Goal: Task Accomplishment & Management: Manage account settings

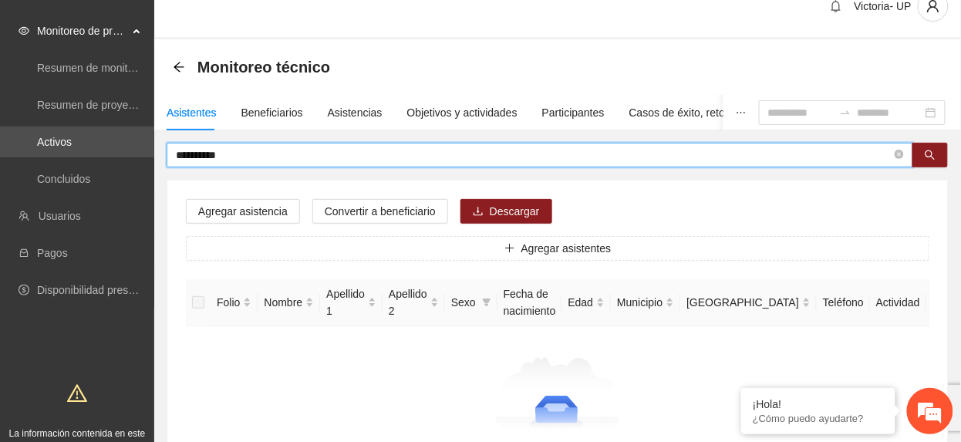
type input "**********"
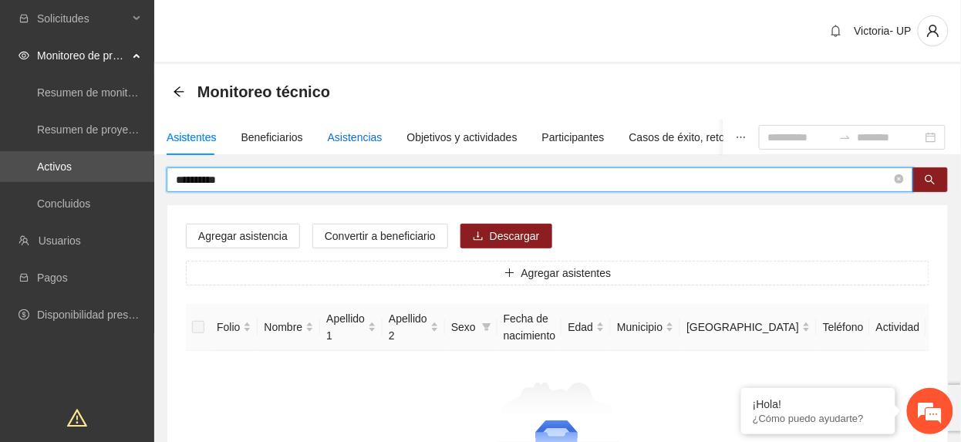
click at [335, 133] on div "Asistencias" at bounding box center [355, 137] width 55 height 17
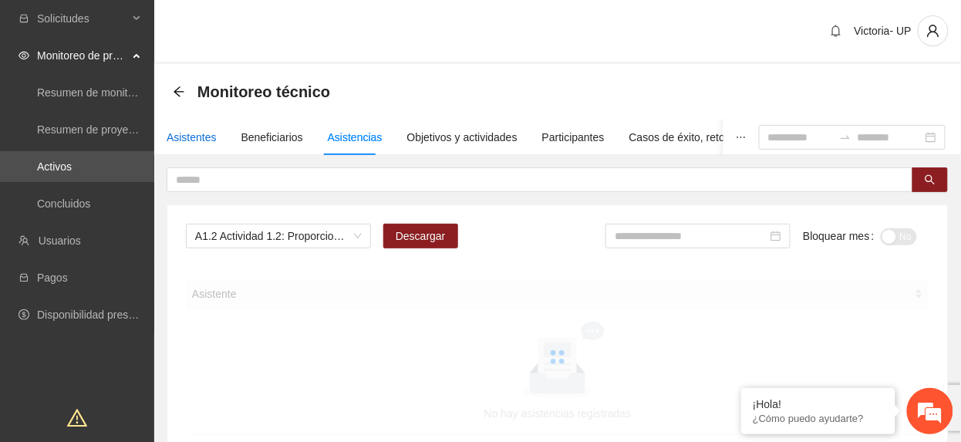
click at [182, 140] on div "Asistentes" at bounding box center [192, 137] width 50 height 17
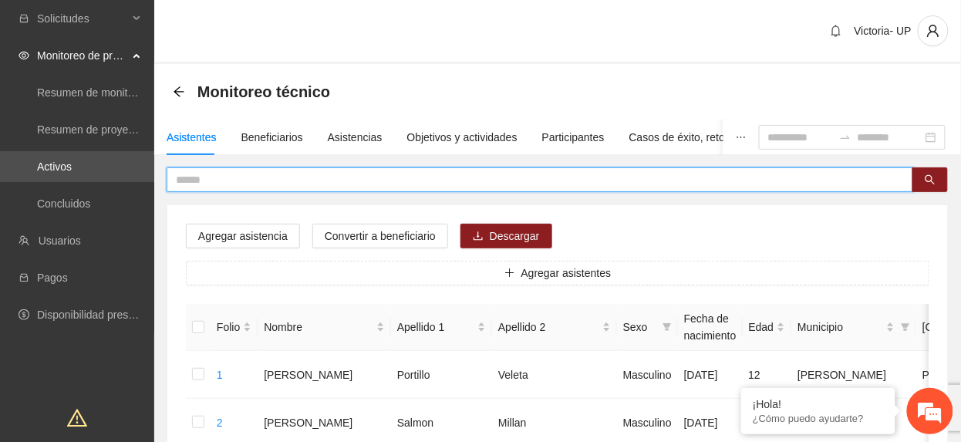
click at [303, 180] on input "text" at bounding box center [534, 179] width 716 height 17
type input "*********"
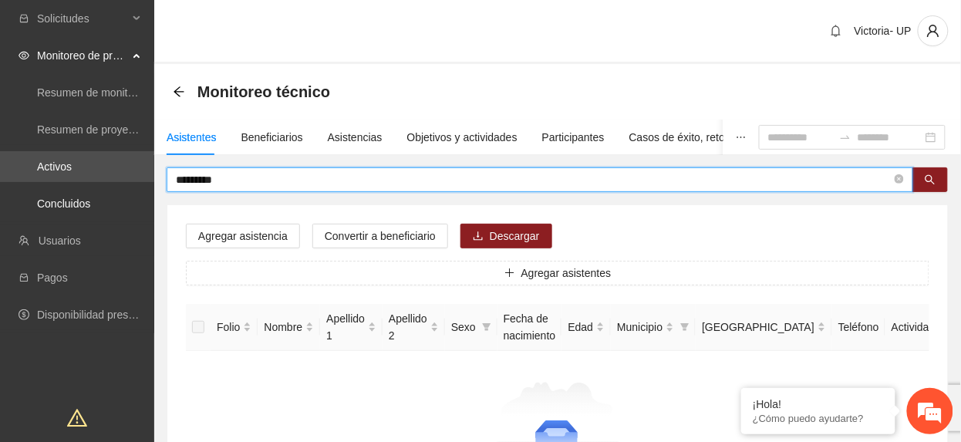
drag, startPoint x: 291, startPoint y: 184, endPoint x: -5, endPoint y: 248, distance: 303.7
click at [0, 248] on html "Solicitudes Monitoreo de proyectos Resumen de monitoreo Resumen de proyectos ap…" at bounding box center [480, 221] width 961 height 442
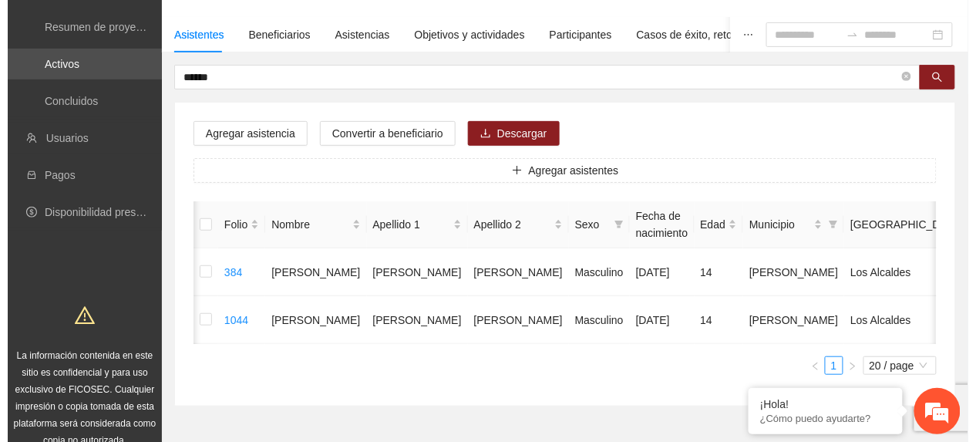
scroll to position [0, 45]
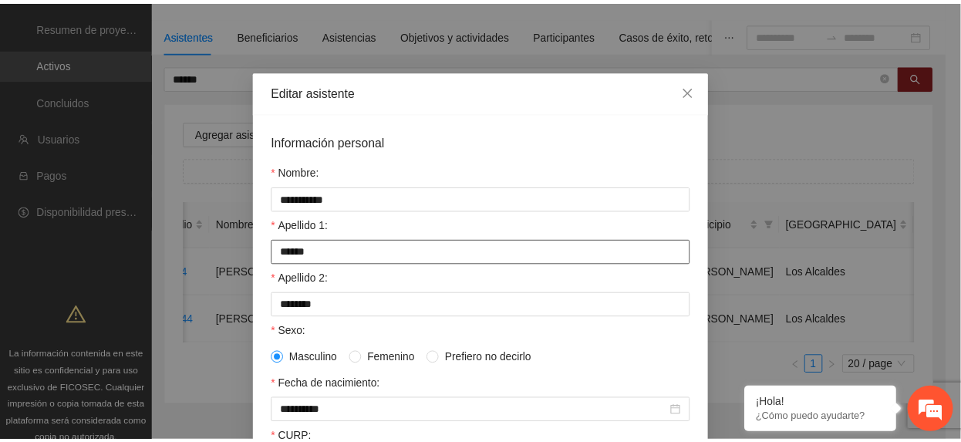
scroll to position [0, 0]
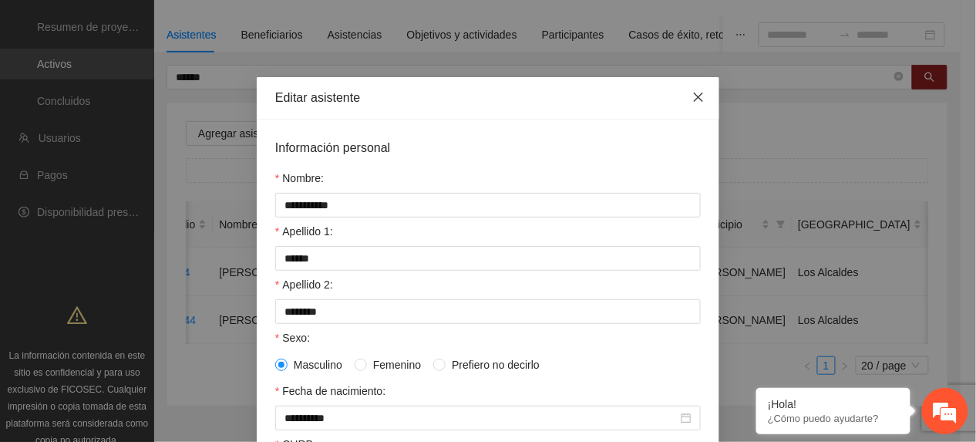
click at [688, 89] on span "Close" at bounding box center [699, 98] width 42 height 42
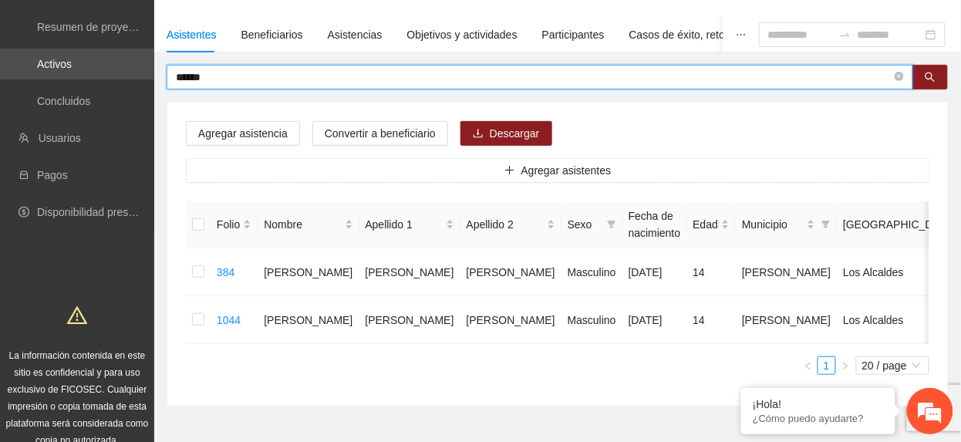
drag, startPoint x: 265, startPoint y: 72, endPoint x: -5, endPoint y: 65, distance: 270.8
click at [0, 65] on html "Solicitudes Monitoreo de proyectos Resumen de monitoreo Resumen de proyectos ap…" at bounding box center [480, 118] width 961 height 442
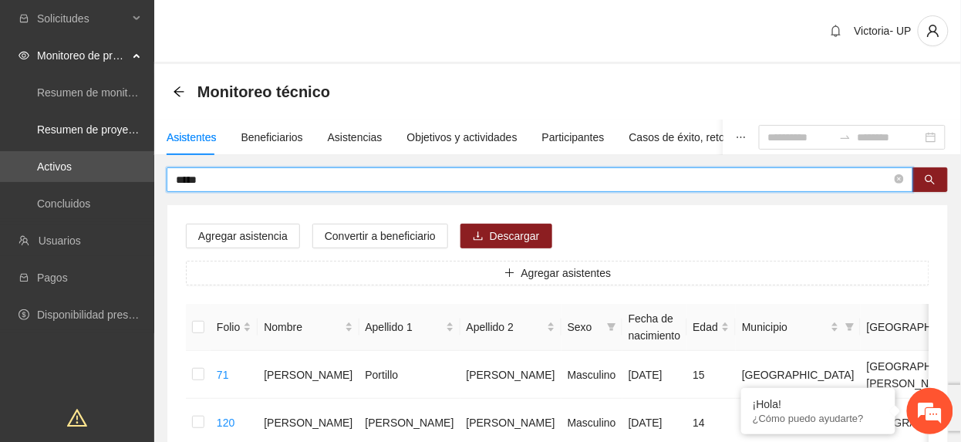
drag, startPoint x: 251, startPoint y: 177, endPoint x: -5, endPoint y: 111, distance: 265.0
click at [0, 111] on html "Solicitudes Monitoreo de proyectos Resumen de monitoreo Resumen de proyectos ap…" at bounding box center [480, 221] width 961 height 442
type input "******"
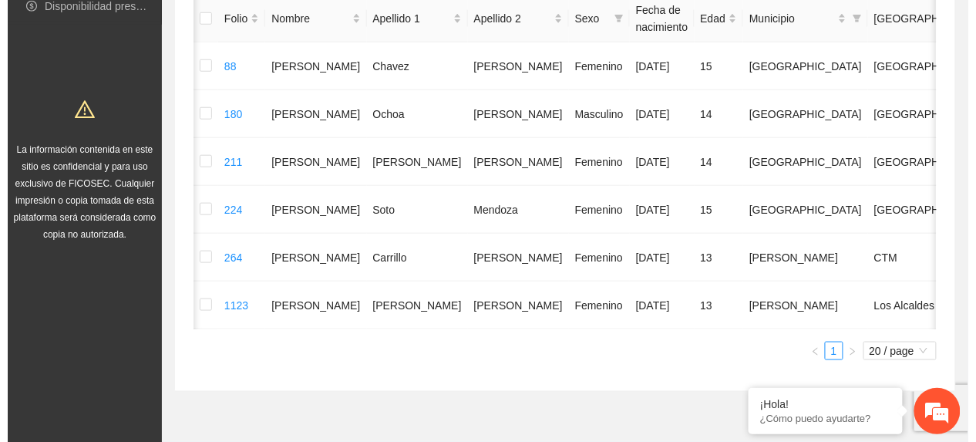
scroll to position [0, 45]
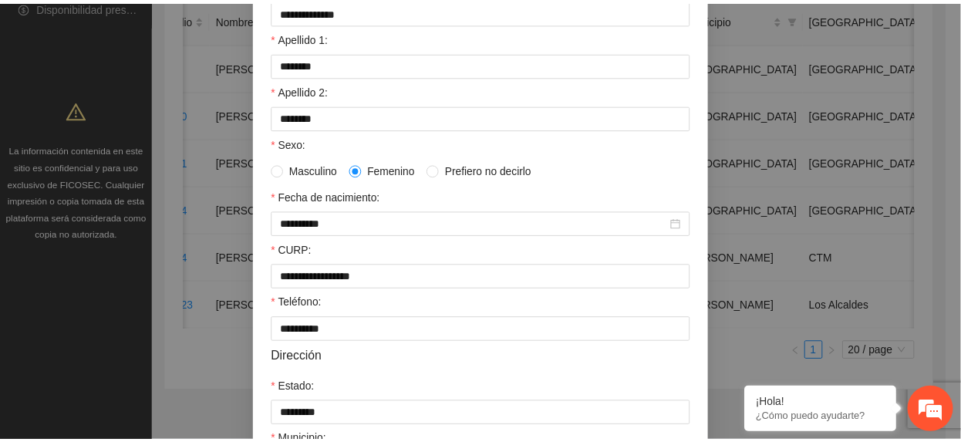
scroll to position [0, 0]
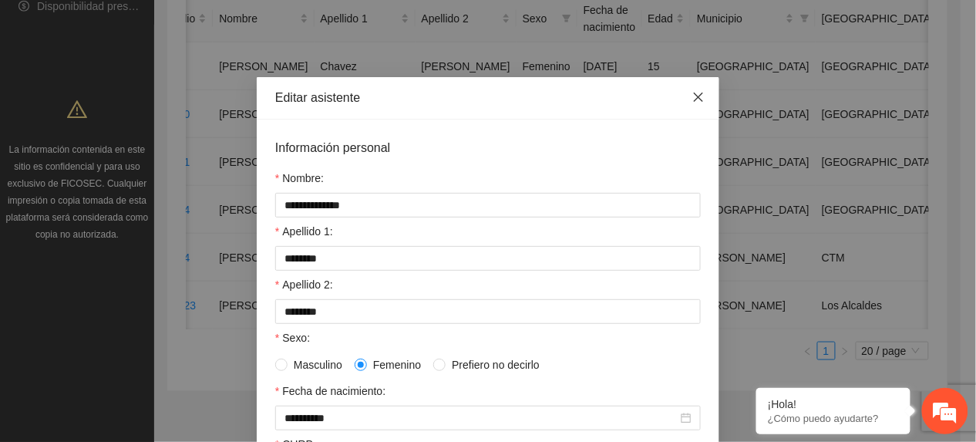
click at [693, 91] on icon "close" at bounding box center [699, 97] width 12 height 12
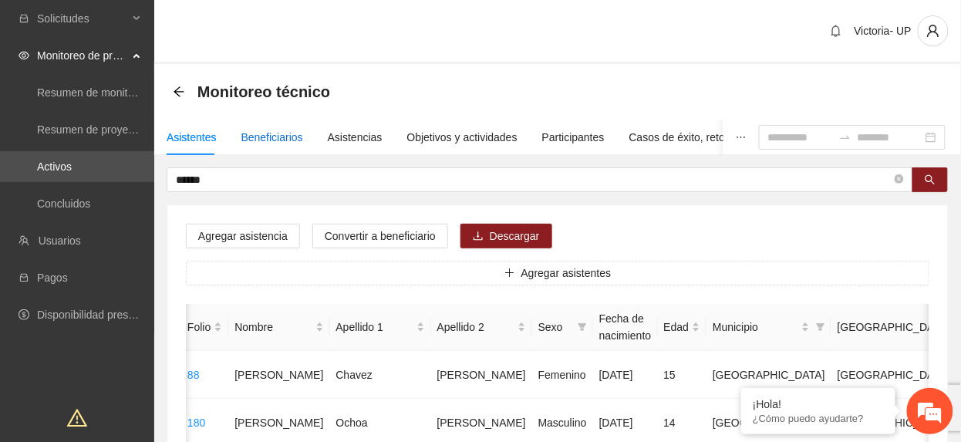
click at [282, 137] on div "Beneficiarios" at bounding box center [272, 137] width 62 height 17
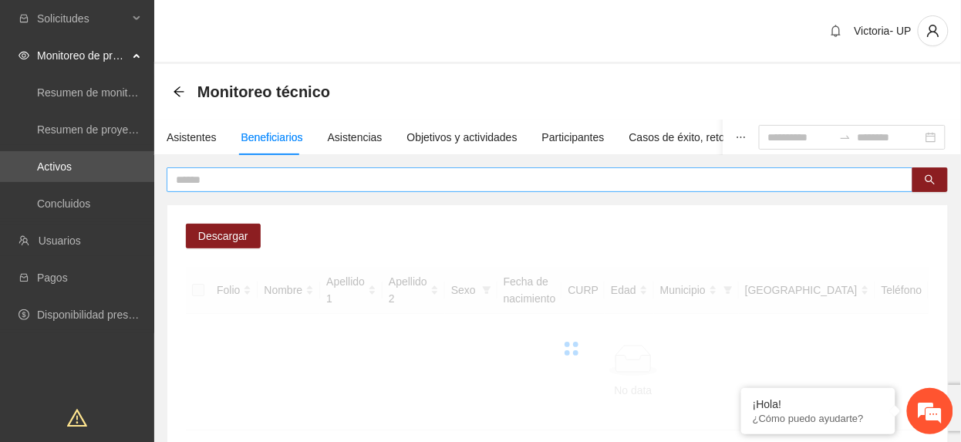
click at [294, 183] on input "text" at bounding box center [534, 179] width 716 height 17
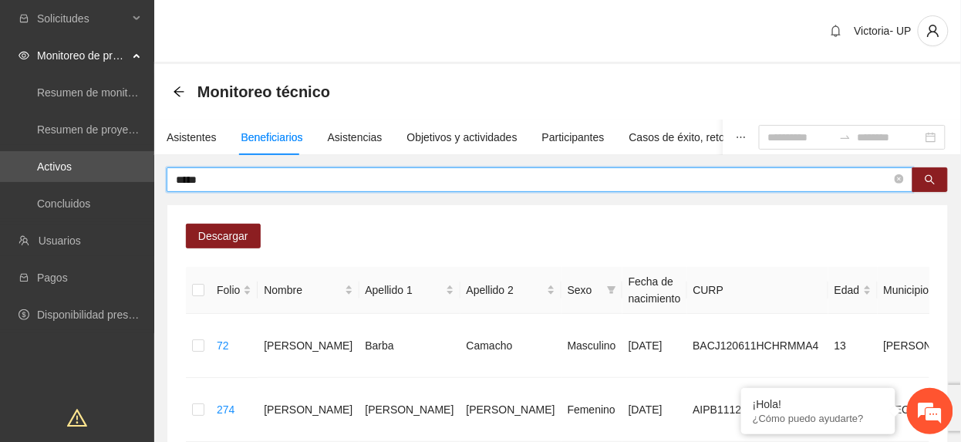
type input "*****"
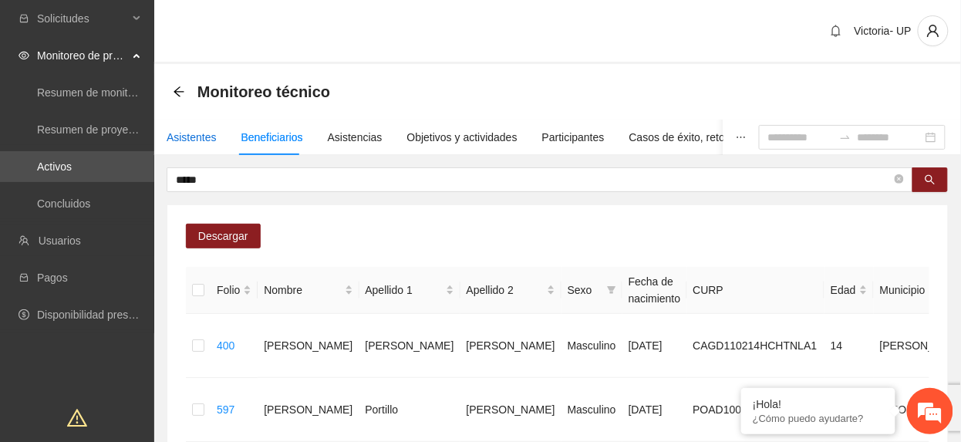
click at [184, 130] on div "Asistentes" at bounding box center [192, 137] width 50 height 17
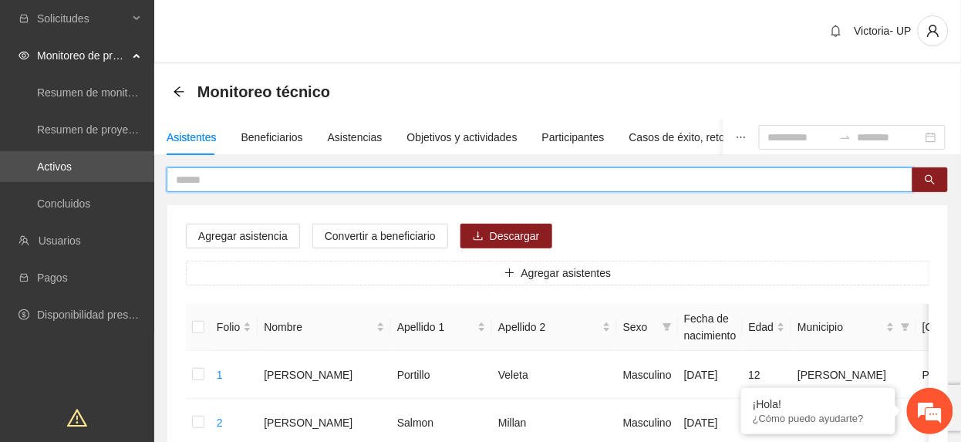
click at [204, 177] on input "text" at bounding box center [534, 179] width 716 height 17
type input "*****"
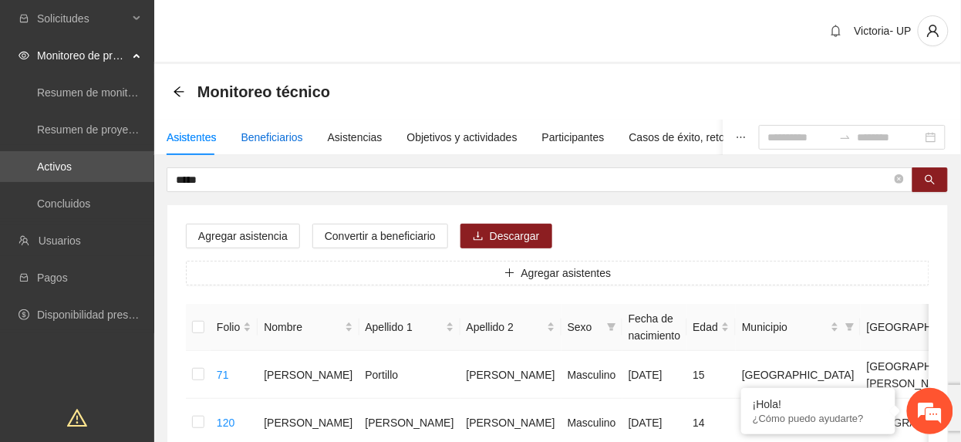
click at [254, 131] on div "Beneficiarios" at bounding box center [272, 137] width 62 height 17
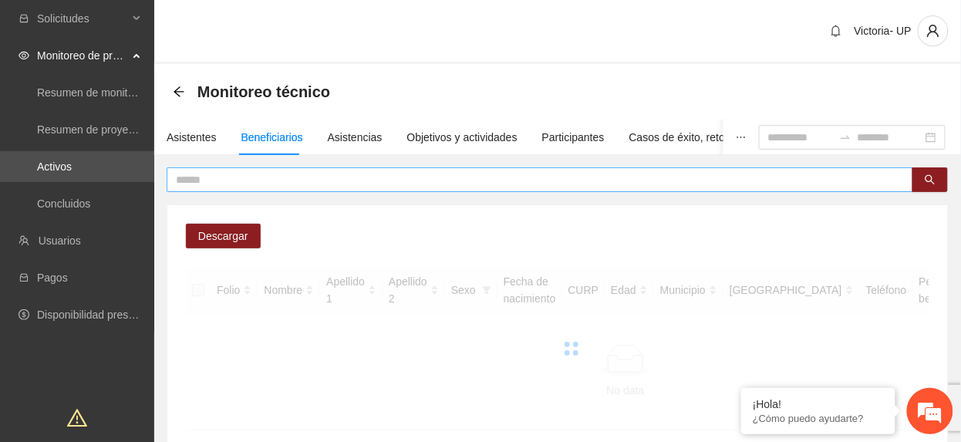
drag, startPoint x: 262, startPoint y: 180, endPoint x: 242, endPoint y: 174, distance: 20.8
click at [247, 176] on input "text" at bounding box center [534, 179] width 716 height 17
type input "*****"
click at [257, 180] on input "*****" at bounding box center [534, 179] width 716 height 17
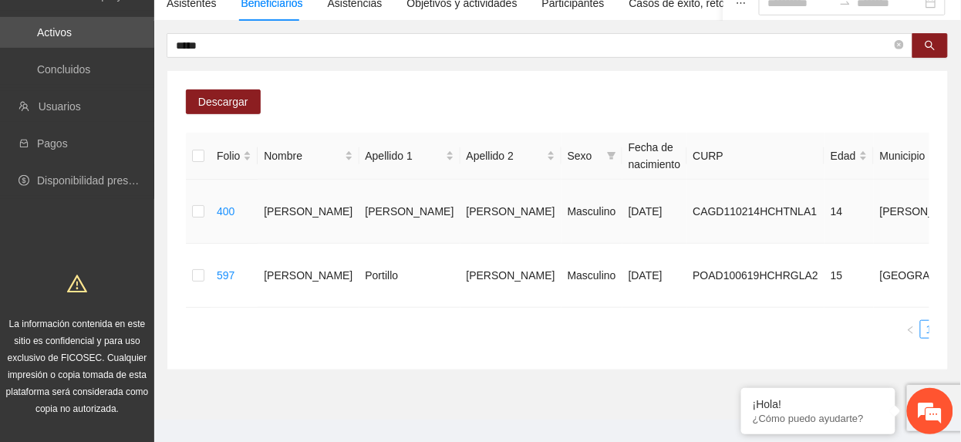
scroll to position [103, 0]
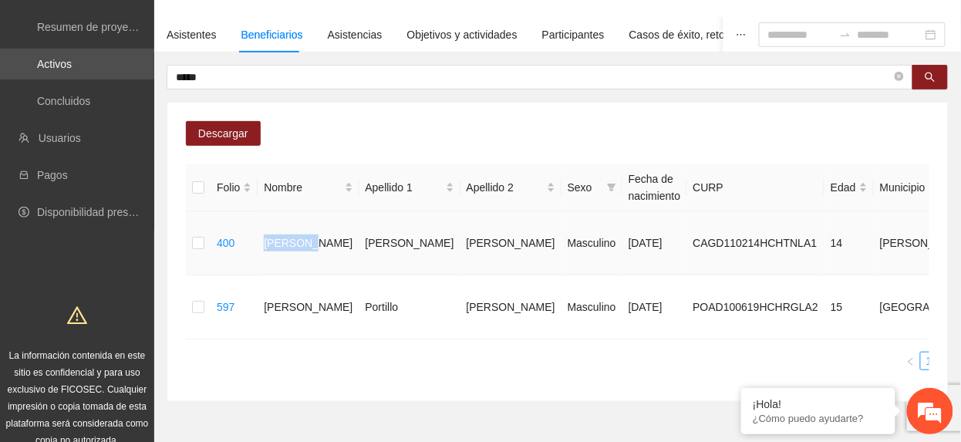
drag, startPoint x: 259, startPoint y: 239, endPoint x: 285, endPoint y: 263, distance: 34.9
click at [285, 263] on td "[PERSON_NAME]" at bounding box center [308, 243] width 101 height 64
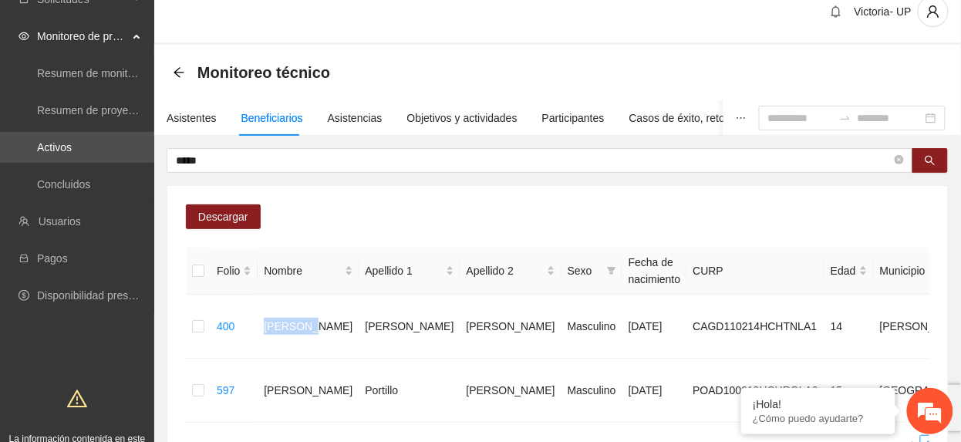
scroll to position [0, 0]
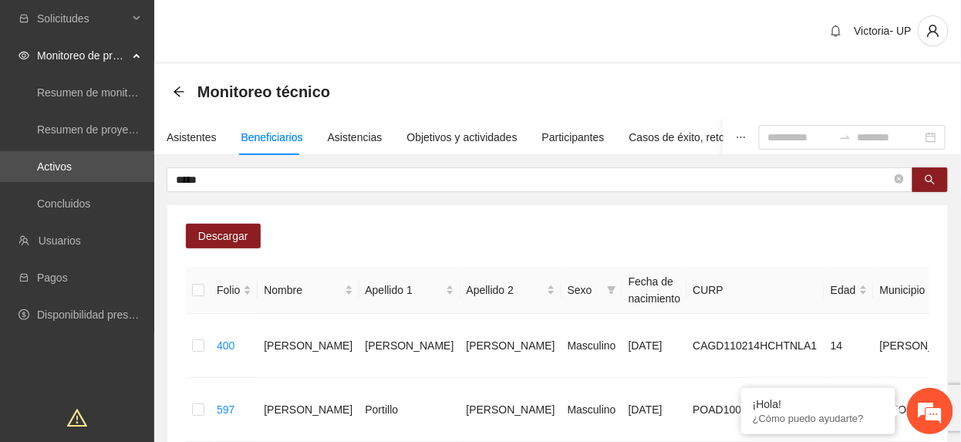
click at [214, 133] on div "Asistentes Beneficiarios Asistencias Objetivos y actividades Participantes Caso…" at bounding box center [600, 137] width 893 height 35
click at [201, 131] on div "Asistentes" at bounding box center [192, 137] width 50 height 17
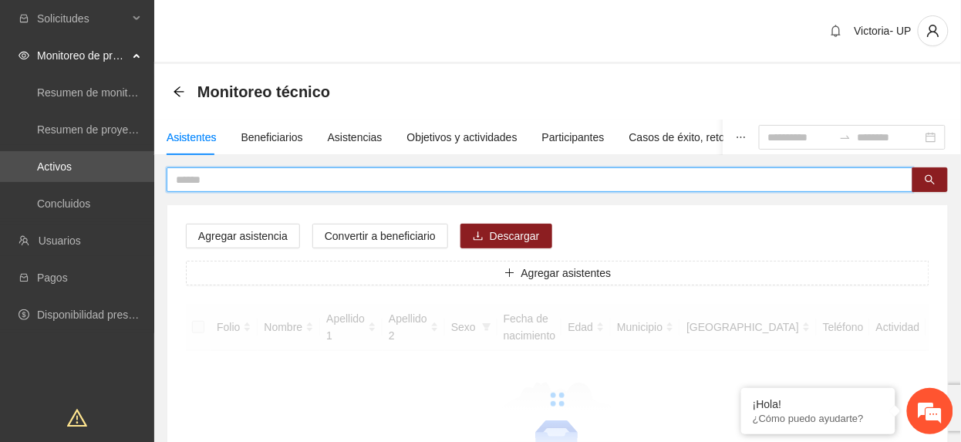
click at [293, 174] on input "text" at bounding box center [534, 179] width 716 height 17
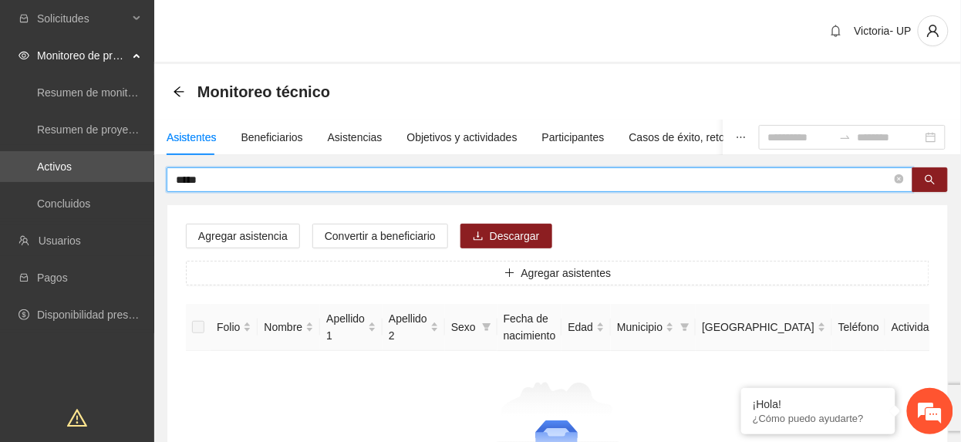
type input "*****"
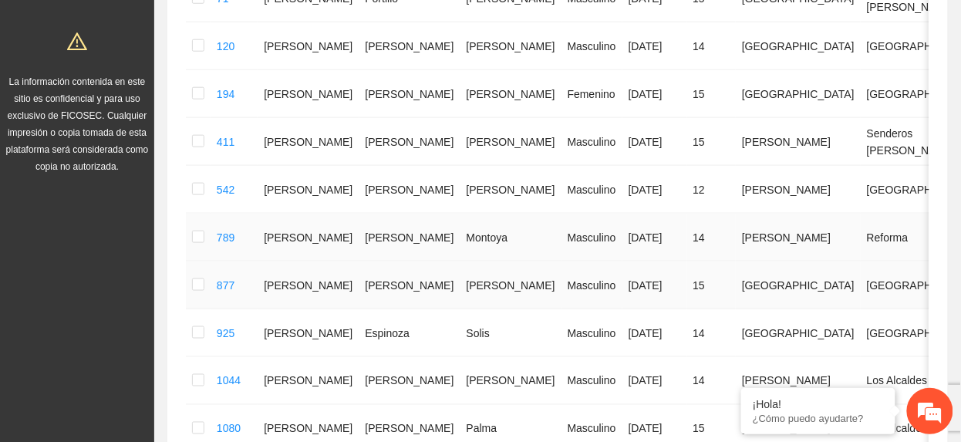
scroll to position [514, 0]
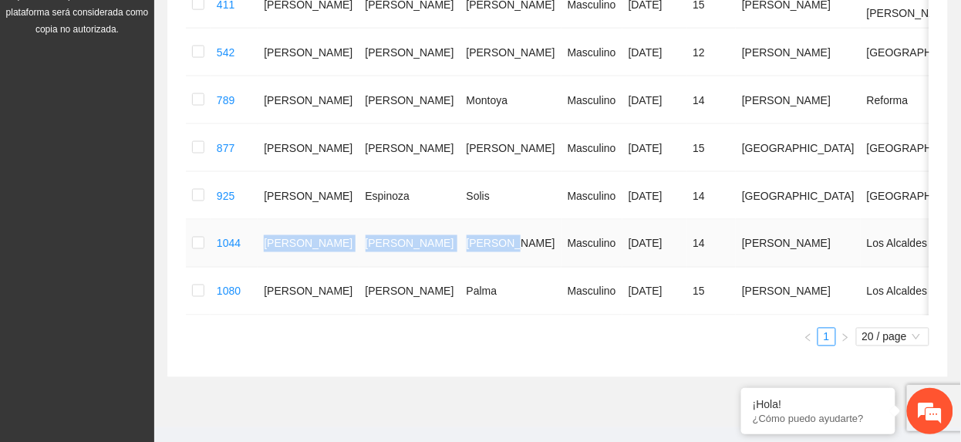
drag, startPoint x: 264, startPoint y: 234, endPoint x: 444, endPoint y: 242, distance: 180.6
click at [444, 242] on tr "1044 [PERSON_NAME] Masculino [DATE] 14 [PERSON_NAME] Los Alcaldes 6251241027 U …" at bounding box center [689, 244] width 1007 height 48
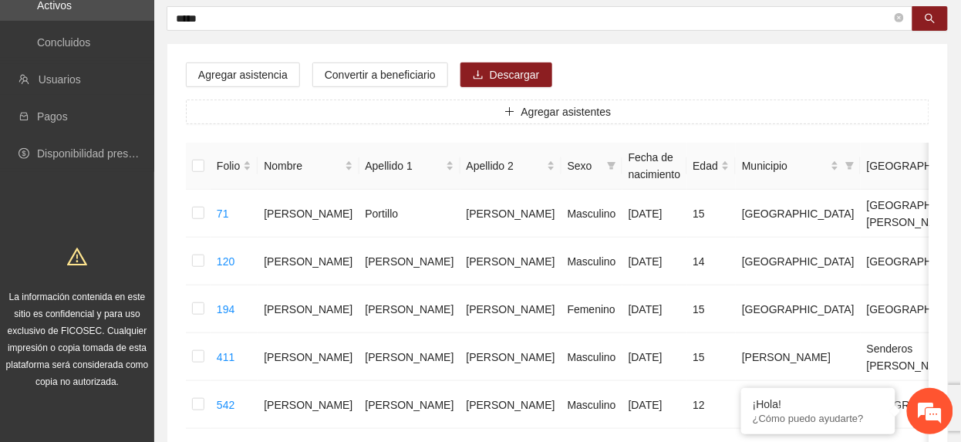
scroll to position [0, 0]
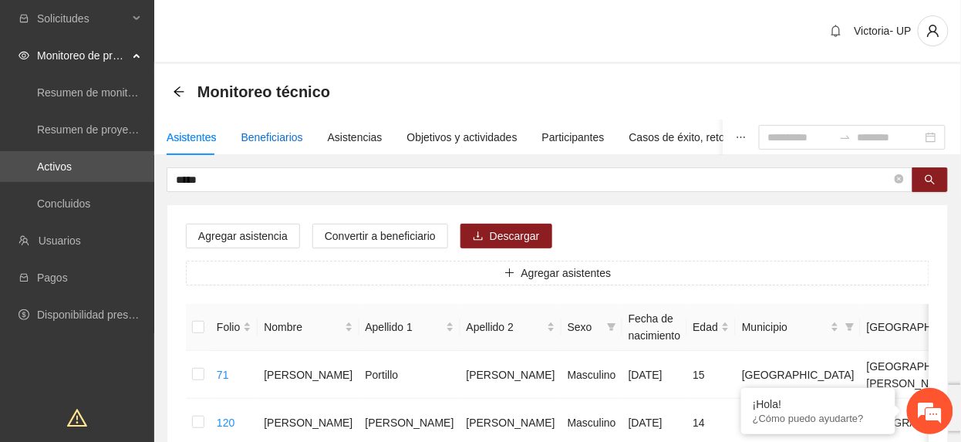
click at [278, 133] on div "Beneficiarios" at bounding box center [272, 137] width 62 height 17
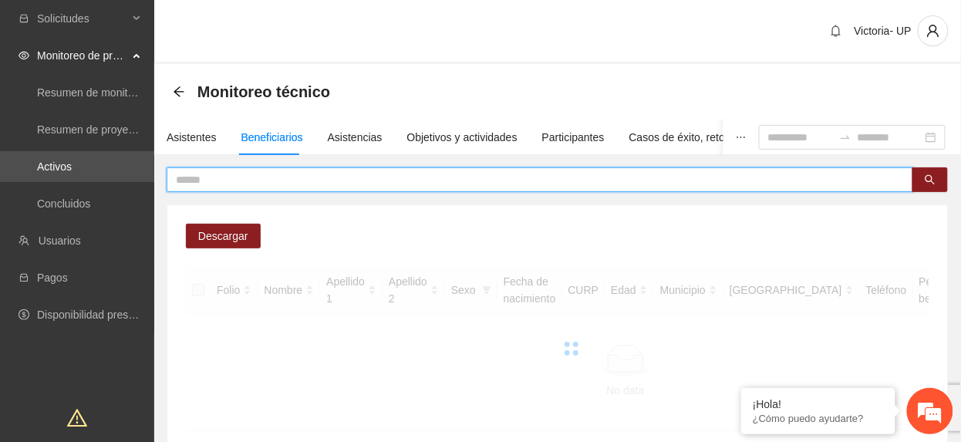
click at [307, 180] on input "text" at bounding box center [534, 179] width 716 height 17
click at [189, 140] on div "Asistentes" at bounding box center [192, 137] width 50 height 17
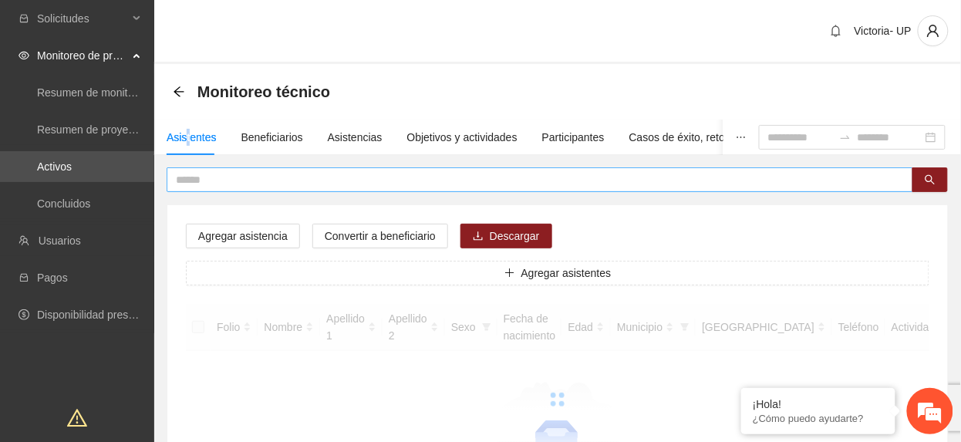
drag, startPoint x: 308, startPoint y: 105, endPoint x: 475, endPoint y: 173, distance: 179.9
click at [475, 173] on input "text" at bounding box center [534, 179] width 716 height 17
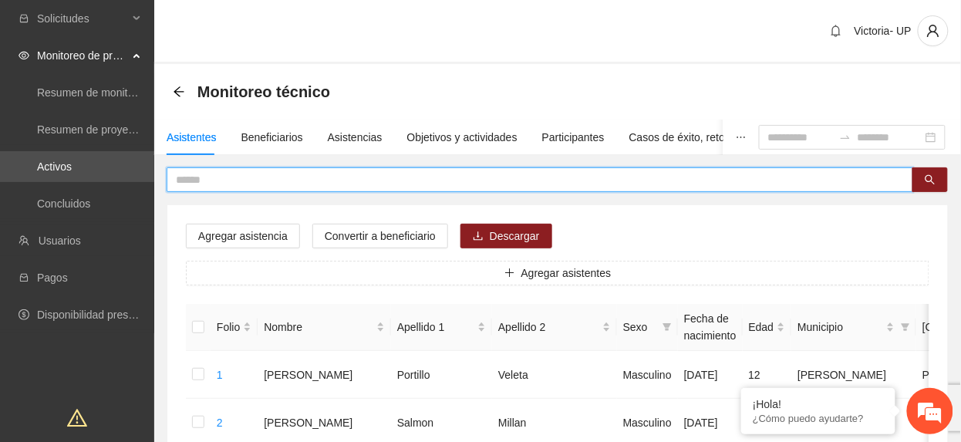
click at [477, 174] on input "text" at bounding box center [534, 179] width 716 height 17
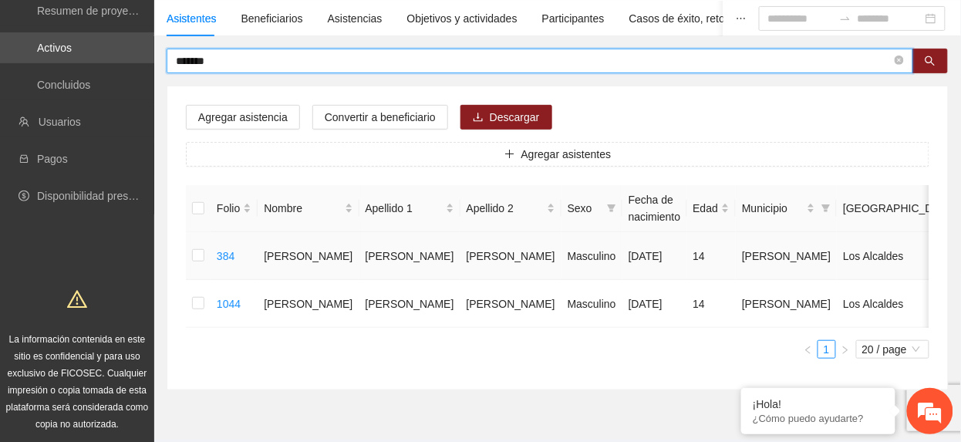
scroll to position [72, 0]
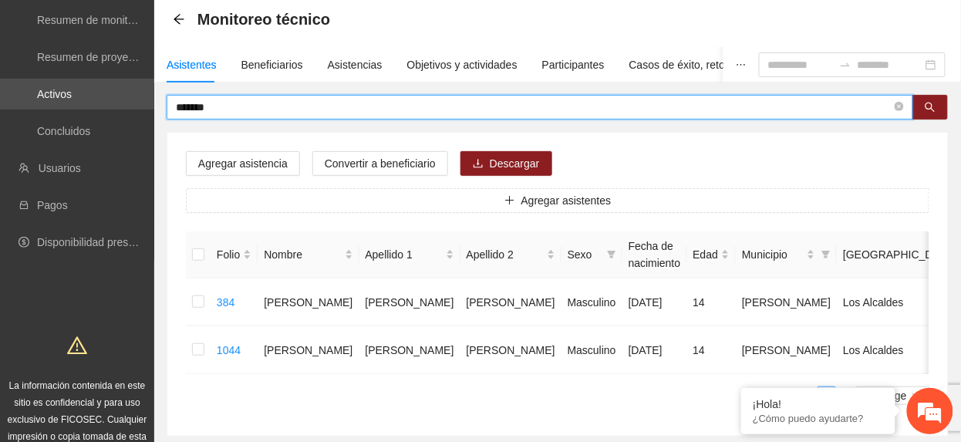
type input "*******"
drag, startPoint x: 229, startPoint y: 109, endPoint x: -5, endPoint y: 168, distance: 241.8
click at [0, 168] on html "Solicitudes Monitoreo de proyectos Resumen de monitoreo Resumen de proyectos ap…" at bounding box center [480, 149] width 961 height 442
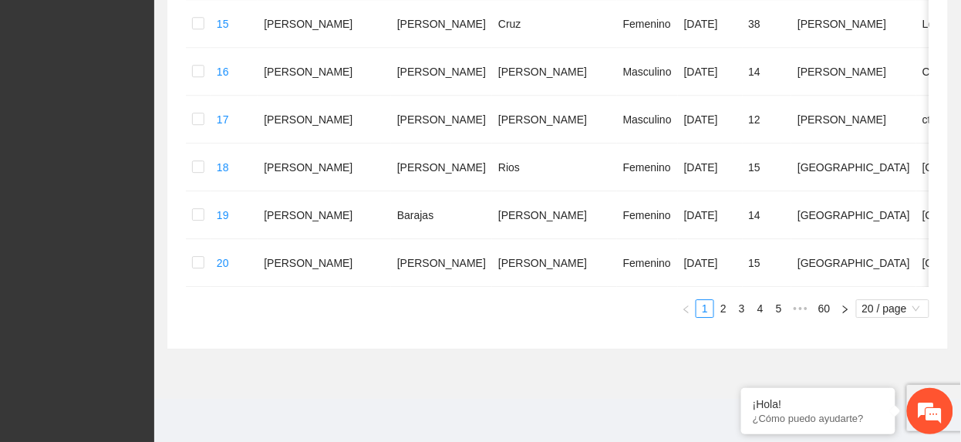
scroll to position [1036, 0]
click at [783, 308] on link "5" at bounding box center [778, 308] width 17 height 17
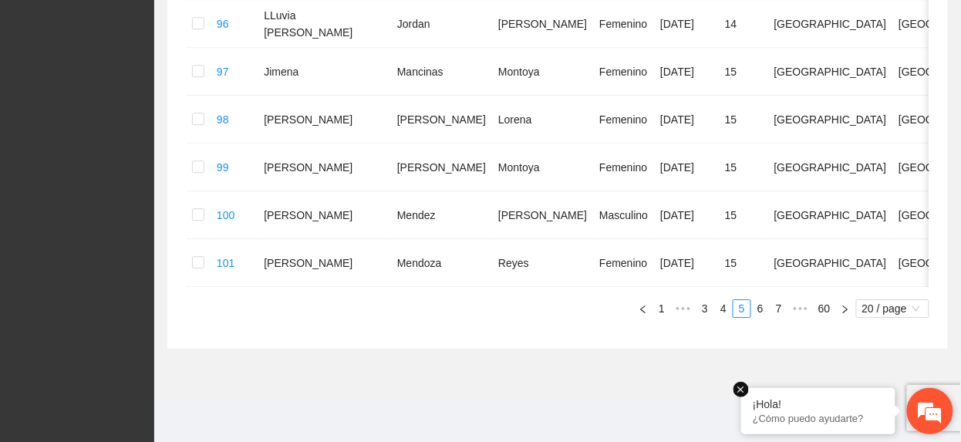
click at [744, 396] on em at bounding box center [740, 389] width 15 height 15
drag, startPoint x: 876, startPoint y: 322, endPoint x: 871, endPoint y: 334, distance: 12.8
click at [874, 317] on span "20 / page" at bounding box center [892, 308] width 61 height 17
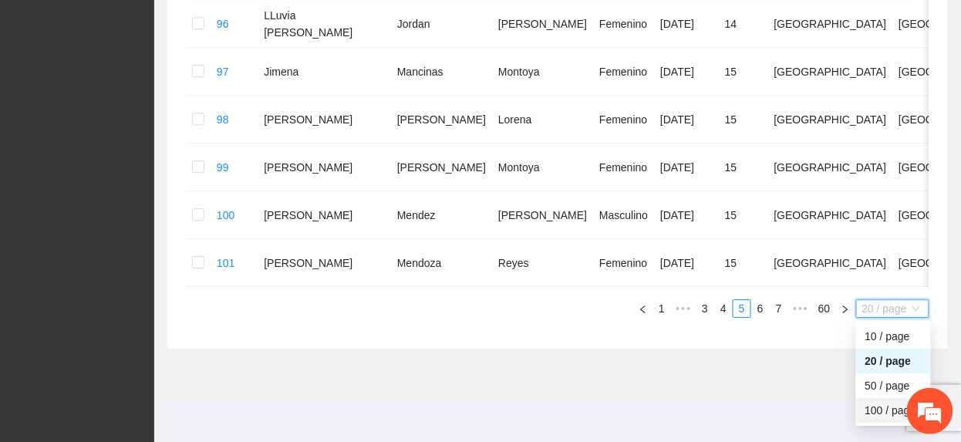
click at [882, 418] on div "100 / page" at bounding box center [893, 410] width 56 height 17
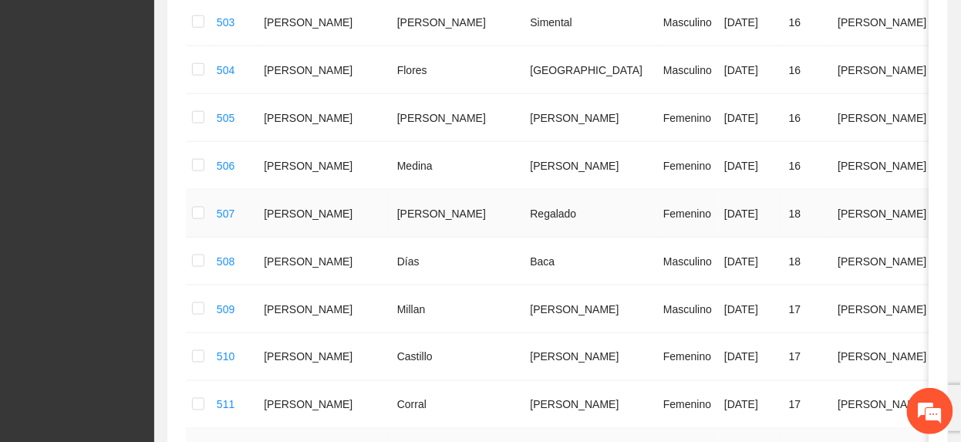
scroll to position [4894, 0]
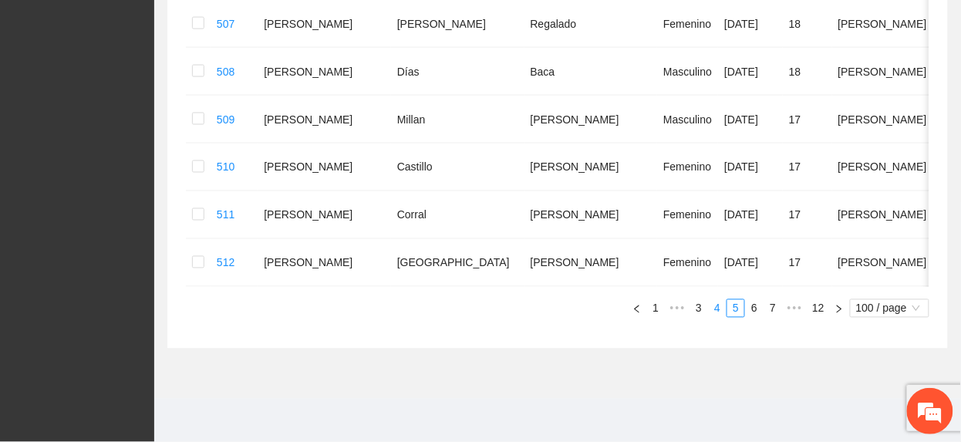
click at [719, 315] on link "4" at bounding box center [717, 308] width 17 height 17
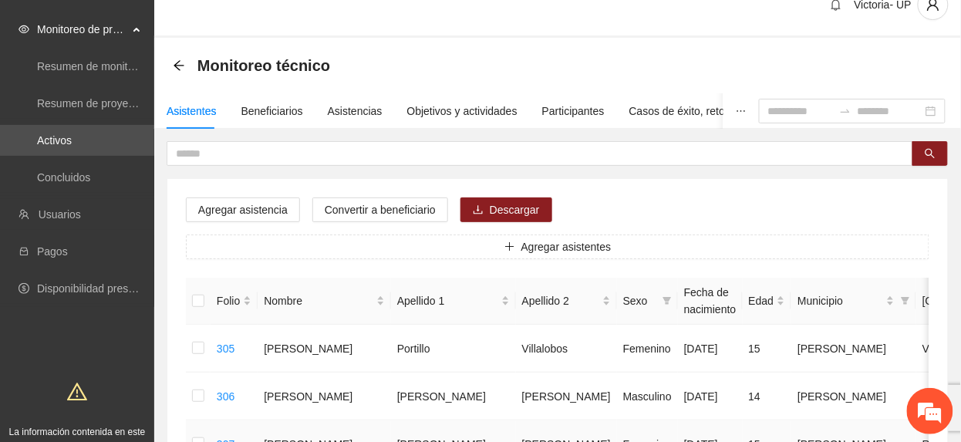
scroll to position [0, 0]
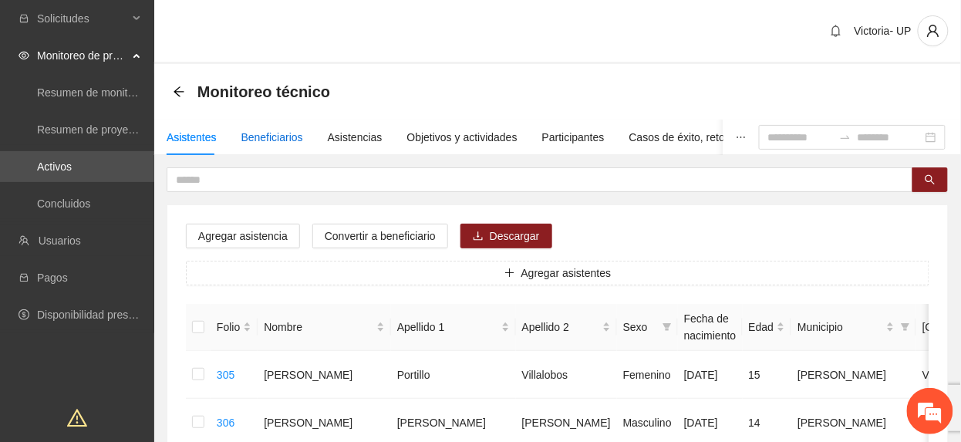
click at [264, 133] on div "Beneficiarios" at bounding box center [272, 137] width 62 height 17
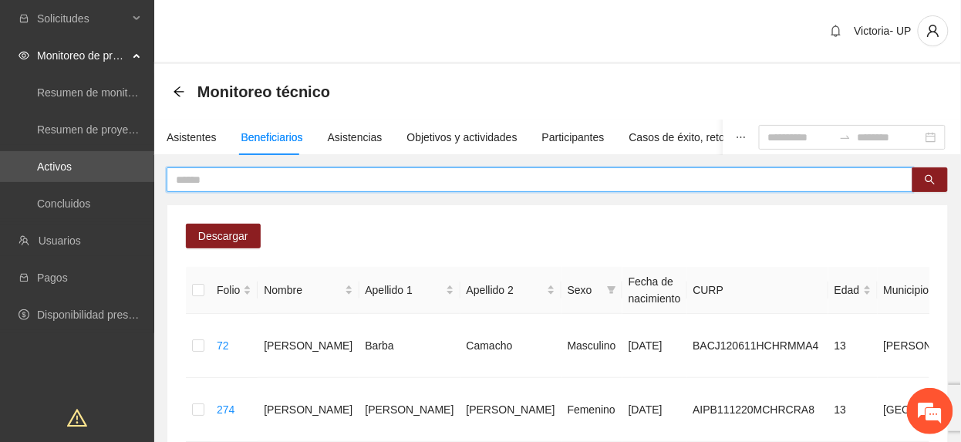
click at [358, 185] on input "text" at bounding box center [534, 179] width 716 height 17
type input "*****"
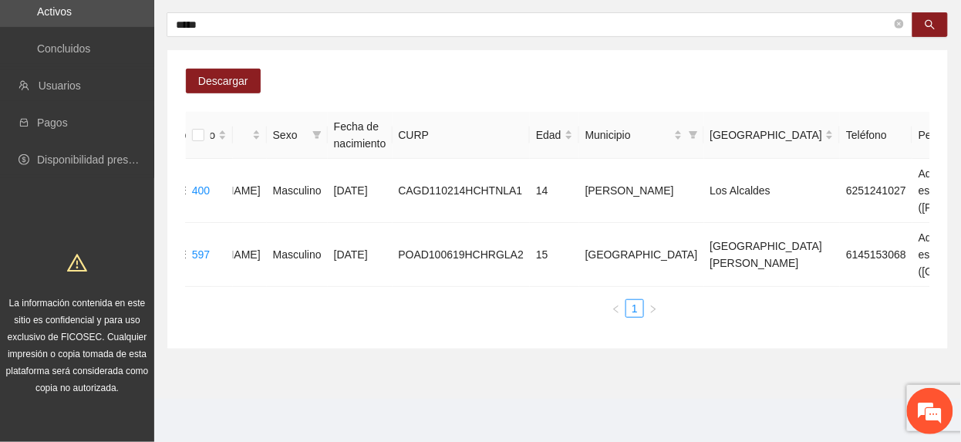
scroll to position [0, 362]
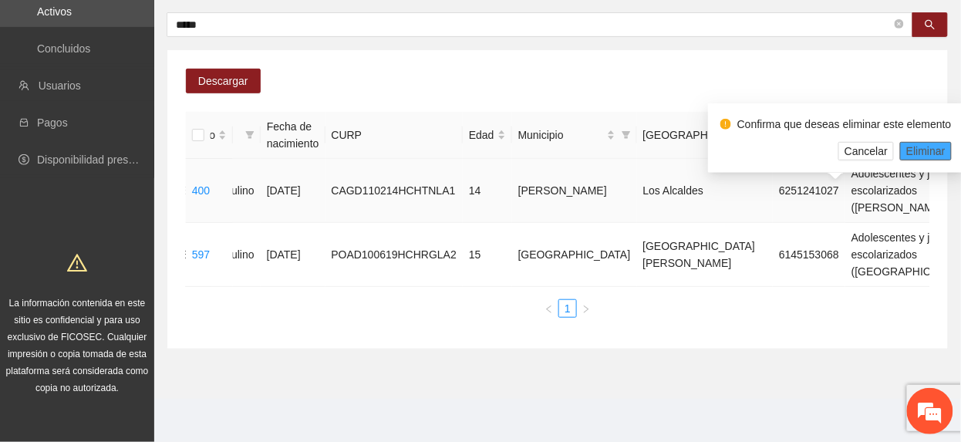
click at [929, 143] on span "Eliminar" at bounding box center [925, 151] width 39 height 17
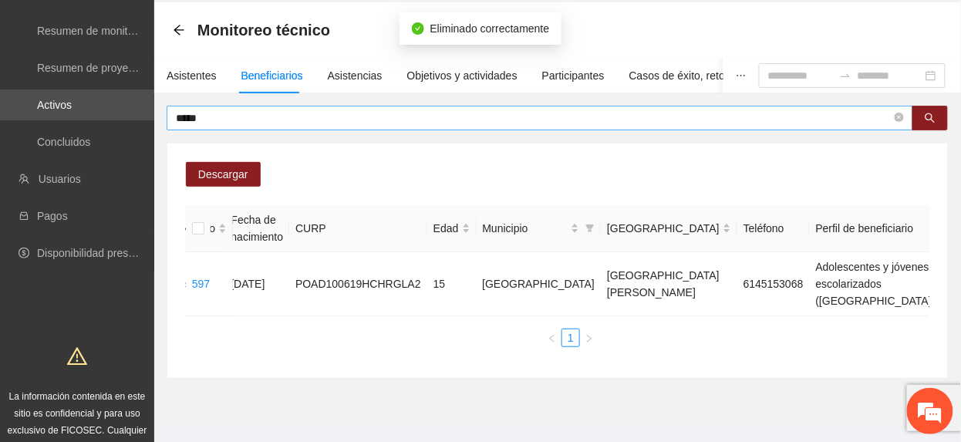
scroll to position [0, 0]
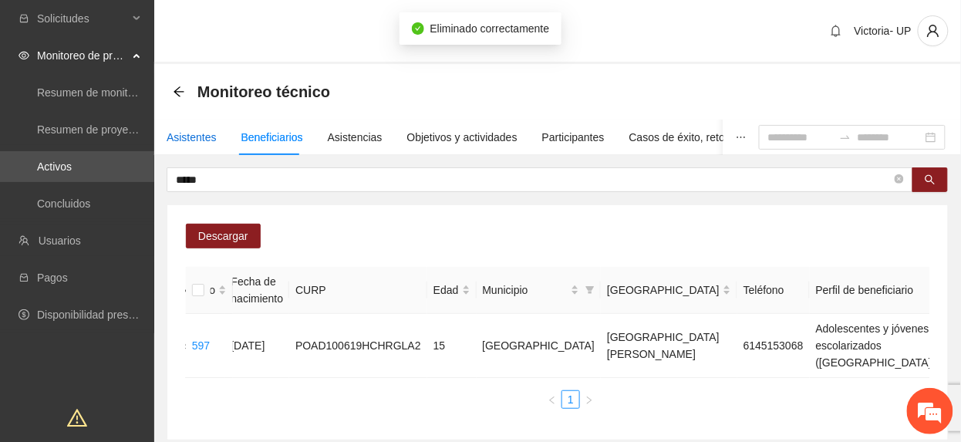
click at [193, 134] on div "Asistentes" at bounding box center [192, 137] width 50 height 17
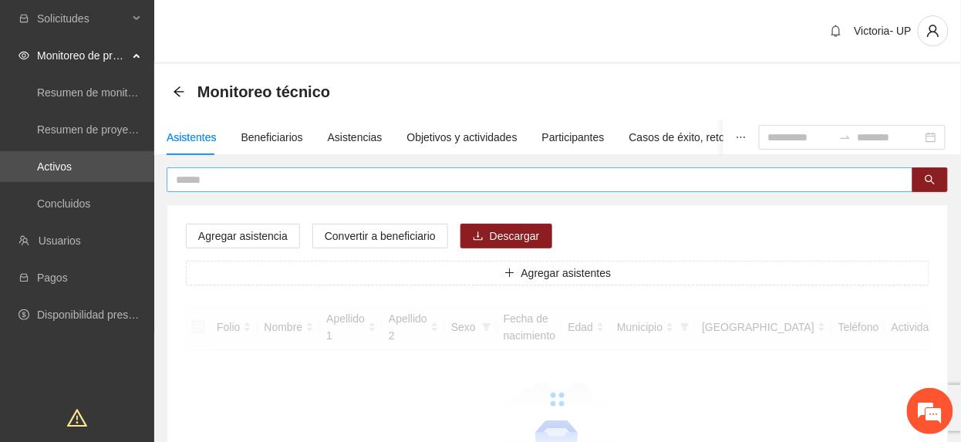
click at [460, 176] on input "text" at bounding box center [534, 179] width 716 height 17
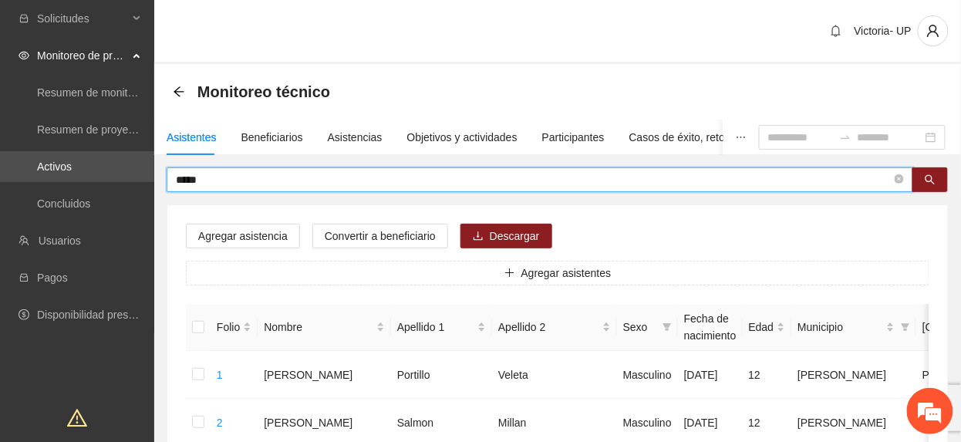
type input "*****"
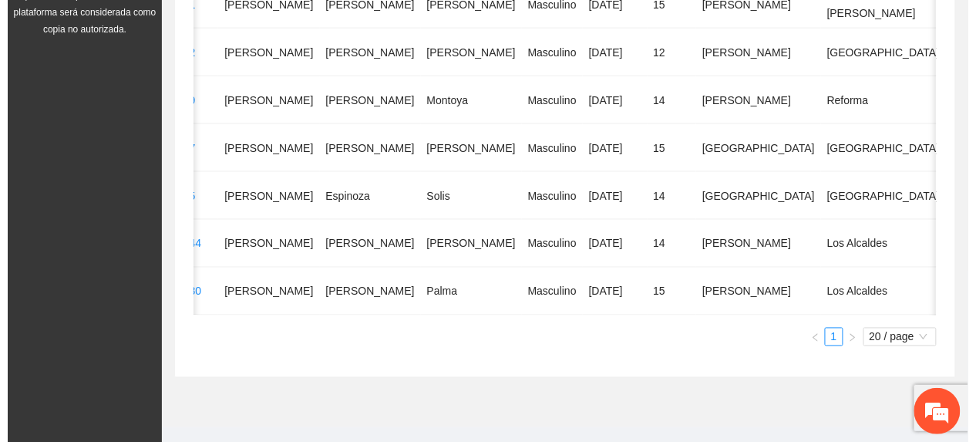
scroll to position [0, 53]
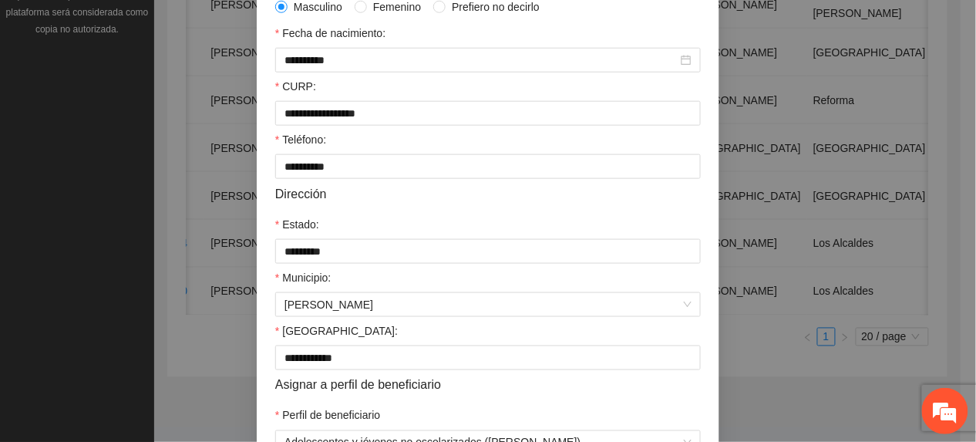
scroll to position [458, 0]
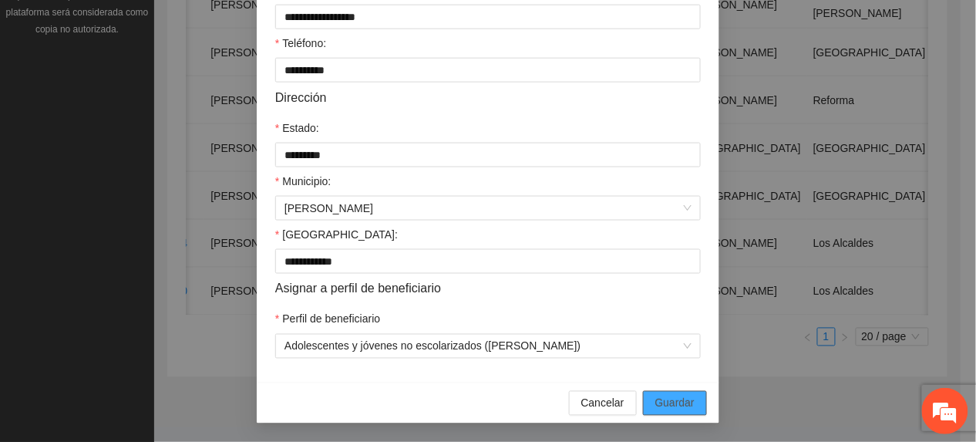
click at [655, 399] on span "Guardar" at bounding box center [674, 403] width 39 height 17
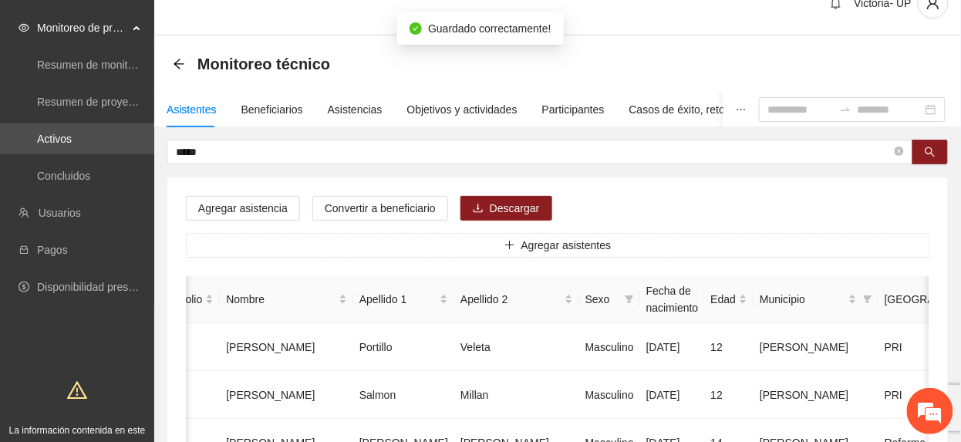
scroll to position [0, 0]
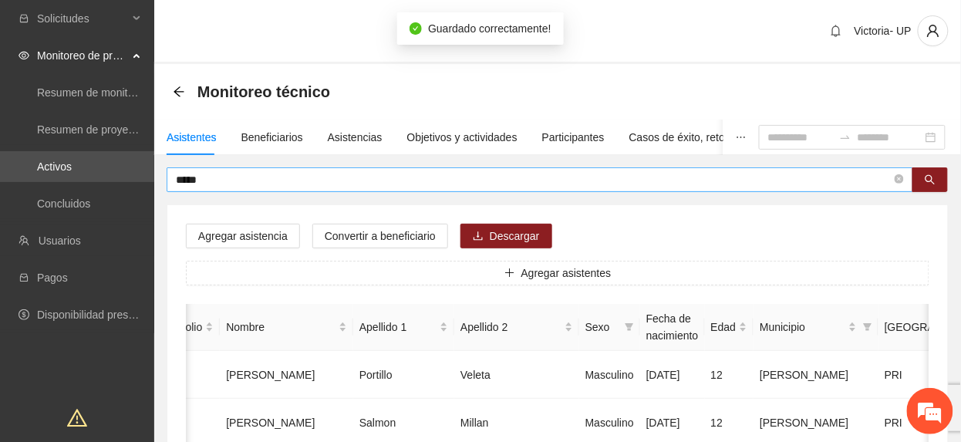
drag, startPoint x: 304, startPoint y: 173, endPoint x: 308, endPoint y: 182, distance: 10.3
click at [306, 177] on input "*****" at bounding box center [534, 179] width 716 height 17
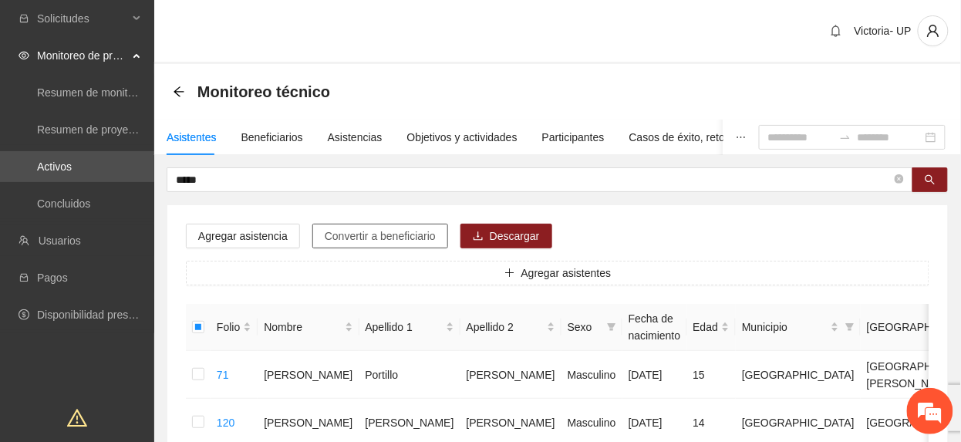
click at [376, 238] on span "Convertir a beneficiario" at bounding box center [380, 235] width 111 height 17
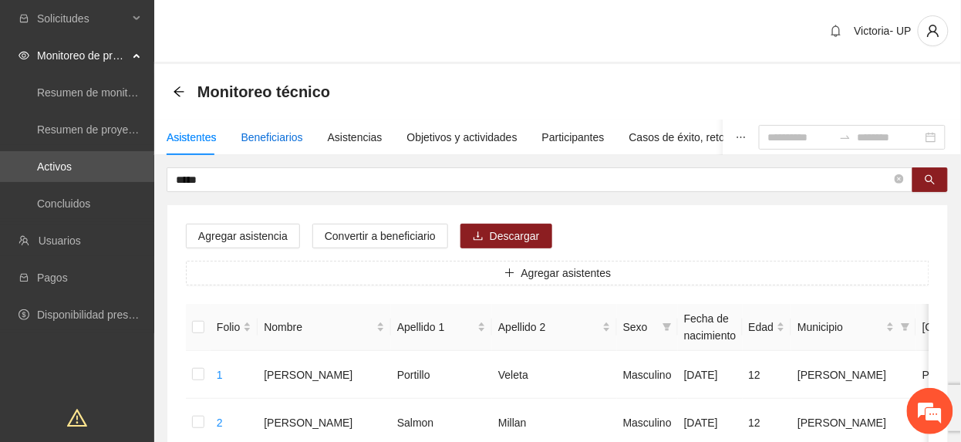
click at [264, 129] on div "Beneficiarios" at bounding box center [272, 137] width 62 height 17
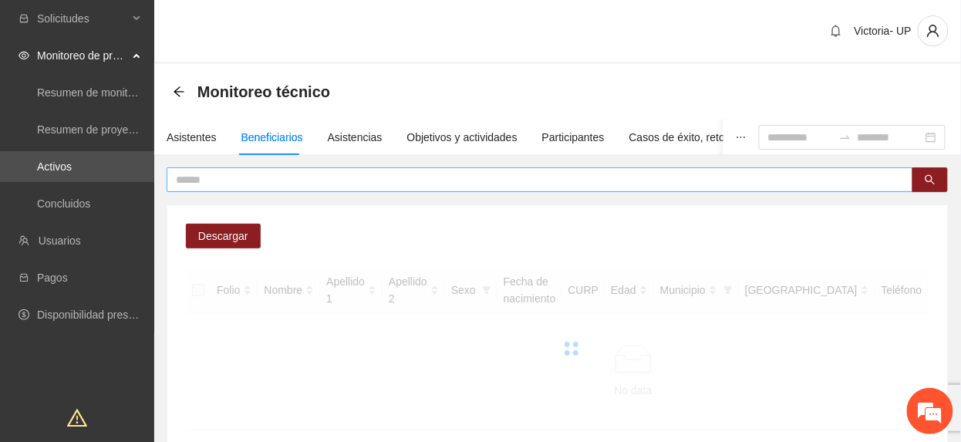
click at [254, 177] on input "text" at bounding box center [534, 179] width 716 height 17
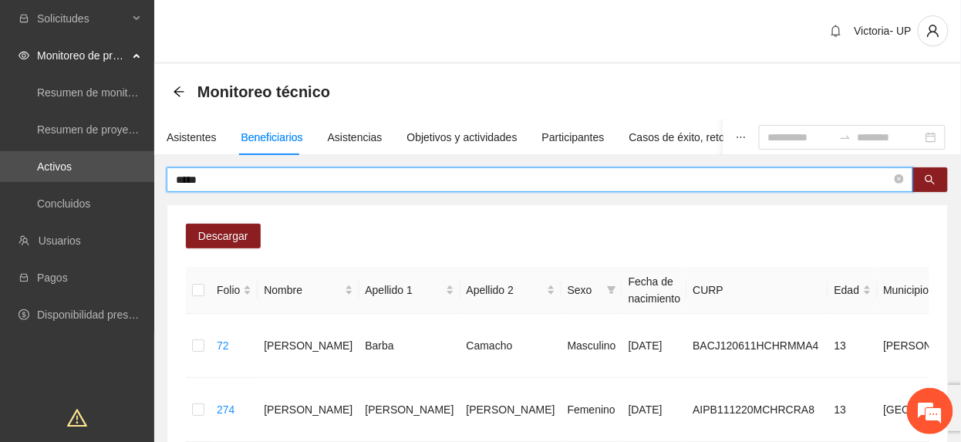
type input "*****"
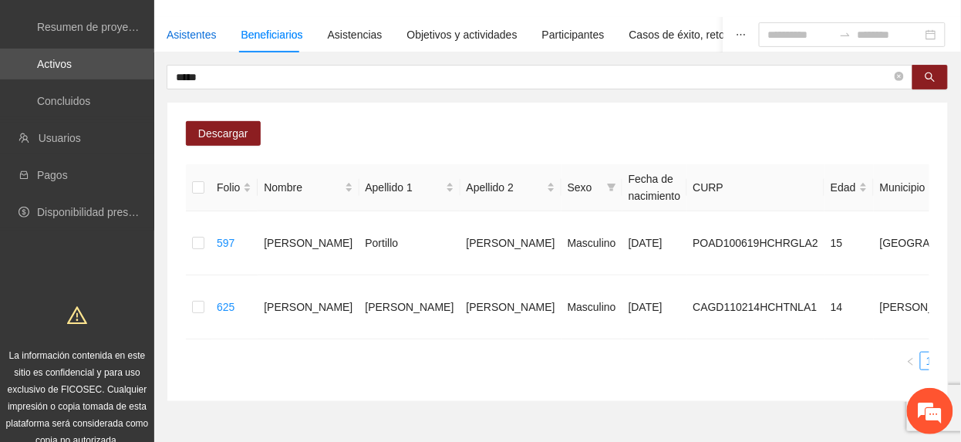
click at [188, 39] on div "Asistentes" at bounding box center [192, 34] width 50 height 17
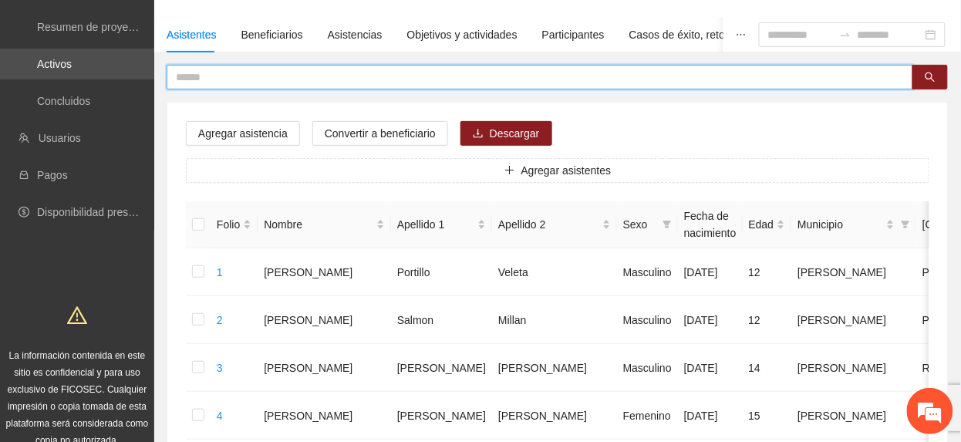
click at [238, 71] on input "text" at bounding box center [534, 77] width 716 height 17
type input "******"
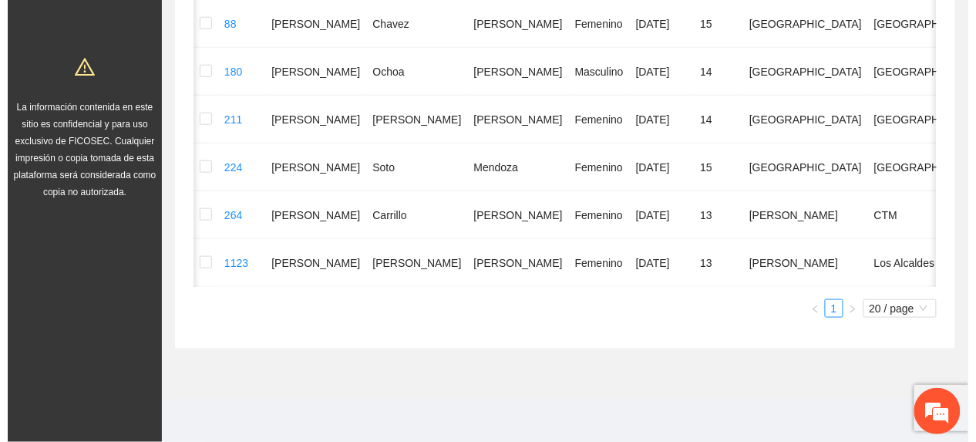
scroll to position [0, 45]
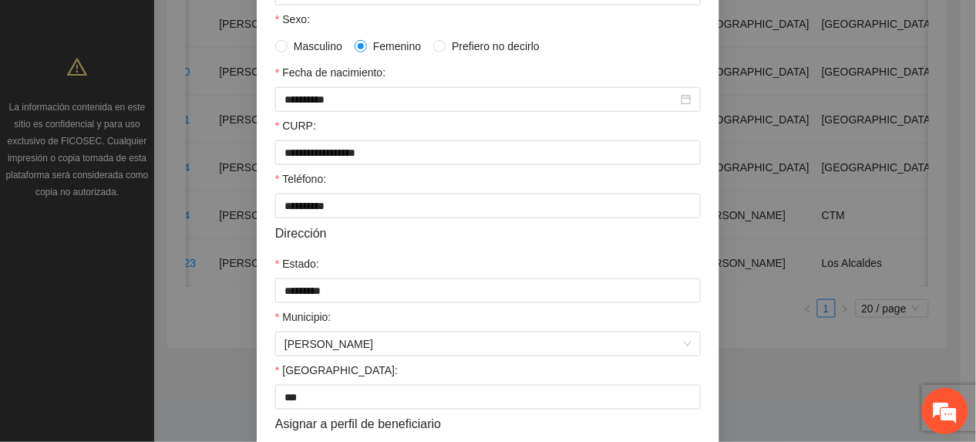
scroll to position [458, 0]
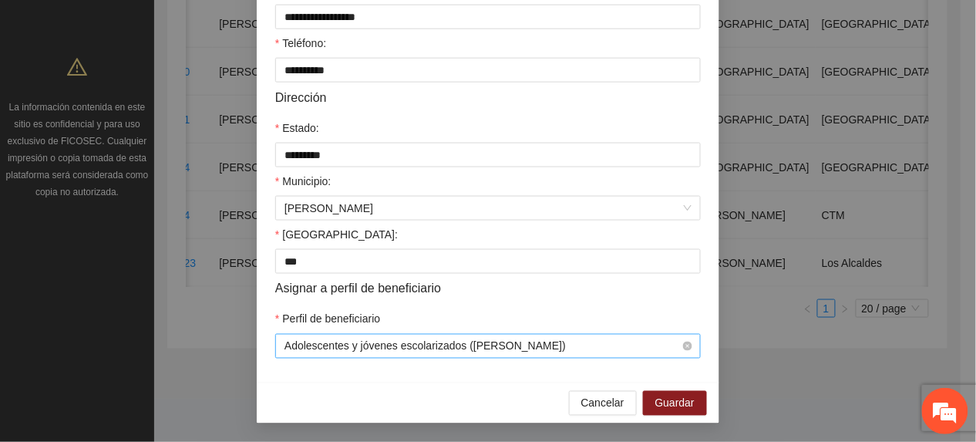
click at [481, 352] on span "Adolescentes y jóvenes escolarizados ([PERSON_NAME])" at bounding box center [488, 346] width 407 height 23
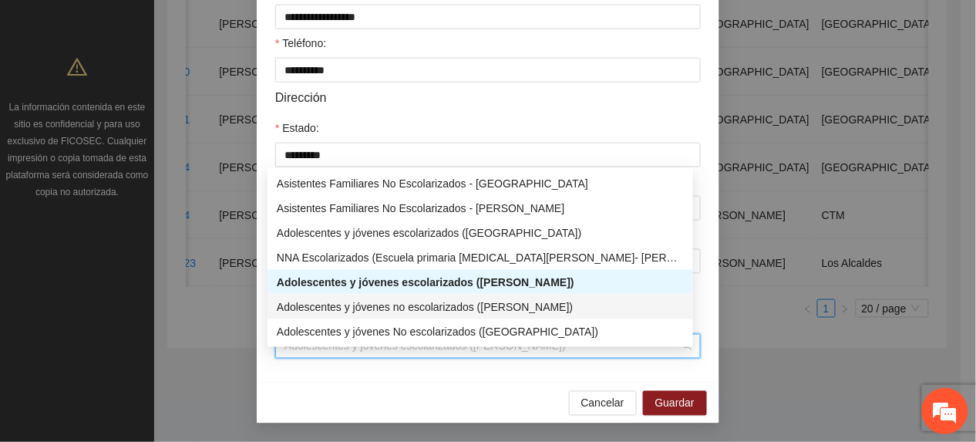
click at [408, 298] on div "Adolescentes y jóvenes no escolarizados ([PERSON_NAME])" at bounding box center [480, 306] width 407 height 17
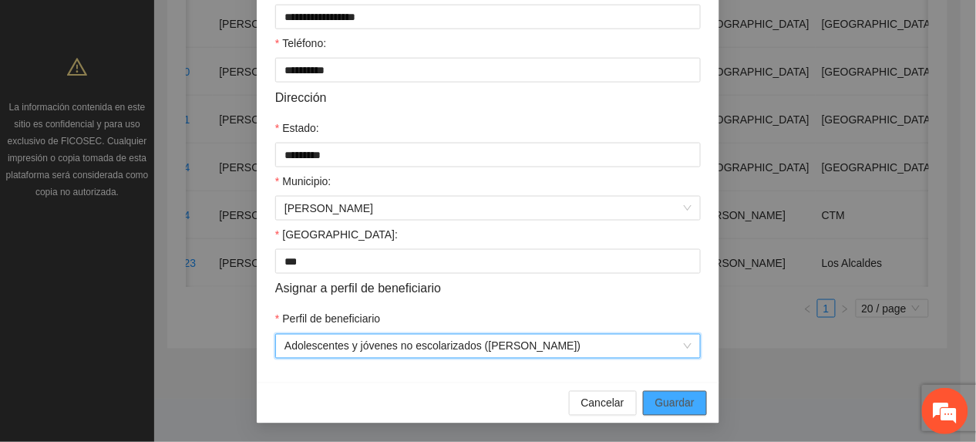
click at [655, 408] on span "Guardar" at bounding box center [674, 403] width 39 height 17
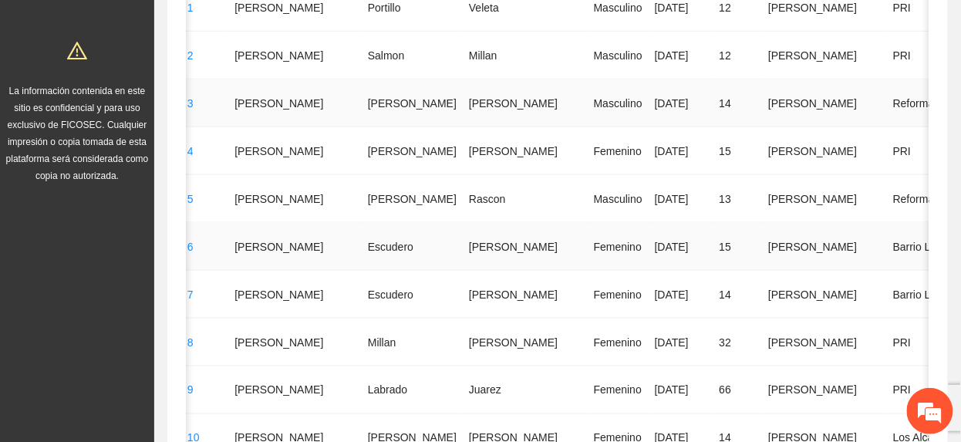
scroll to position [0, 0]
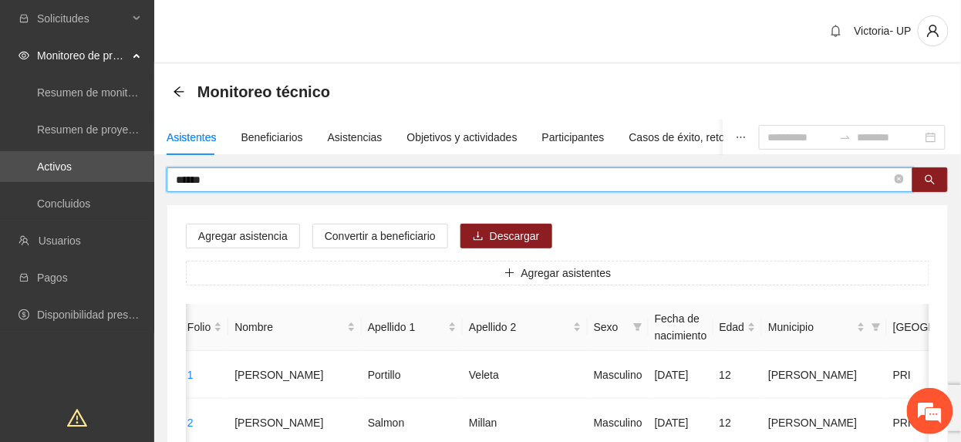
drag, startPoint x: 279, startPoint y: 174, endPoint x: 282, endPoint y: 182, distance: 9.0
click at [281, 177] on input "******" at bounding box center [534, 179] width 716 height 17
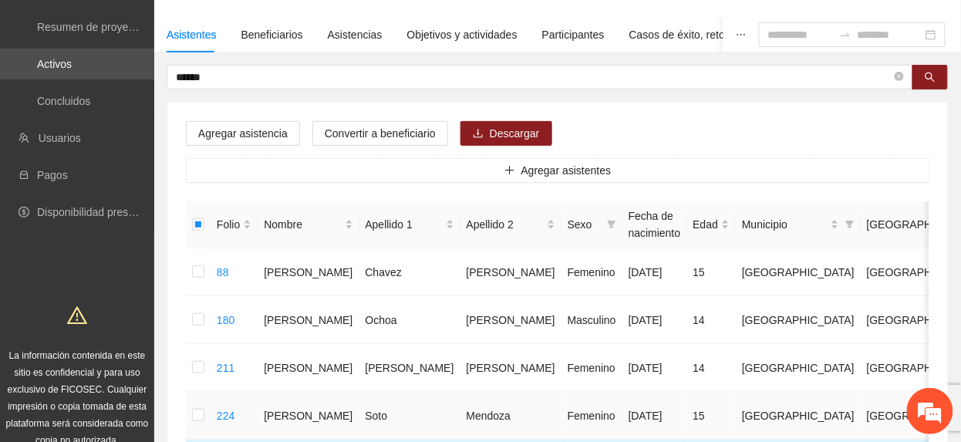
scroll to position [59, 0]
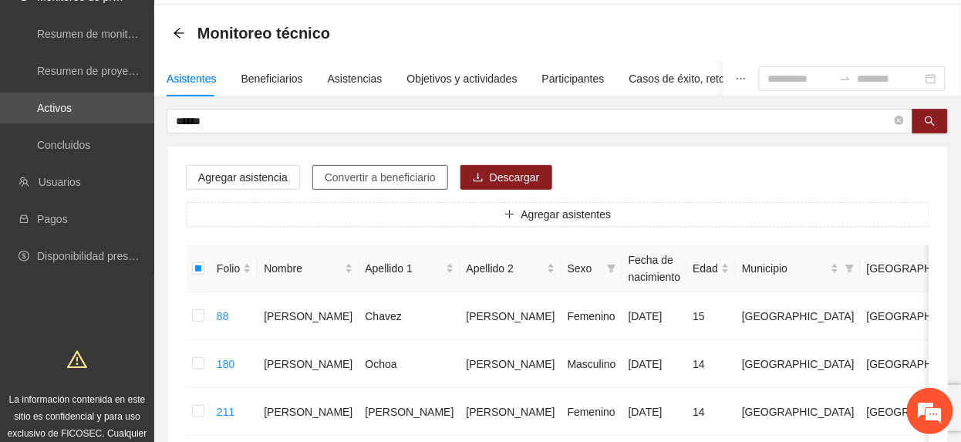
click at [367, 185] on span "Convertir a beneficiario" at bounding box center [380, 177] width 111 height 17
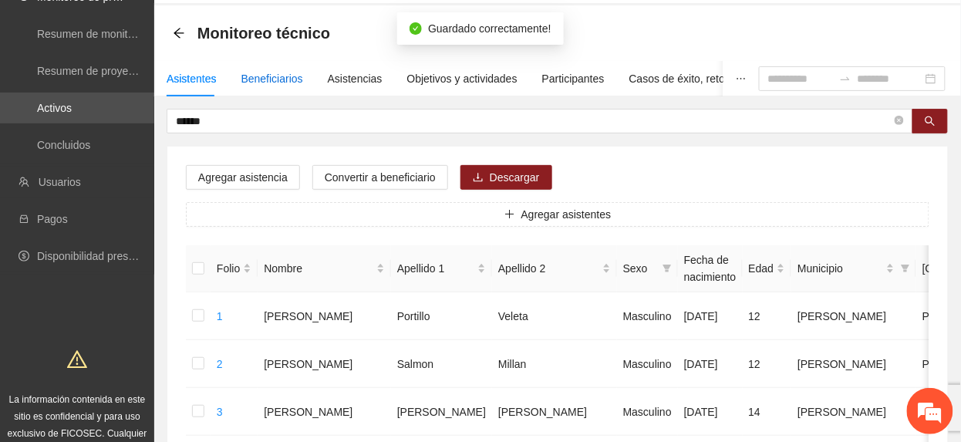
click at [282, 82] on div "Beneficiarios" at bounding box center [272, 78] width 62 height 17
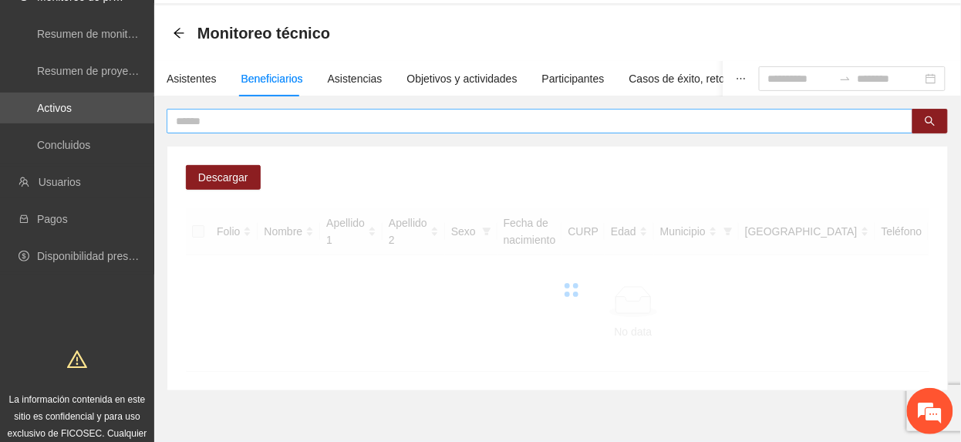
click at [291, 118] on input "text" at bounding box center [534, 121] width 716 height 17
click at [295, 125] on input "text" at bounding box center [534, 121] width 716 height 17
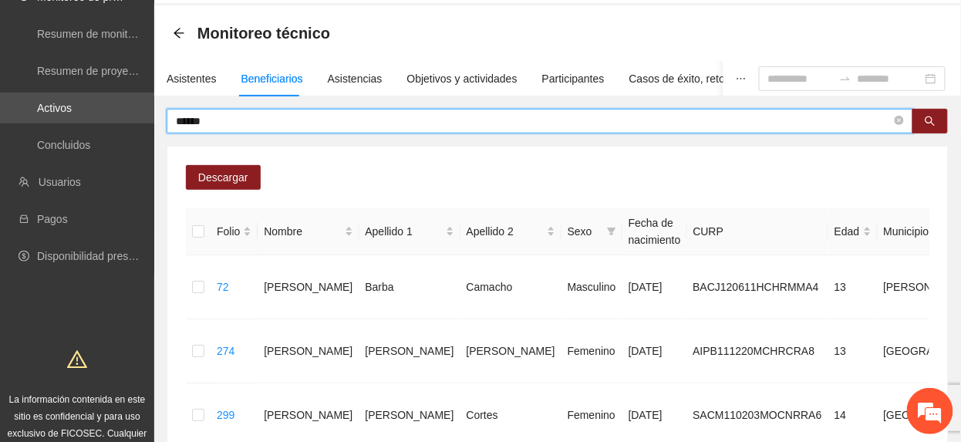
type input "******"
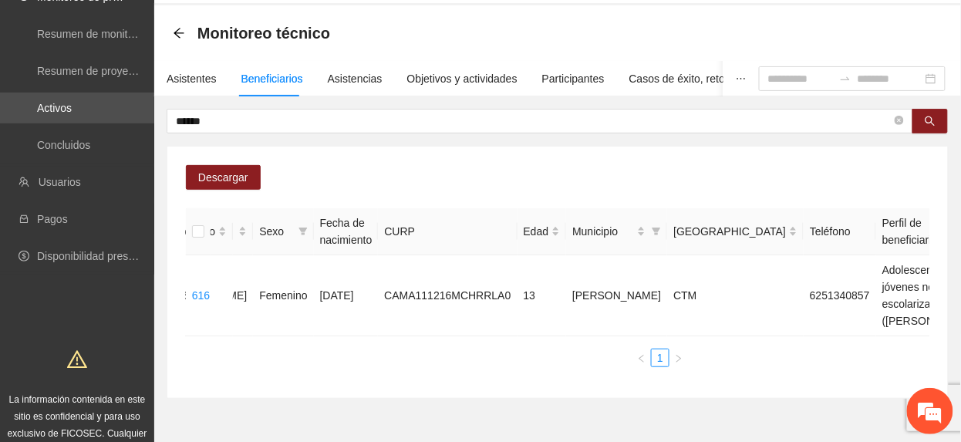
scroll to position [0, 0]
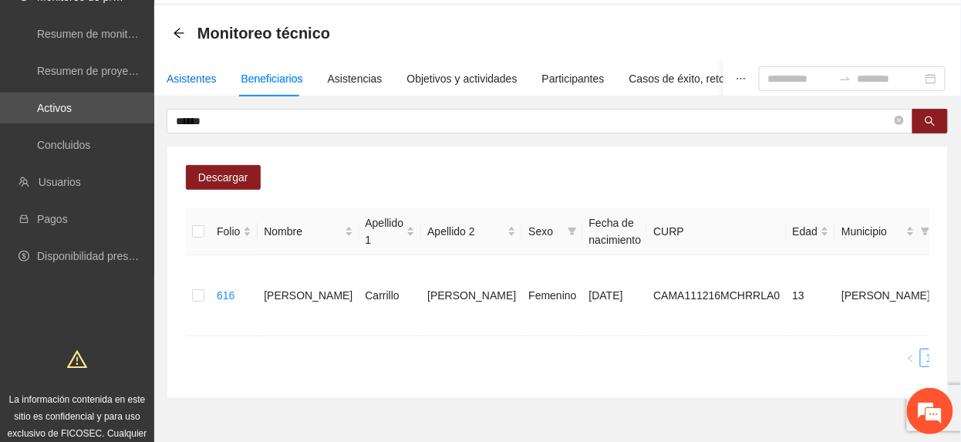
click at [174, 80] on div "Asistentes" at bounding box center [192, 78] width 50 height 17
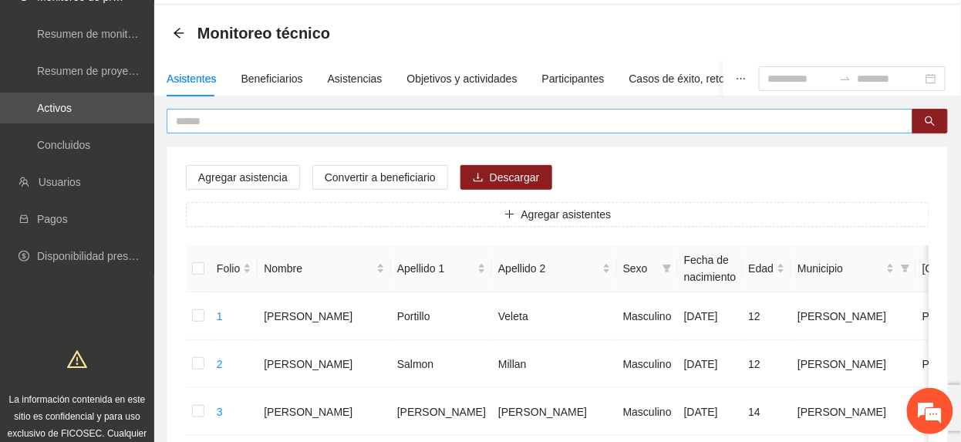
click at [278, 118] on input "text" at bounding box center [534, 121] width 716 height 17
type input "****"
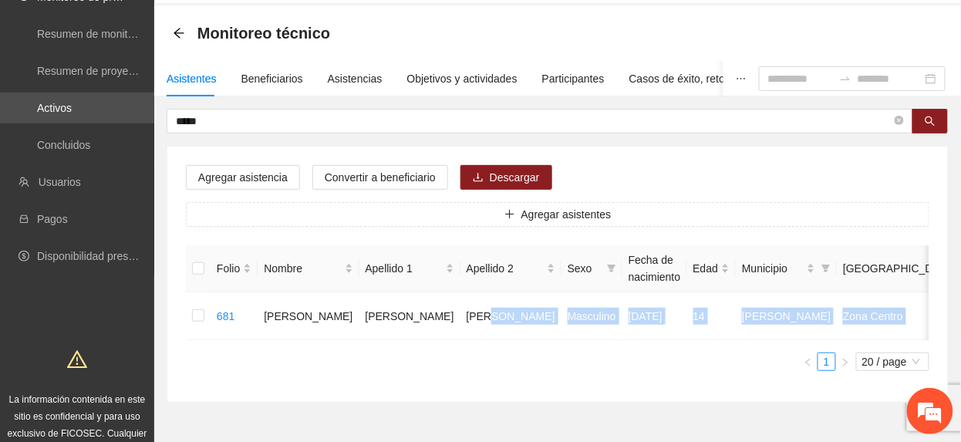
drag, startPoint x: 414, startPoint y: 340, endPoint x: 511, endPoint y: 361, distance: 98.6
click at [511, 361] on div "Folio Nombre Apellido 1 Apellido 2 Sexo Fecha de nacimiento Edad Municipio Colo…" at bounding box center [557, 308] width 743 height 126
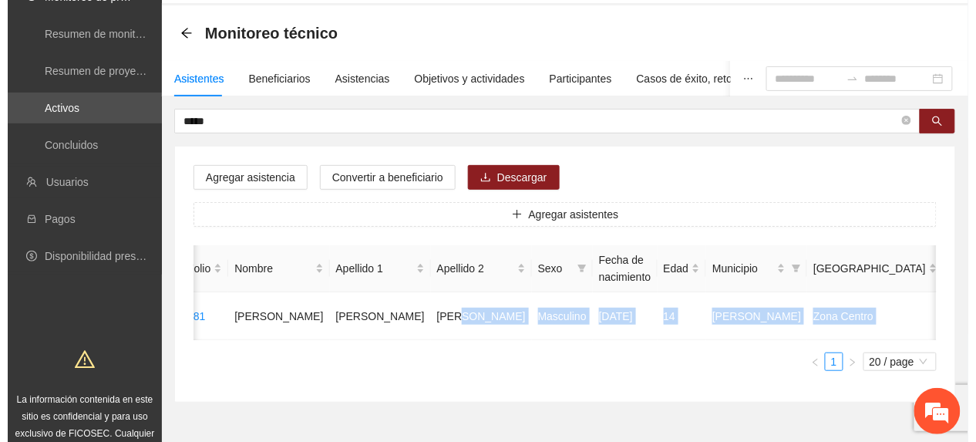
scroll to position [0, 45]
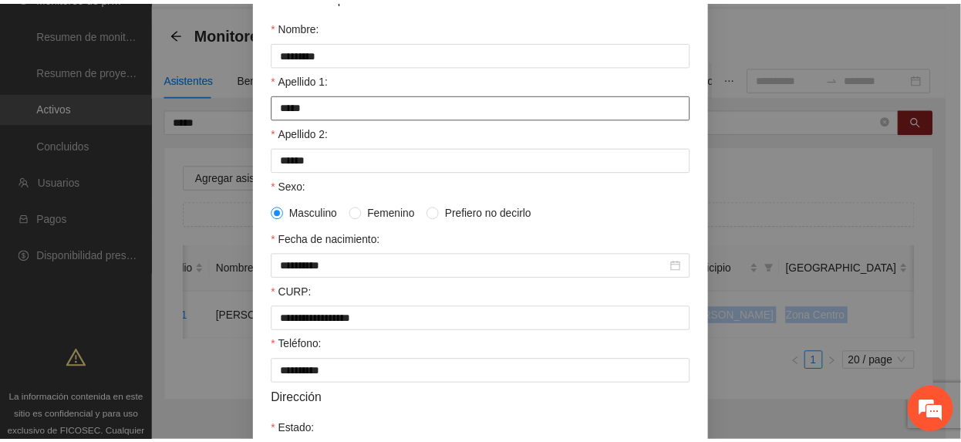
scroll to position [0, 0]
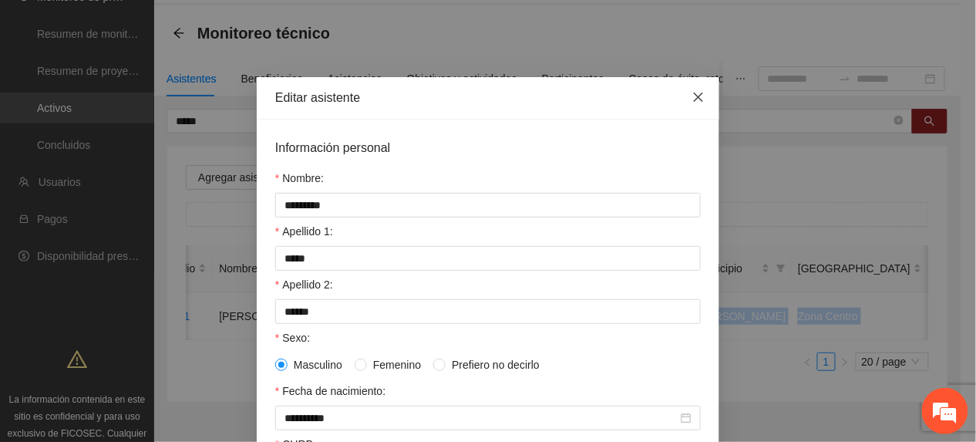
click at [693, 99] on icon "close" at bounding box center [699, 97] width 12 height 12
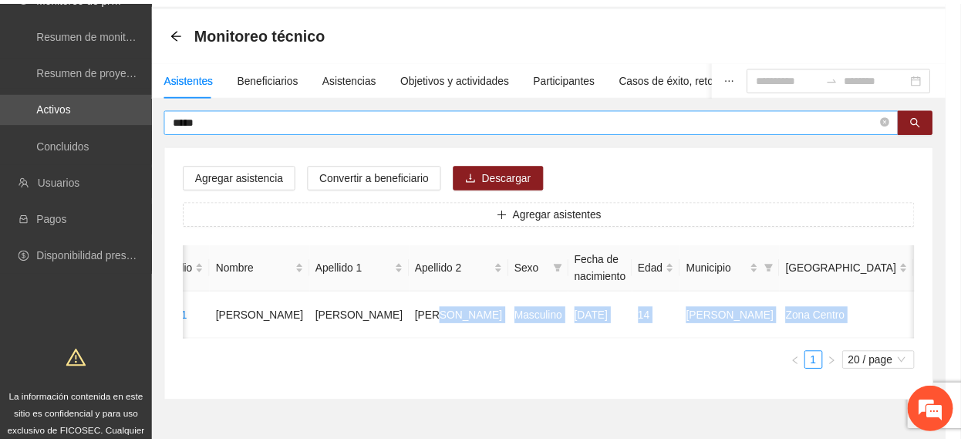
scroll to position [0, 29]
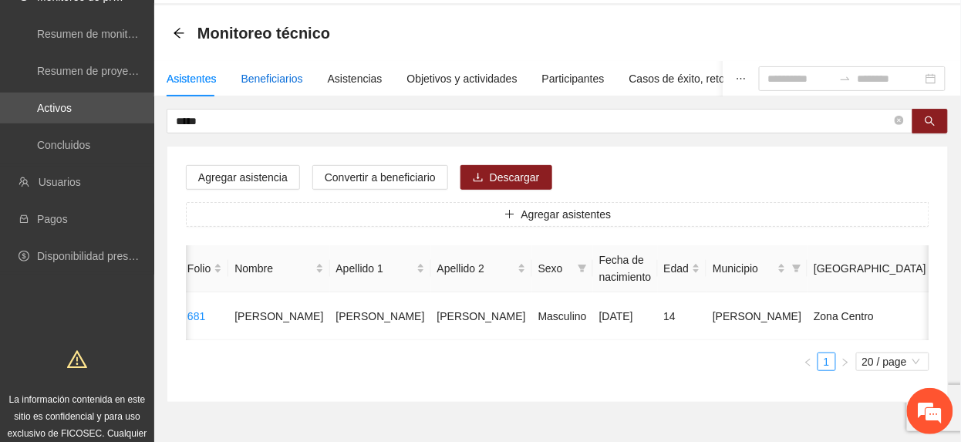
click at [266, 78] on div "Beneficiarios" at bounding box center [272, 78] width 62 height 17
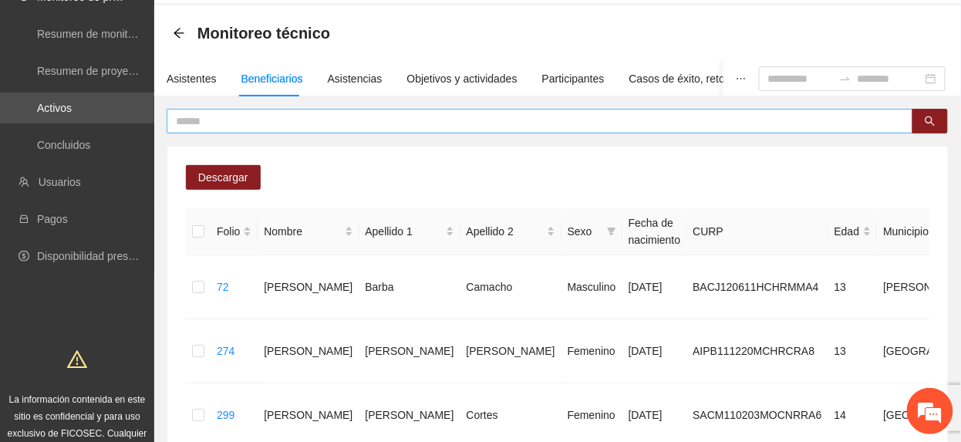
click at [259, 121] on input "text" at bounding box center [534, 121] width 716 height 17
type input "****"
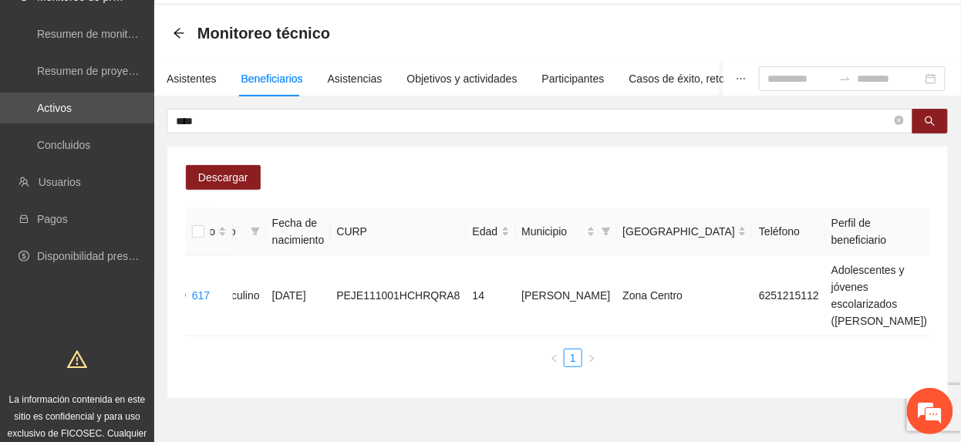
scroll to position [0, 0]
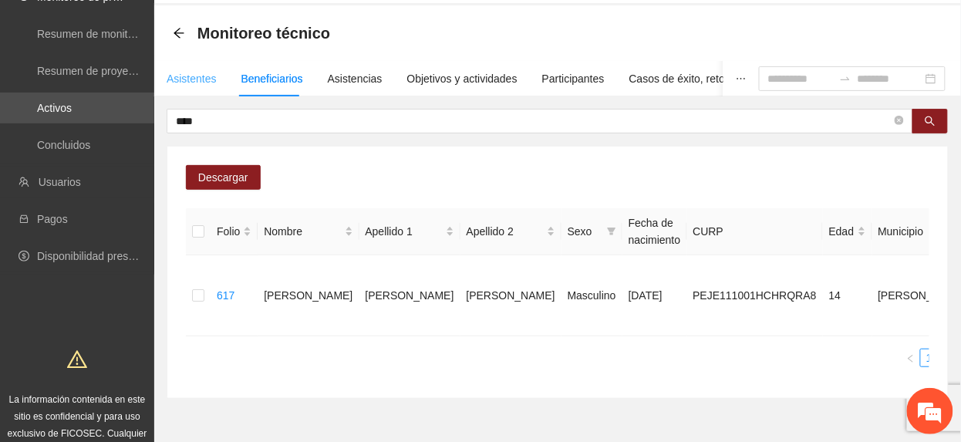
click at [183, 69] on div "Asistentes" at bounding box center [192, 78] width 50 height 35
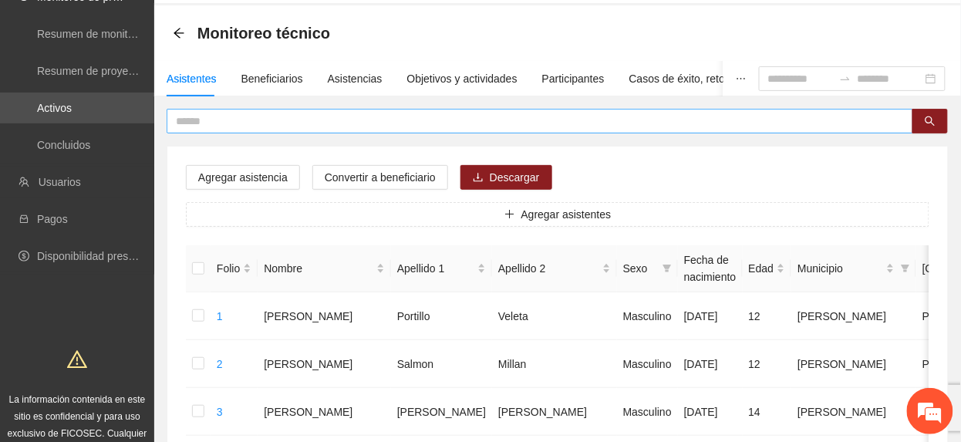
click at [251, 124] on input "text" at bounding box center [534, 121] width 716 height 17
type input "****"
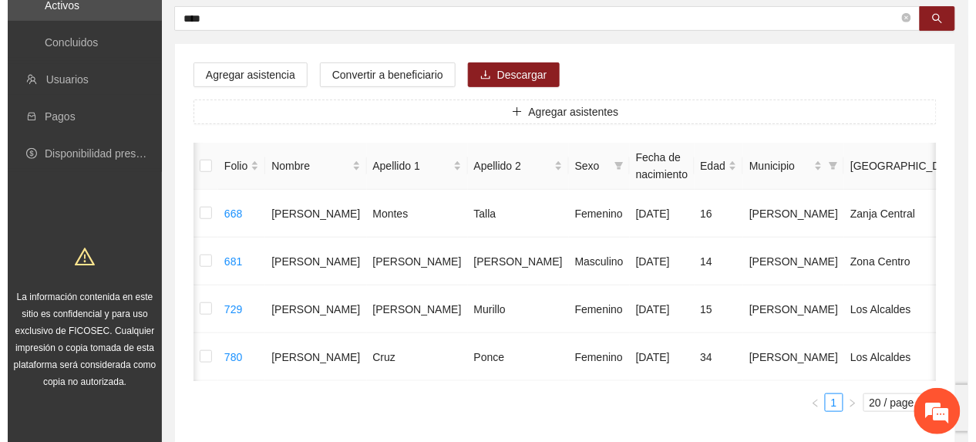
scroll to position [0, 45]
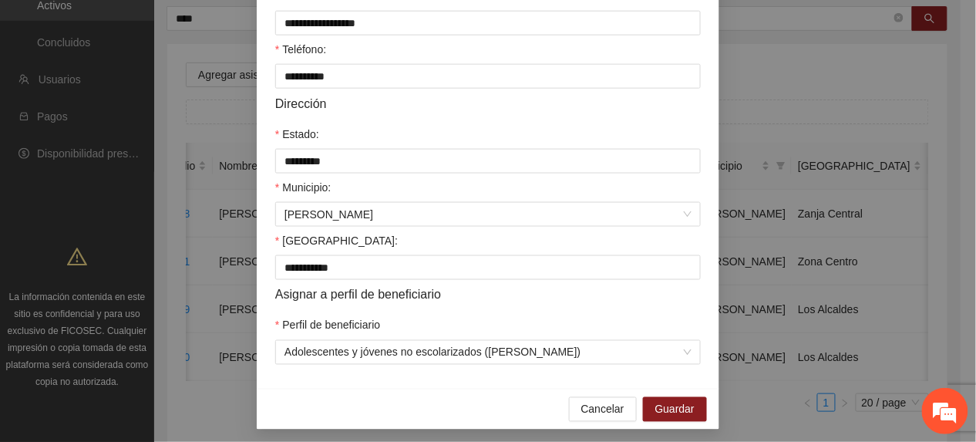
scroll to position [458, 0]
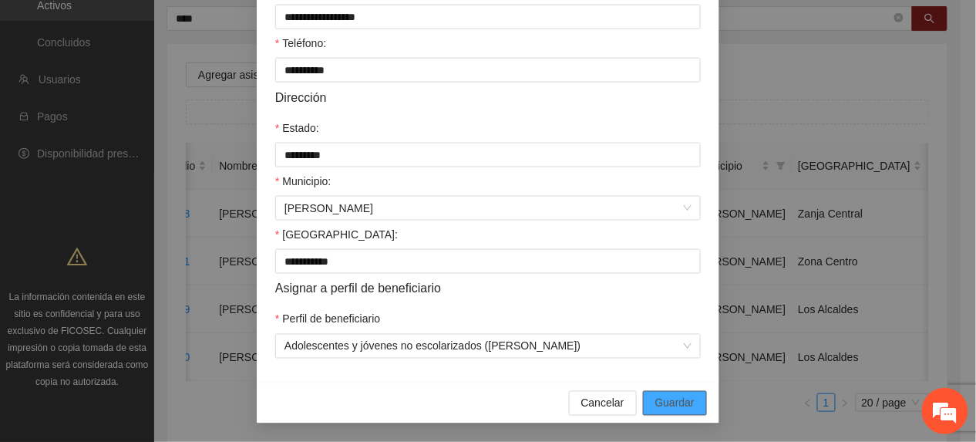
click at [655, 410] on span "Guardar" at bounding box center [674, 403] width 39 height 17
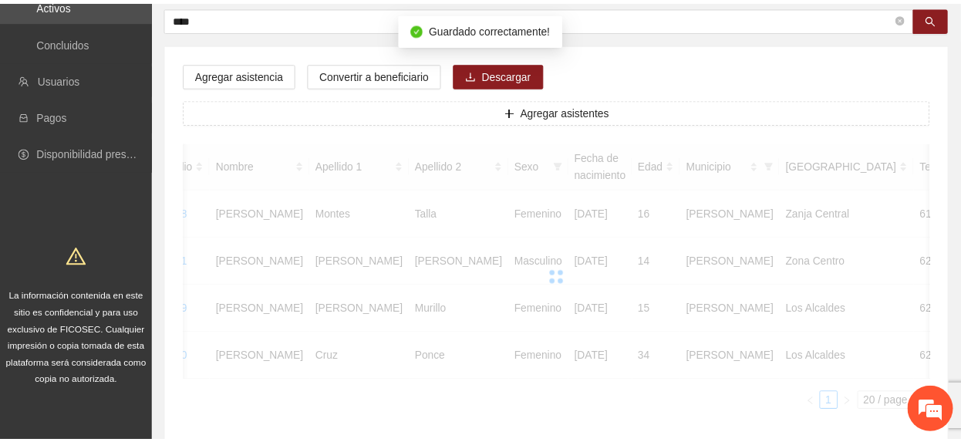
scroll to position [0, 29]
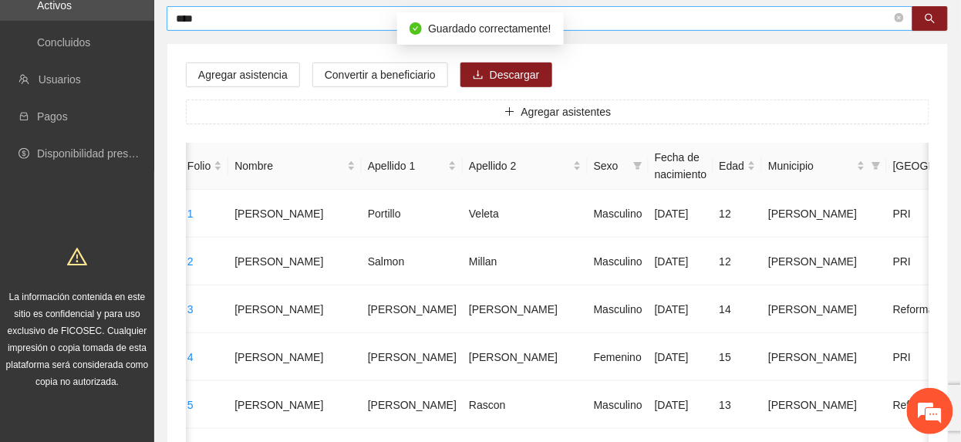
click at [220, 16] on input "****" at bounding box center [534, 18] width 716 height 17
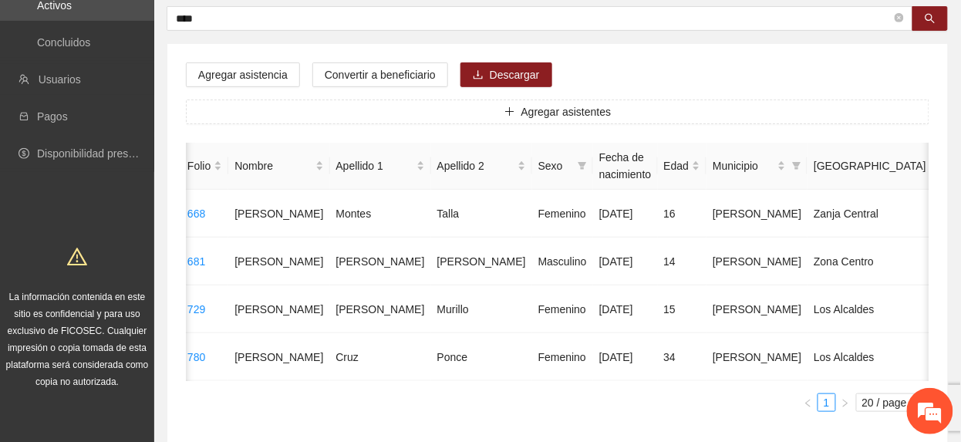
scroll to position [0, 0]
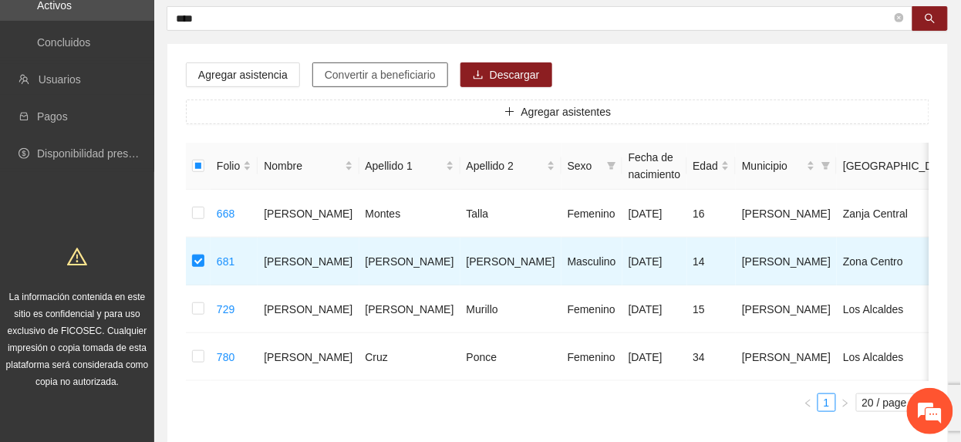
click at [344, 66] on span "Convertir a beneficiario" at bounding box center [380, 74] width 111 height 17
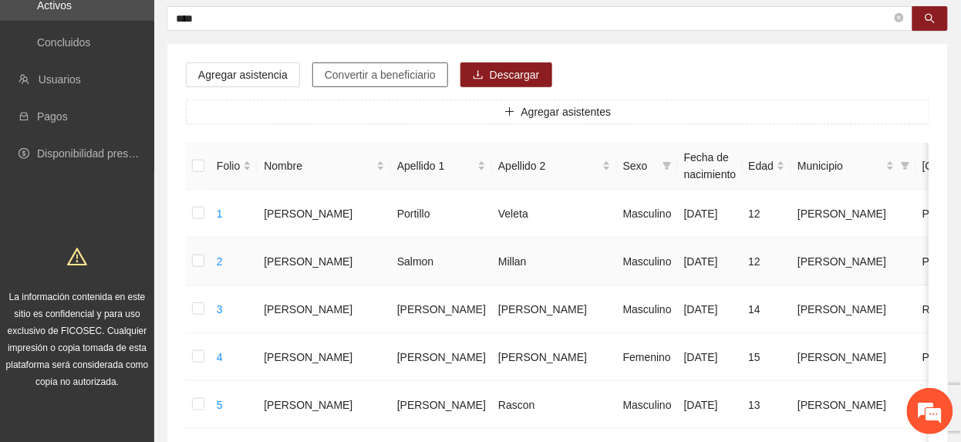
scroll to position [59, 0]
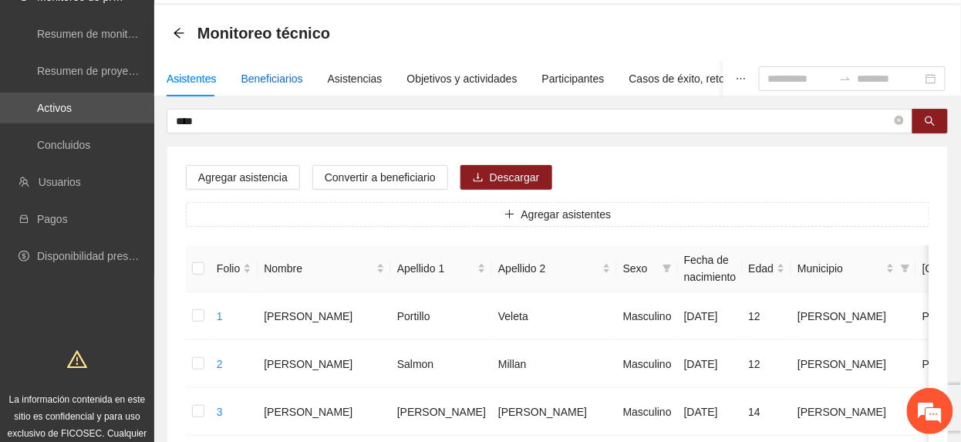
click at [279, 81] on div "Beneficiarios" at bounding box center [272, 78] width 62 height 17
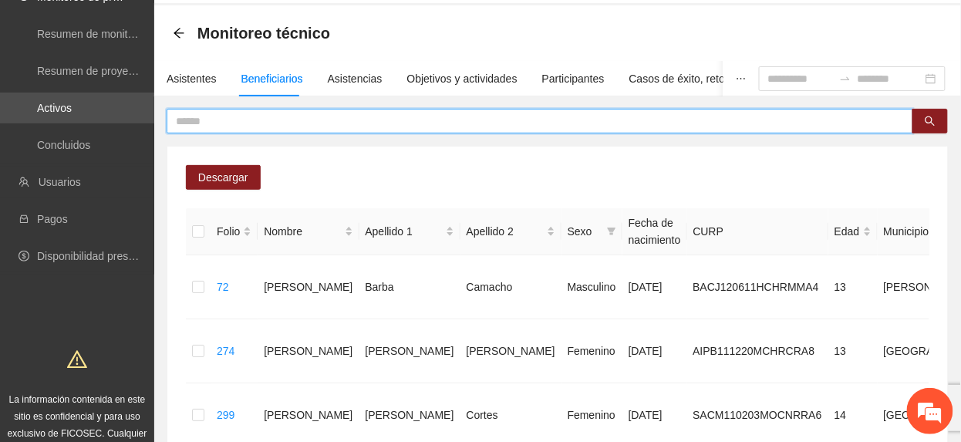
click at [377, 113] on input "text" at bounding box center [534, 121] width 716 height 17
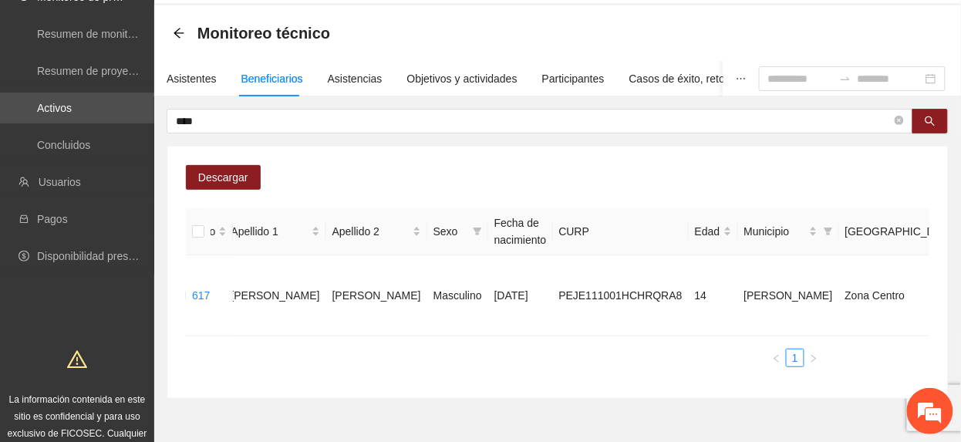
scroll to position [0, 356]
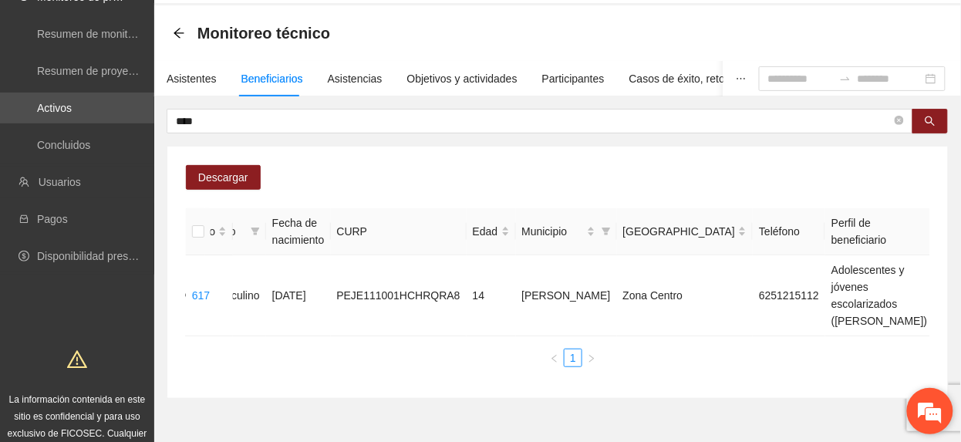
click at [938, 416] on em at bounding box center [930, 411] width 42 height 42
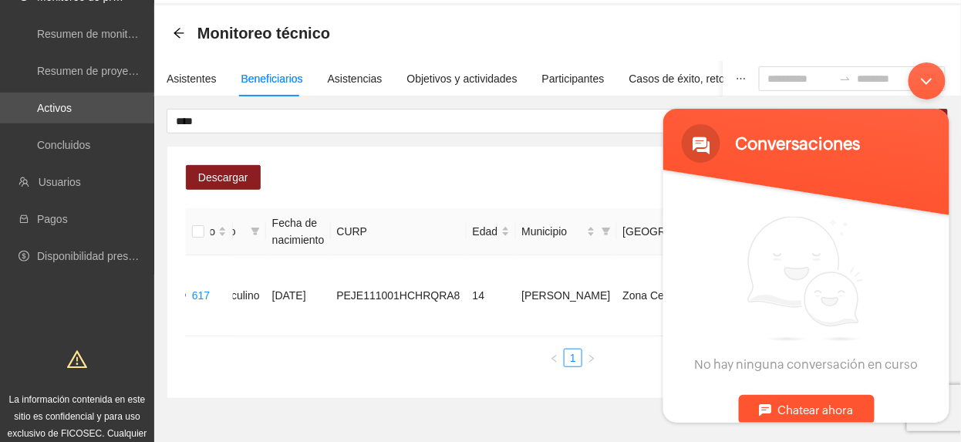
drag, startPoint x: 920, startPoint y: 74, endPoint x: 1627, endPoint y: 162, distance: 712.6
click at [920, 74] on div "Minimizar ventana de chat en vivo" at bounding box center [926, 80] width 37 height 37
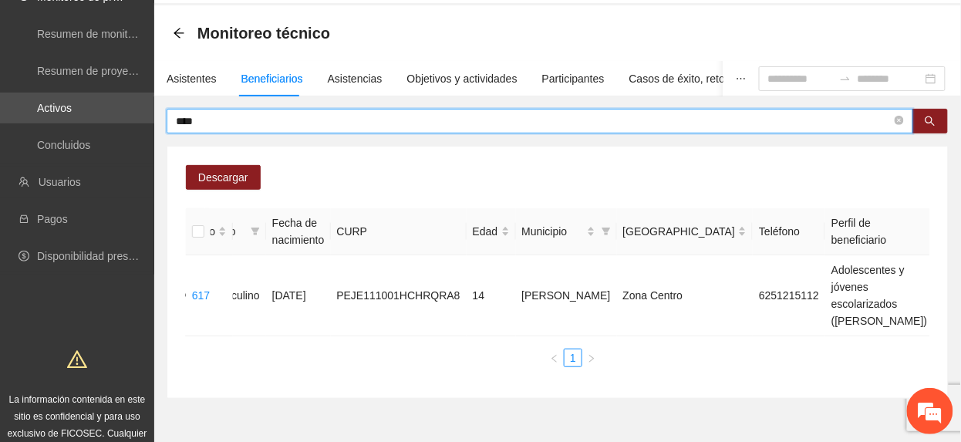
drag, startPoint x: 216, startPoint y: 124, endPoint x: -5, endPoint y: 121, distance: 221.3
click at [0, 121] on html "Solicitudes Monitoreo de proyectos Resumen de monitoreo Resumen de proyectos ap…" at bounding box center [480, 162] width 961 height 442
type input "******"
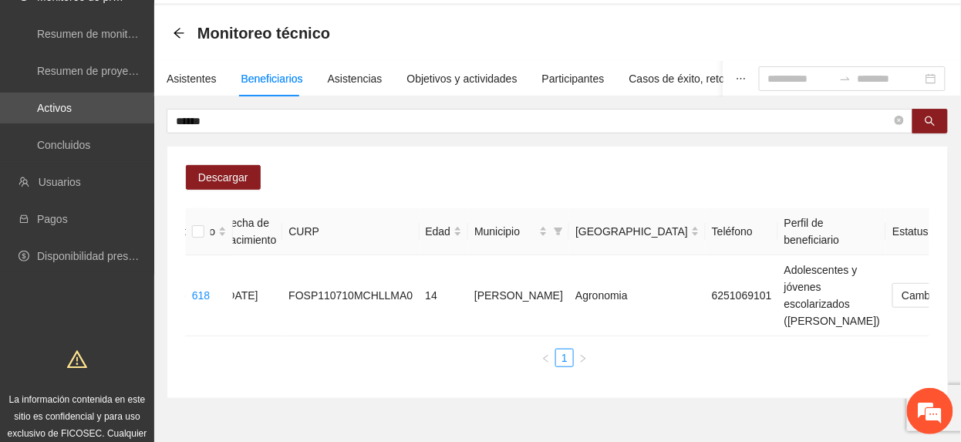
scroll to position [0, 0]
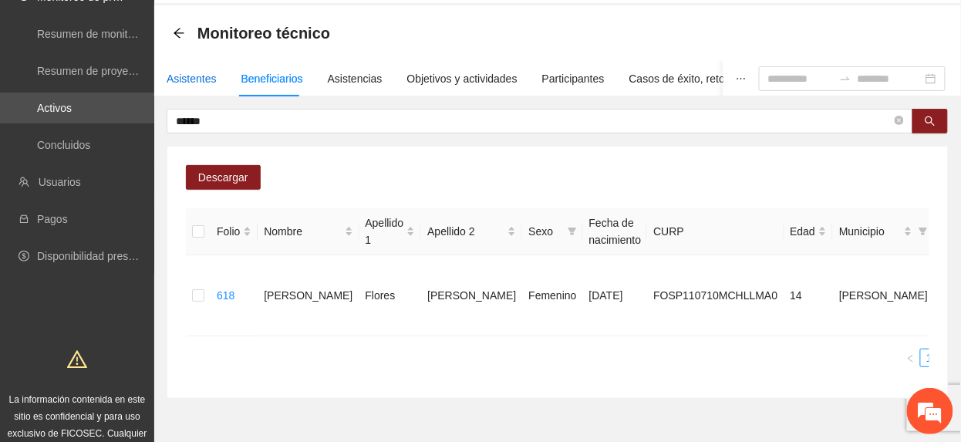
click at [189, 72] on div "Asistentes" at bounding box center [192, 78] width 50 height 17
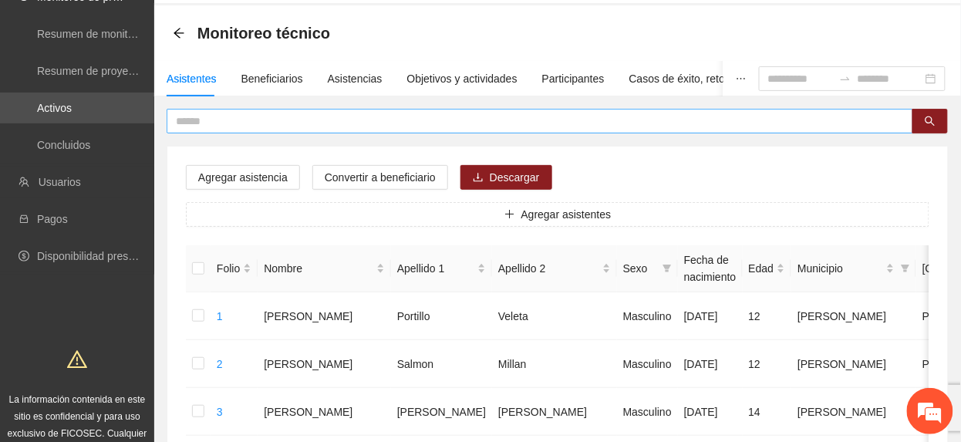
drag, startPoint x: 189, startPoint y: 72, endPoint x: 483, endPoint y: 111, distance: 296.4
click at [483, 111] on span at bounding box center [540, 121] width 746 height 25
type input "******"
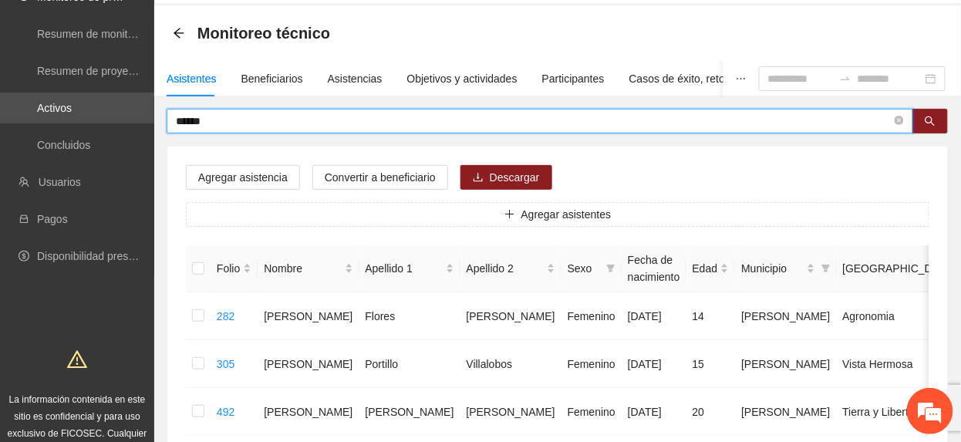
scroll to position [161, 0]
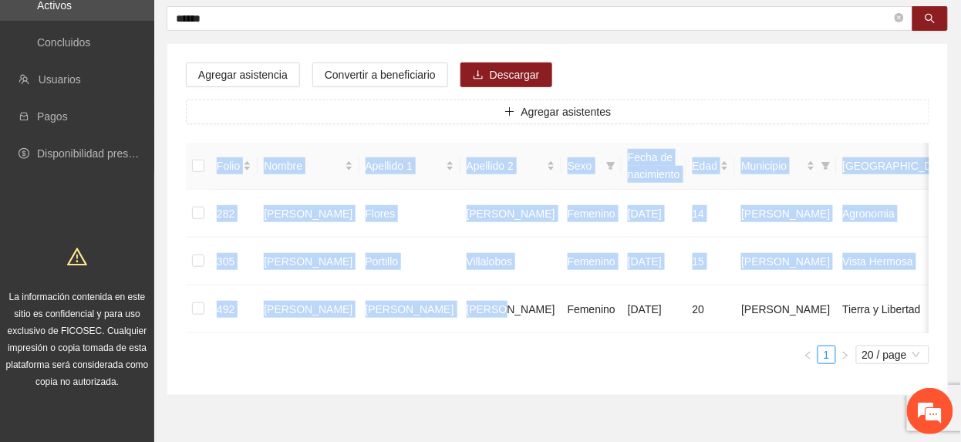
drag, startPoint x: 430, startPoint y: 332, endPoint x: 628, endPoint y: 339, distance: 198.3
click at [628, 333] on div "Folio Nombre Apellido 1 Apellido 2 Sexo Fecha de nacimiento Edad Municipio Colo…" at bounding box center [557, 238] width 743 height 190
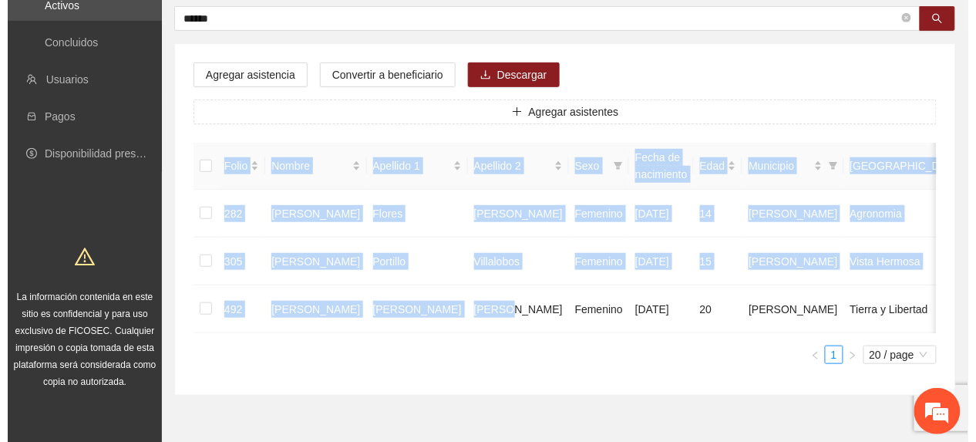
scroll to position [0, 48]
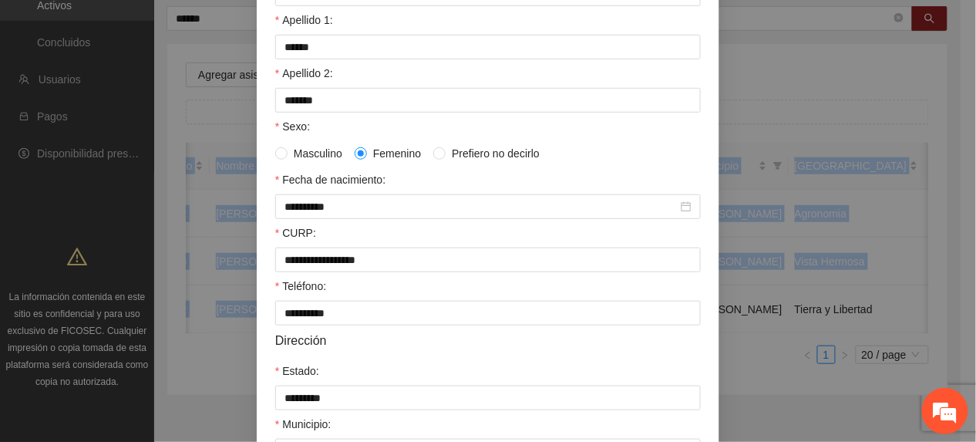
scroll to position [458, 0]
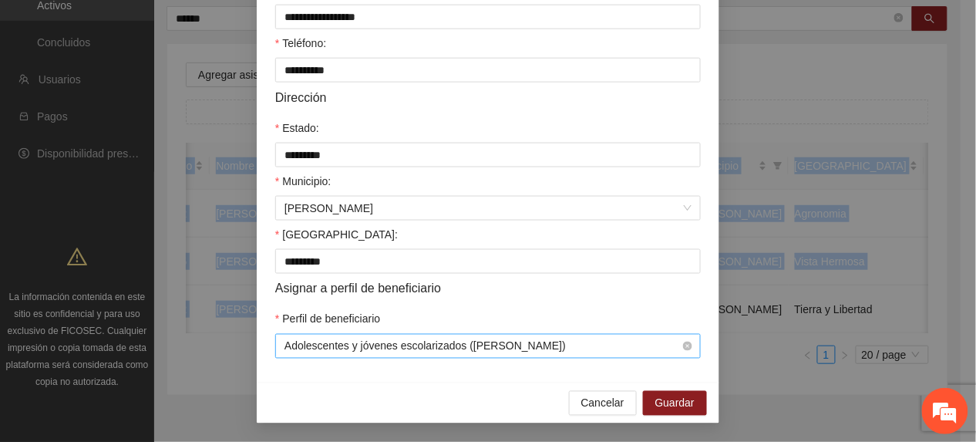
click at [617, 349] on span "Adolescentes y jóvenes escolarizados ([PERSON_NAME])" at bounding box center [488, 346] width 407 height 23
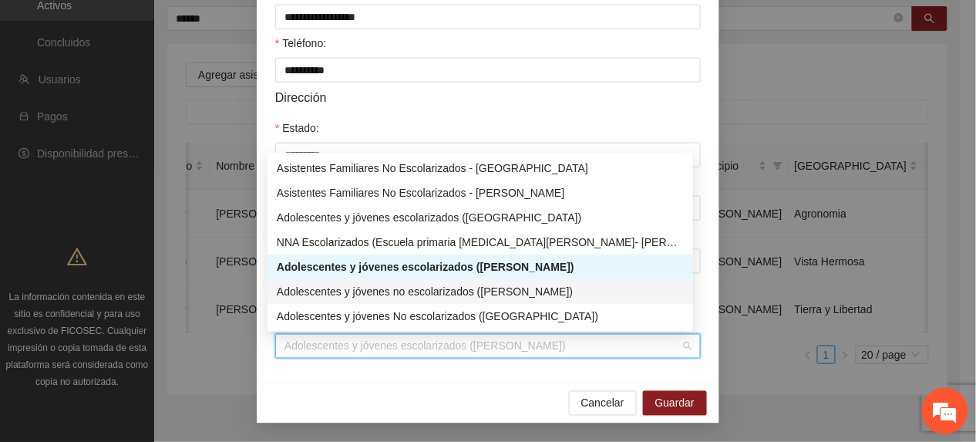
click at [522, 291] on div "Adolescentes y jóvenes no escolarizados ([PERSON_NAME])" at bounding box center [480, 291] width 407 height 17
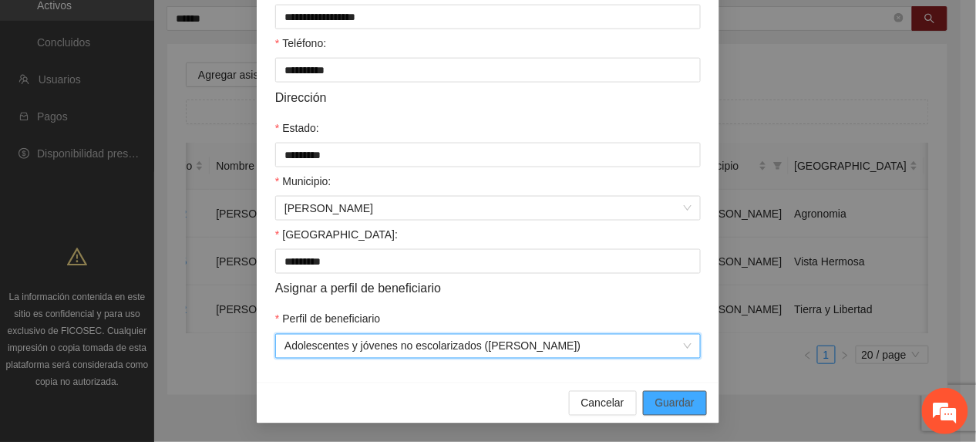
click at [691, 399] on button "Guardar" at bounding box center [675, 403] width 64 height 25
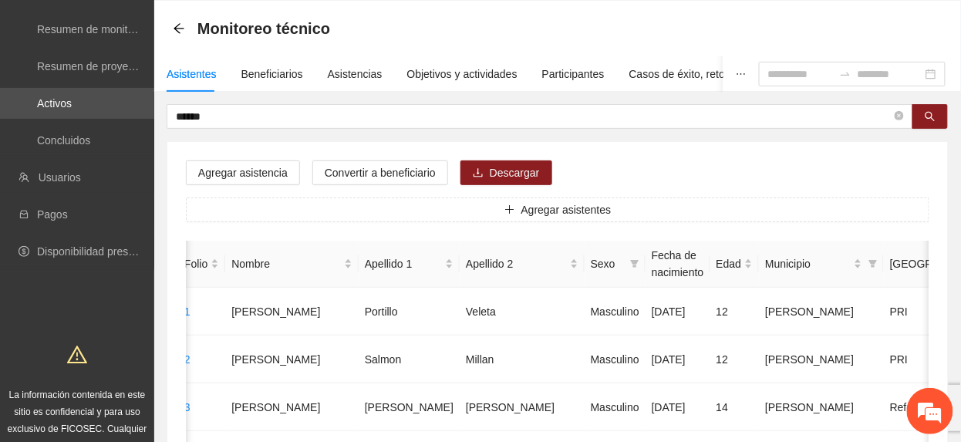
scroll to position [0, 0]
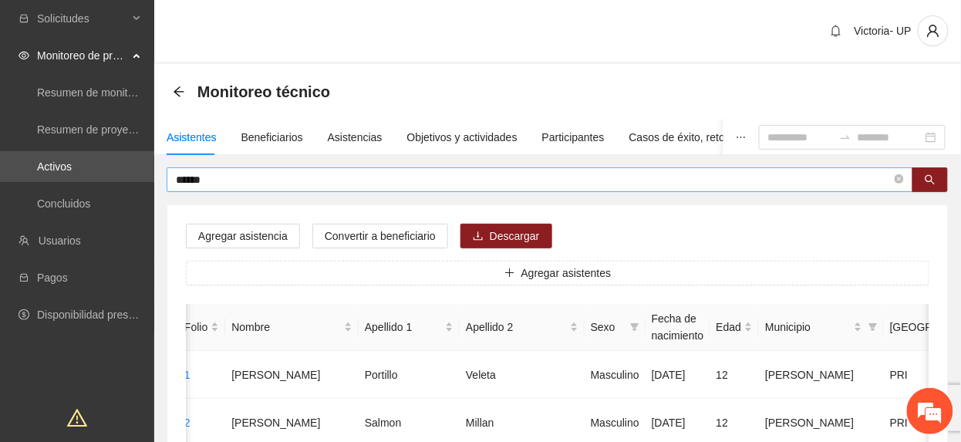
click at [241, 183] on input "******" at bounding box center [534, 179] width 716 height 17
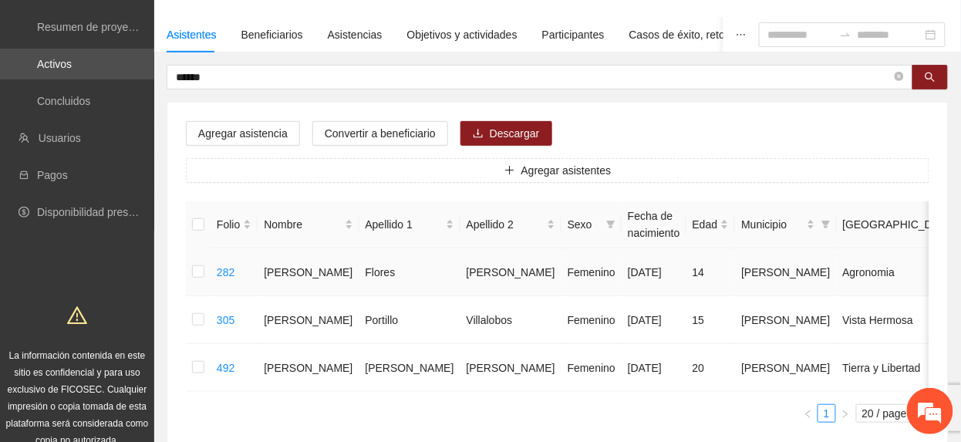
click at [190, 272] on td at bounding box center [198, 272] width 25 height 48
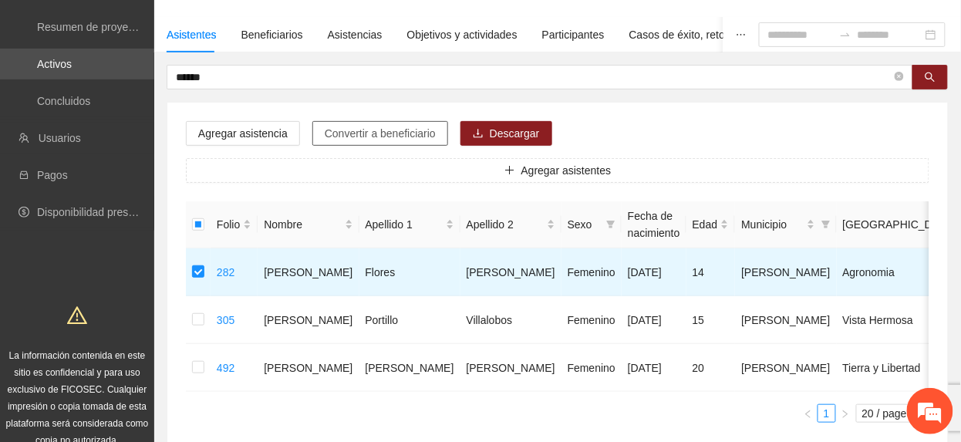
click at [362, 130] on span "Convertir a beneficiario" at bounding box center [380, 133] width 111 height 17
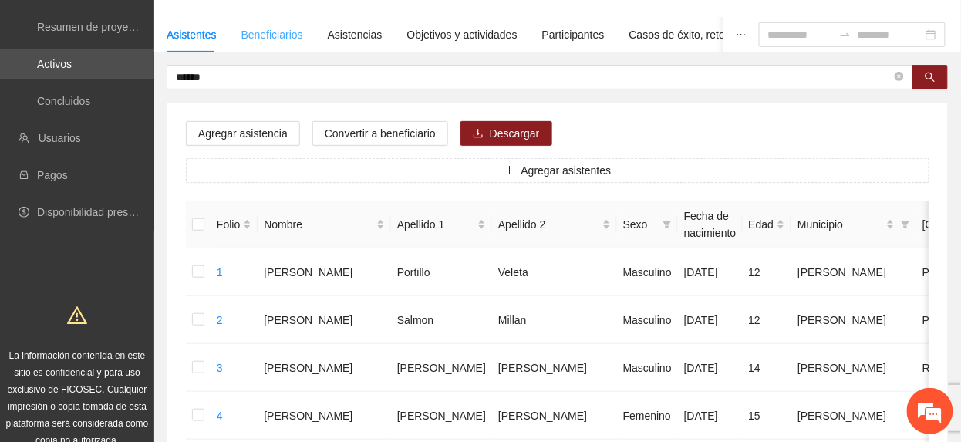
click at [256, 23] on div "Beneficiarios" at bounding box center [272, 34] width 62 height 35
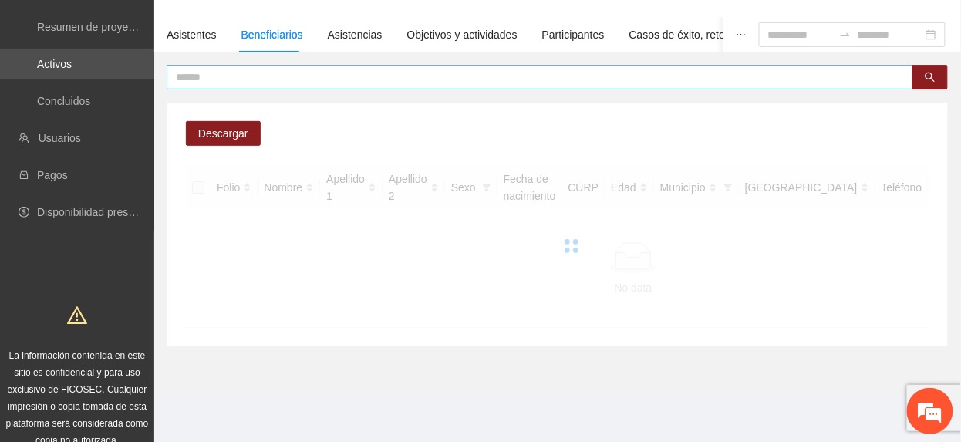
click at [251, 78] on input "text" at bounding box center [534, 77] width 716 height 17
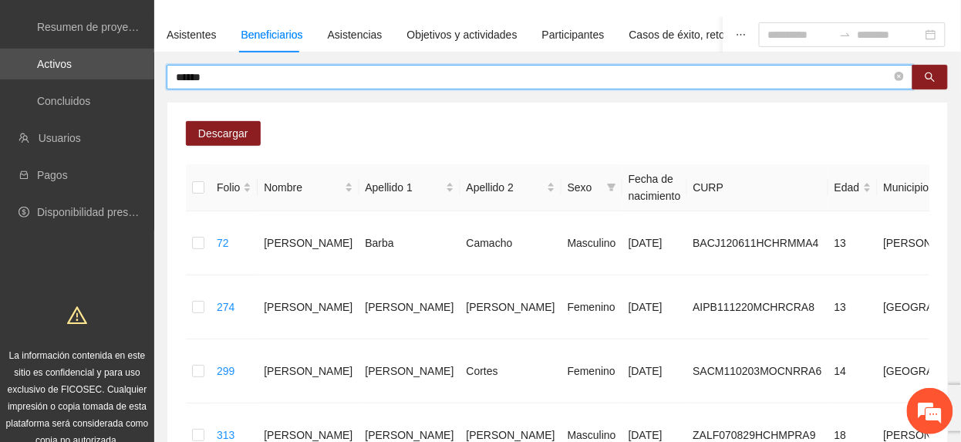
type input "******"
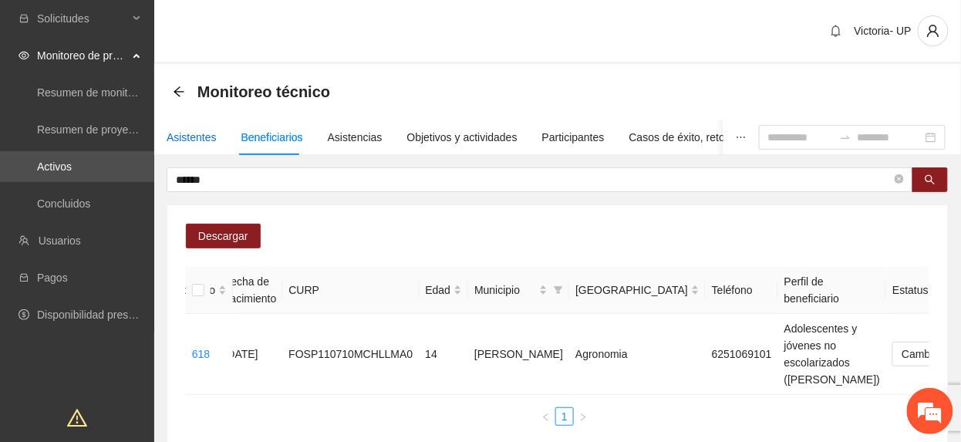
click at [199, 136] on div "Asistentes" at bounding box center [192, 137] width 50 height 17
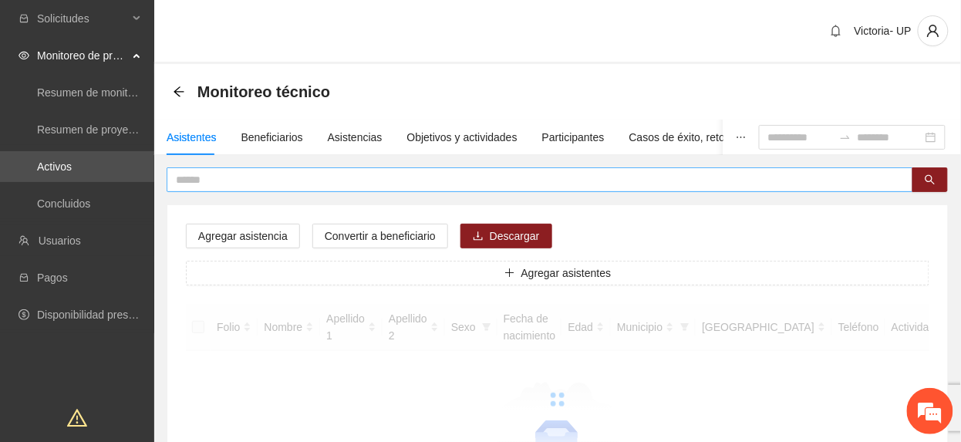
click at [342, 186] on input "text" at bounding box center [534, 179] width 716 height 17
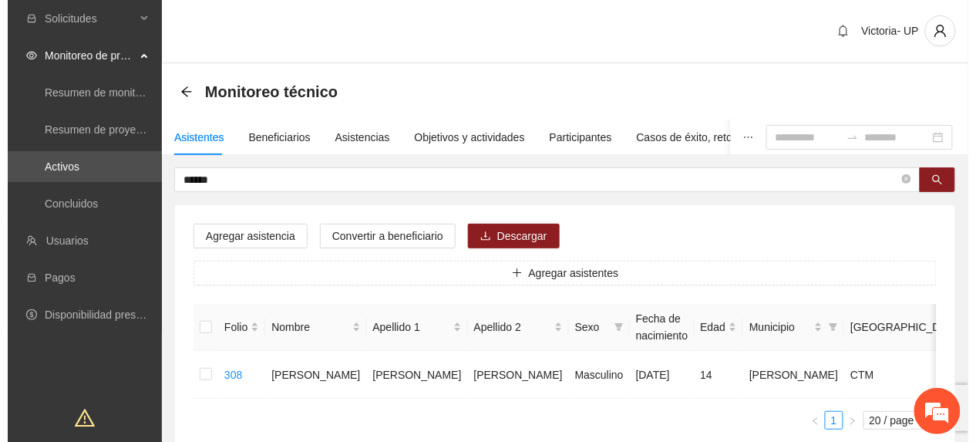
scroll to position [0, 45]
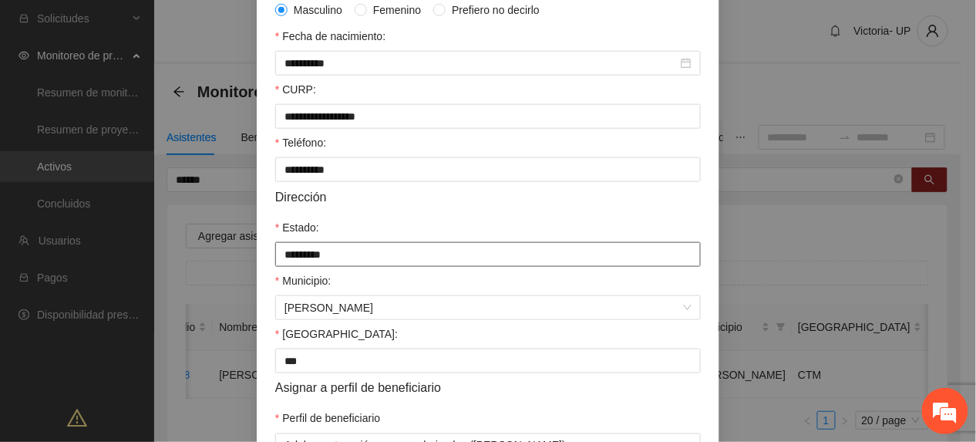
scroll to position [411, 0]
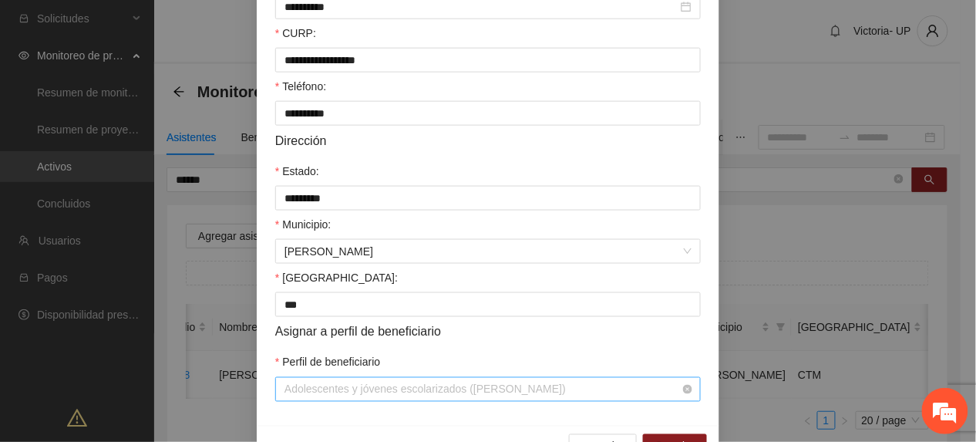
click at [466, 396] on span "Adolescentes y jóvenes escolarizados ([PERSON_NAME])" at bounding box center [488, 389] width 407 height 23
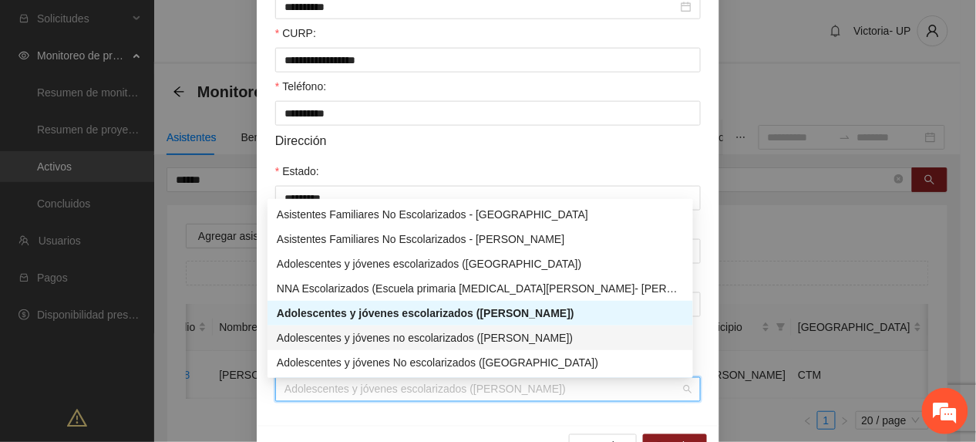
click at [426, 333] on div "Adolescentes y jóvenes no escolarizados ([PERSON_NAME])" at bounding box center [480, 337] width 407 height 17
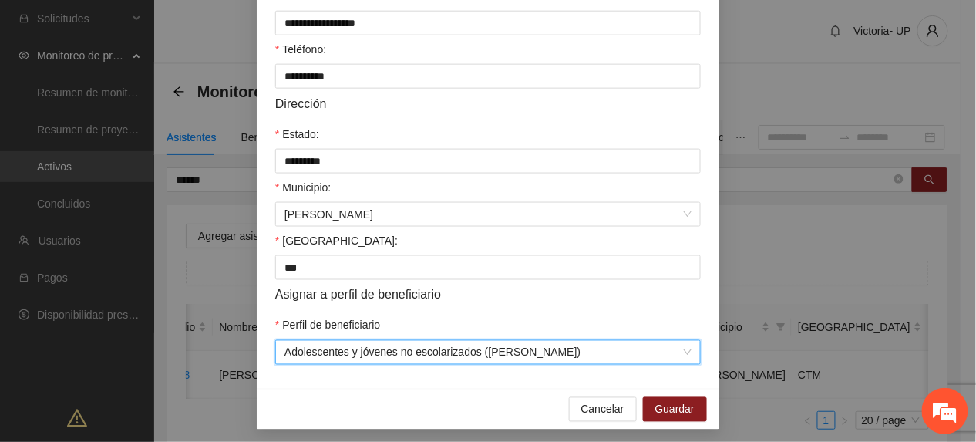
scroll to position [458, 0]
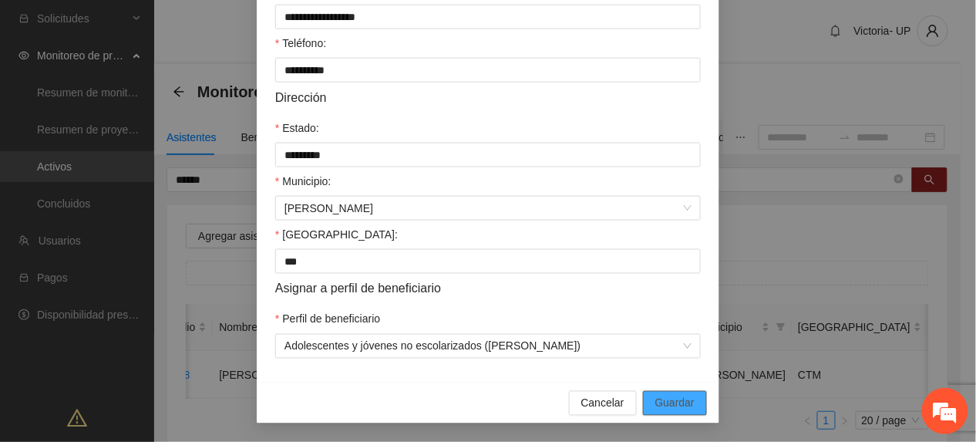
click at [655, 406] on span "Guardar" at bounding box center [674, 403] width 39 height 17
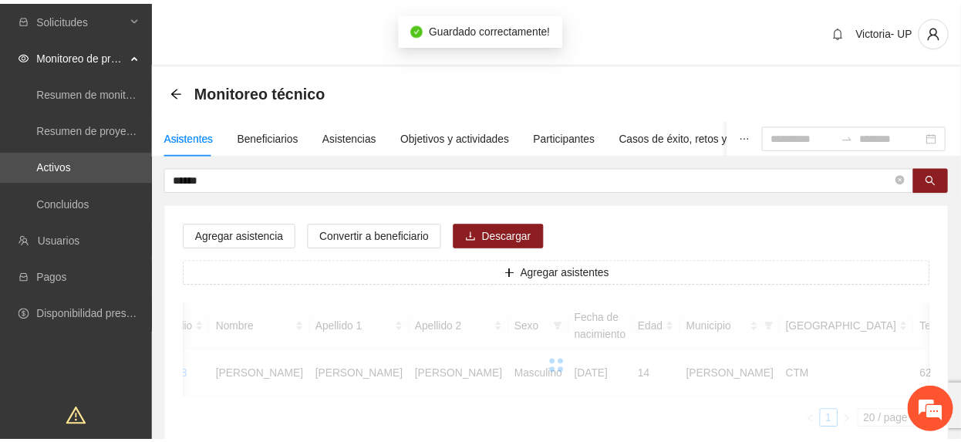
scroll to position [0, 29]
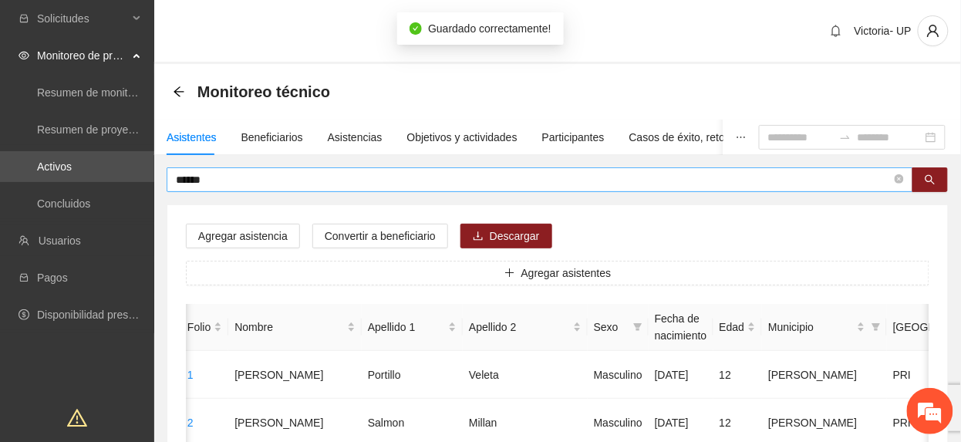
click at [275, 180] on input "******" at bounding box center [534, 179] width 716 height 17
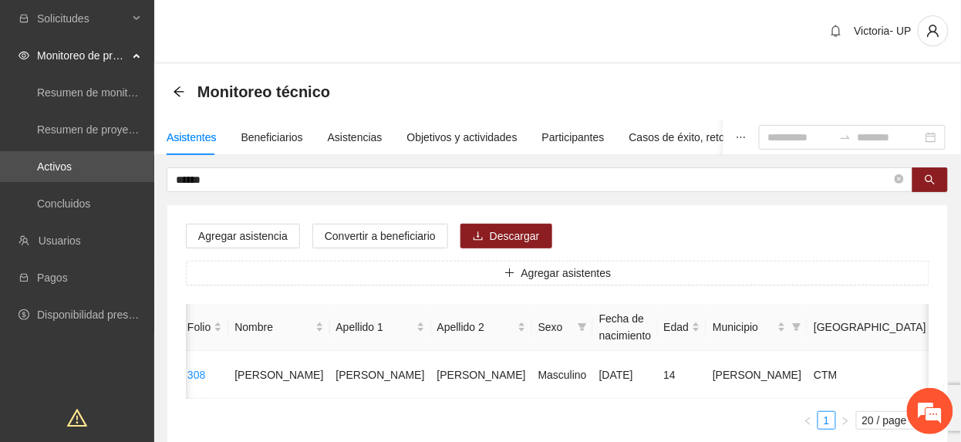
scroll to position [0, 0]
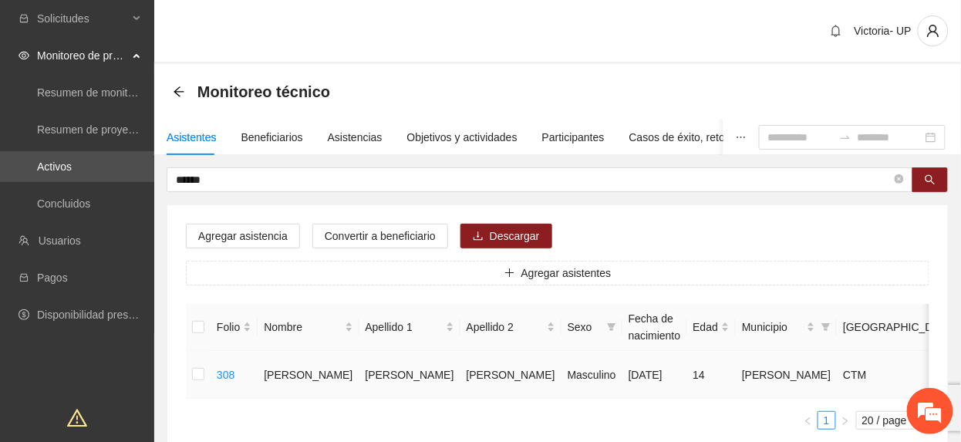
click at [189, 376] on td at bounding box center [198, 375] width 25 height 48
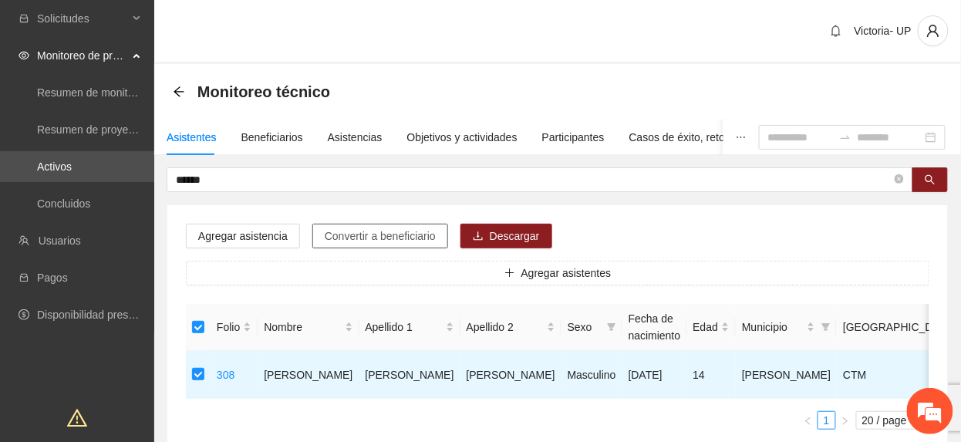
click at [380, 239] on span "Convertir a beneficiario" at bounding box center [380, 235] width 111 height 17
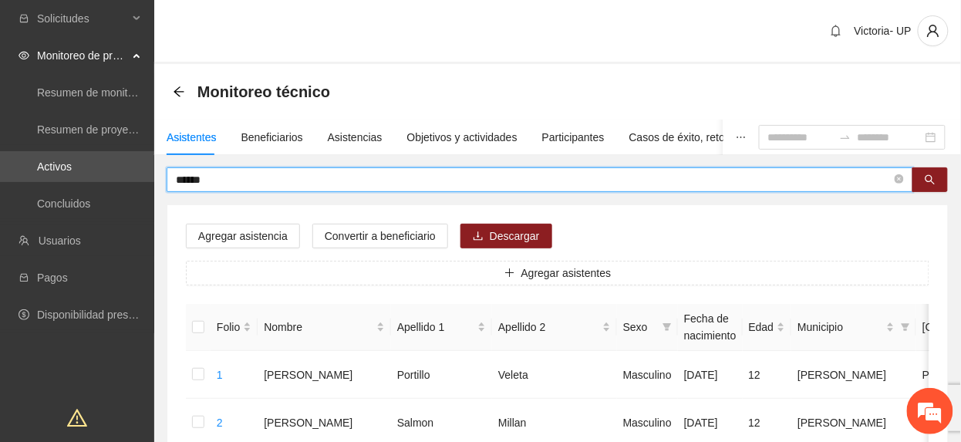
click at [281, 174] on input "******" at bounding box center [534, 179] width 716 height 17
type input "*"
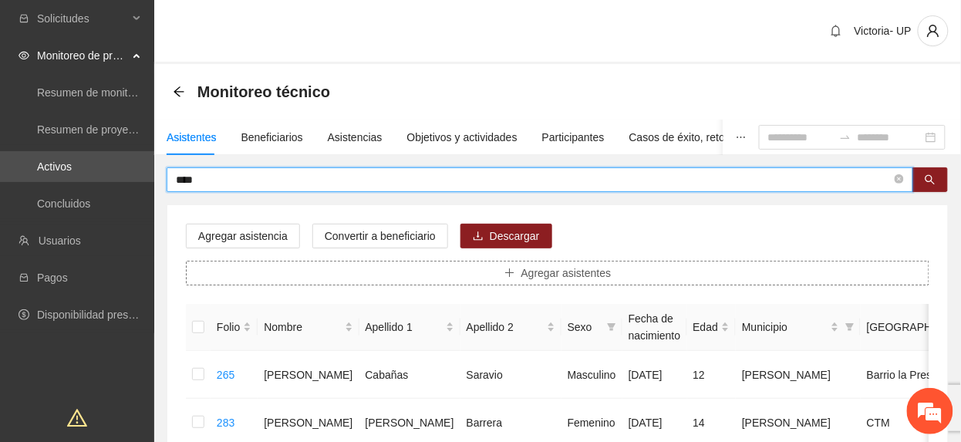
scroll to position [103, 0]
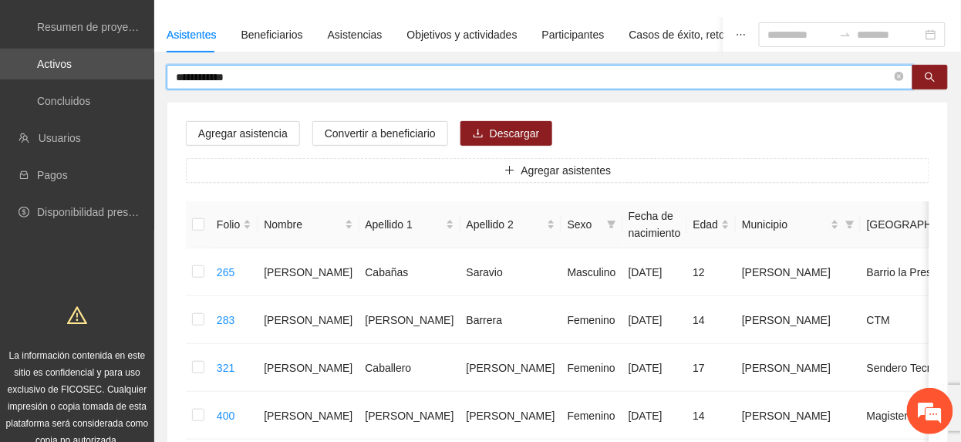
type input "**********"
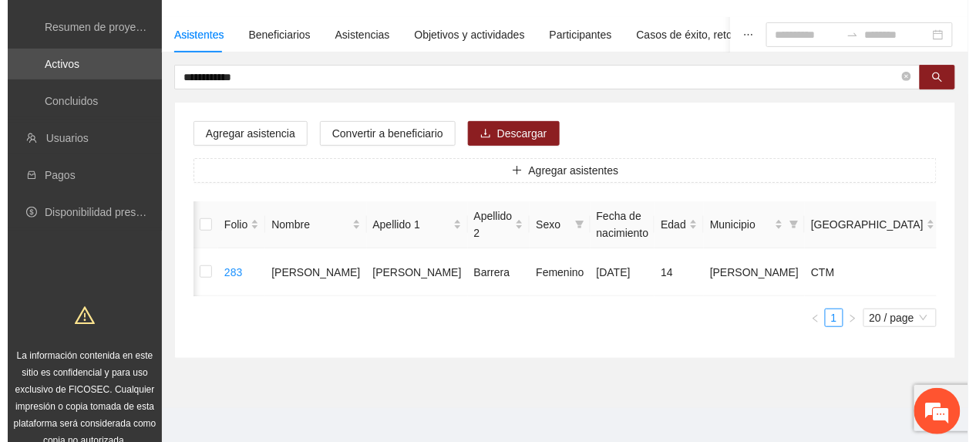
scroll to position [0, 44]
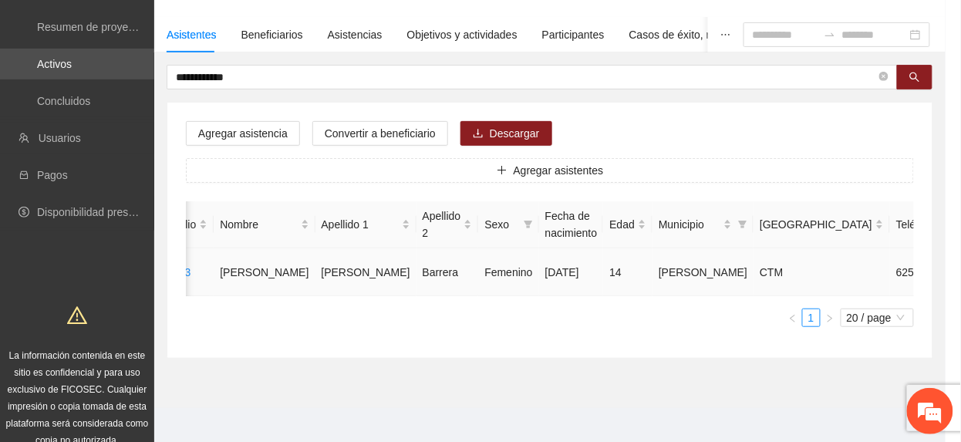
type input "**********"
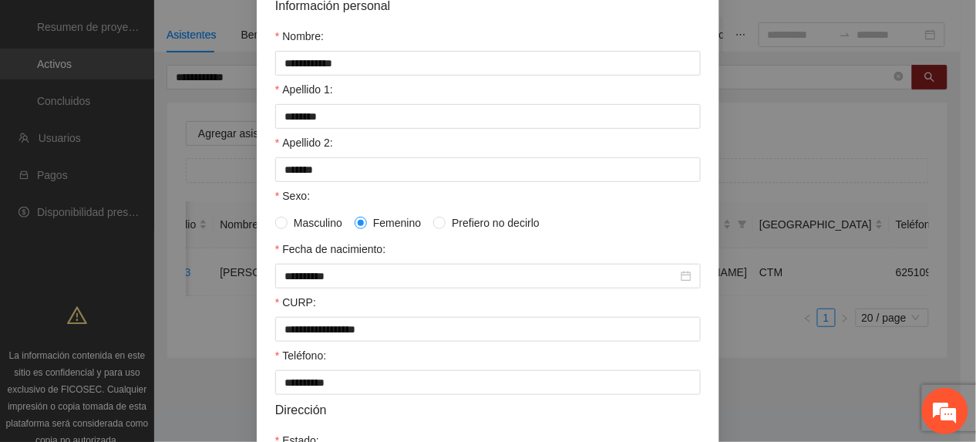
scroll to position [458, 0]
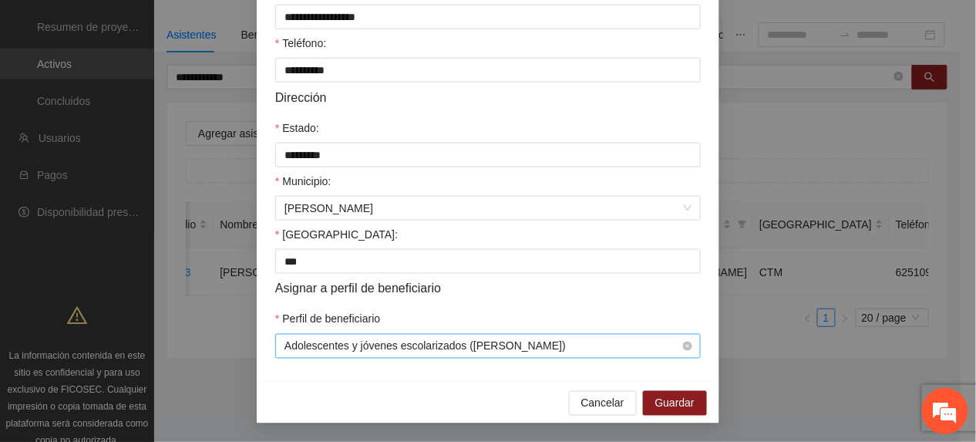
click at [566, 341] on span "Adolescentes y jóvenes escolarizados ([PERSON_NAME])" at bounding box center [488, 346] width 407 height 23
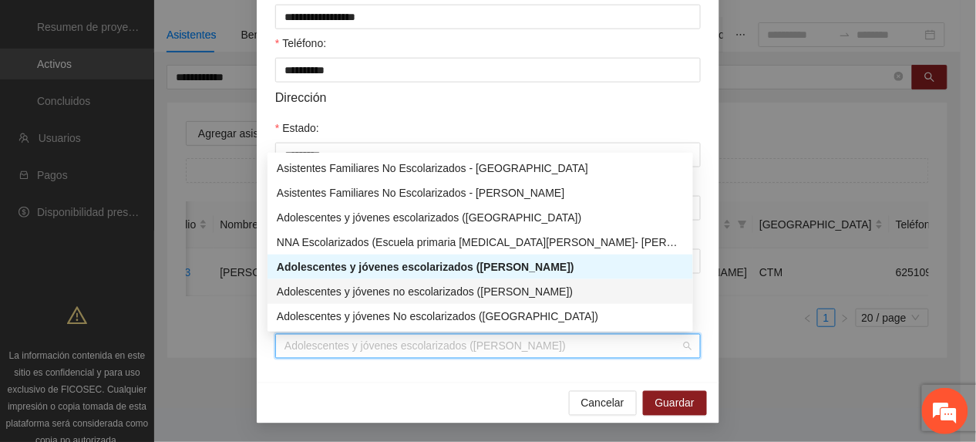
click at [483, 291] on div "Adolescentes y jóvenes no escolarizados ([PERSON_NAME])" at bounding box center [480, 291] width 407 height 17
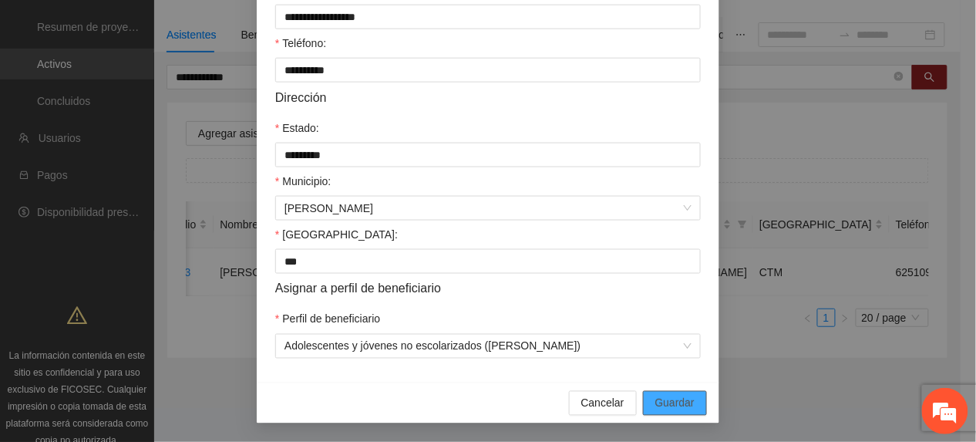
click at [693, 408] on button "Guardar" at bounding box center [675, 403] width 64 height 25
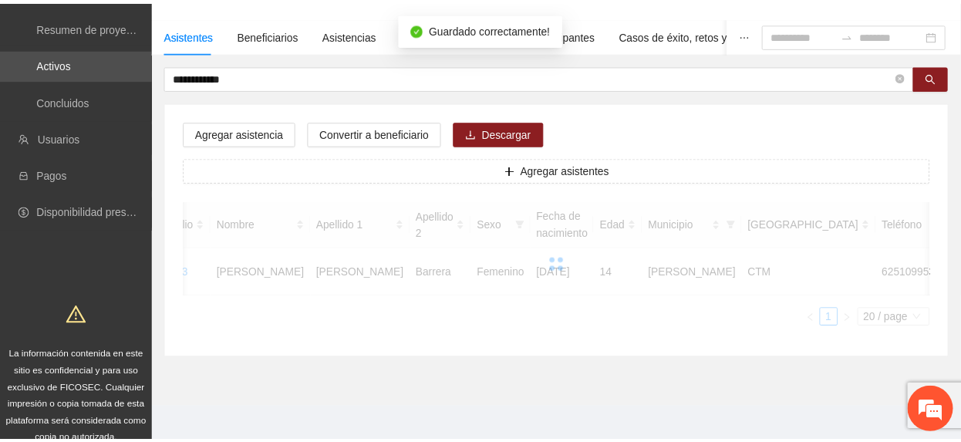
scroll to position [0, 29]
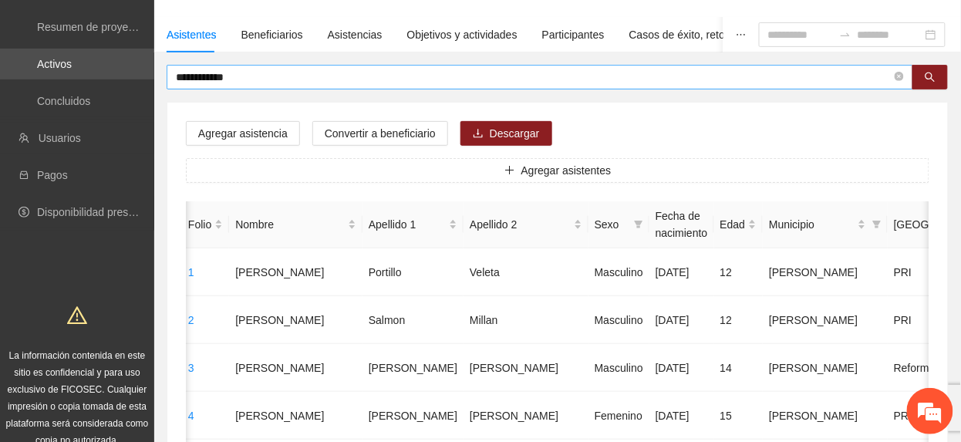
click at [303, 76] on input "**********" at bounding box center [534, 77] width 716 height 17
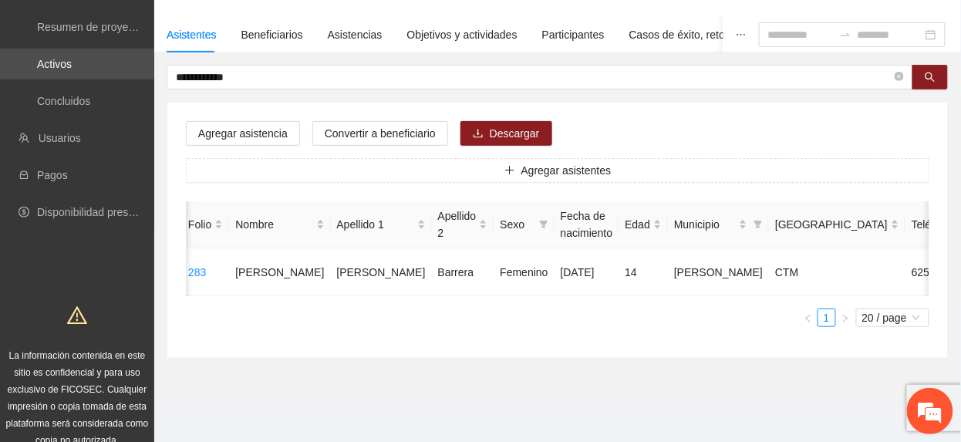
scroll to position [0, 0]
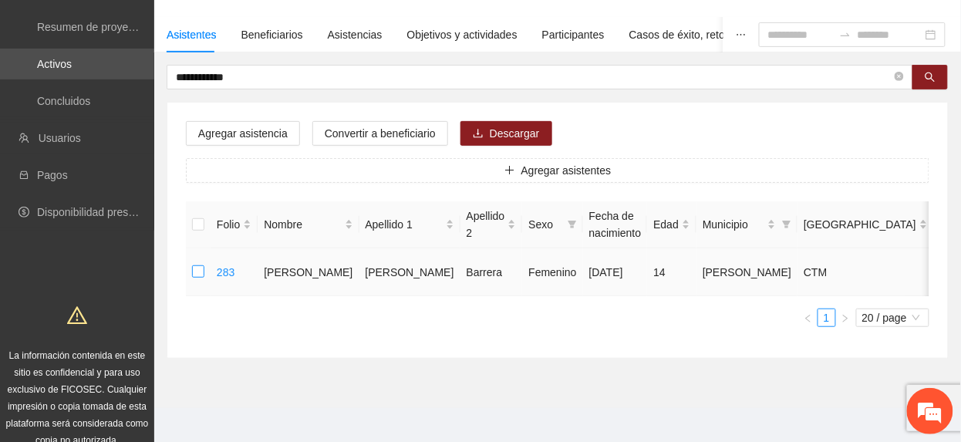
click at [195, 264] on label at bounding box center [198, 272] width 12 height 17
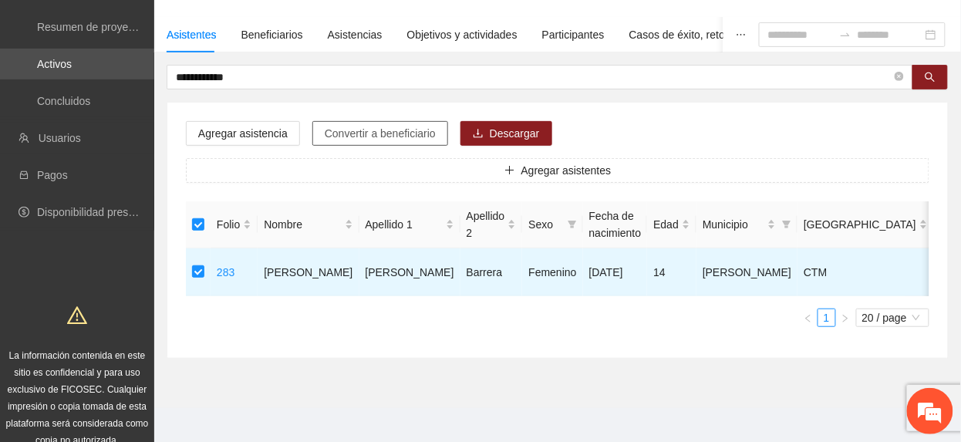
click at [375, 131] on span "Convertir a beneficiario" at bounding box center [380, 133] width 111 height 17
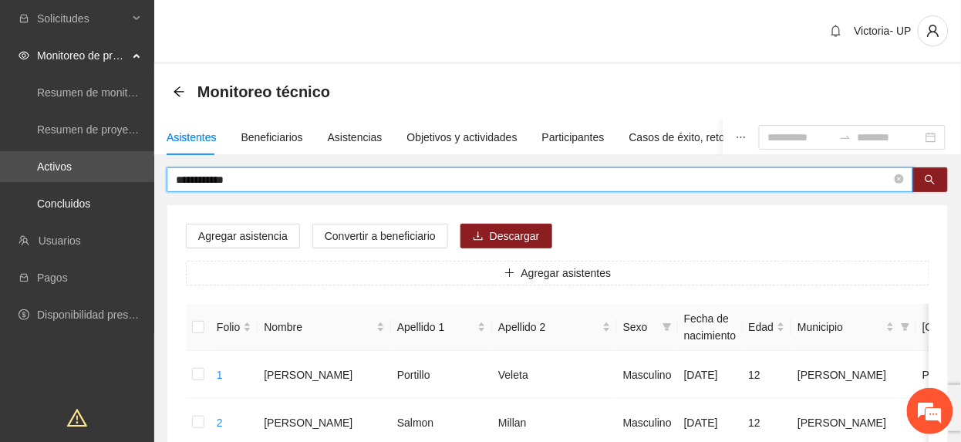
drag, startPoint x: 281, startPoint y: 177, endPoint x: -5, endPoint y: 238, distance: 293.1
click at [0, 238] on html "**********" at bounding box center [480, 221] width 961 height 442
type input "**********"
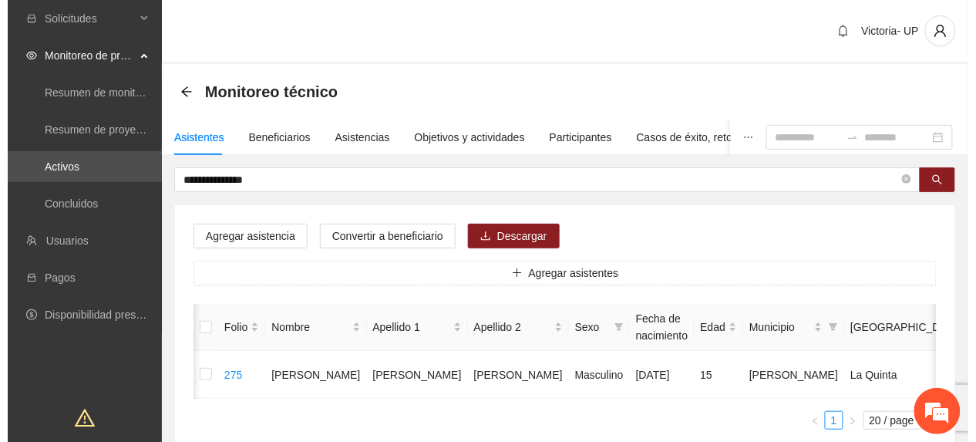
scroll to position [0, 45]
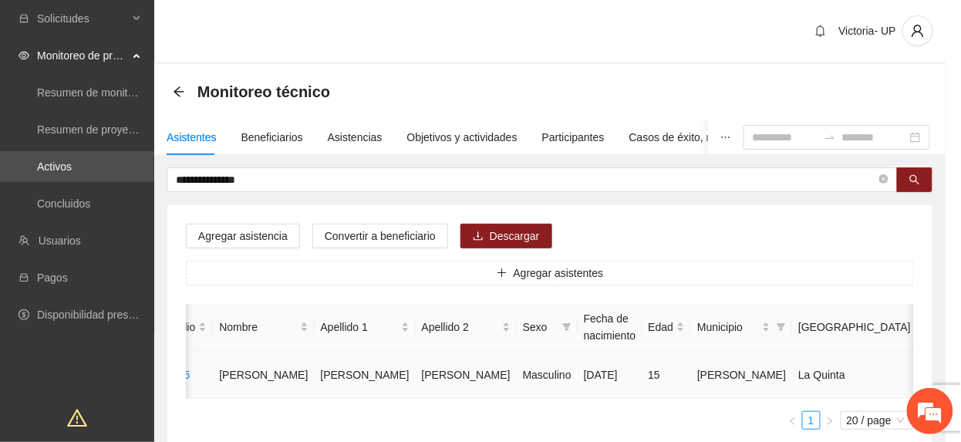
type input "**********"
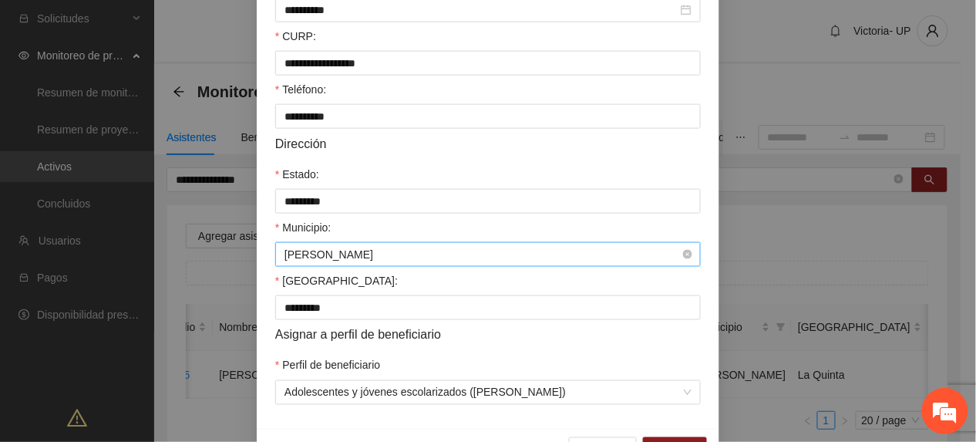
scroll to position [411, 0]
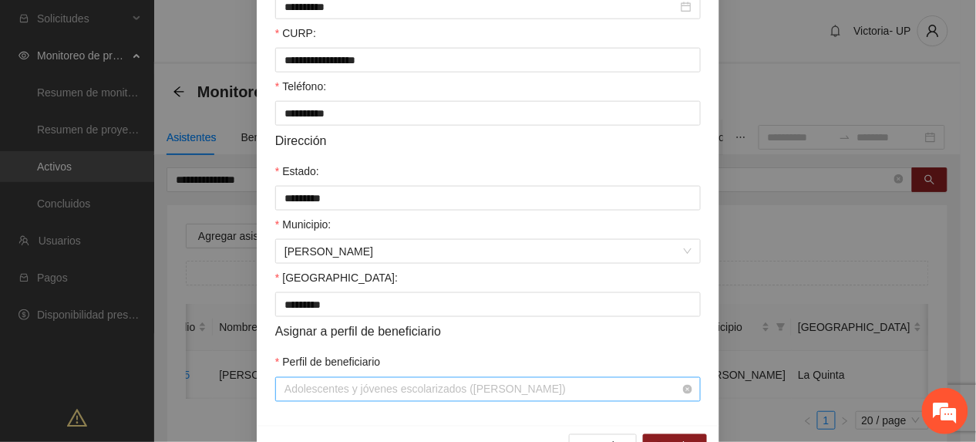
click at [449, 389] on span "Adolescentes y jóvenes escolarizados ([PERSON_NAME])" at bounding box center [488, 389] width 407 height 23
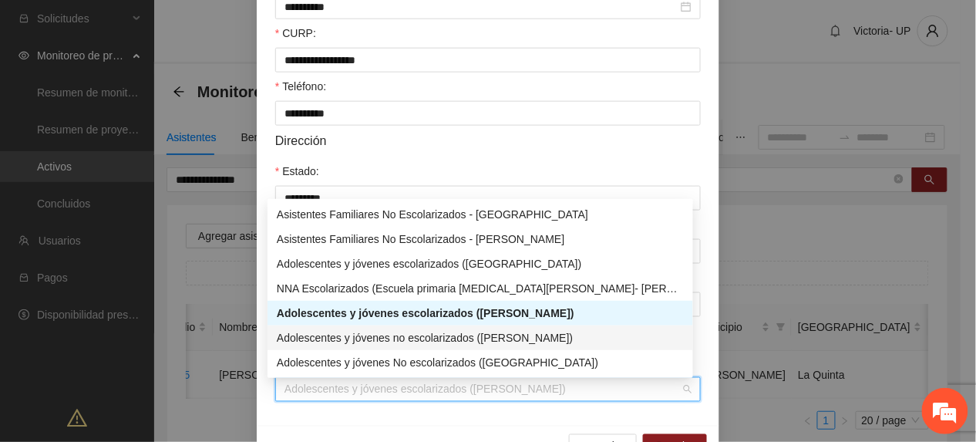
click at [461, 338] on div "Adolescentes y jóvenes no escolarizados ([PERSON_NAME])" at bounding box center [480, 337] width 407 height 17
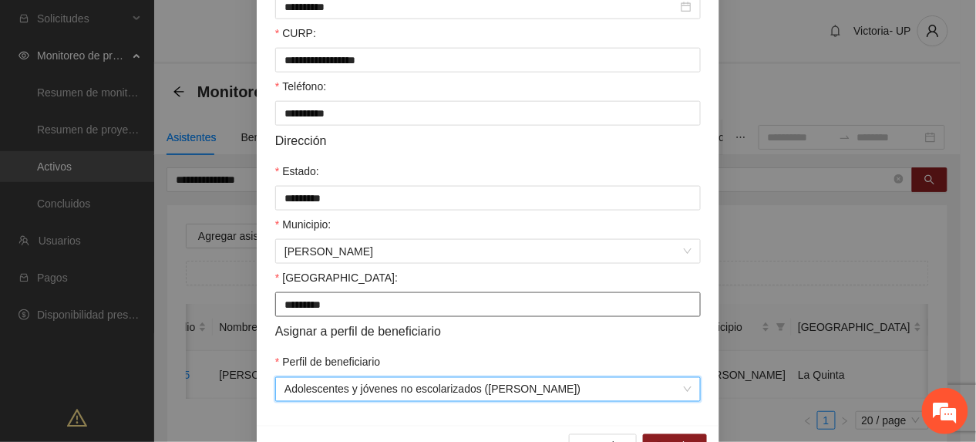
scroll to position [458, 0]
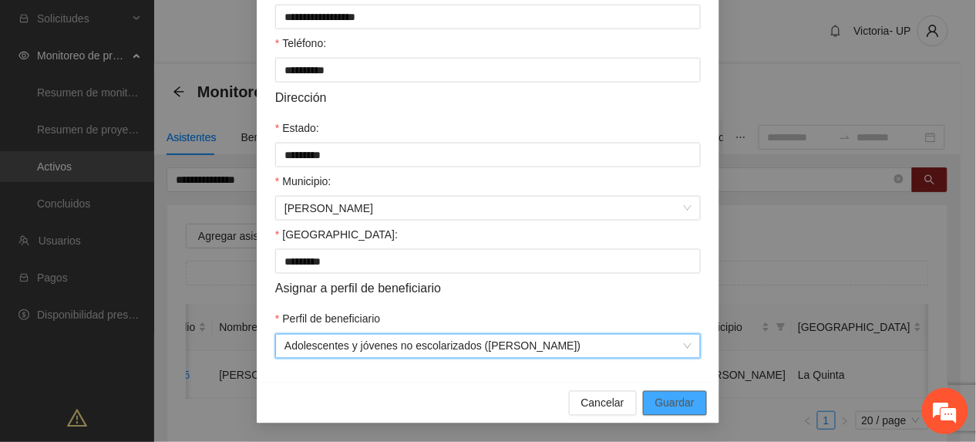
click at [674, 406] on span "Guardar" at bounding box center [674, 403] width 39 height 17
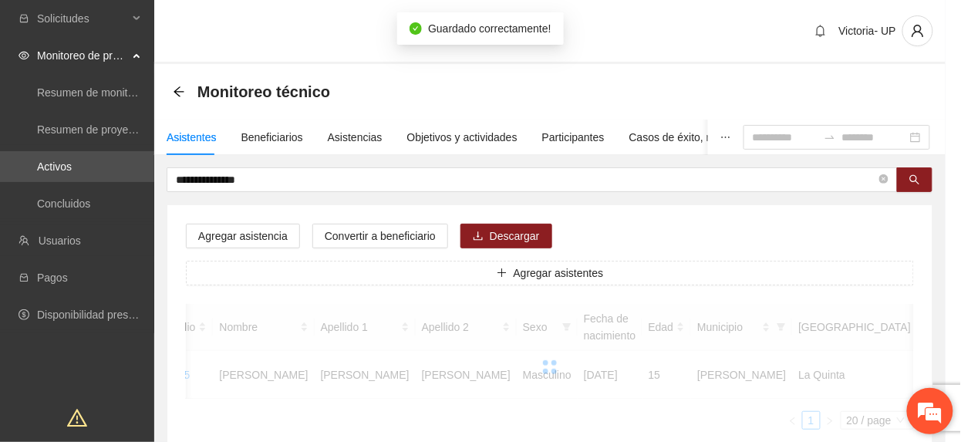
scroll to position [0, 29]
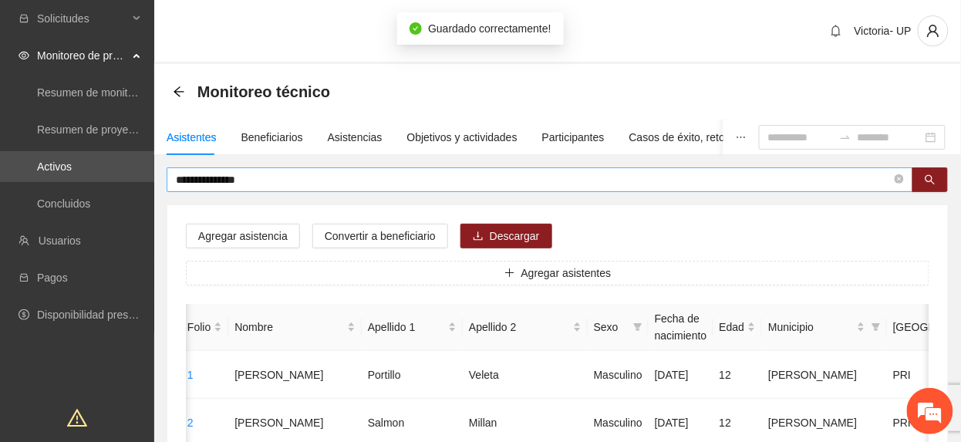
click at [343, 174] on input "**********" at bounding box center [534, 179] width 716 height 17
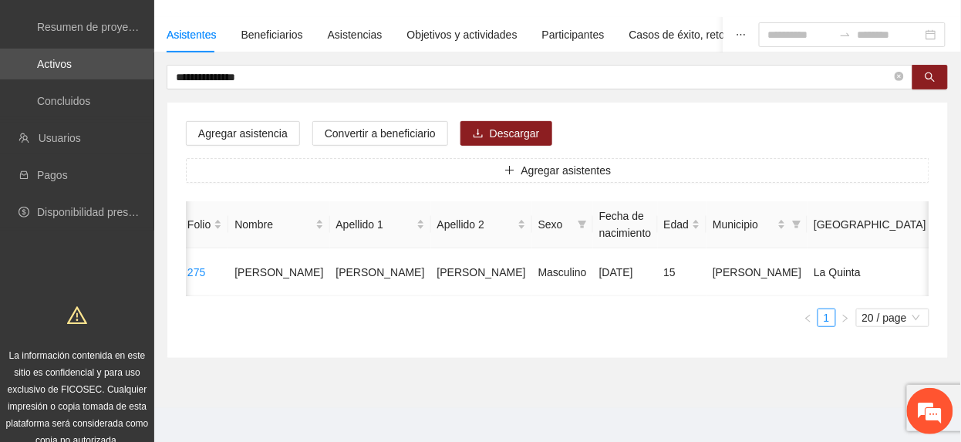
scroll to position [0, 0]
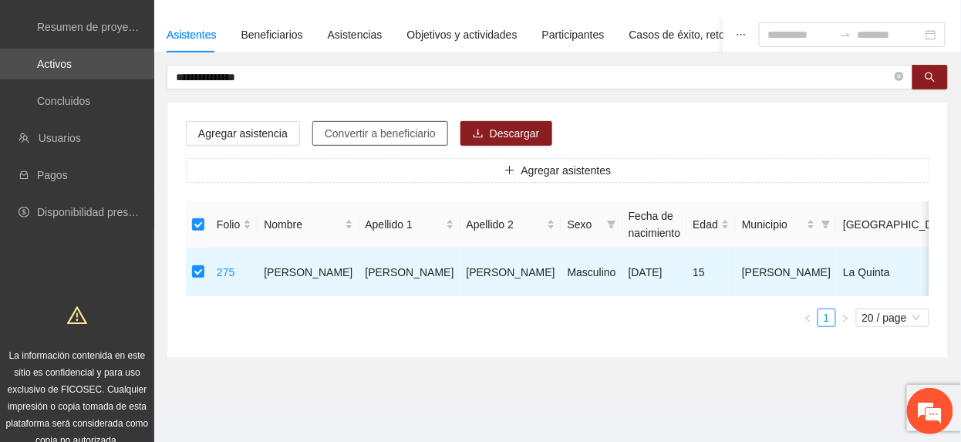
click at [352, 134] on span "Convertir a beneficiario" at bounding box center [380, 133] width 111 height 17
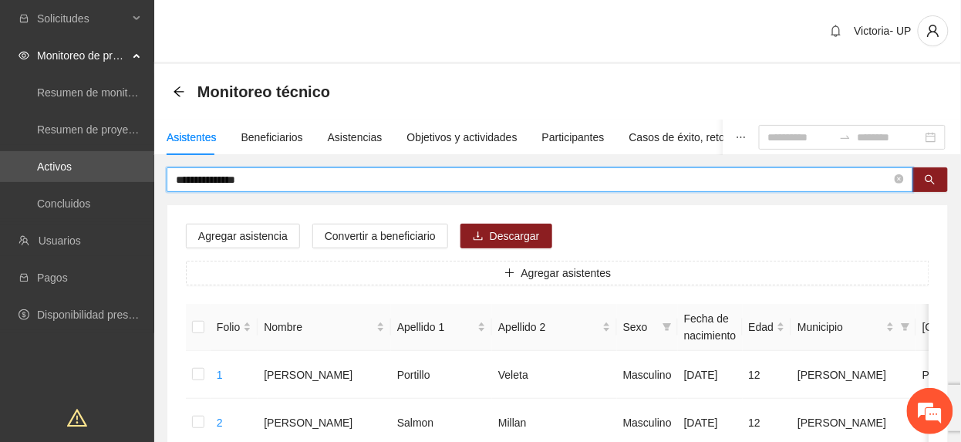
drag, startPoint x: 301, startPoint y: 174, endPoint x: -5, endPoint y: 123, distance: 310.4
click at [0, 123] on html "**********" at bounding box center [480, 221] width 961 height 442
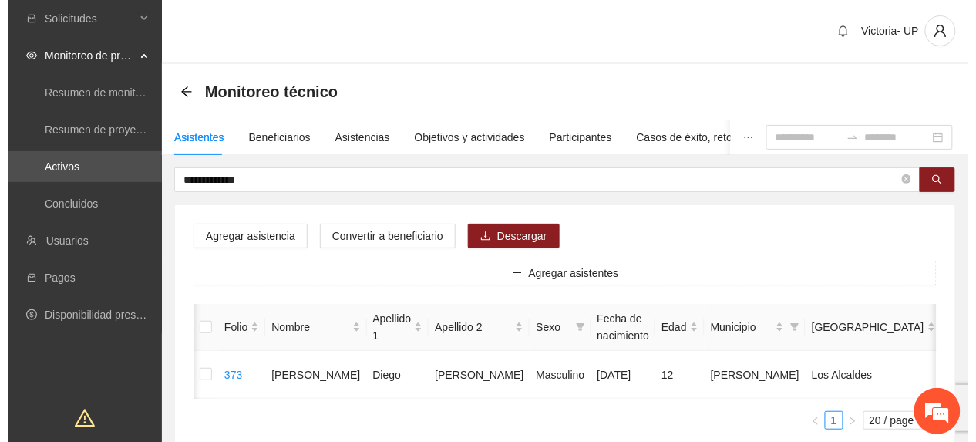
scroll to position [0, 45]
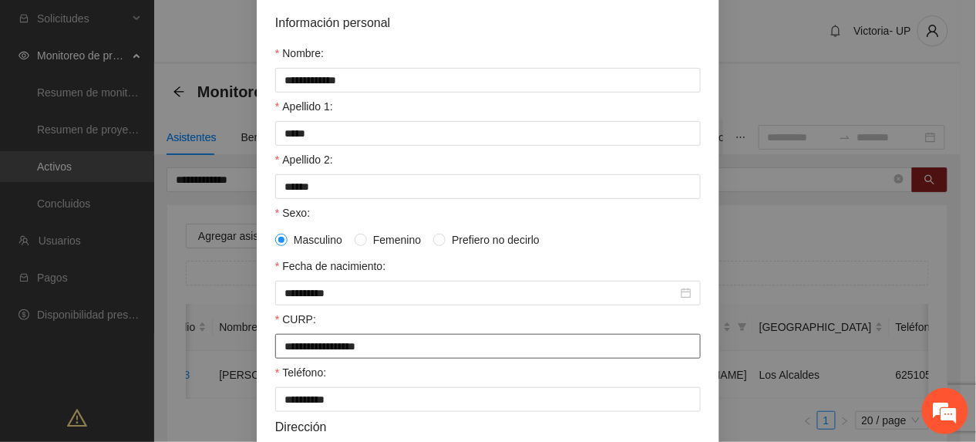
scroll to position [458, 0]
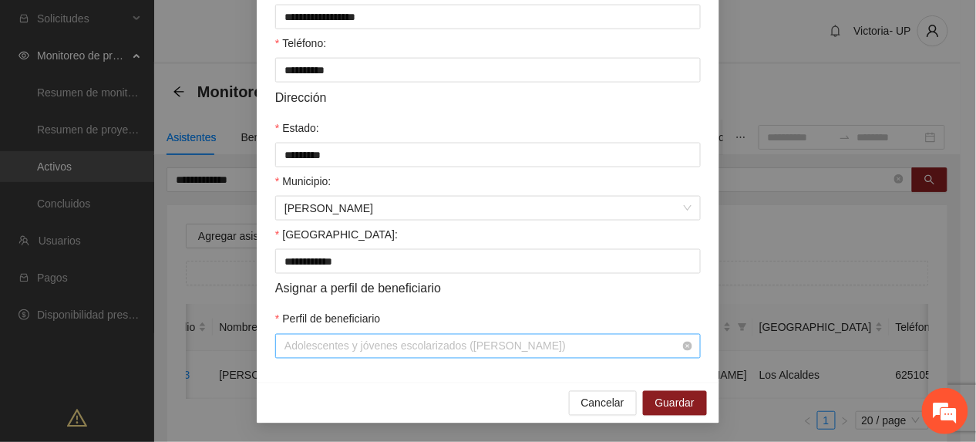
click at [472, 343] on span "Adolescentes y jóvenes escolarizados ([PERSON_NAME])" at bounding box center [488, 346] width 407 height 23
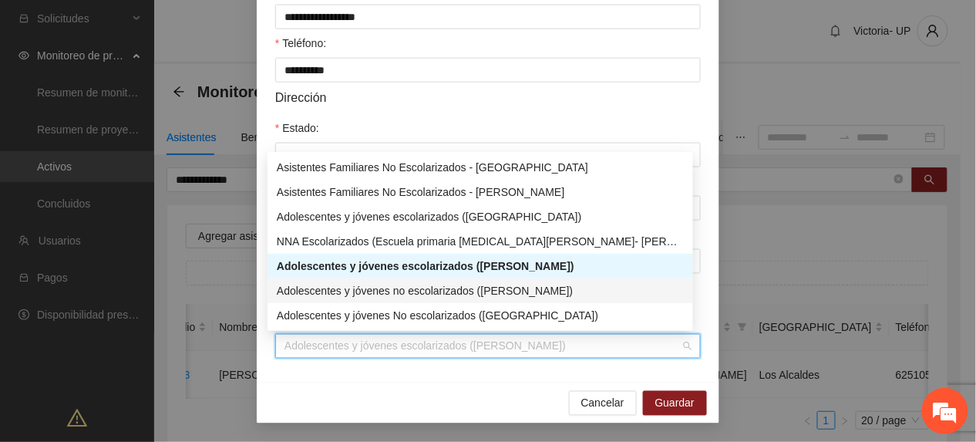
click at [453, 293] on div "Adolescentes y jóvenes no escolarizados ([PERSON_NAME])" at bounding box center [480, 290] width 407 height 17
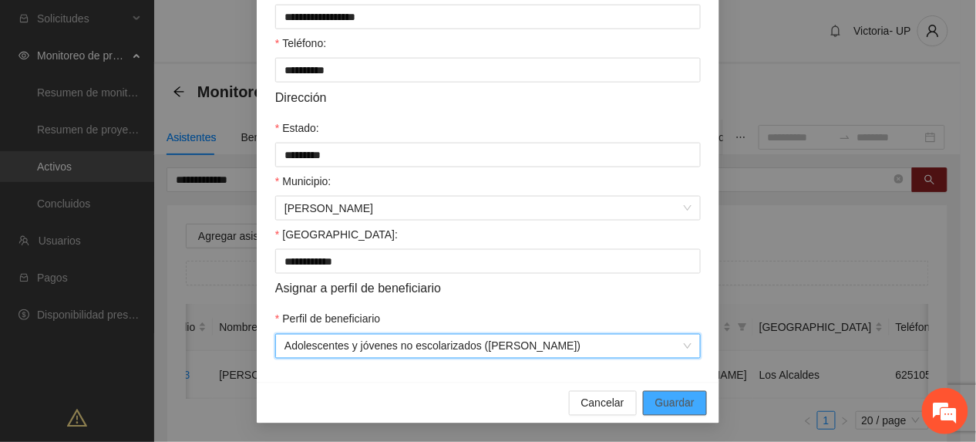
click at [671, 410] on span "Guardar" at bounding box center [674, 403] width 39 height 17
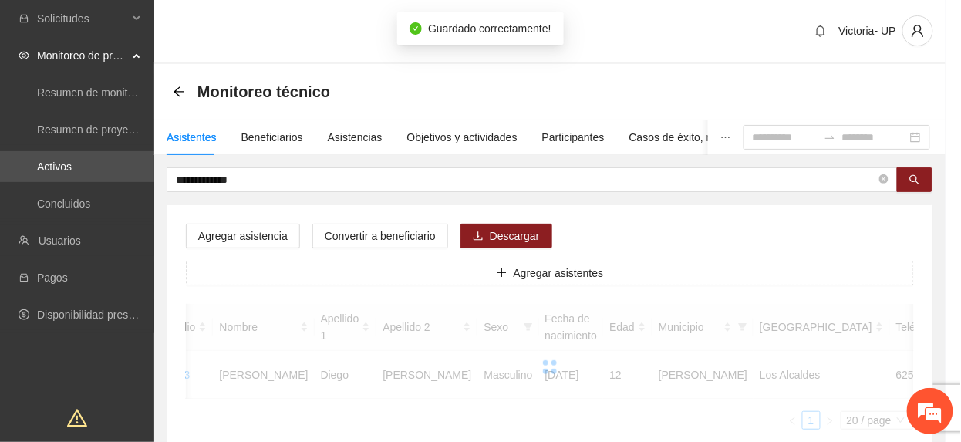
scroll to position [0, 29]
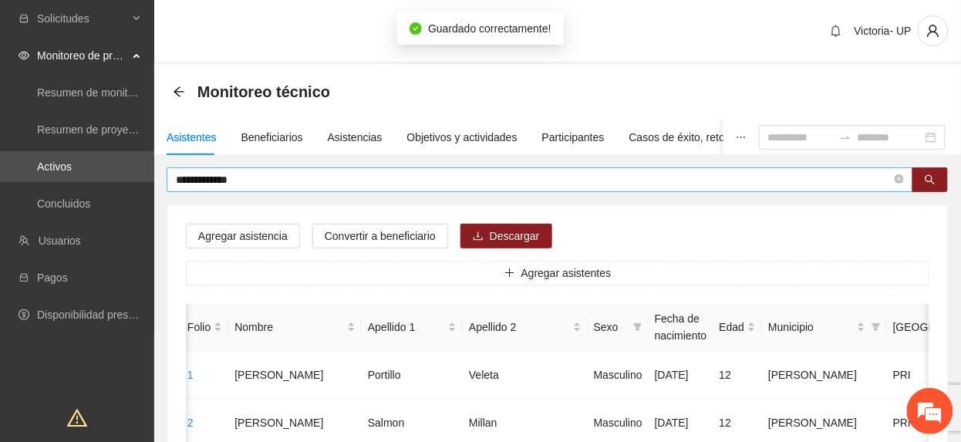
click at [322, 176] on input "**********" at bounding box center [534, 179] width 716 height 17
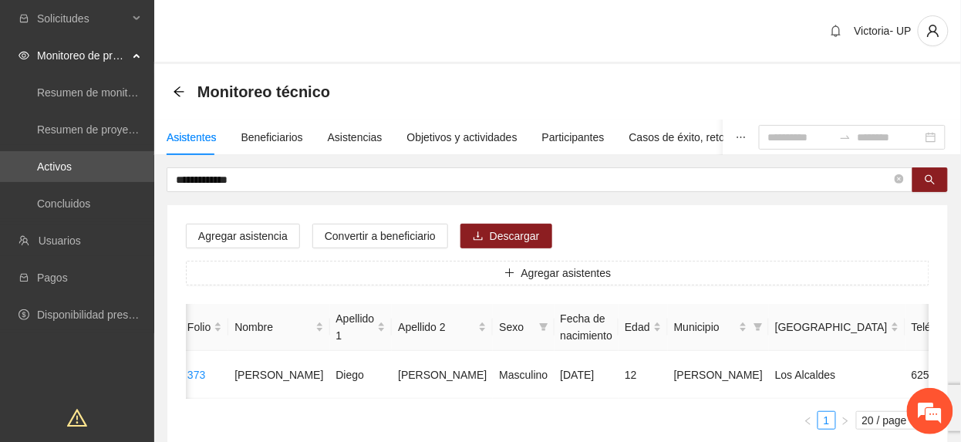
scroll to position [0, 0]
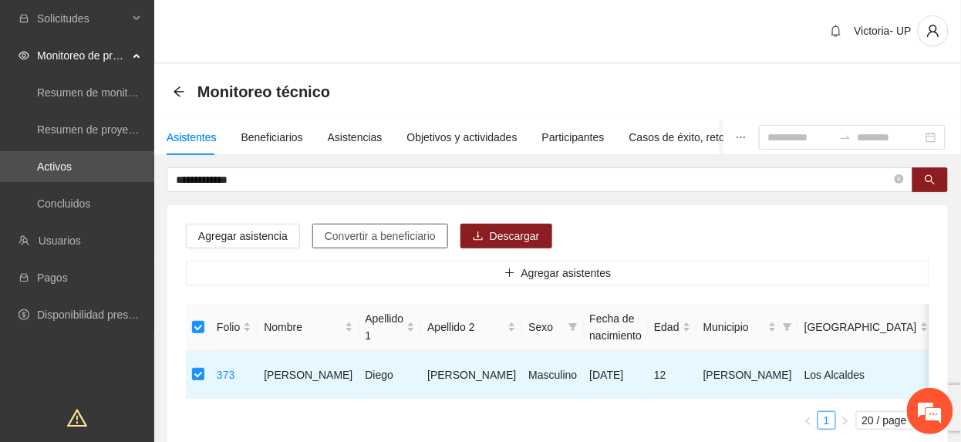
click at [386, 235] on span "Convertir a beneficiario" at bounding box center [380, 235] width 111 height 17
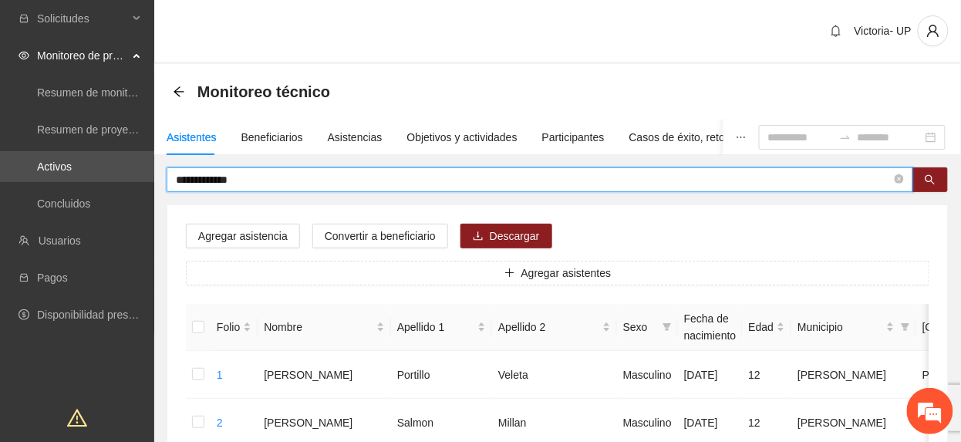
drag, startPoint x: 265, startPoint y: 185, endPoint x: -5, endPoint y: 159, distance: 271.9
click at [0, 159] on html "**********" at bounding box center [480, 221] width 961 height 442
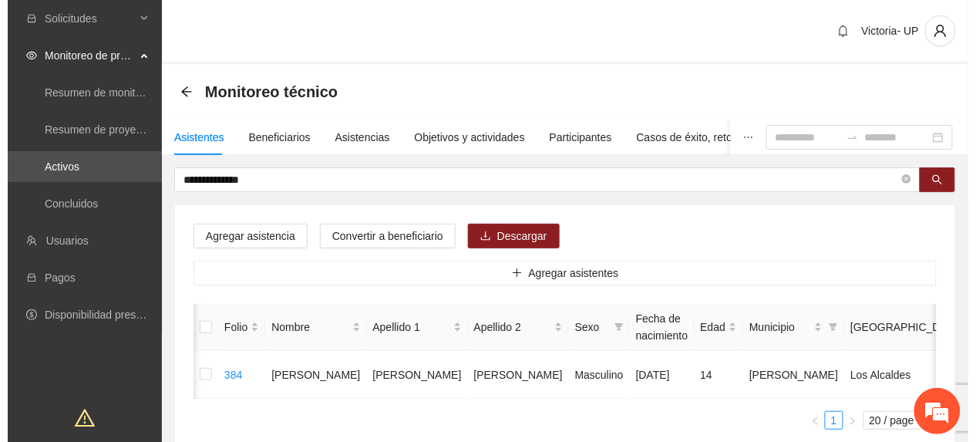
scroll to position [0, 45]
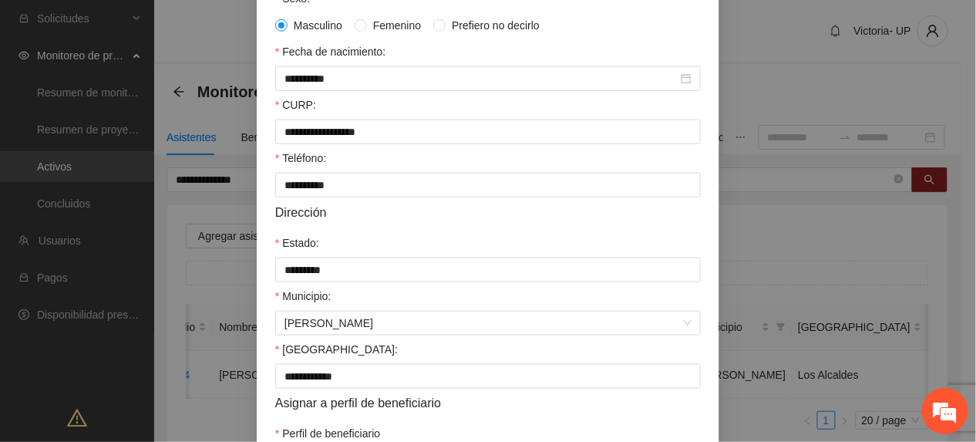
scroll to position [458, 0]
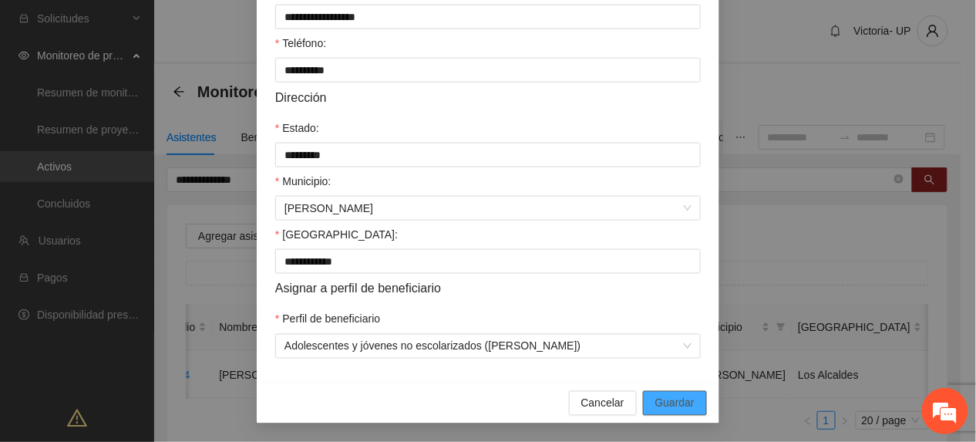
click at [679, 393] on button "Guardar" at bounding box center [675, 403] width 64 height 25
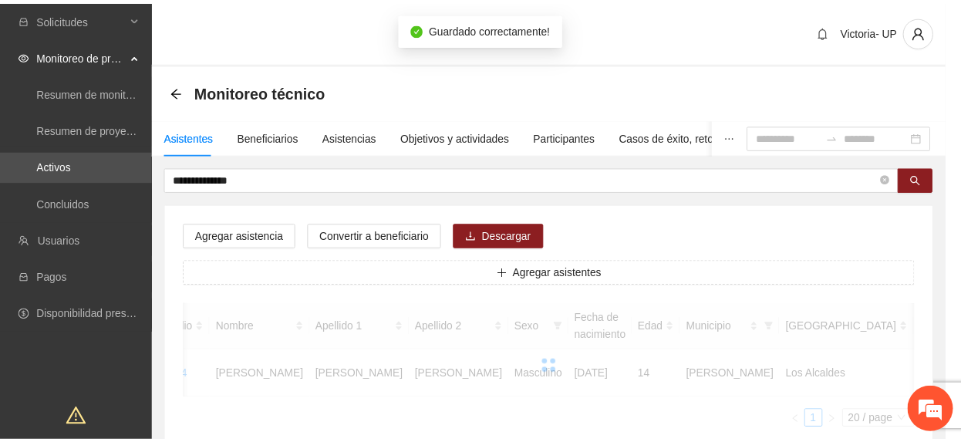
scroll to position [0, 29]
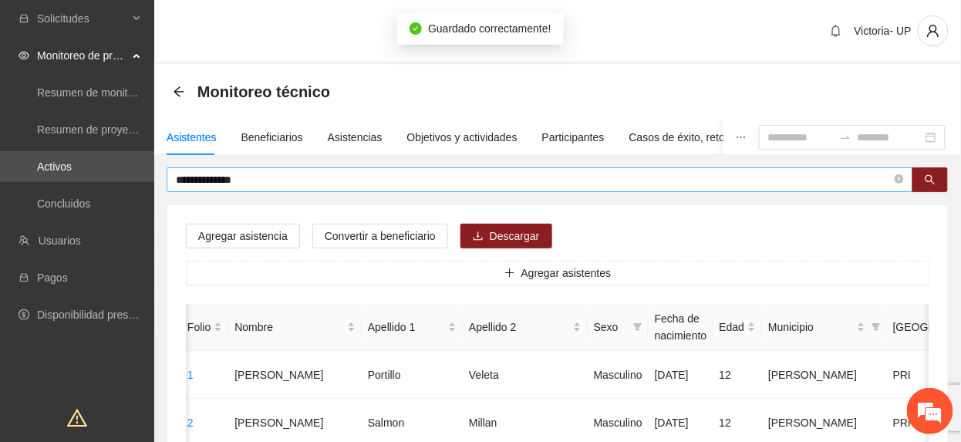
click at [287, 177] on input "**********" at bounding box center [534, 179] width 716 height 17
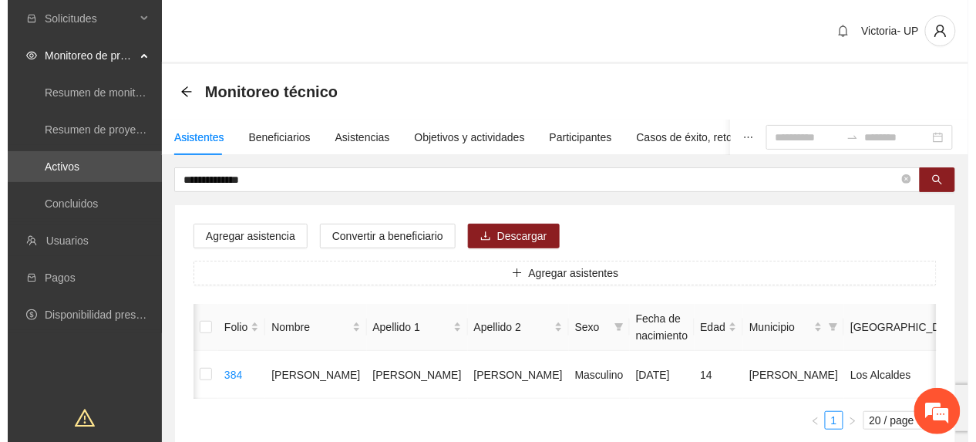
scroll to position [0, 45]
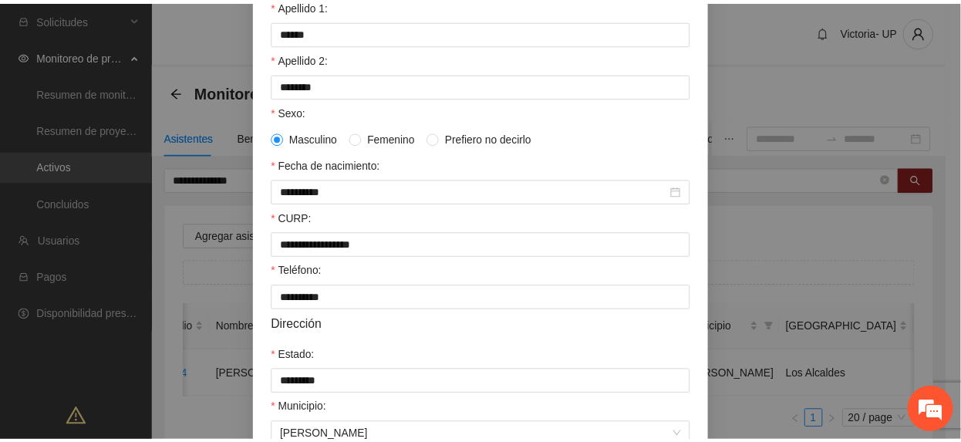
scroll to position [0, 0]
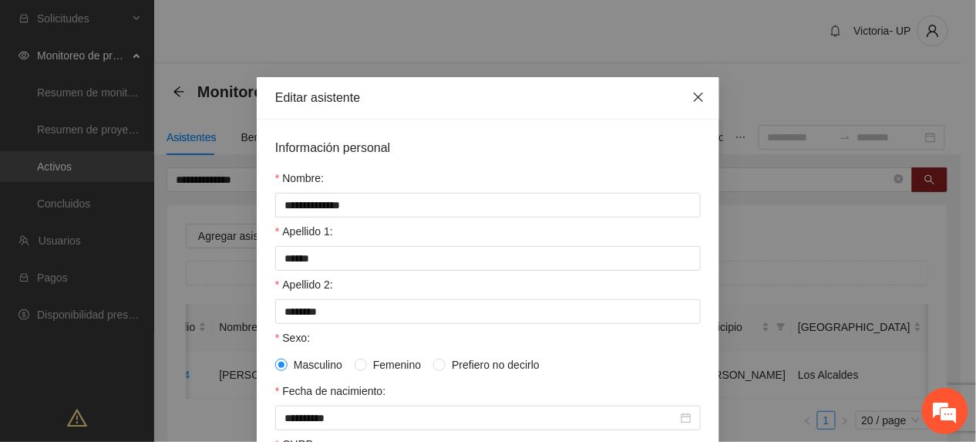
drag, startPoint x: 691, startPoint y: 96, endPoint x: 722, endPoint y: 213, distance: 121.2
click at [693, 102] on icon "close" at bounding box center [699, 97] width 12 height 12
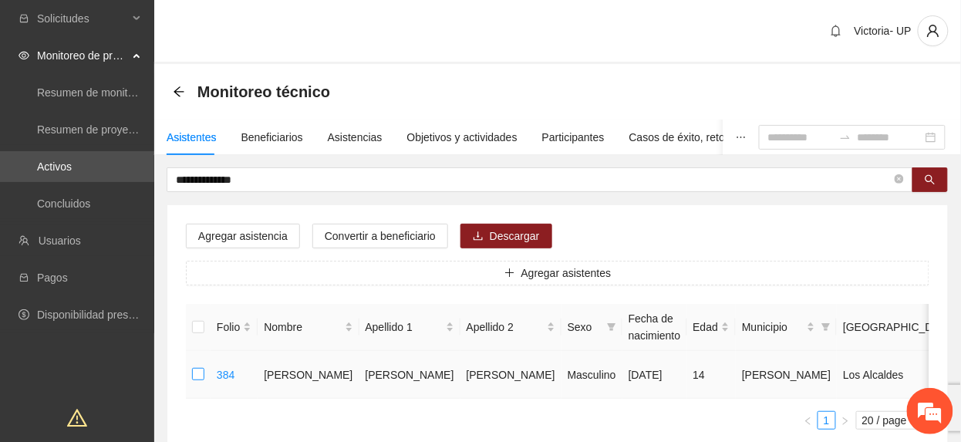
click at [199, 372] on td at bounding box center [198, 375] width 25 height 48
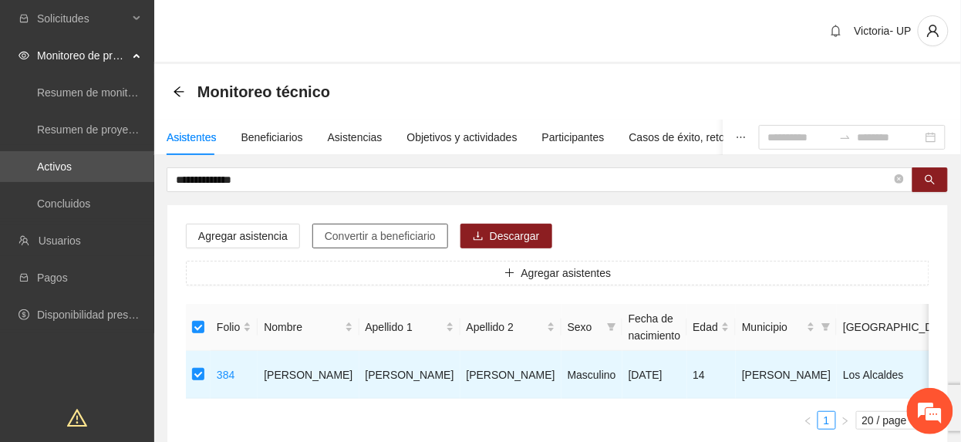
click at [350, 238] on span "Convertir a beneficiario" at bounding box center [380, 235] width 111 height 17
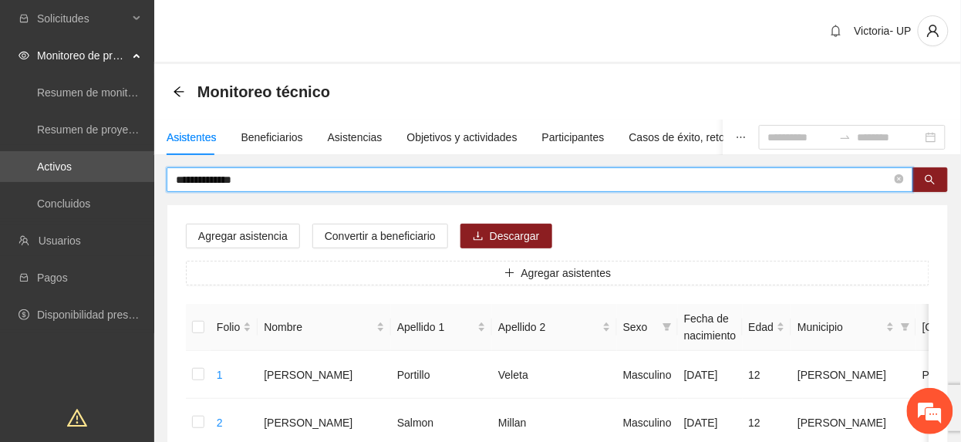
drag, startPoint x: 272, startPoint y: 180, endPoint x: -5, endPoint y: 39, distance: 311.4
click at [0, 39] on html "**********" at bounding box center [480, 221] width 961 height 442
type input "**********"
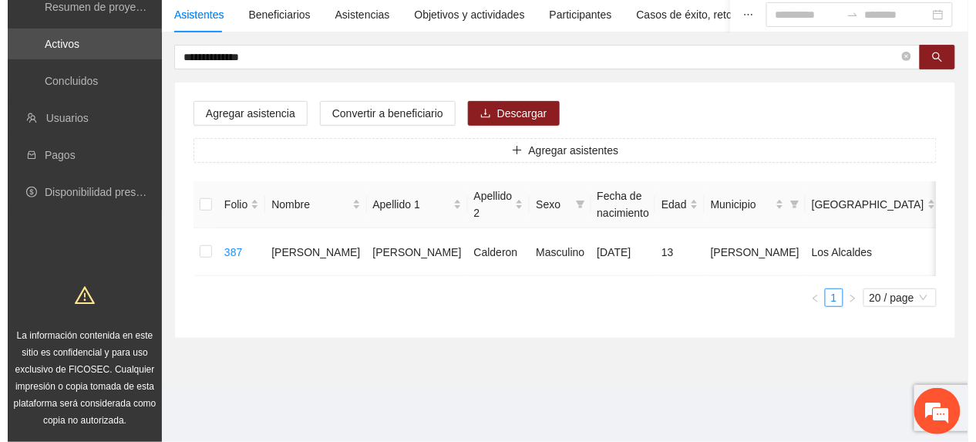
scroll to position [0, 45]
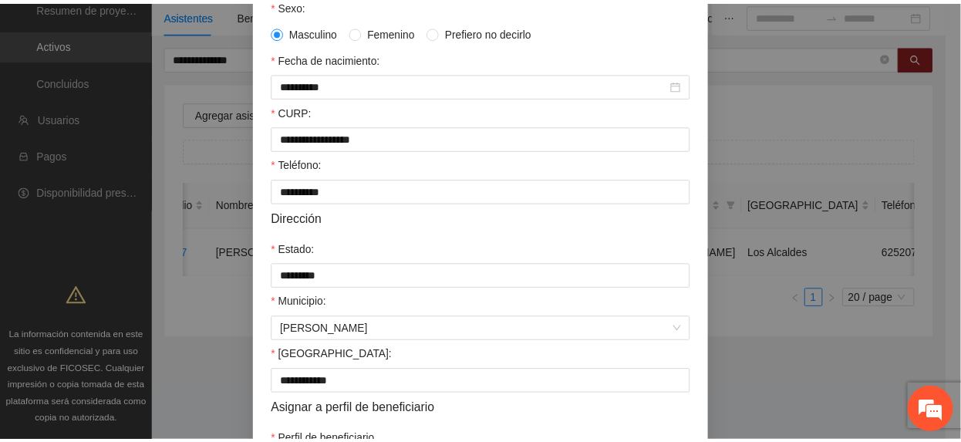
scroll to position [0, 0]
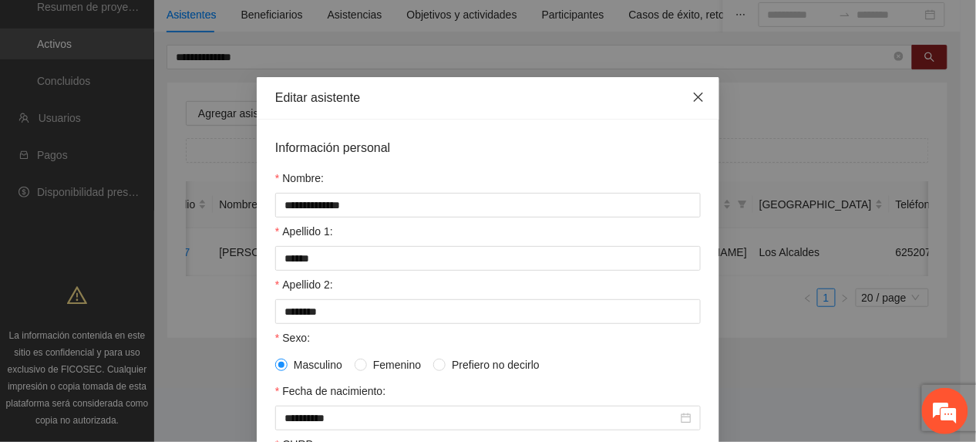
click at [698, 102] on span "Close" at bounding box center [699, 98] width 42 height 42
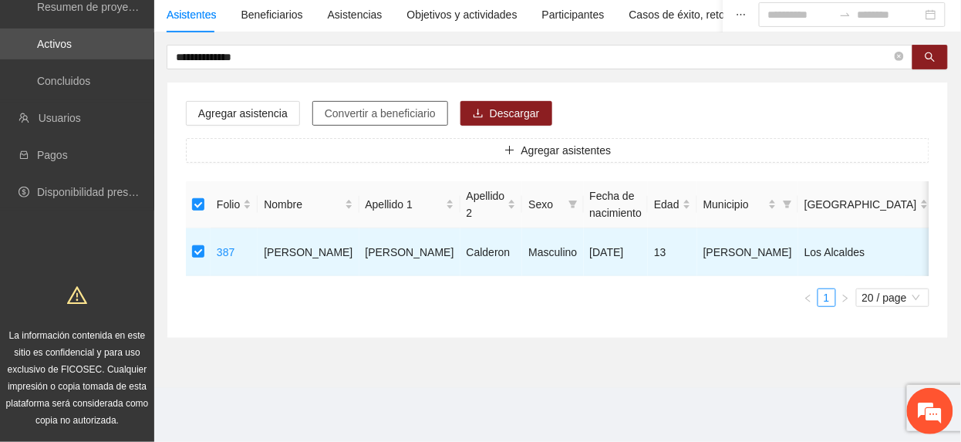
click at [337, 115] on span "Convertir a beneficiario" at bounding box center [380, 113] width 111 height 17
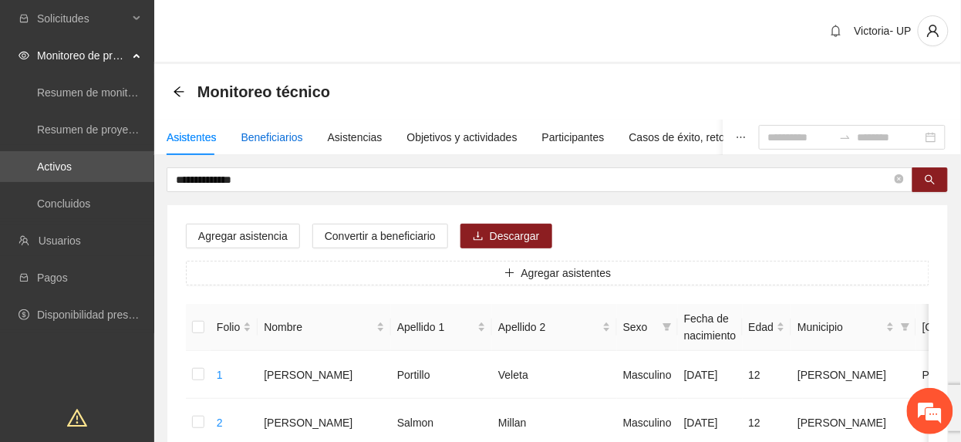
drag, startPoint x: 266, startPoint y: 137, endPoint x: 257, endPoint y: 143, distance: 10.7
click at [262, 139] on div "Beneficiarios" at bounding box center [272, 137] width 62 height 17
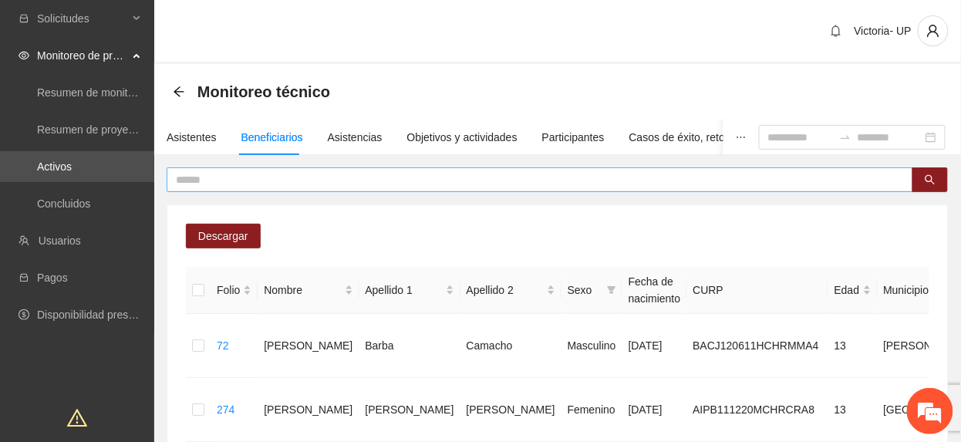
drag, startPoint x: 257, startPoint y: 143, endPoint x: 254, endPoint y: 174, distance: 31.0
click at [254, 174] on input "text" at bounding box center [534, 179] width 716 height 17
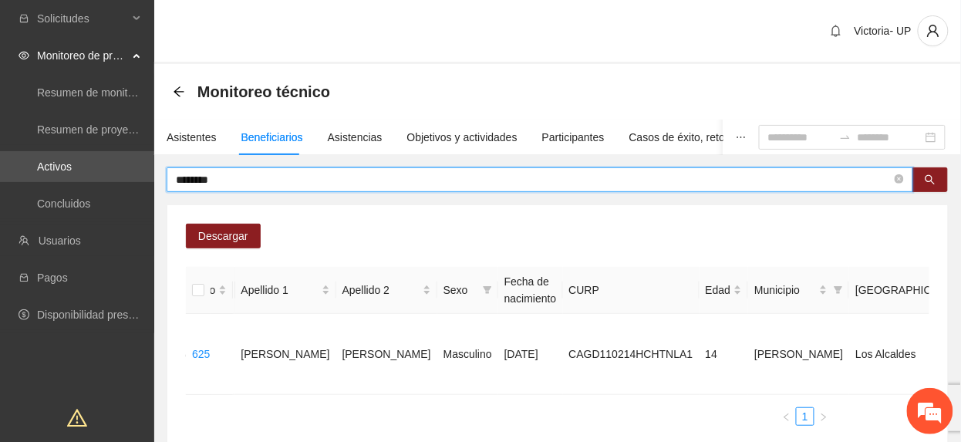
drag, startPoint x: 279, startPoint y: 174, endPoint x: -5, endPoint y: 147, distance: 285.8
click at [0, 147] on html "Solicitudes Monitoreo de proyectos Resumen de monitoreo Resumen de proyectos ap…" at bounding box center [480, 221] width 961 height 442
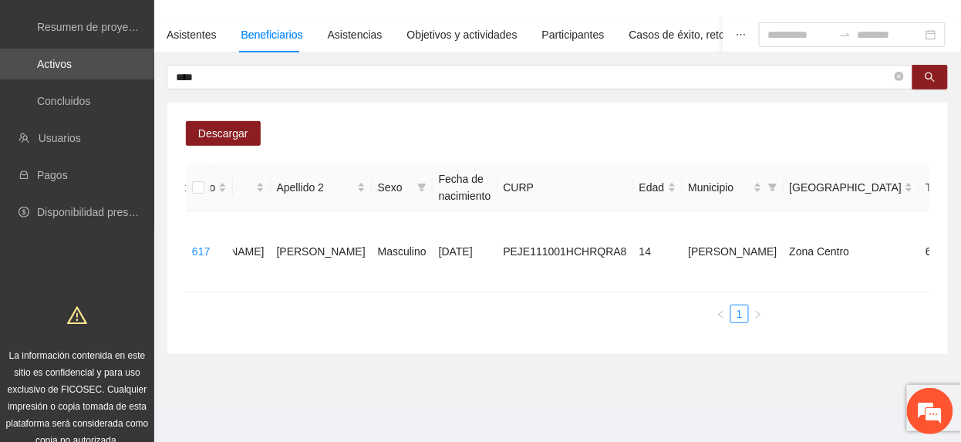
scroll to position [0, 63]
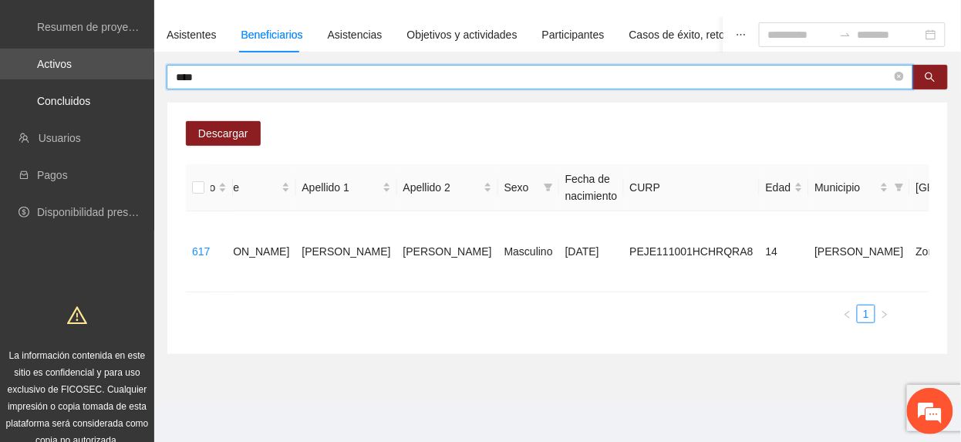
drag, startPoint x: 207, startPoint y: 76, endPoint x: -5, endPoint y: 56, distance: 213.0
click at [0, 56] on html "Solicitudes Monitoreo de proyectos Resumen de monitoreo Resumen de proyectos ap…" at bounding box center [480, 118] width 961 height 442
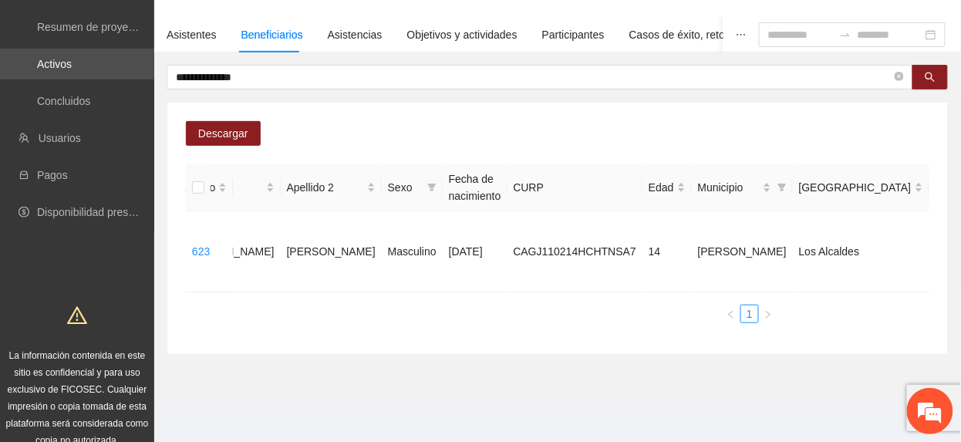
scroll to position [0, 322]
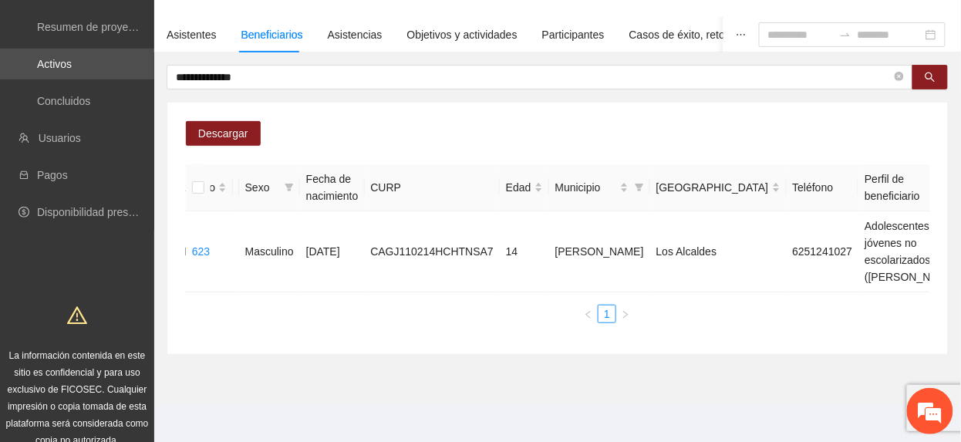
drag, startPoint x: 295, startPoint y: 74, endPoint x: -5, endPoint y: 66, distance: 300.1
click at [0, 66] on html "**********" at bounding box center [480, 118] width 961 height 442
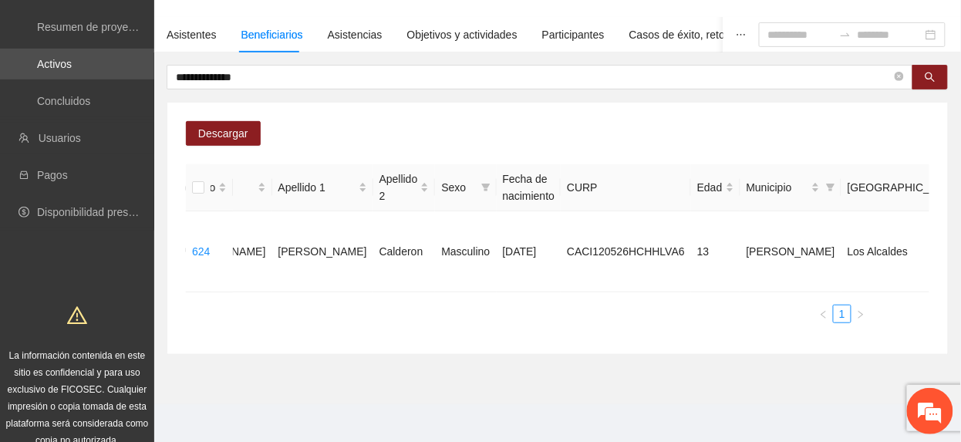
scroll to position [0, 0]
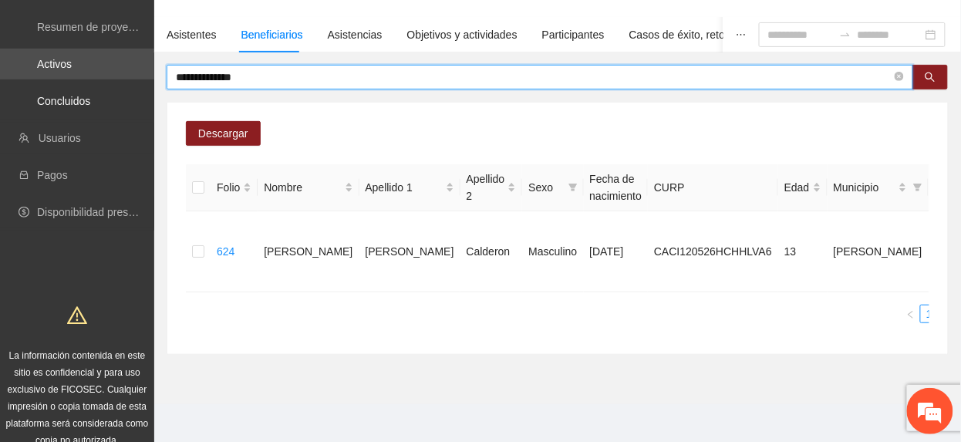
drag, startPoint x: 259, startPoint y: 81, endPoint x: -5, endPoint y: 72, distance: 264.6
click at [0, 72] on html "**********" at bounding box center [480, 118] width 961 height 442
type input "********"
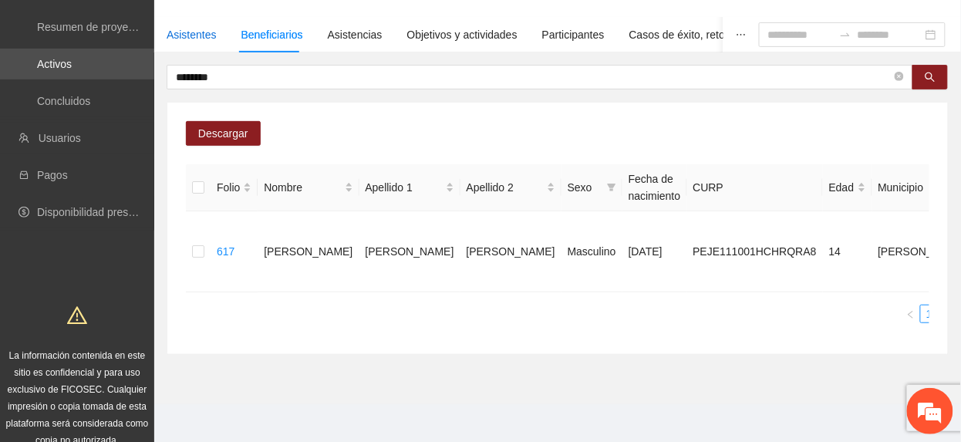
click at [170, 32] on div "Asistentes" at bounding box center [192, 34] width 50 height 17
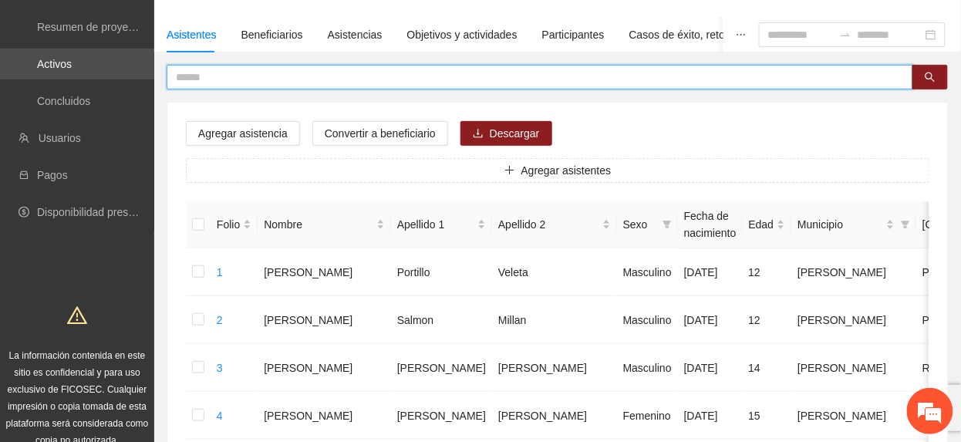
click at [222, 77] on input "text" at bounding box center [534, 77] width 716 height 17
type input "*******"
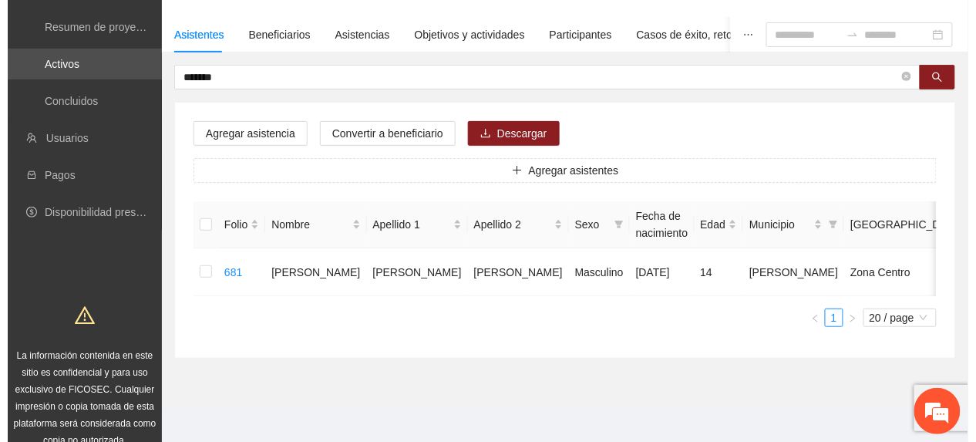
scroll to position [0, 45]
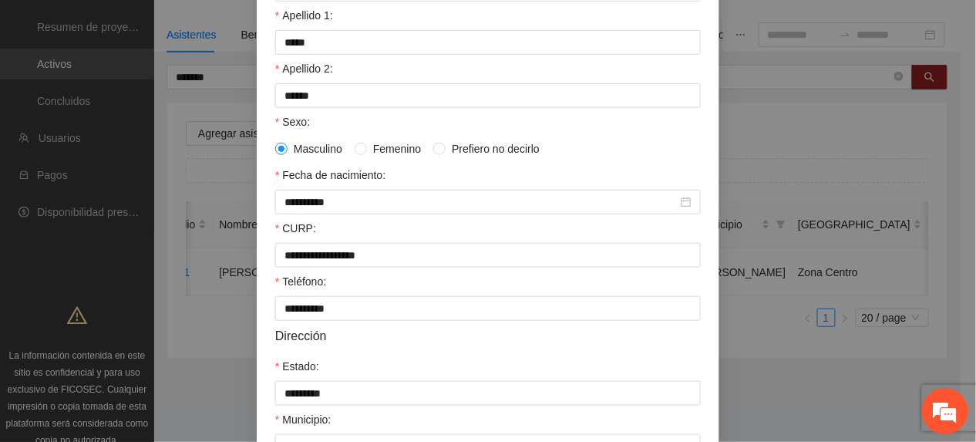
scroll to position [458, 0]
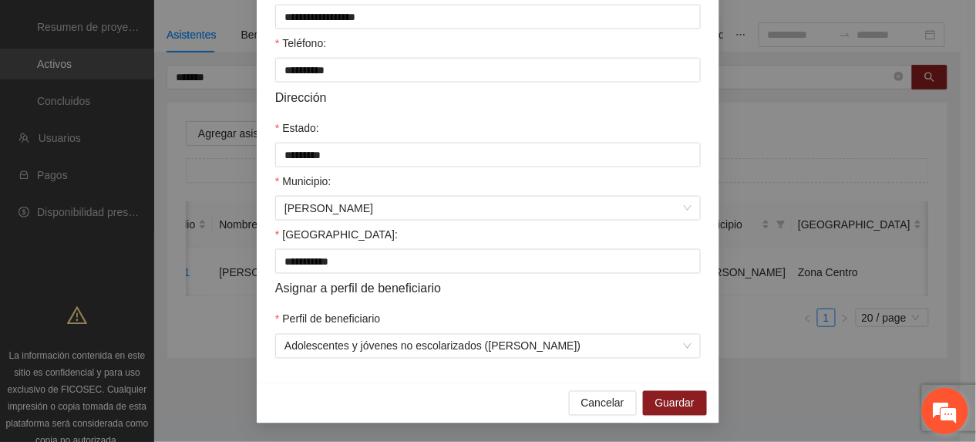
click at [955, 413] on em at bounding box center [946, 411] width 42 height 42
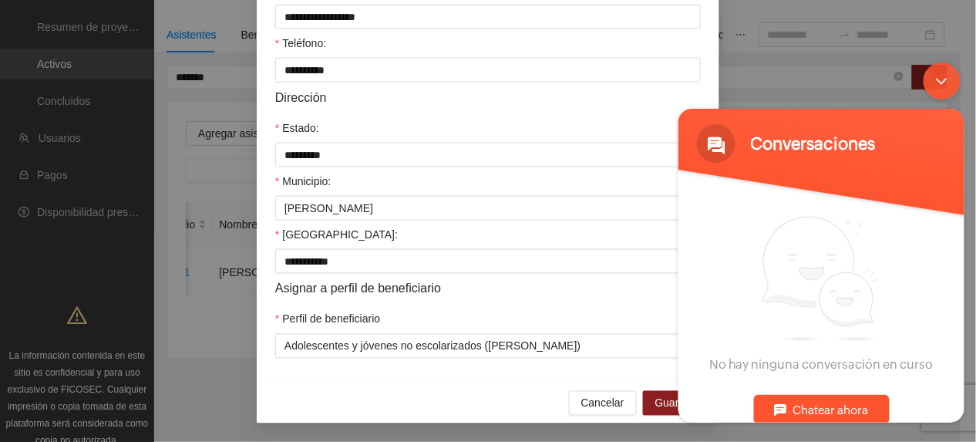
click at [831, 404] on div "Chatear ahora" at bounding box center [821, 408] width 136 height 29
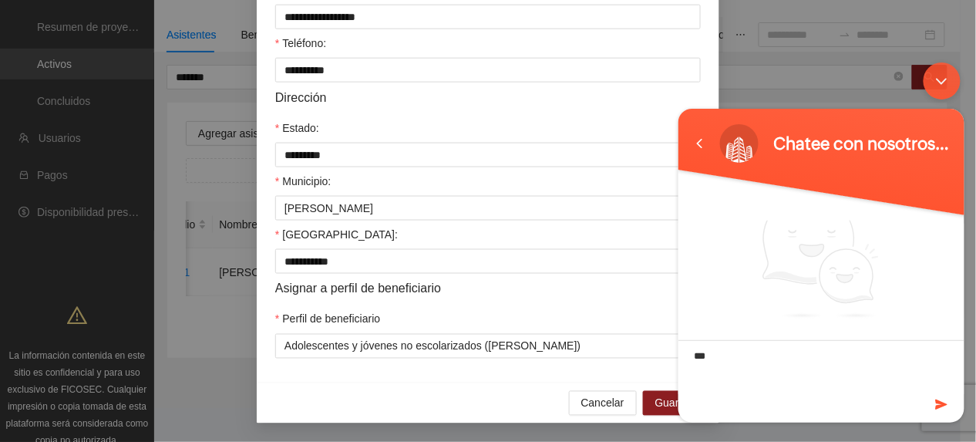
type textarea "****"
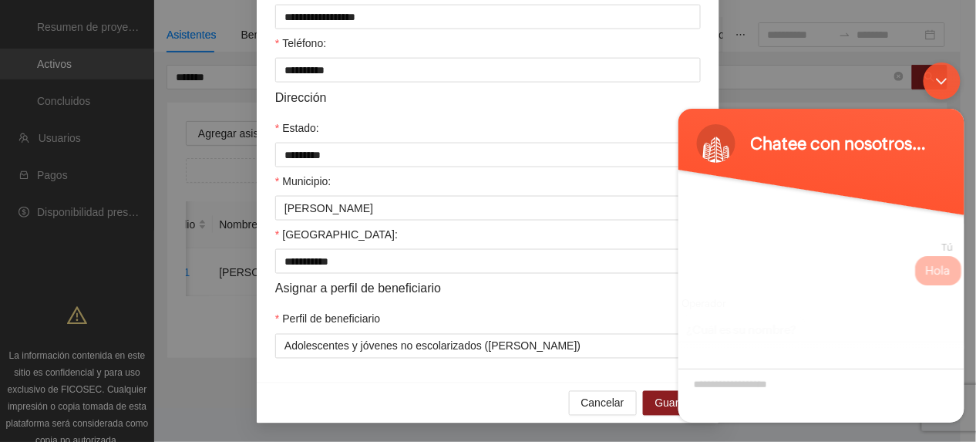
scroll to position [1, 0]
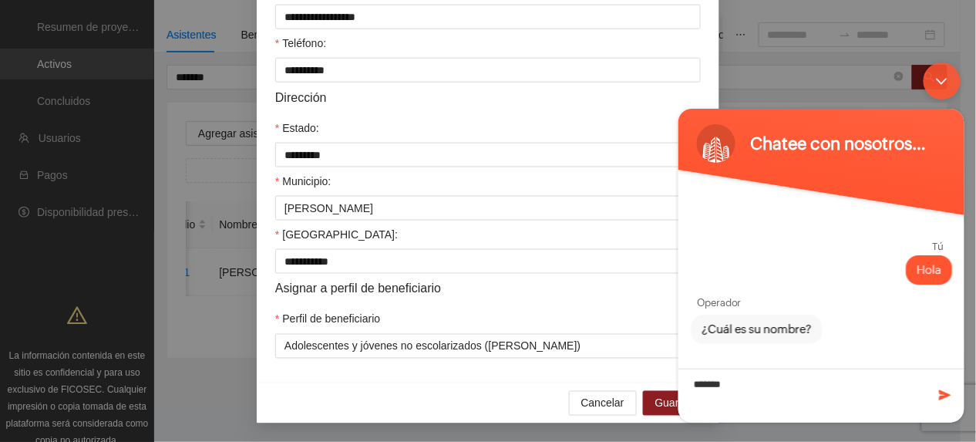
type textarea "********"
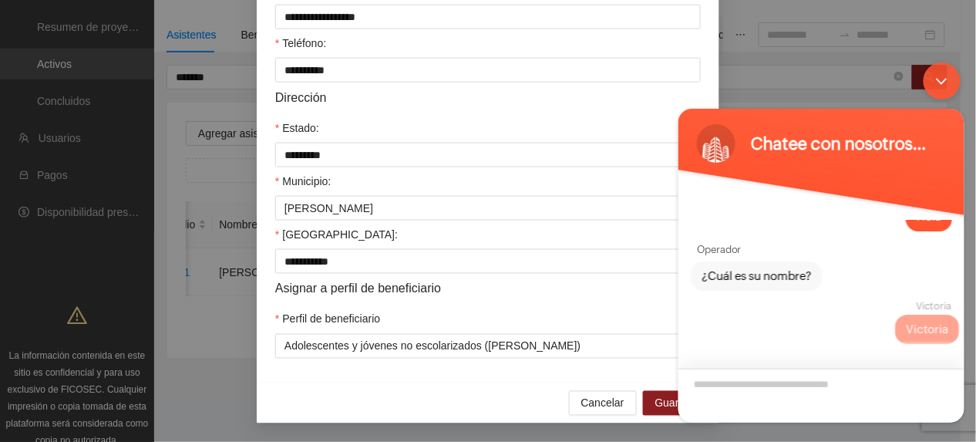
scroll to position [113, 0]
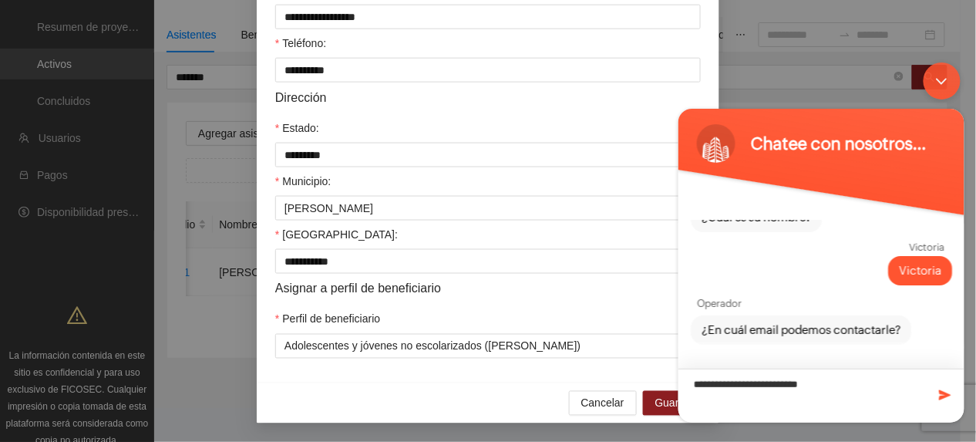
type textarea "**********"
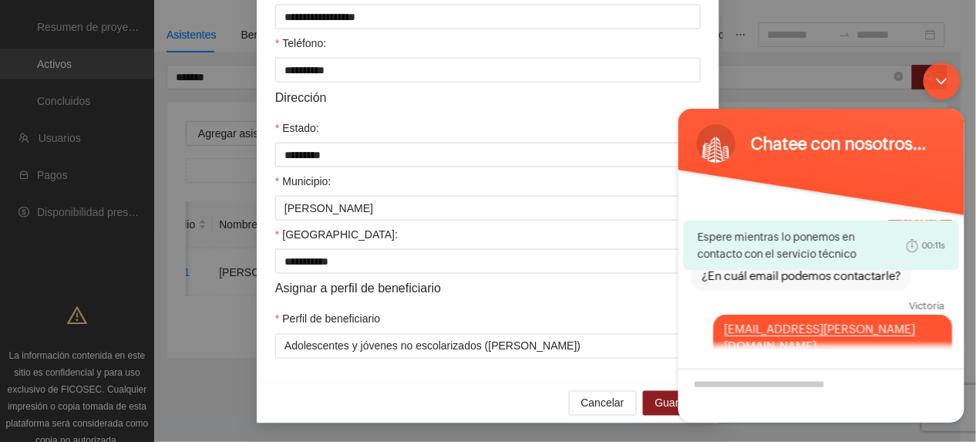
drag, startPoint x: 524, startPoint y: 386, endPoint x: 553, endPoint y: 290, distance: 100.5
click at [524, 386] on div "Cancelar Guardar" at bounding box center [488, 402] width 463 height 41
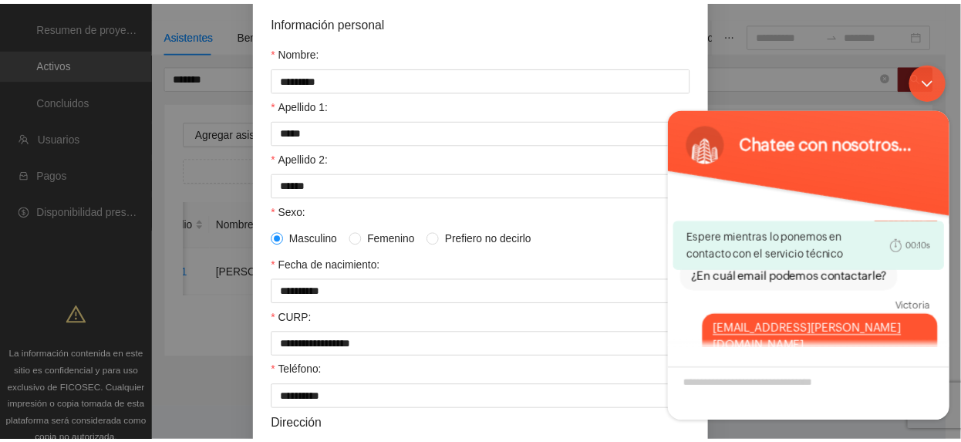
scroll to position [0, 0]
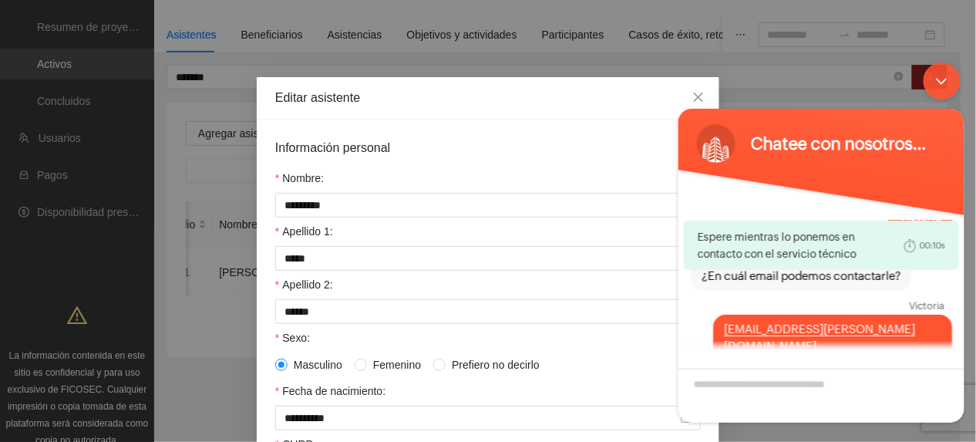
click at [683, 90] on body "Chatee con nosotros ahora Espere mientras lo ponemos en contacto con el servici…" at bounding box center [821, 242] width 302 height 376
click at [942, 77] on div "Minimizar ventana de chat en vivo" at bounding box center [941, 80] width 37 height 37
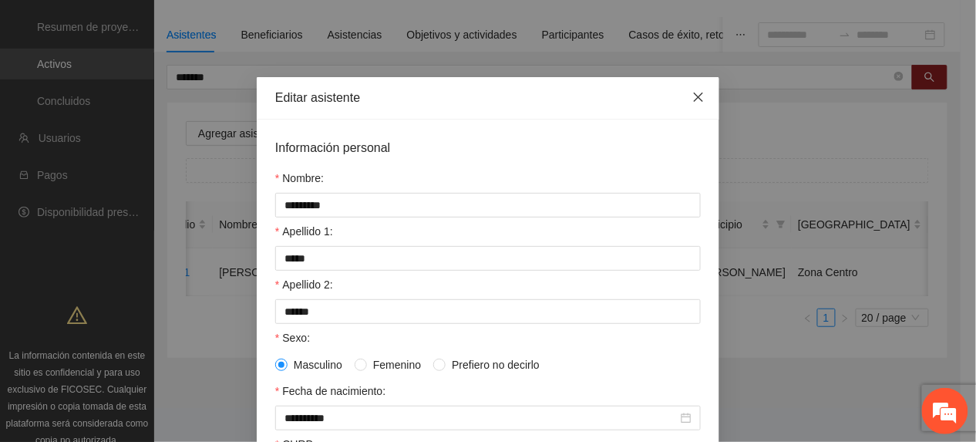
click at [699, 100] on span "Close" at bounding box center [699, 98] width 42 height 42
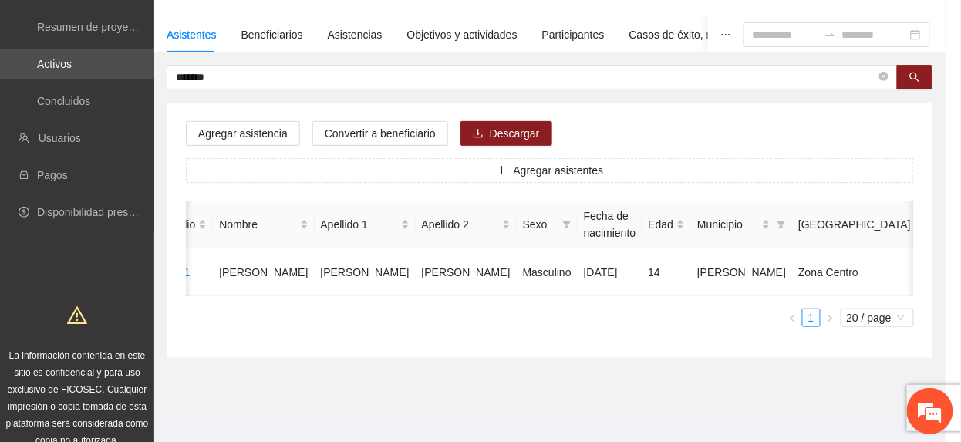
scroll to position [0, 29]
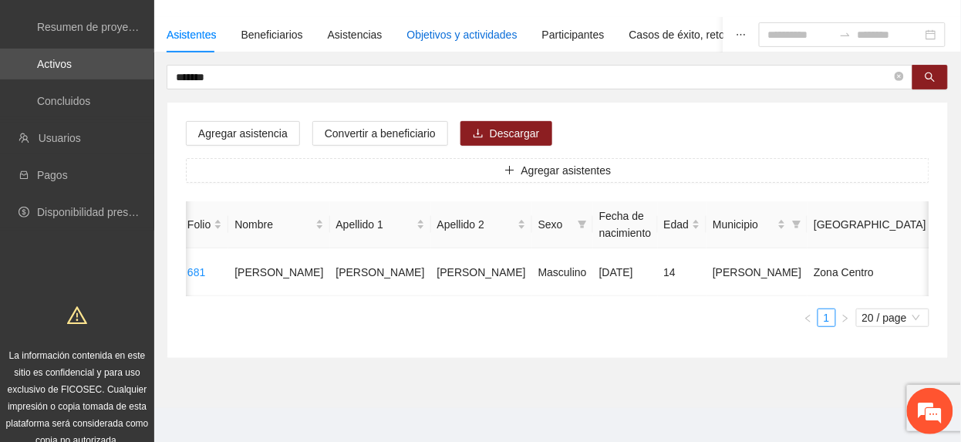
click at [442, 35] on div "Objetivos y actividades" at bounding box center [462, 34] width 110 height 17
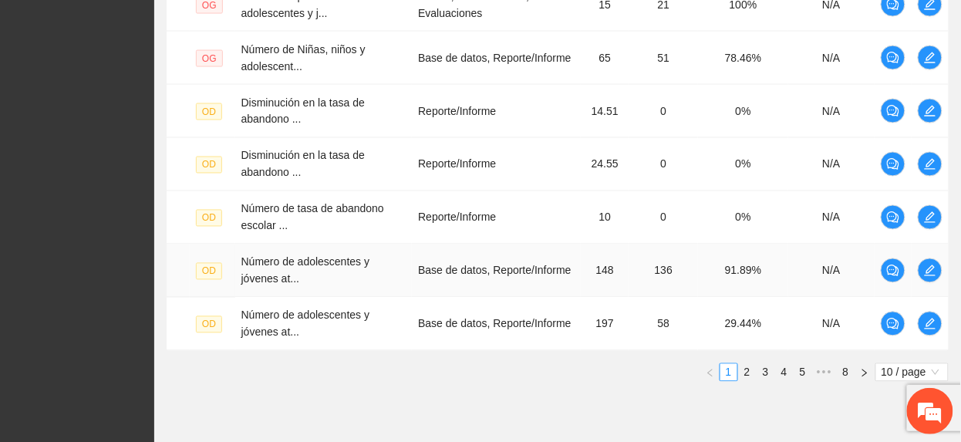
scroll to position [663, 0]
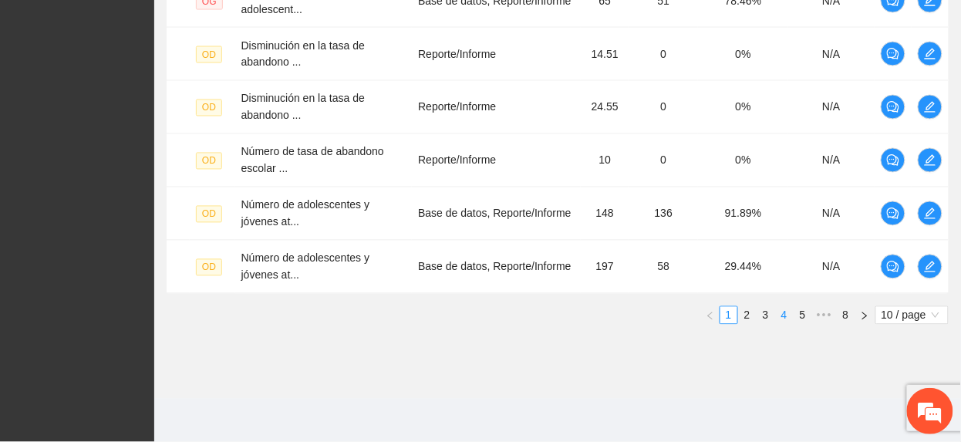
click at [788, 310] on link "4" at bounding box center [784, 315] width 17 height 17
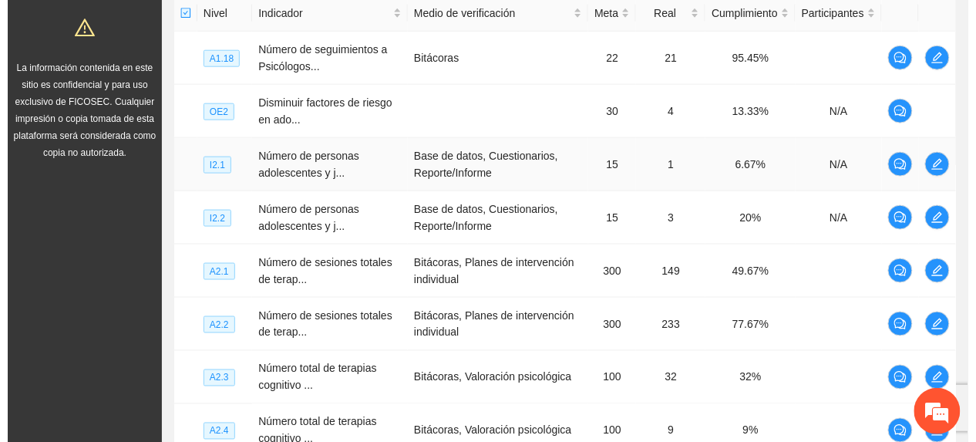
scroll to position [355, 0]
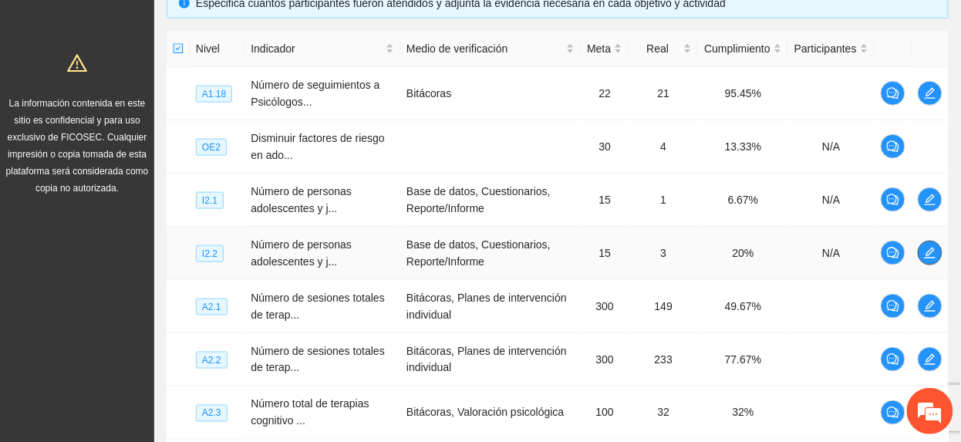
click at [924, 250] on icon "edit" at bounding box center [930, 253] width 12 height 12
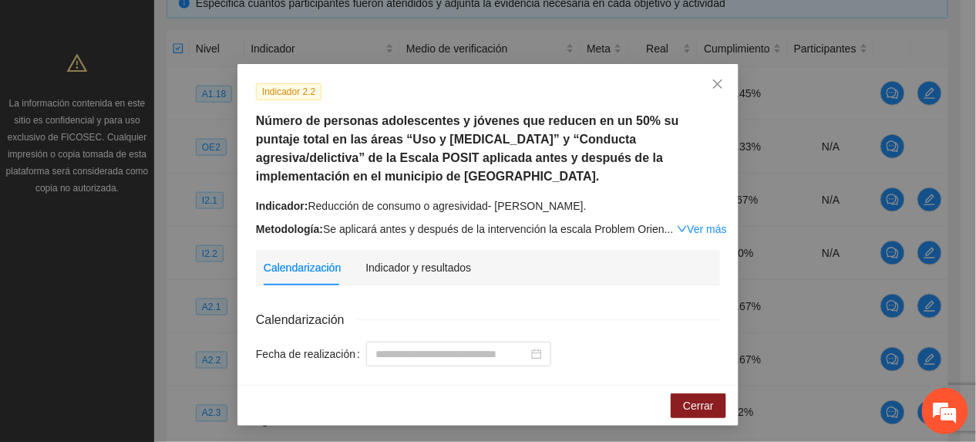
scroll to position [15, 0]
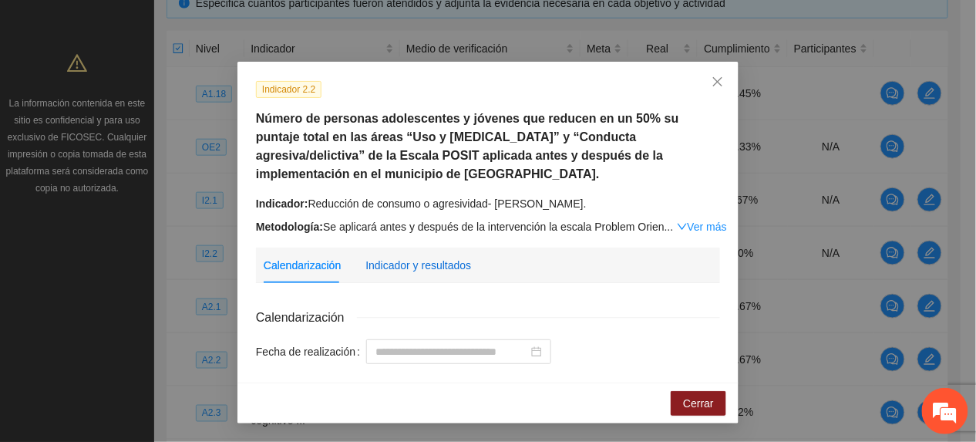
click at [443, 259] on div "Indicador y resultados" at bounding box center [419, 265] width 106 height 17
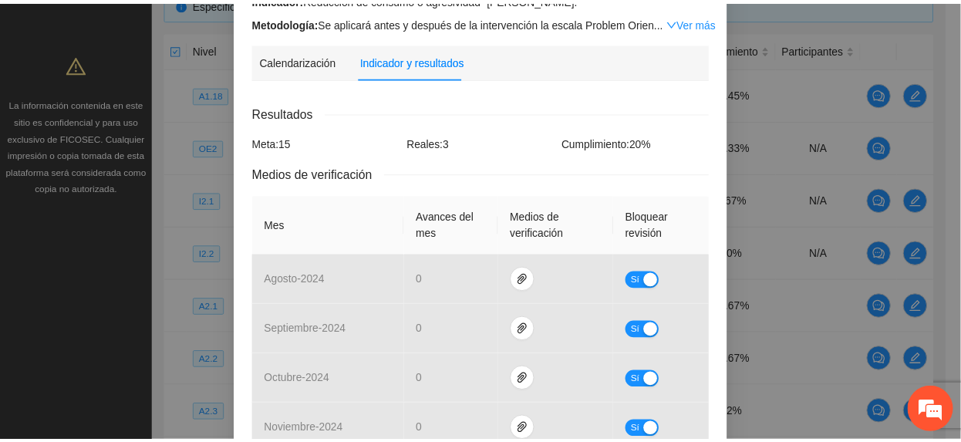
scroll to position [0, 0]
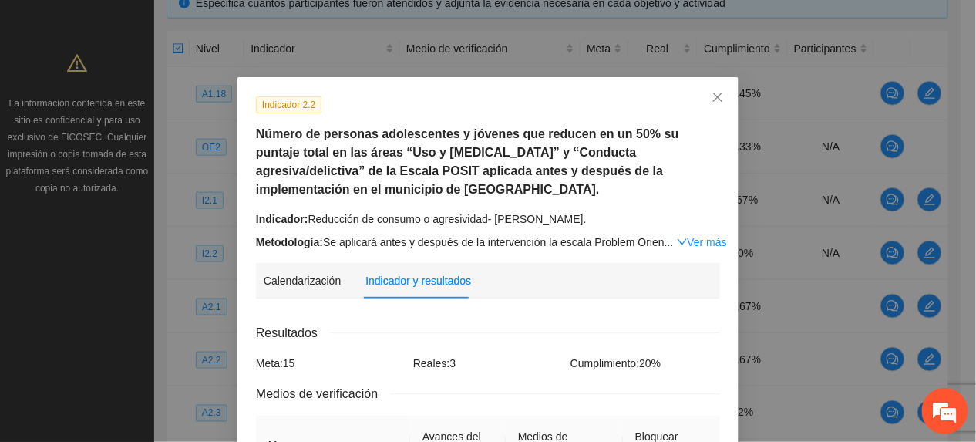
click at [696, 241] on link "Ver más" at bounding box center [702, 242] width 50 height 12
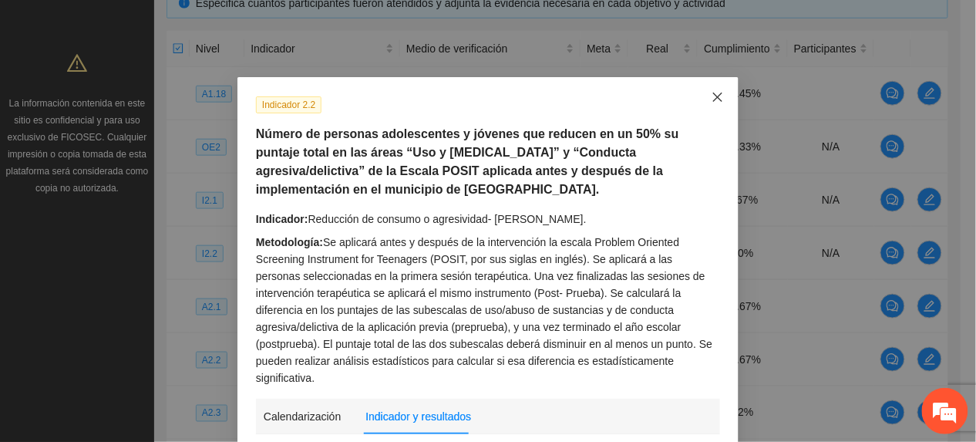
click at [709, 106] on span "Close" at bounding box center [718, 98] width 42 height 42
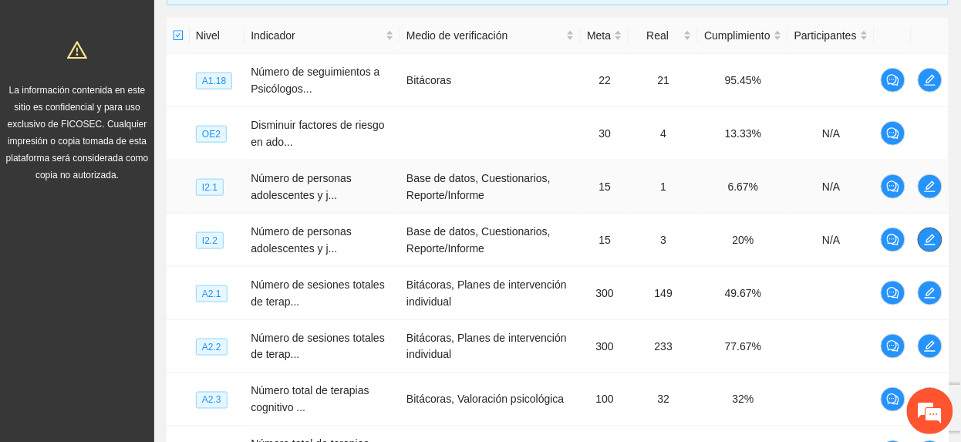
scroll to position [663, 0]
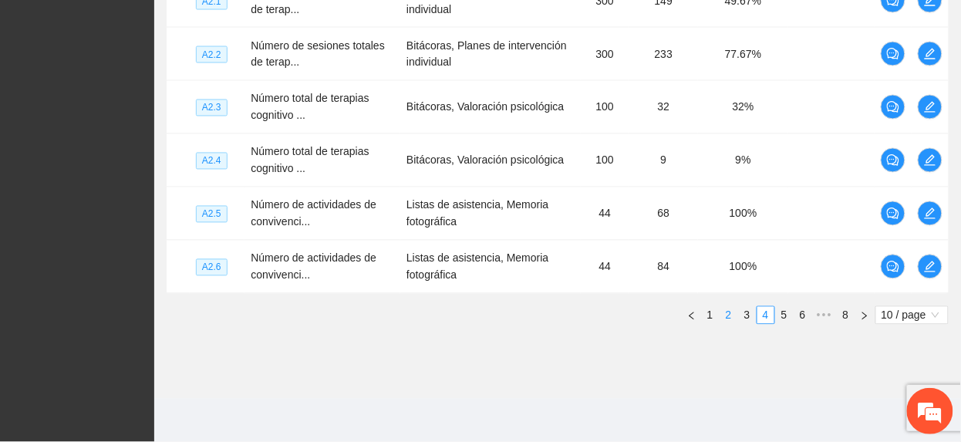
click at [722, 312] on link "2" at bounding box center [728, 315] width 17 height 17
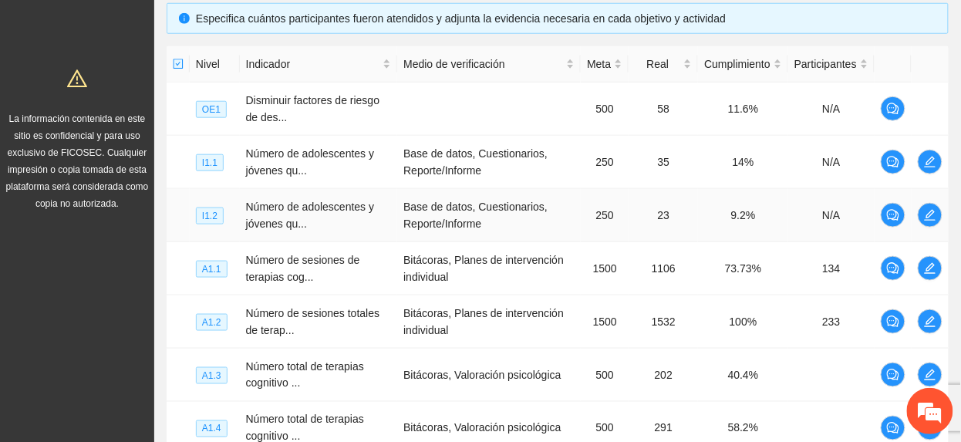
scroll to position [251, 0]
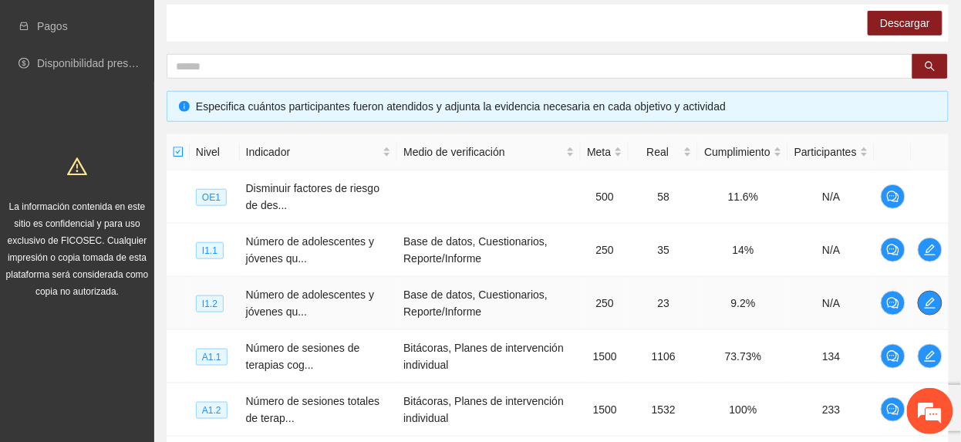
click at [932, 301] on icon "edit" at bounding box center [930, 303] width 11 height 11
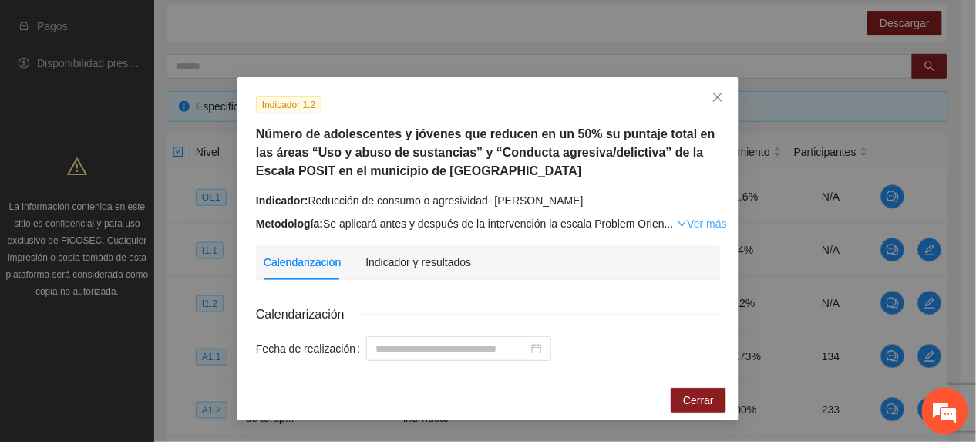
click at [699, 217] on link "Ver más" at bounding box center [702, 223] width 50 height 12
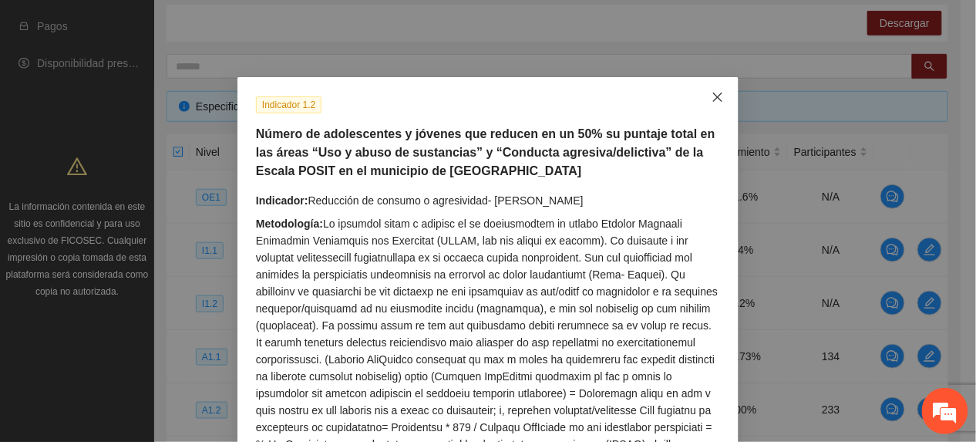
click at [707, 106] on span "Close" at bounding box center [718, 98] width 42 height 42
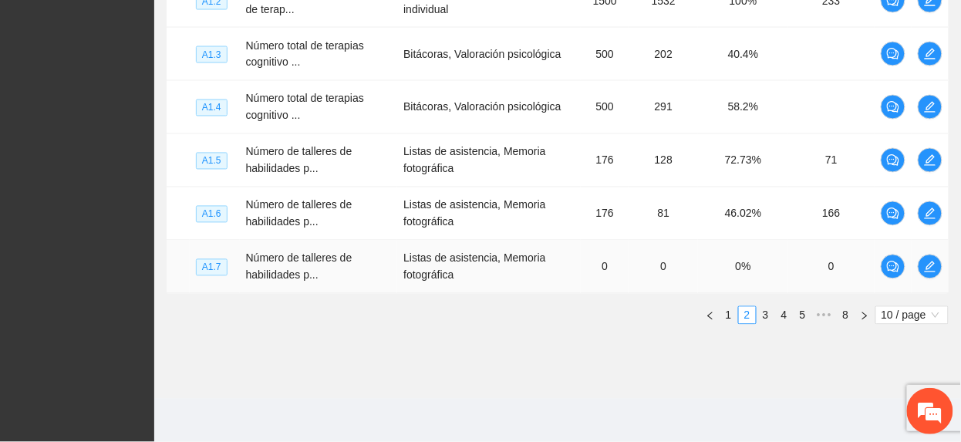
scroll to position [663, 0]
click at [777, 315] on link "4" at bounding box center [784, 315] width 17 height 17
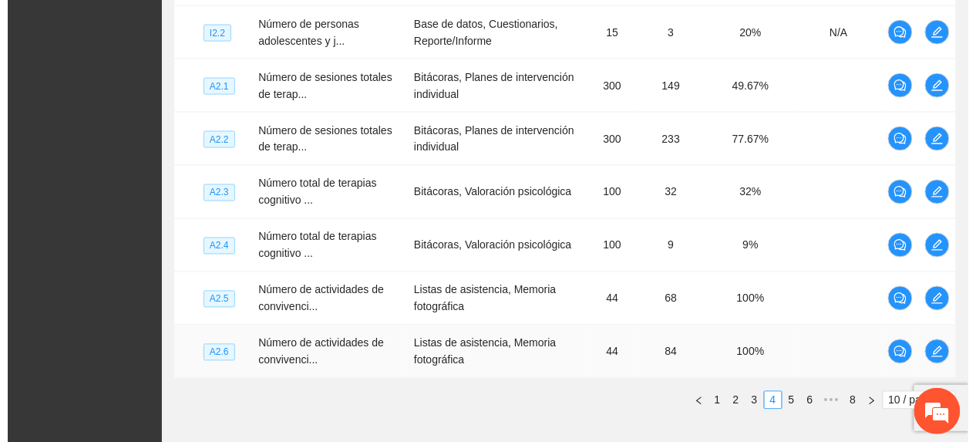
scroll to position [355, 0]
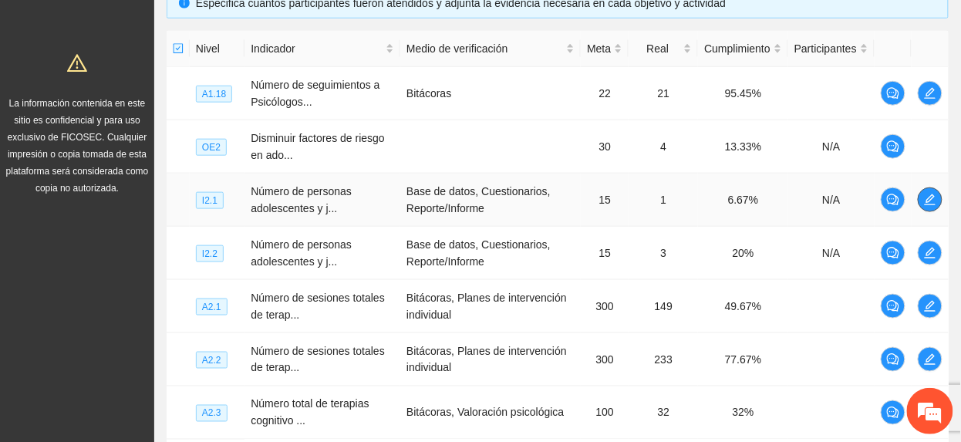
click at [932, 204] on icon "edit" at bounding box center [930, 200] width 12 height 12
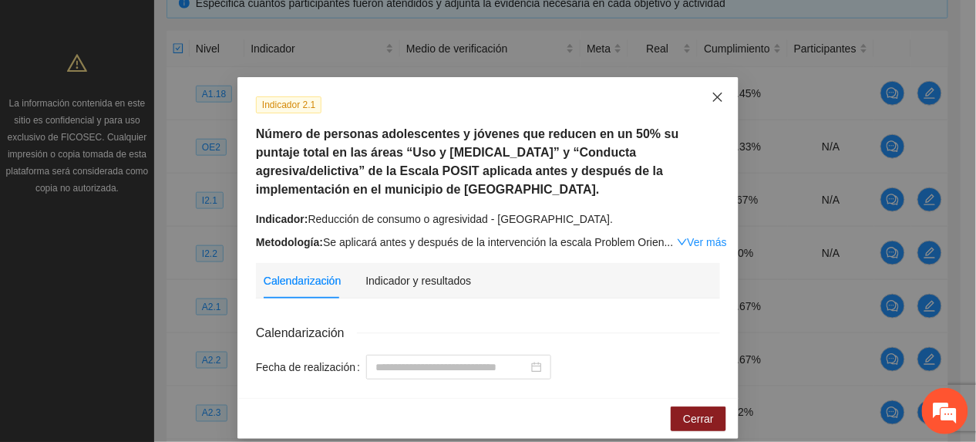
drag, startPoint x: 703, startPoint y: 99, endPoint x: 695, endPoint y: 110, distance: 13.1
click at [705, 99] on span "Close" at bounding box center [718, 98] width 42 height 42
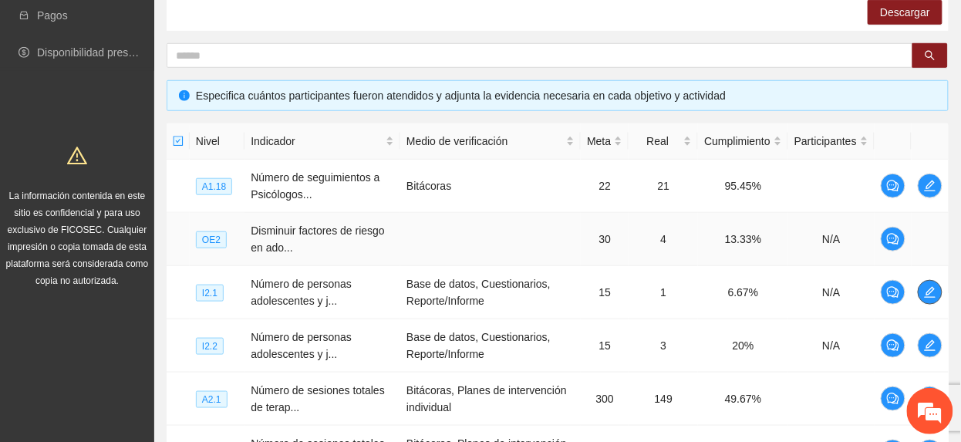
scroll to position [46, 0]
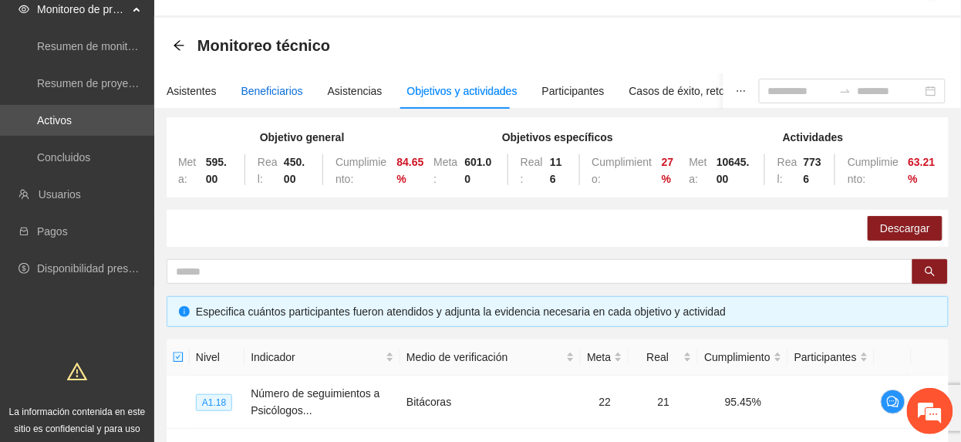
click at [256, 94] on div "Beneficiarios" at bounding box center [272, 91] width 62 height 17
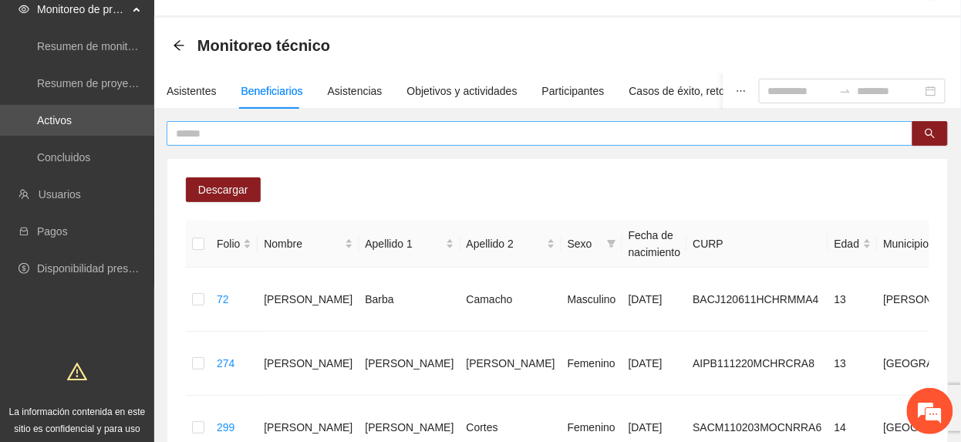
click at [514, 136] on input "text" at bounding box center [534, 133] width 716 height 17
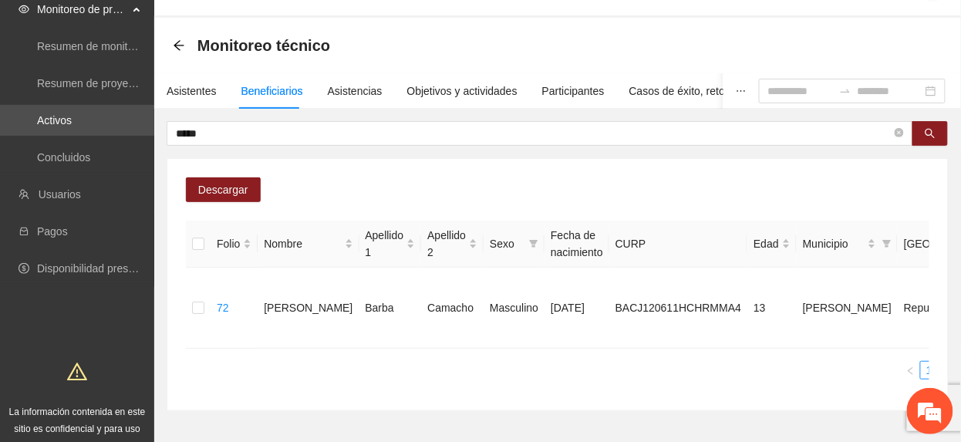
scroll to position [0, 364]
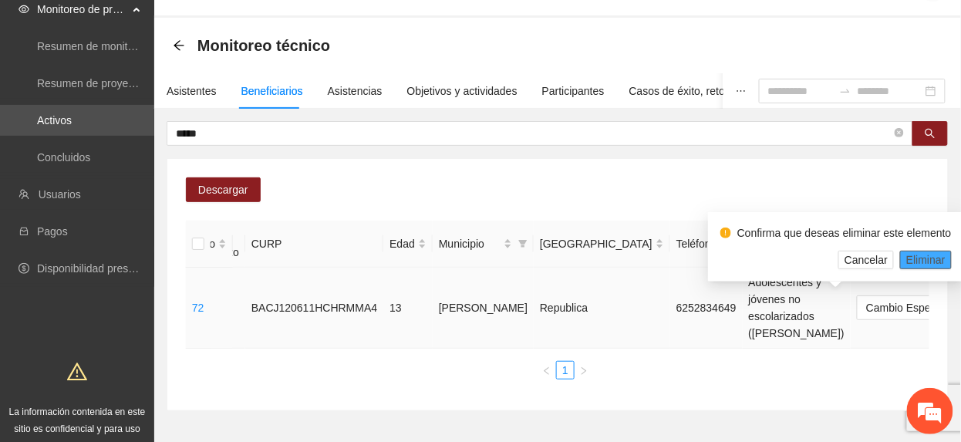
click at [935, 257] on span "Eliminar" at bounding box center [925, 259] width 39 height 17
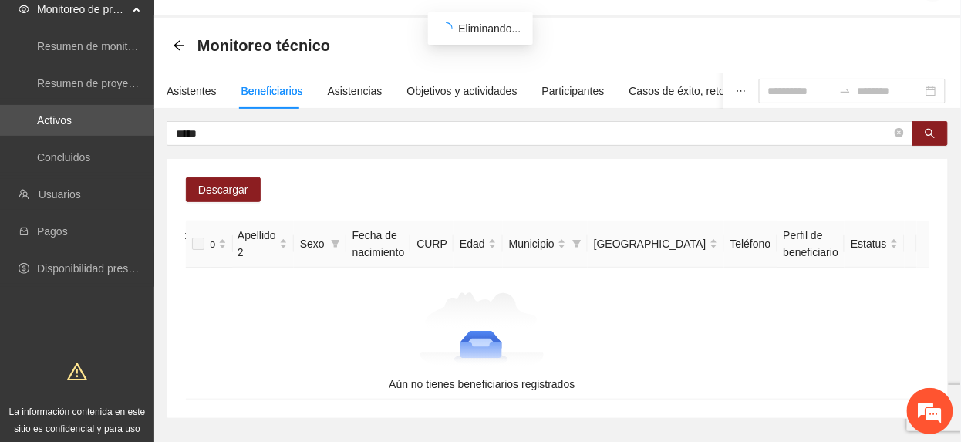
scroll to position [0, 86]
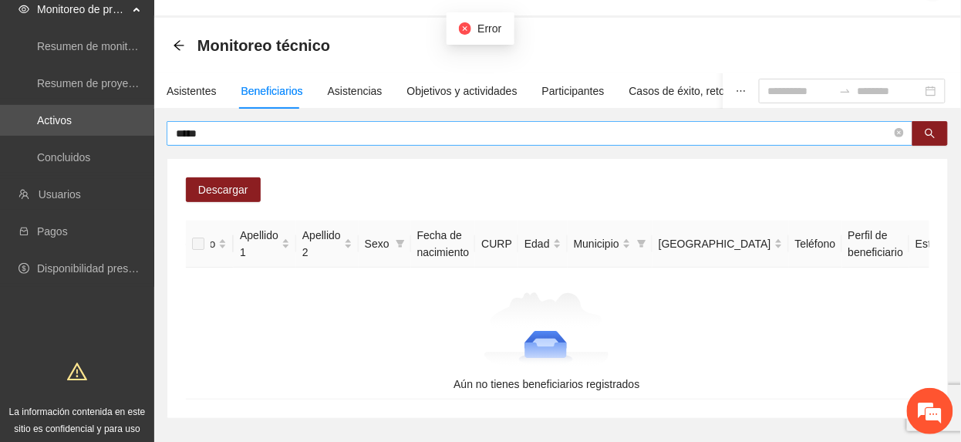
click at [279, 136] on input "*****" at bounding box center [534, 133] width 716 height 17
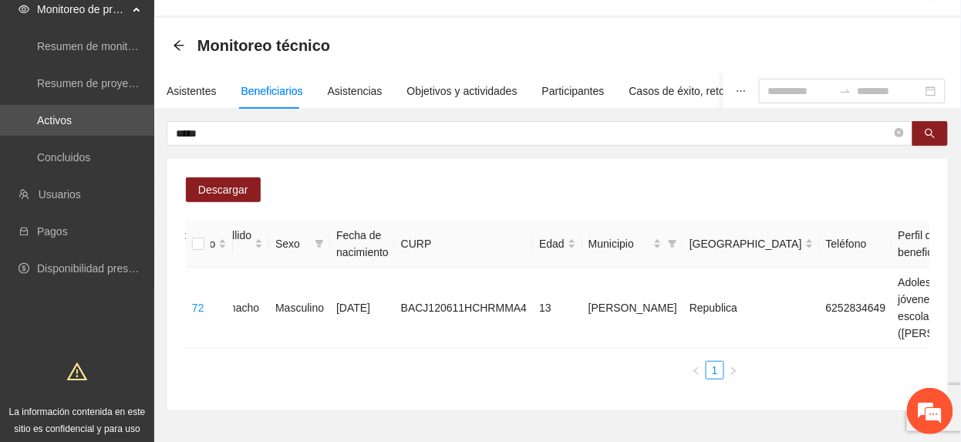
scroll to position [0, 364]
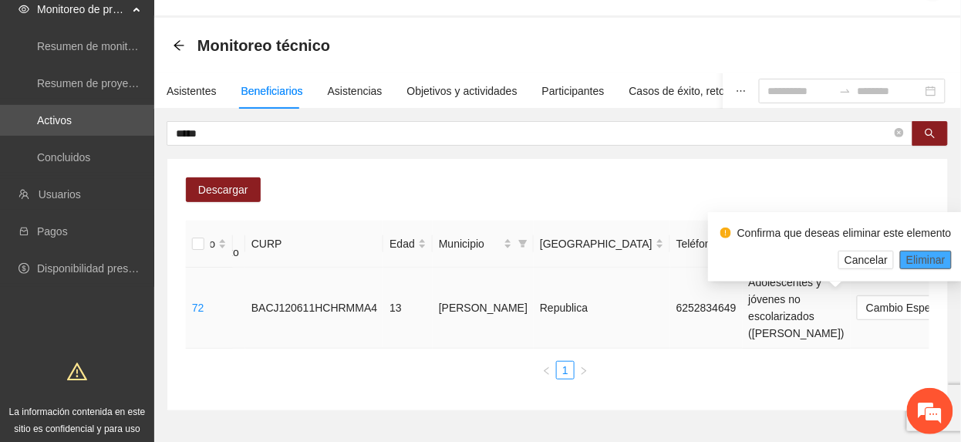
click at [938, 261] on span "Eliminar" at bounding box center [925, 259] width 39 height 17
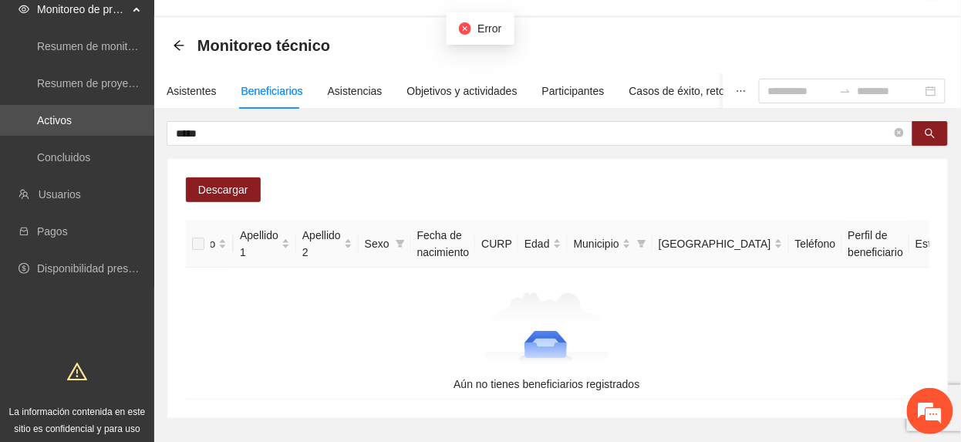
scroll to position [0, 0]
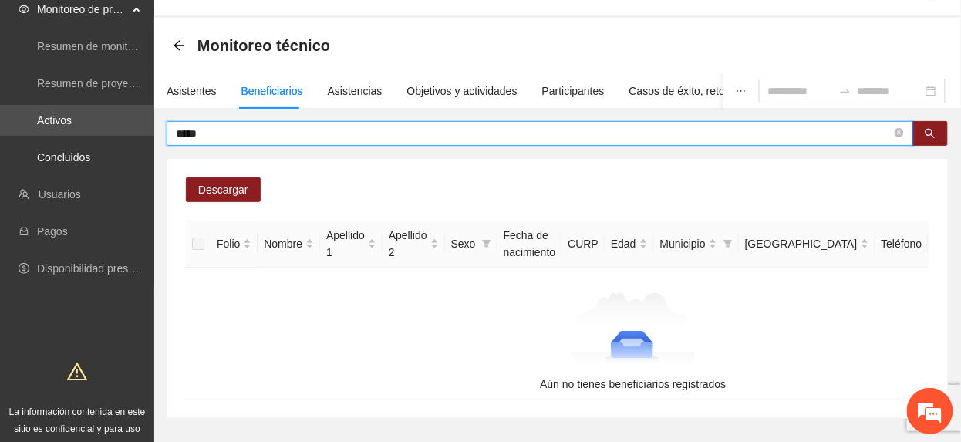
drag, startPoint x: 214, startPoint y: 130, endPoint x: -5, endPoint y: 143, distance: 220.1
click at [0, 143] on html "Solicitudes Monitoreo de proyectos Resumen de monitoreo Resumen de proyectos ap…" at bounding box center [480, 175] width 961 height 442
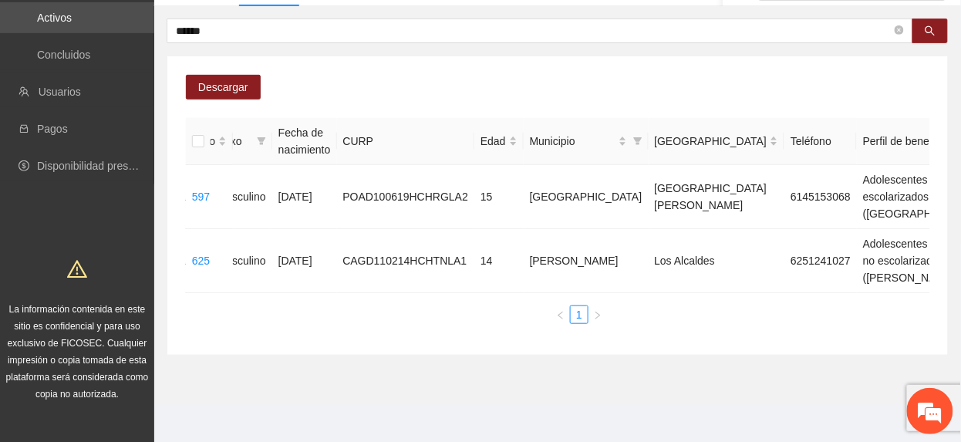
scroll to position [0, 362]
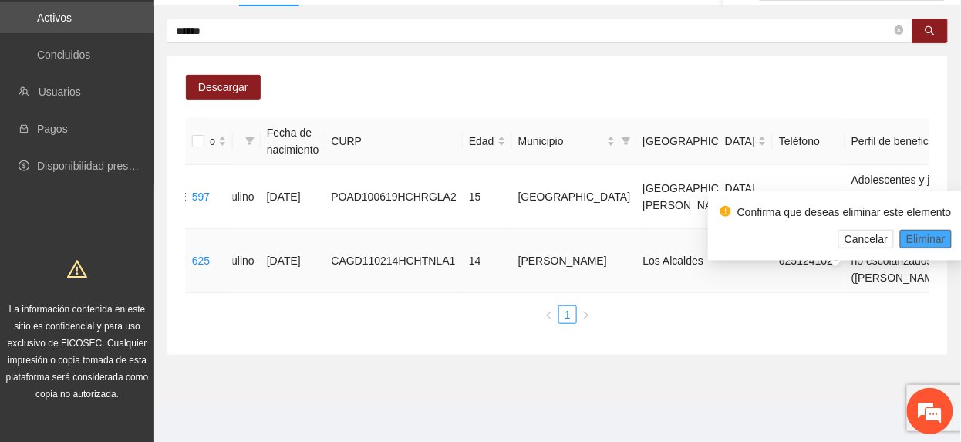
click at [932, 238] on span "Eliminar" at bounding box center [925, 239] width 39 height 17
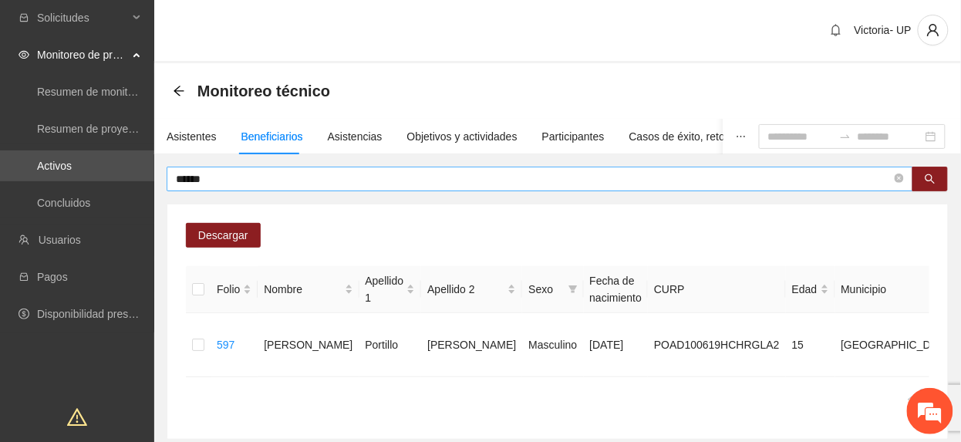
scroll to position [0, 0]
drag, startPoint x: 258, startPoint y: 180, endPoint x: -5, endPoint y: 210, distance: 264.6
click at [0, 210] on html "Solicitudes Monitoreo de proyectos Resumen de monitoreo Resumen de proyectos ap…" at bounding box center [480, 221] width 961 height 442
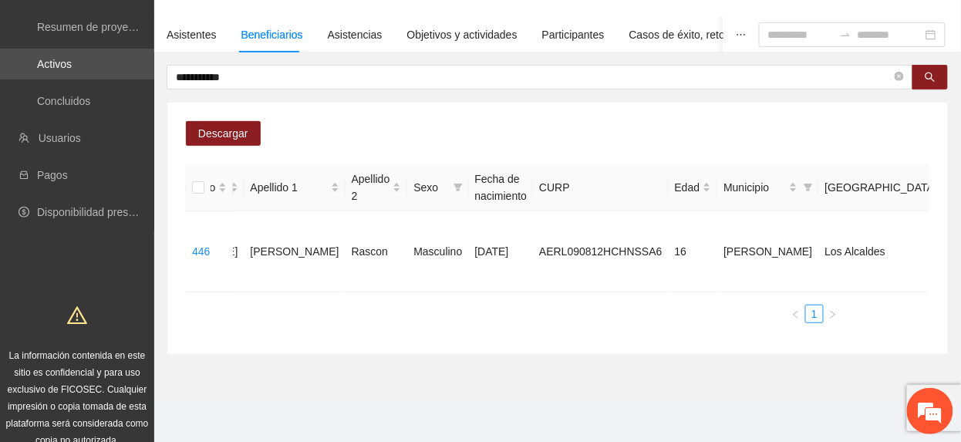
scroll to position [0, 358]
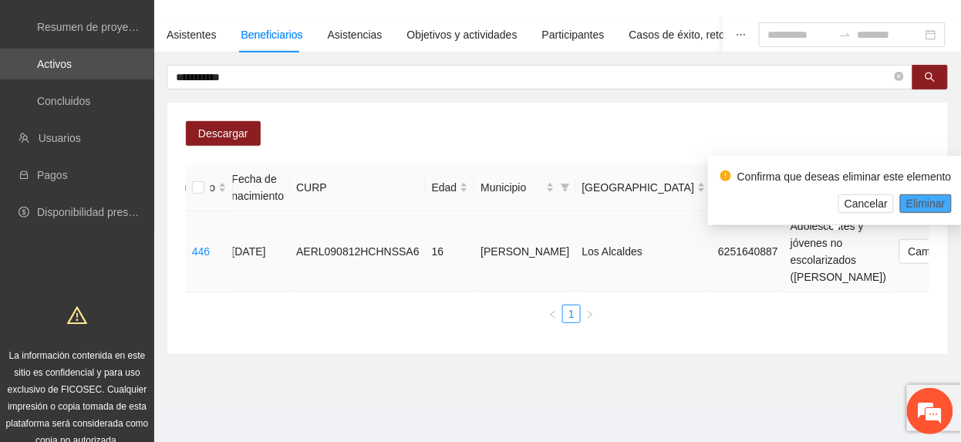
click at [932, 207] on span "Eliminar" at bounding box center [925, 203] width 39 height 17
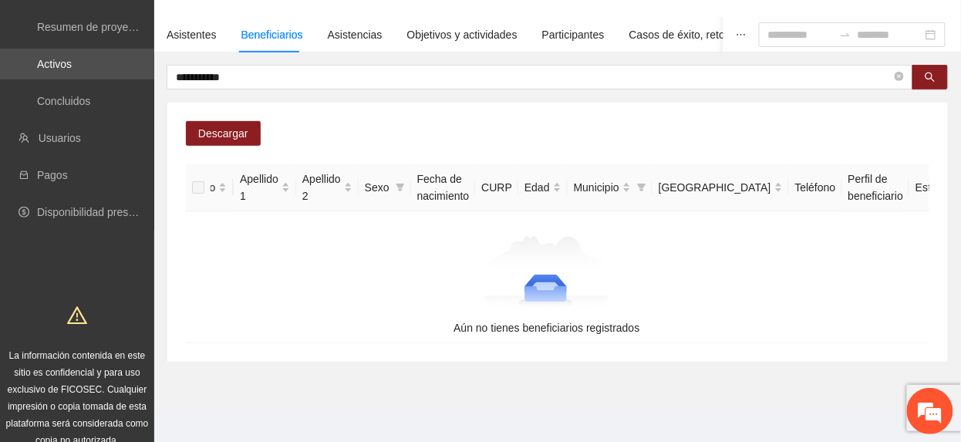
drag, startPoint x: 330, startPoint y: 76, endPoint x: -5, endPoint y: 43, distance: 337.0
click at [0, 43] on html "**********" at bounding box center [480, 118] width 961 height 442
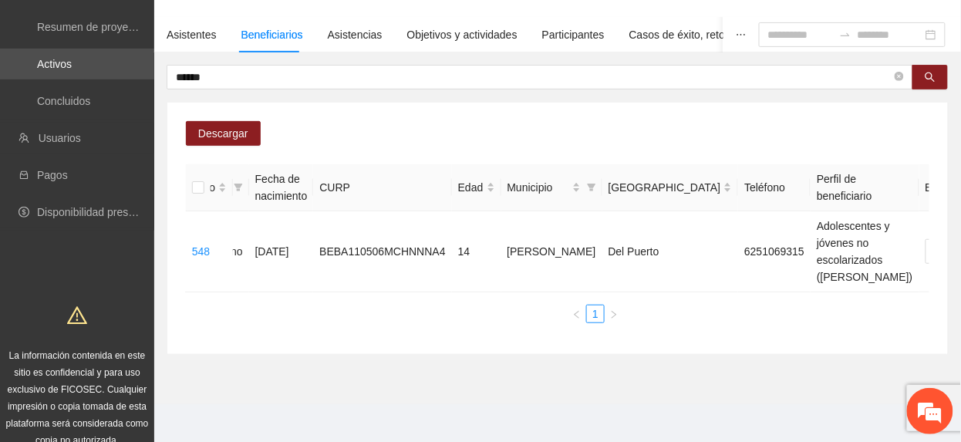
scroll to position [0, 364]
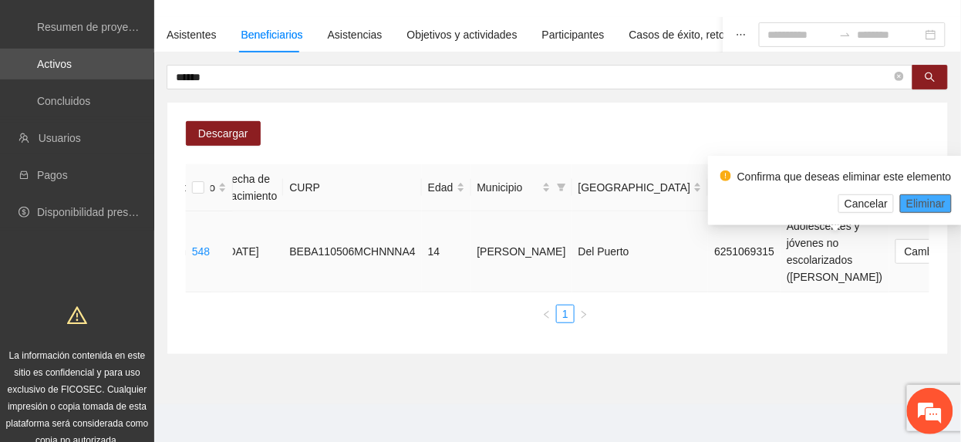
click at [919, 207] on span "Eliminar" at bounding box center [925, 203] width 39 height 17
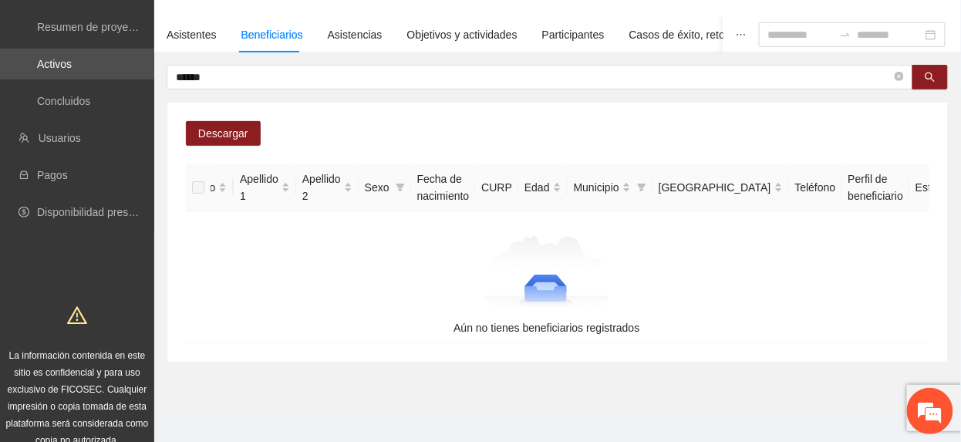
scroll to position [0, 0]
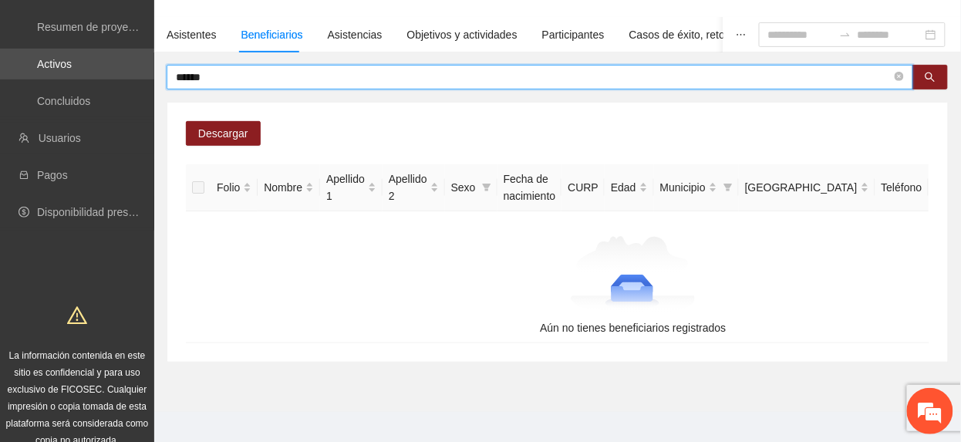
drag, startPoint x: 229, startPoint y: 77, endPoint x: -5, endPoint y: 13, distance: 243.0
click at [0, 13] on html "Solicitudes Monitoreo de proyectos Resumen de monitoreo Resumen de proyectos ap…" at bounding box center [480, 118] width 961 height 442
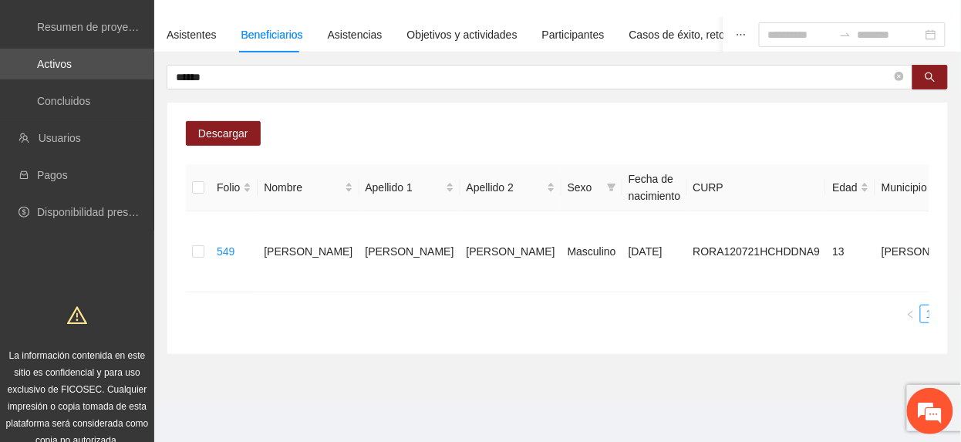
scroll to position [0, 366]
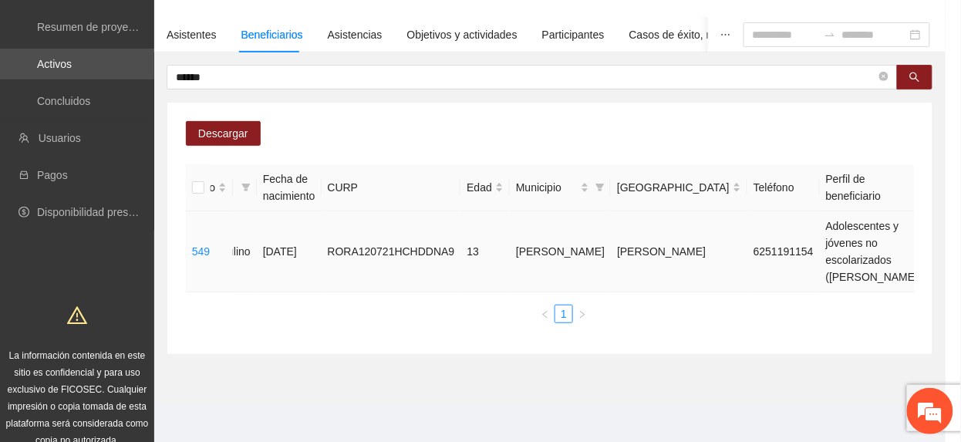
scroll to position [0, 350]
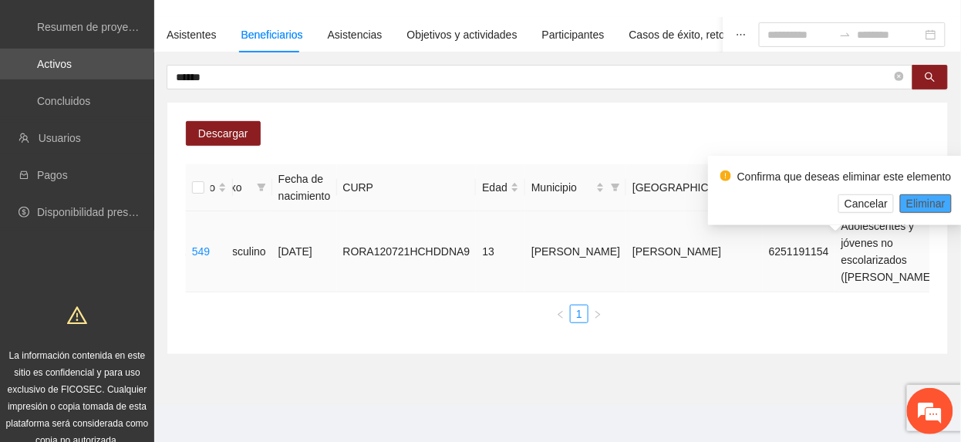
click at [906, 201] on span "Eliminar" at bounding box center [925, 203] width 39 height 17
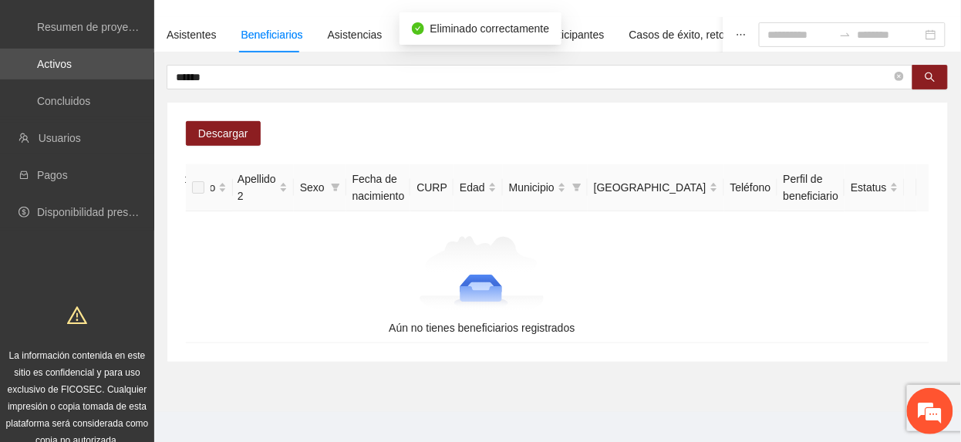
scroll to position [0, 86]
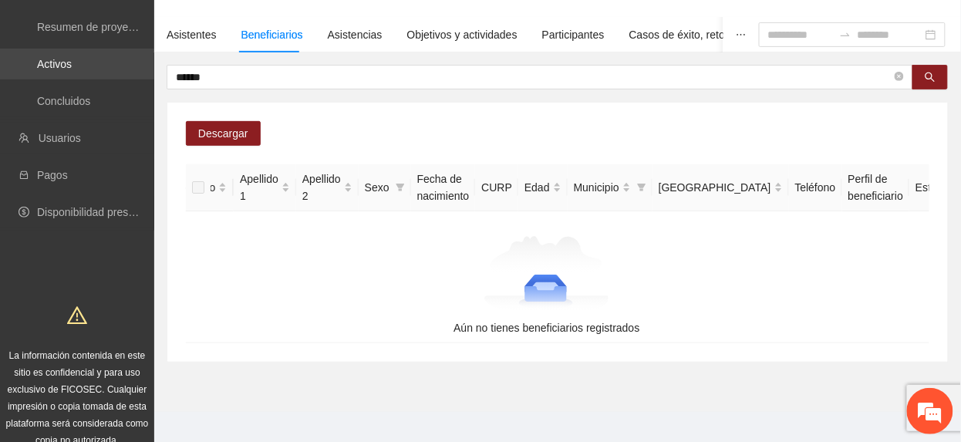
drag, startPoint x: 211, startPoint y: 81, endPoint x: 26, endPoint y: 53, distance: 187.1
click at [28, 53] on section "Solicitudes Monitoreo de proyectos Resumen de monitoreo Resumen de proyectos ap…" at bounding box center [480, 179] width 961 height 564
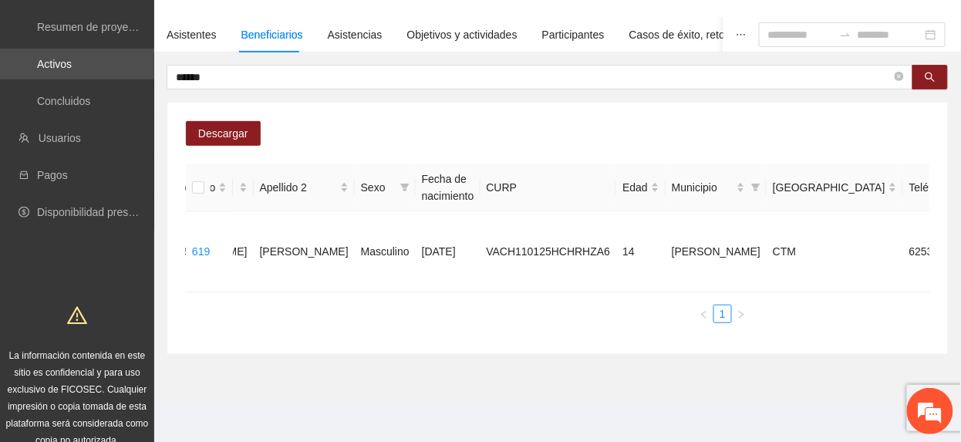
scroll to position [0, 362]
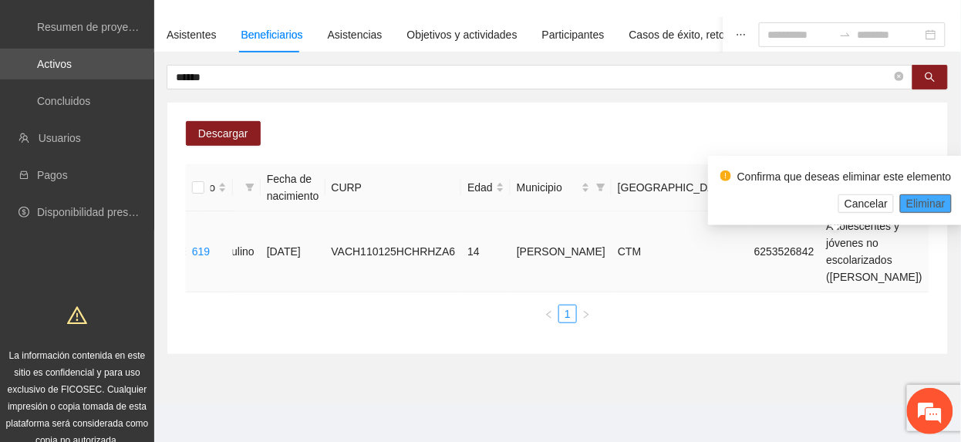
click at [907, 208] on span "Eliminar" at bounding box center [925, 203] width 39 height 17
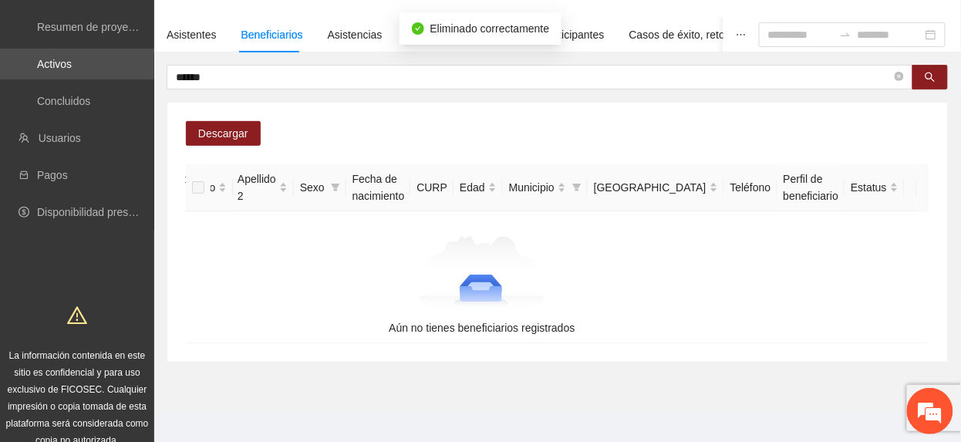
scroll to position [0, 86]
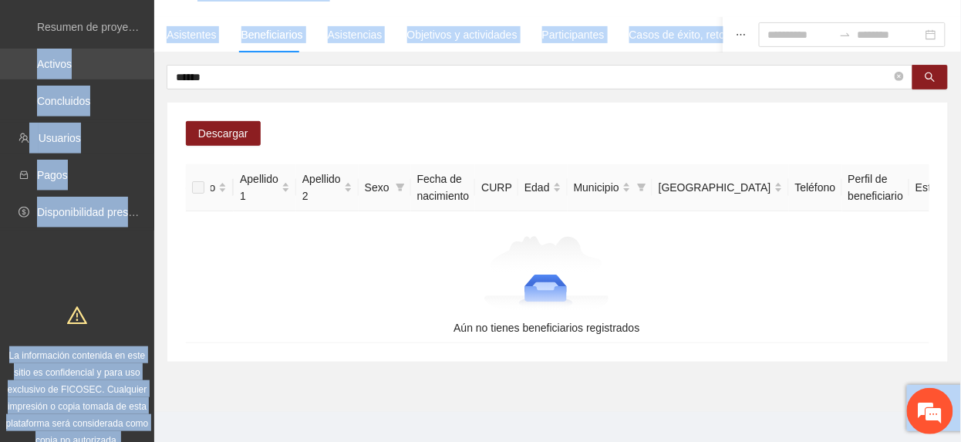
drag, startPoint x: 312, startPoint y: 86, endPoint x: 52, endPoint y: 75, distance: 259.4
click at [52, 75] on section "Solicitudes Monitoreo de proyectos Resumen de monitoreo Resumen de proyectos ap…" at bounding box center [480, 179] width 961 height 564
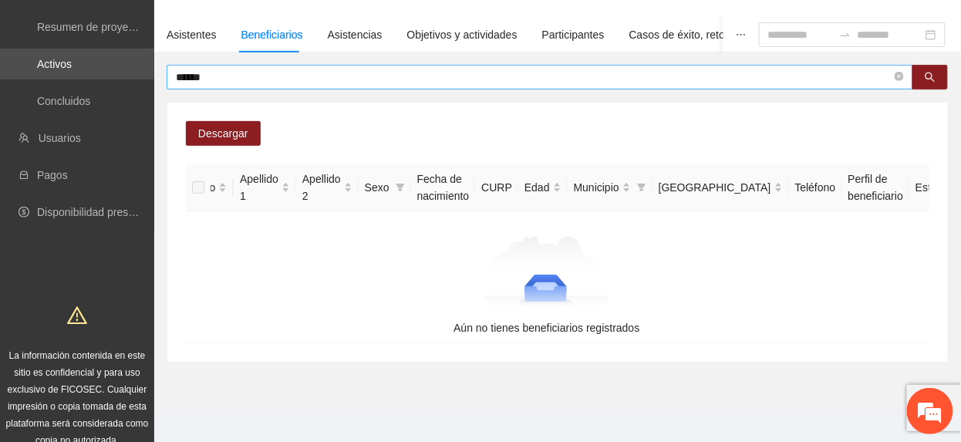
drag, startPoint x: 52, startPoint y: 75, endPoint x: 398, endPoint y: 78, distance: 345.5
click at [398, 78] on input "******" at bounding box center [534, 77] width 716 height 17
drag, startPoint x: 398, startPoint y: 78, endPoint x: 96, endPoint y: 56, distance: 303.1
click at [96, 56] on section "Solicitudes Monitoreo de proyectos Resumen de monitoreo Resumen de proyectos ap…" at bounding box center [480, 179] width 961 height 564
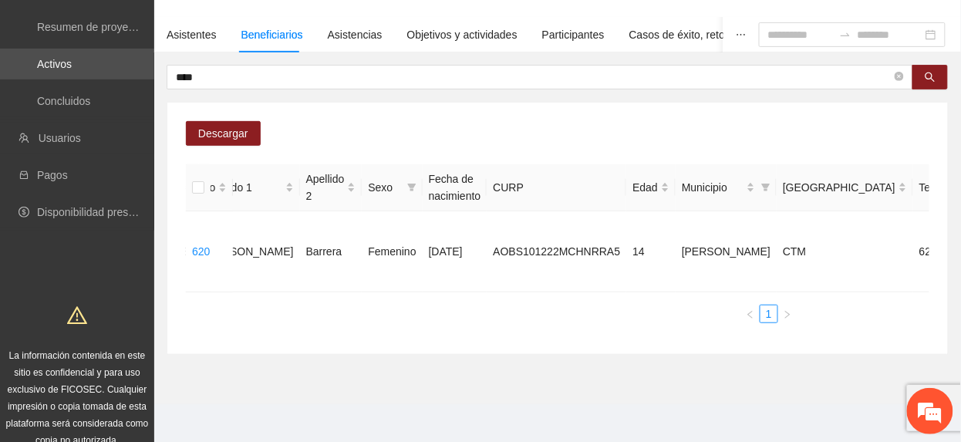
scroll to position [0, 362]
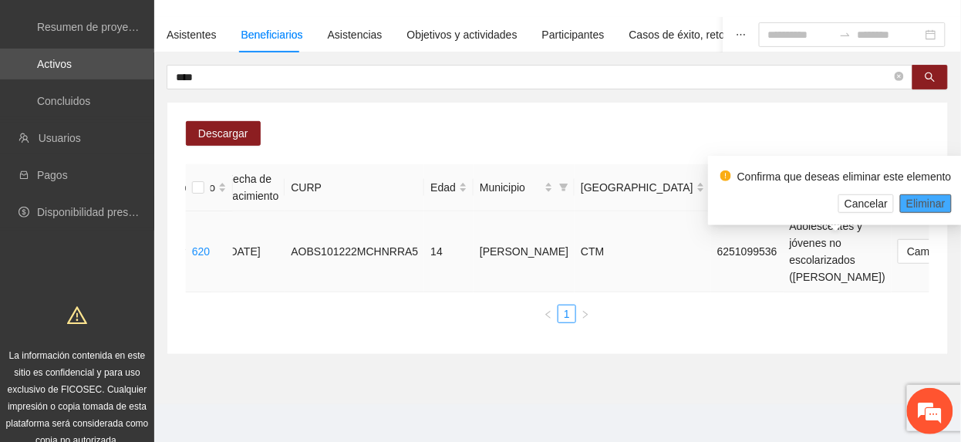
click at [927, 205] on span "Eliminar" at bounding box center [925, 203] width 39 height 17
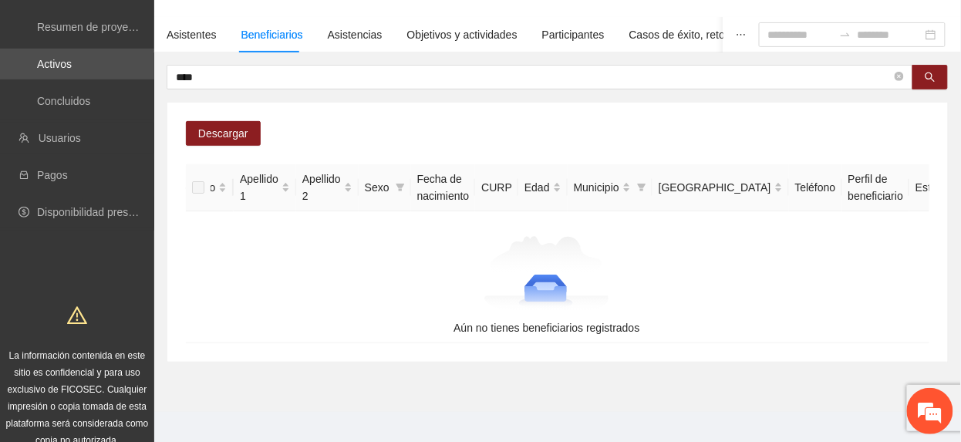
scroll to position [0, 0]
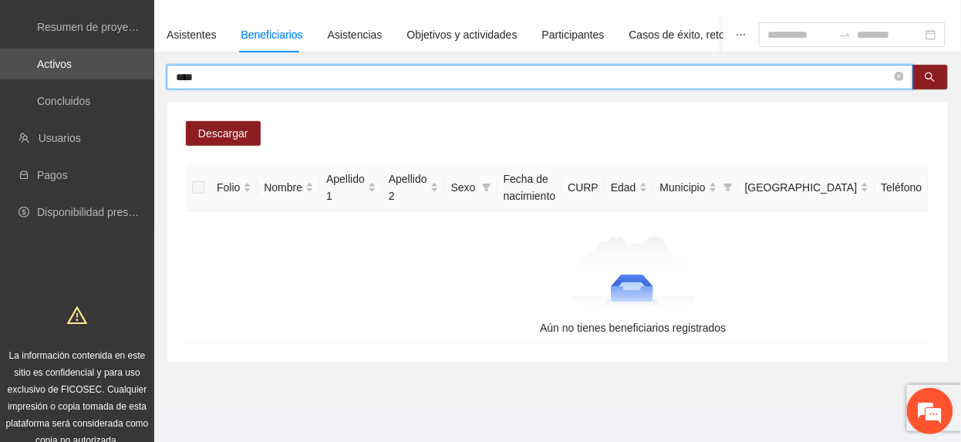
drag, startPoint x: 251, startPoint y: 76, endPoint x: -5, endPoint y: 66, distance: 256.2
click at [0, 66] on html "Solicitudes Monitoreo de proyectos Resumen de monitoreo Resumen de proyectos ap…" at bounding box center [480, 118] width 961 height 442
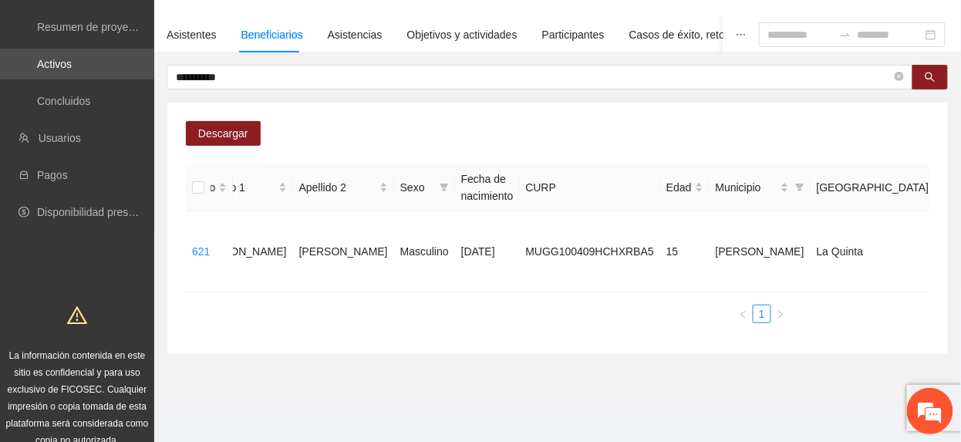
scroll to position [0, 366]
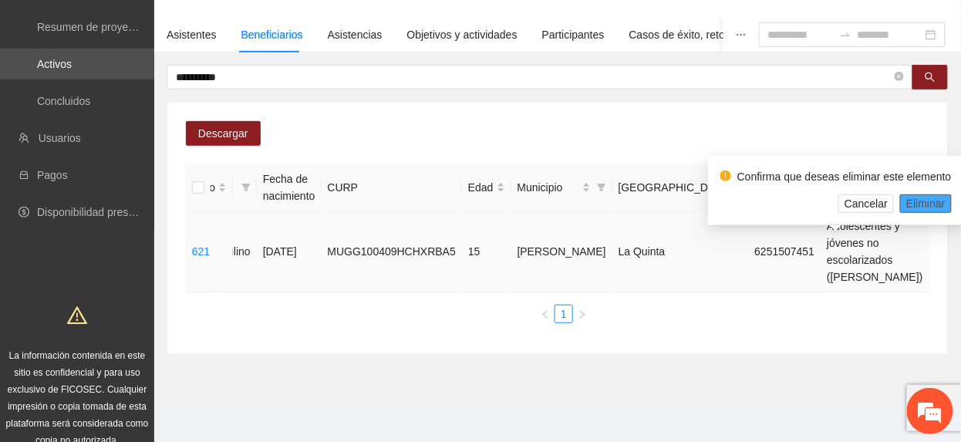
click at [923, 208] on span "Eliminar" at bounding box center [925, 203] width 39 height 17
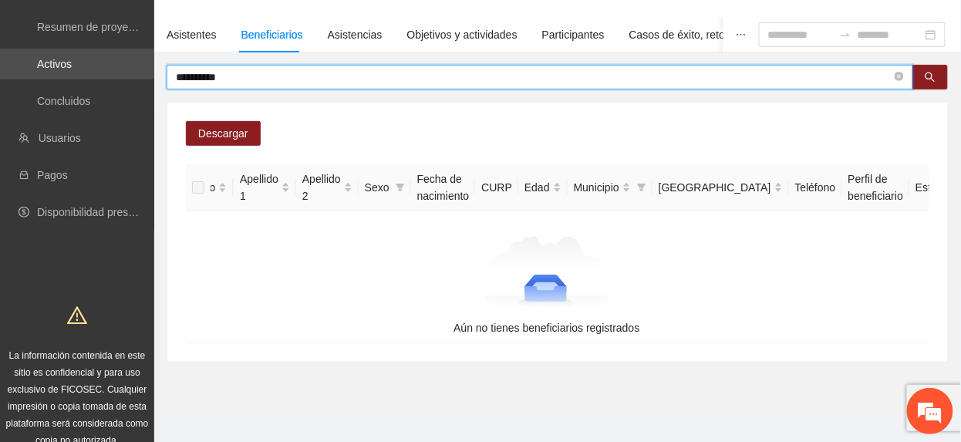
drag, startPoint x: 244, startPoint y: 81, endPoint x: -5, endPoint y: 119, distance: 252.7
click at [0, 119] on html "**********" at bounding box center [480, 118] width 961 height 442
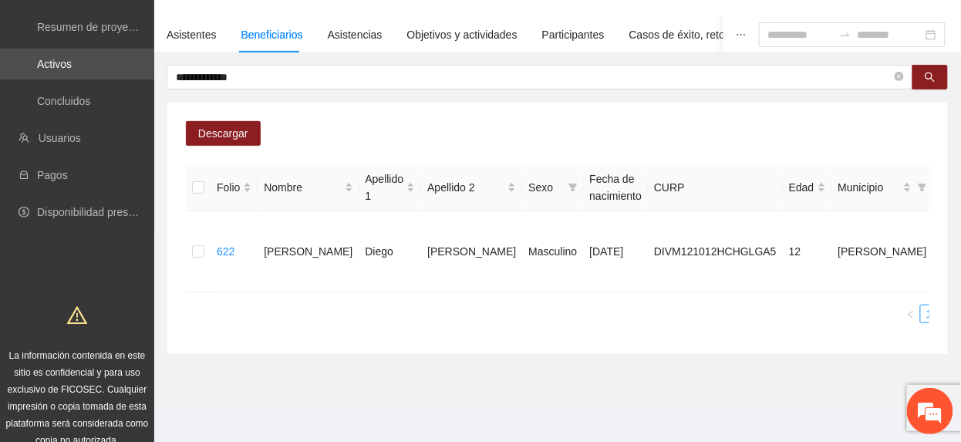
scroll to position [0, 361]
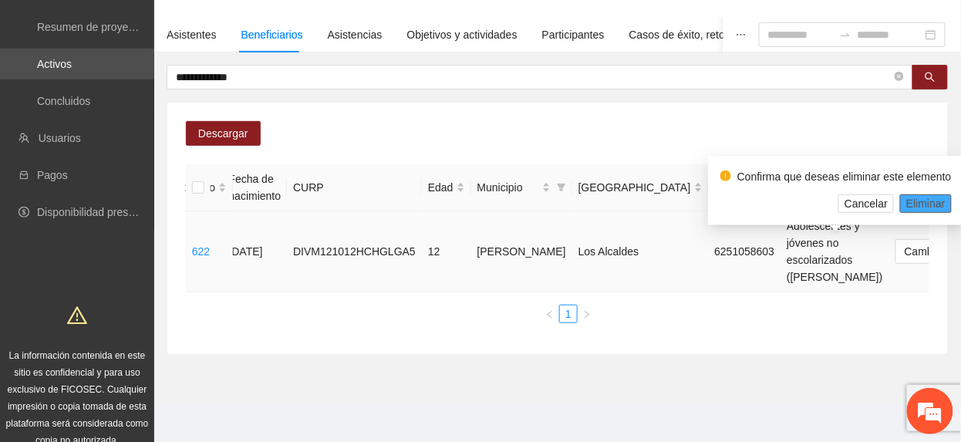
click at [933, 207] on span "Eliminar" at bounding box center [925, 203] width 39 height 17
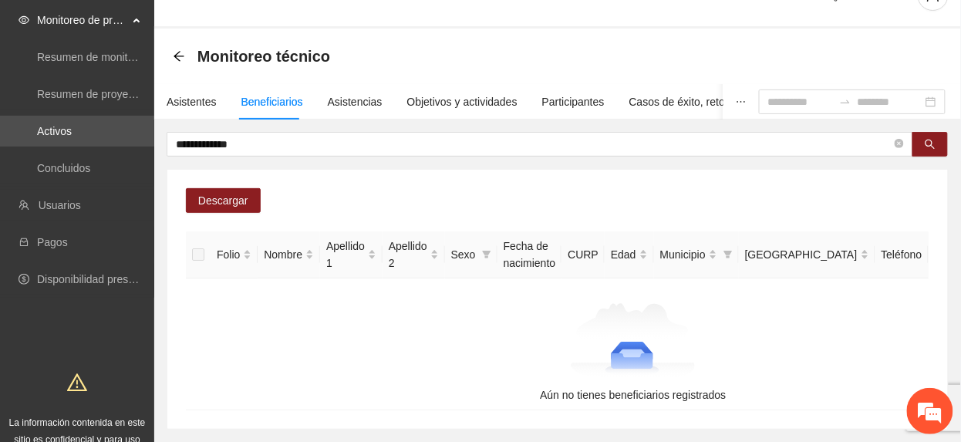
scroll to position [0, 0]
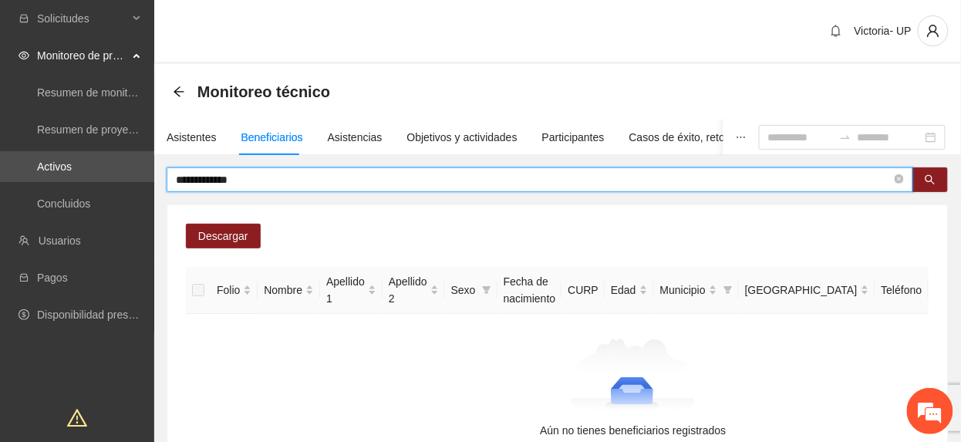
drag, startPoint x: 251, startPoint y: 182, endPoint x: -5, endPoint y: 91, distance: 272.4
click at [0, 91] on html "**********" at bounding box center [480, 221] width 961 height 442
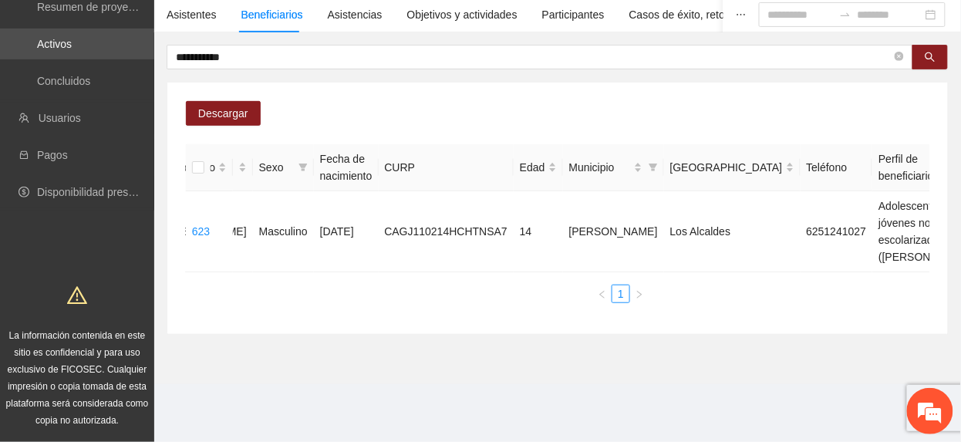
scroll to position [0, 312]
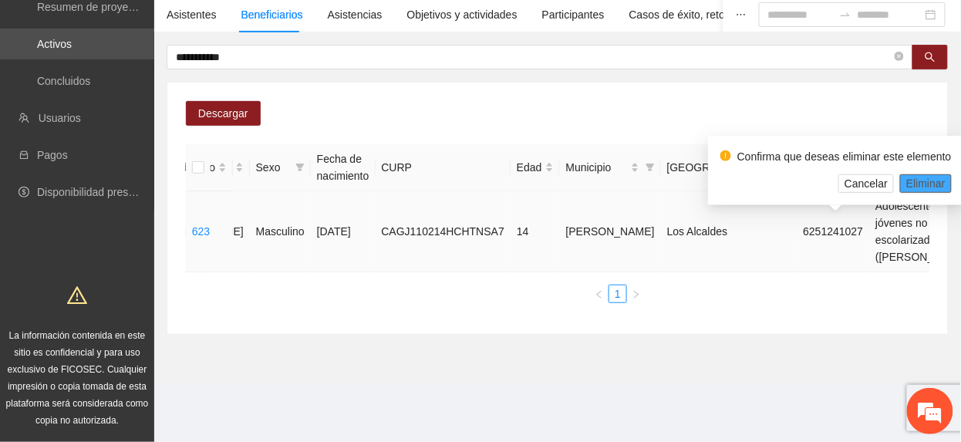
click at [924, 177] on span "Eliminar" at bounding box center [925, 183] width 39 height 17
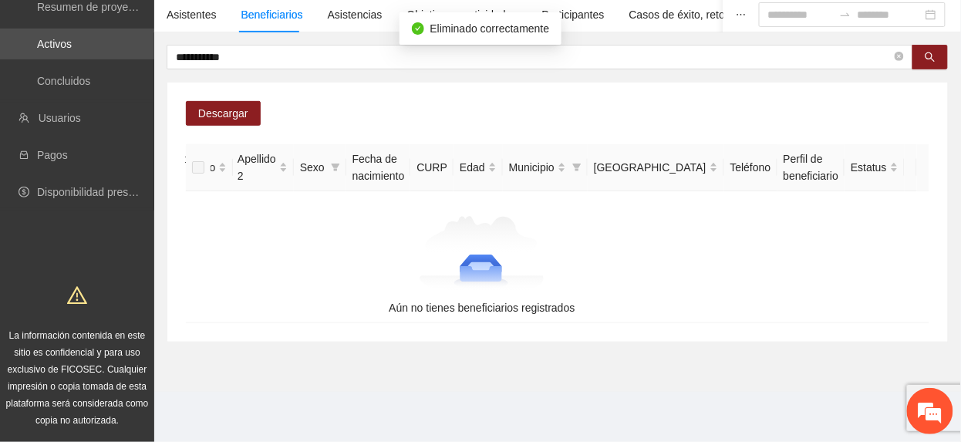
scroll to position [0, 86]
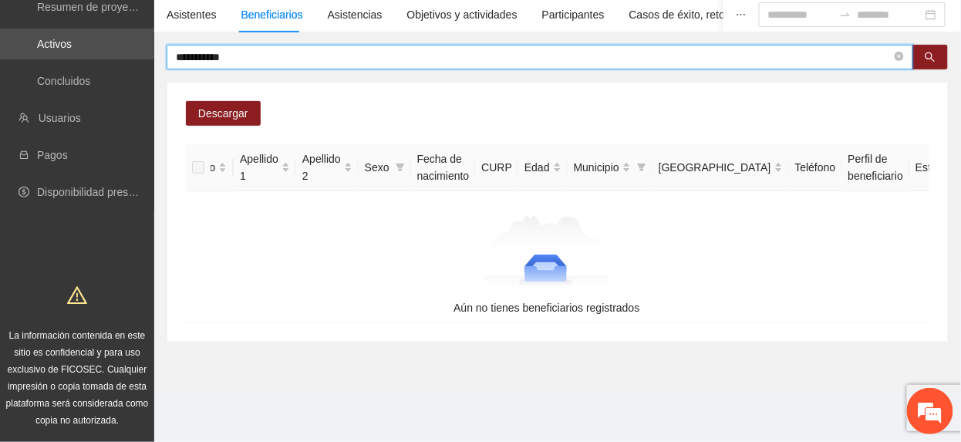
drag, startPoint x: 241, startPoint y: 62, endPoint x: -5, endPoint y: 38, distance: 247.9
click at [0, 38] on html "**********" at bounding box center [480, 98] width 961 height 442
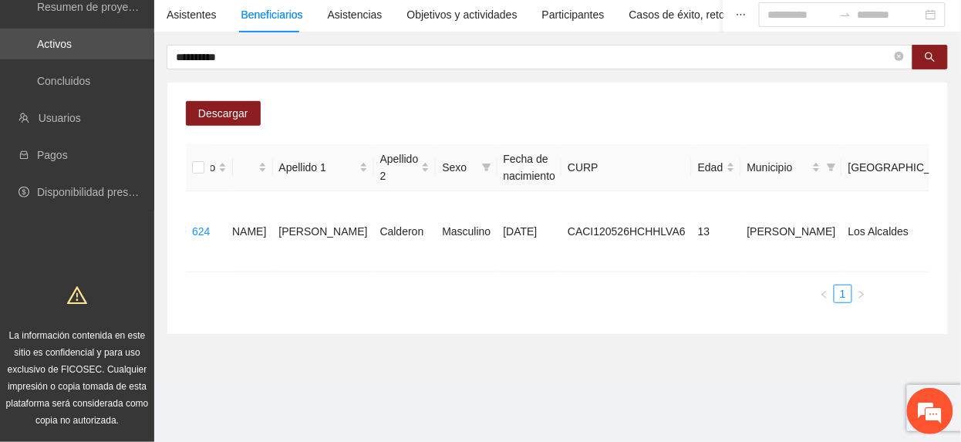
scroll to position [0, 356]
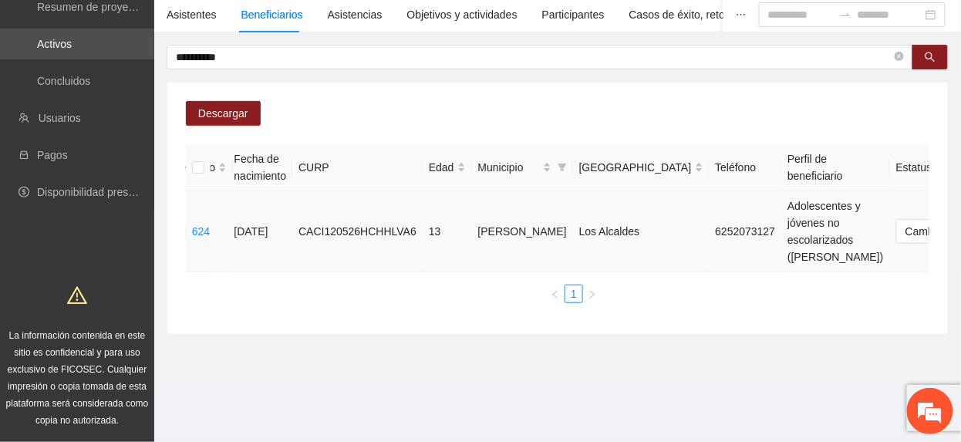
drag, startPoint x: 868, startPoint y: 229, endPoint x: 861, endPoint y: 245, distance: 17.6
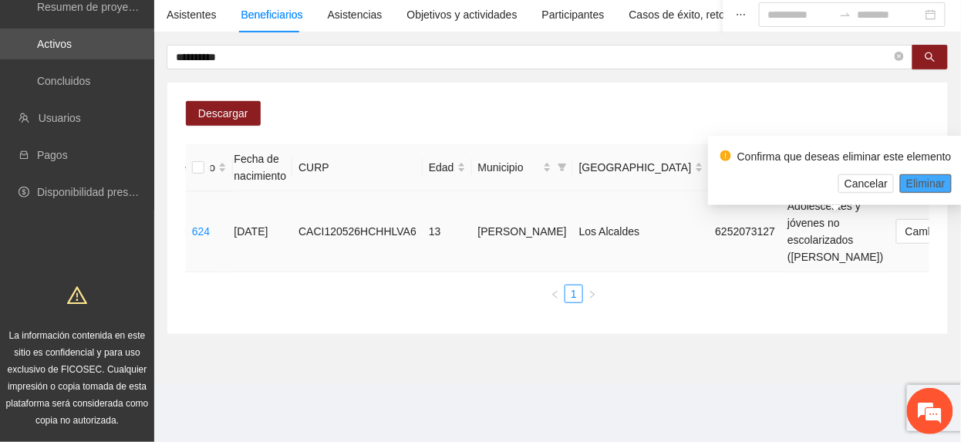
click at [924, 175] on span "Eliminar" at bounding box center [925, 183] width 39 height 17
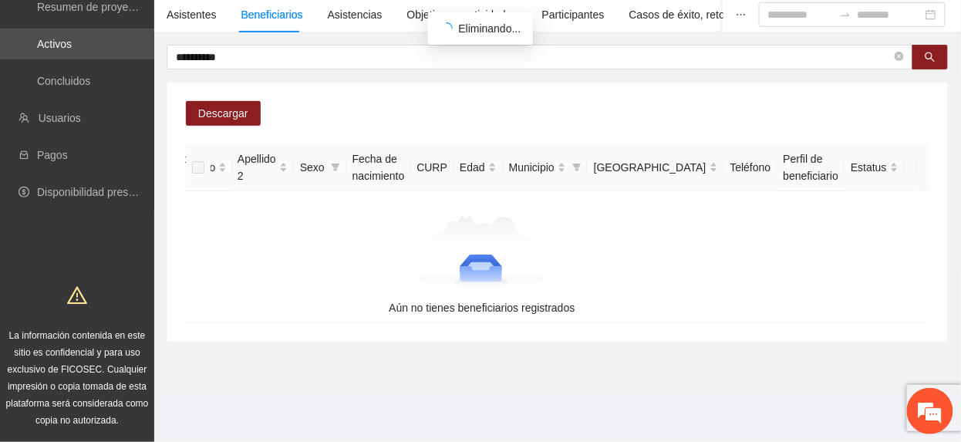
scroll to position [0, 86]
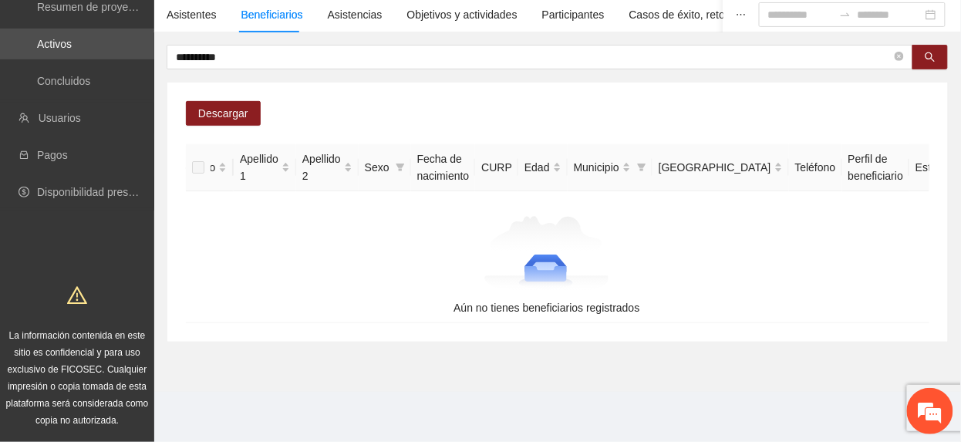
drag, startPoint x: 273, startPoint y: 60, endPoint x: -5, endPoint y: 42, distance: 279.0
click at [0, 42] on html "**********" at bounding box center [480, 98] width 961 height 442
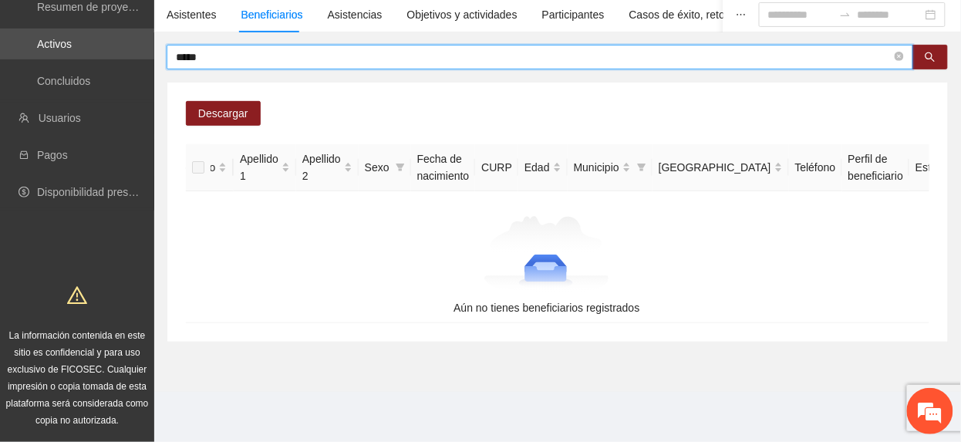
type input "*****"
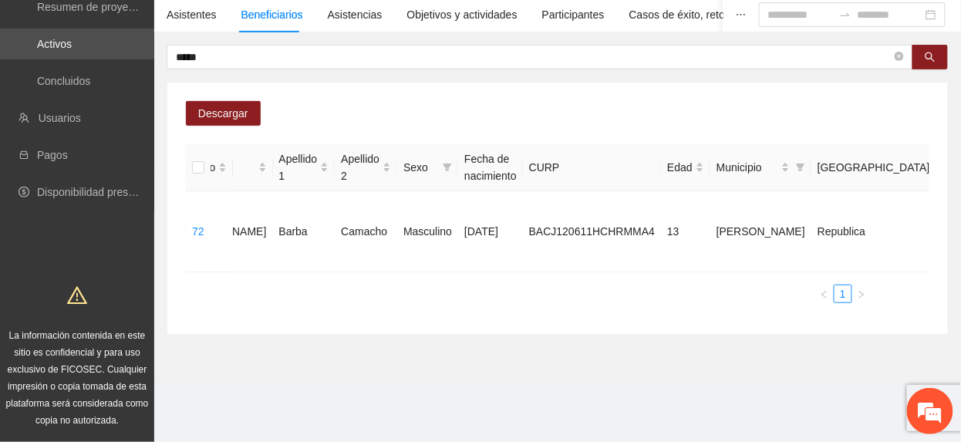
drag, startPoint x: 328, startPoint y: 312, endPoint x: 199, endPoint y: 303, distance: 129.1
click at [199, 303] on div "Folio Nombre Apellido 1 Apellido 2 Sexo Fecha de nacimiento CURP Edad Municipio…" at bounding box center [484, 229] width 771 height 171
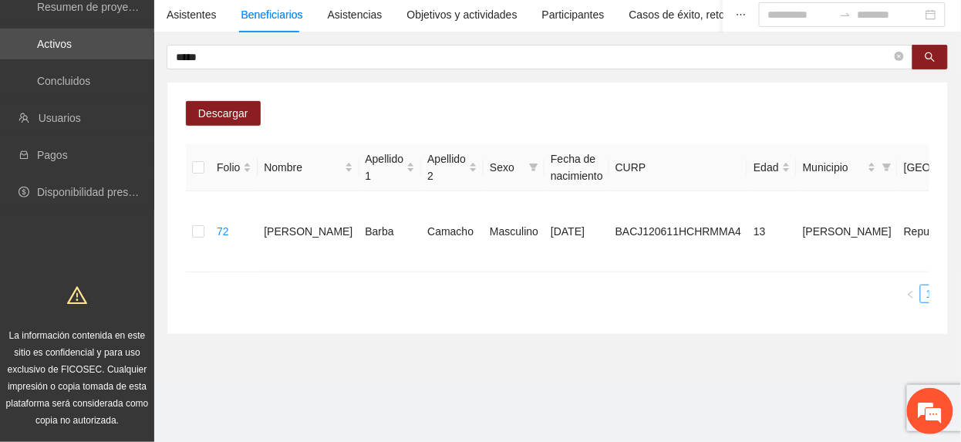
scroll to position [0, 364]
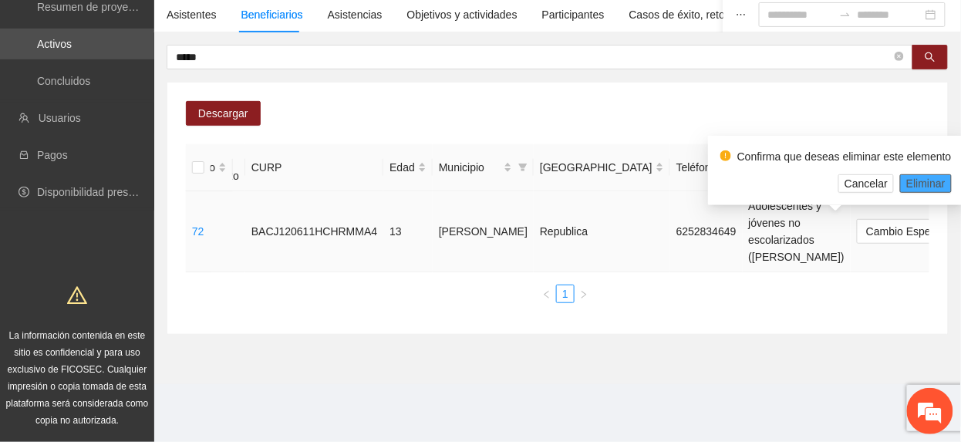
click at [911, 180] on span "Eliminar" at bounding box center [925, 183] width 39 height 17
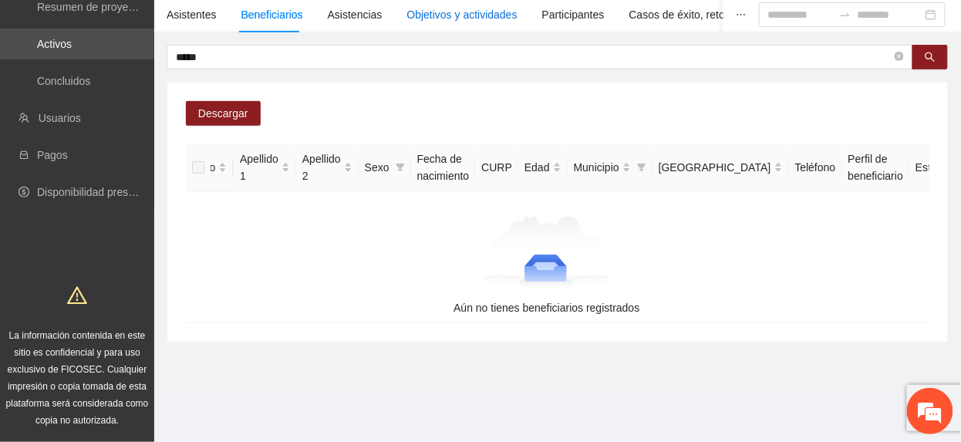
click at [457, 9] on div "Objetivos y actividades" at bounding box center [462, 14] width 110 height 17
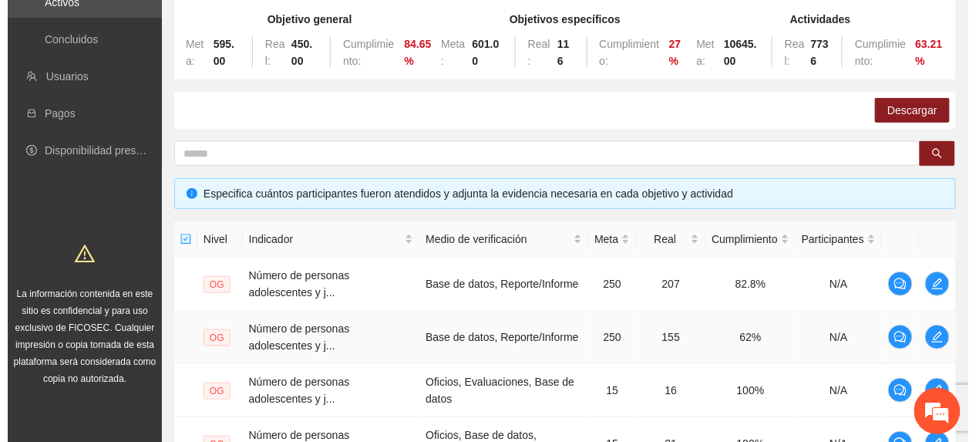
scroll to position [663, 0]
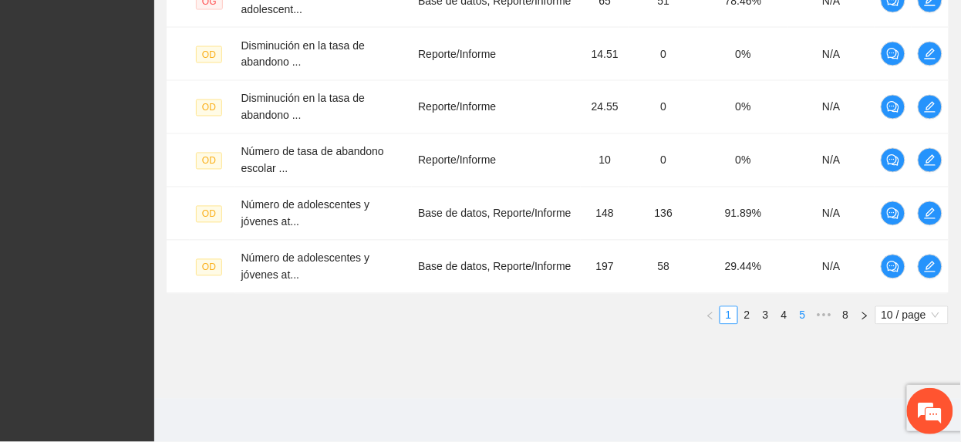
click at [806, 309] on link "5" at bounding box center [802, 315] width 17 height 17
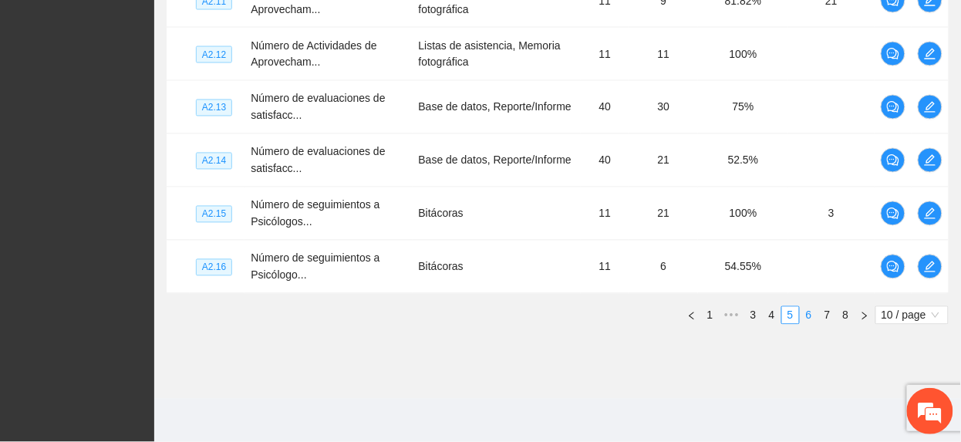
click at [805, 318] on link "6" at bounding box center [808, 315] width 17 height 17
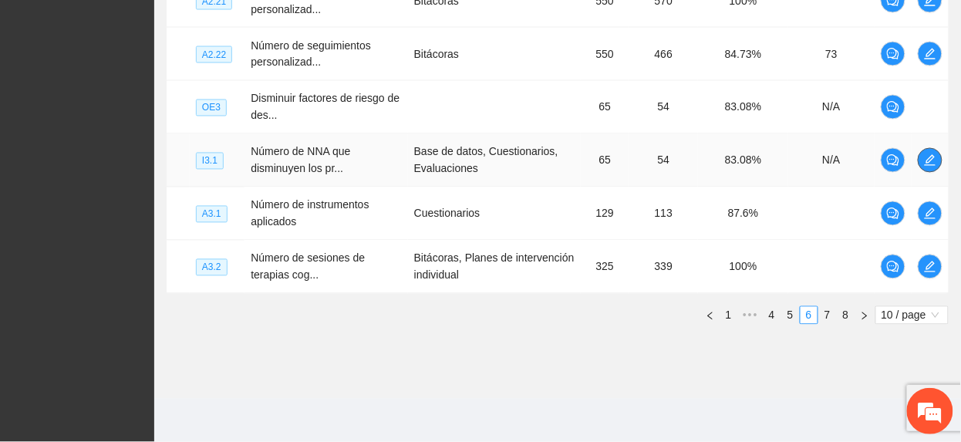
click at [927, 163] on icon "edit" at bounding box center [930, 160] width 12 height 12
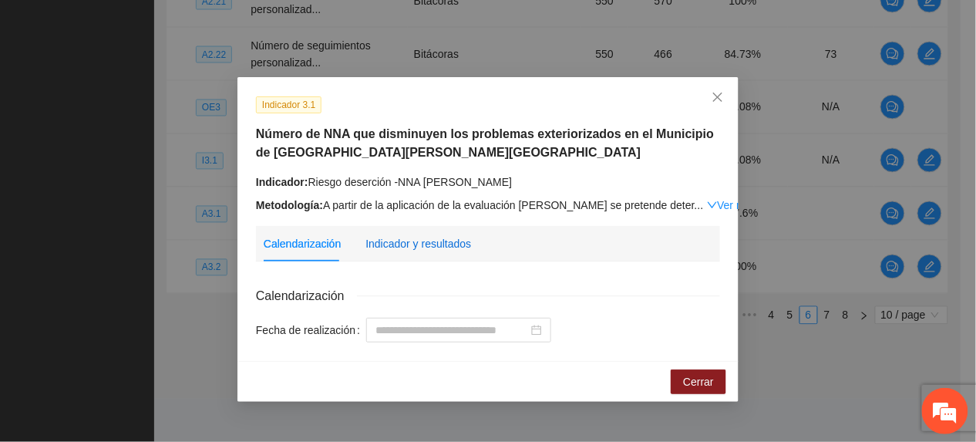
click at [401, 242] on div "Indicador y resultados" at bounding box center [419, 243] width 106 height 17
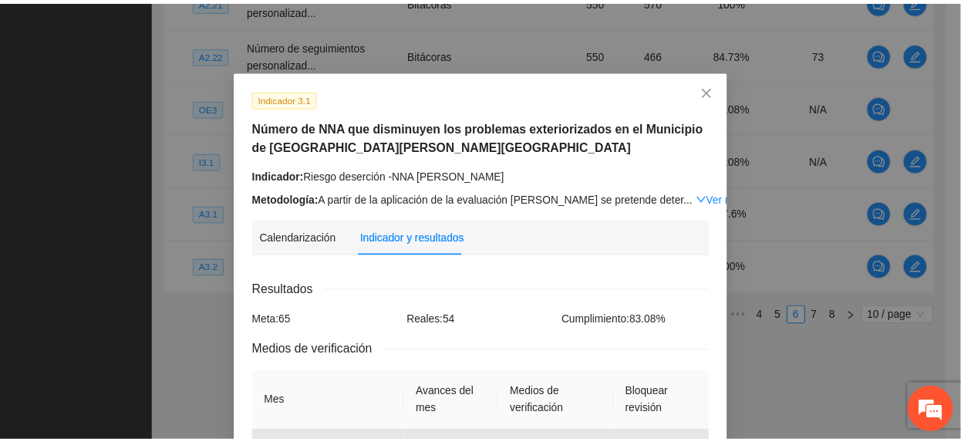
scroll to position [0, 0]
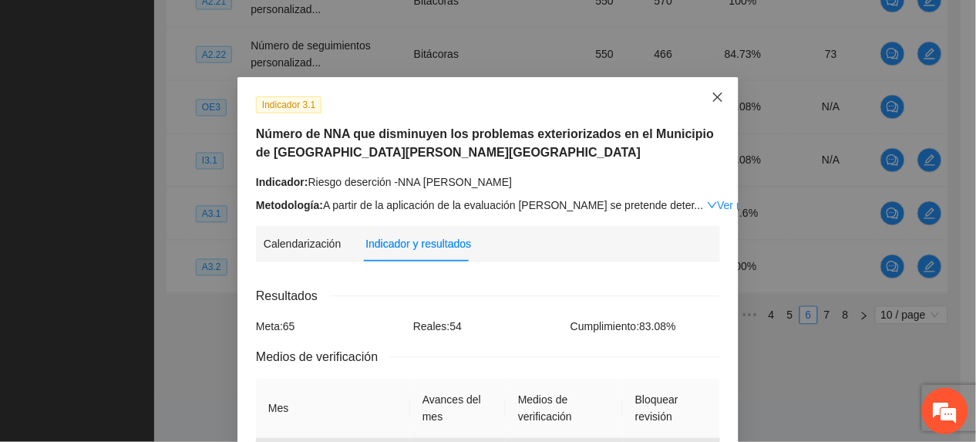
click at [703, 93] on span "Close" at bounding box center [718, 98] width 42 height 42
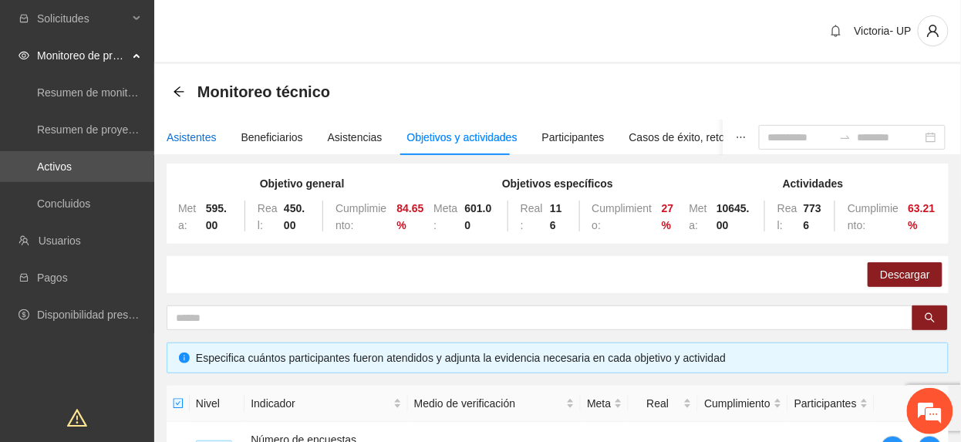
click at [171, 134] on div "Asistentes" at bounding box center [192, 137] width 50 height 17
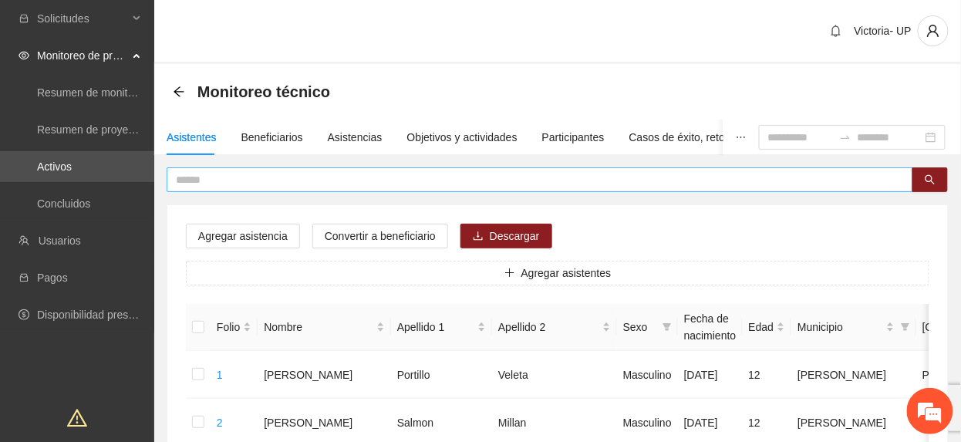
click at [275, 187] on input "text" at bounding box center [534, 179] width 716 height 17
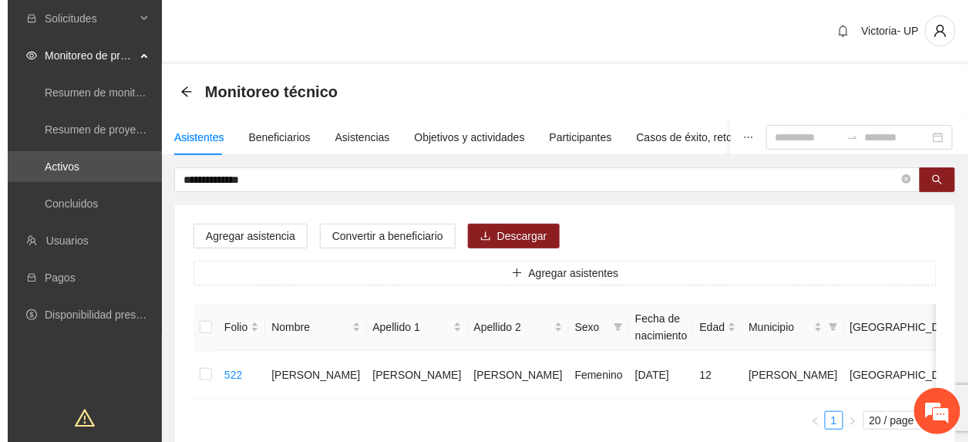
scroll to position [0, 44]
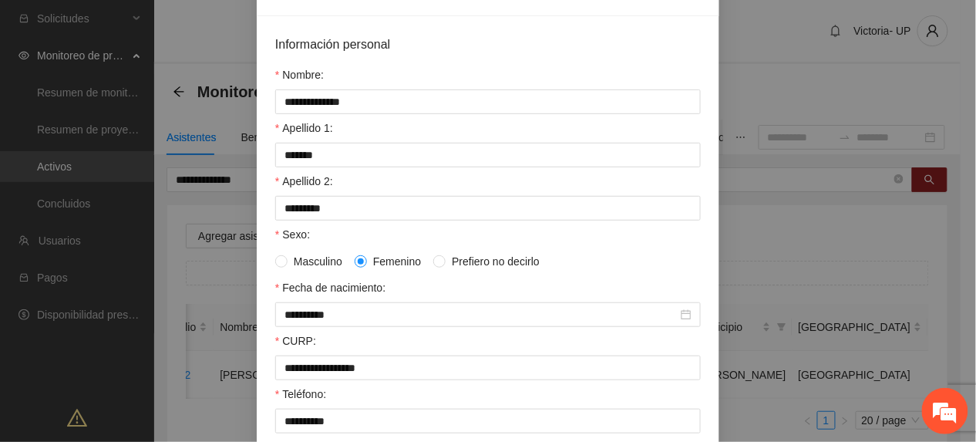
scroll to position [411, 0]
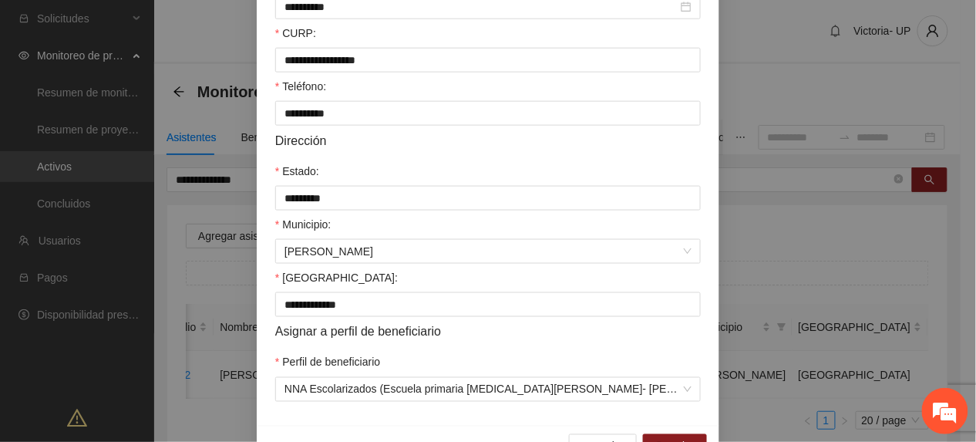
click at [817, 403] on div "**********" at bounding box center [488, 221] width 976 height 442
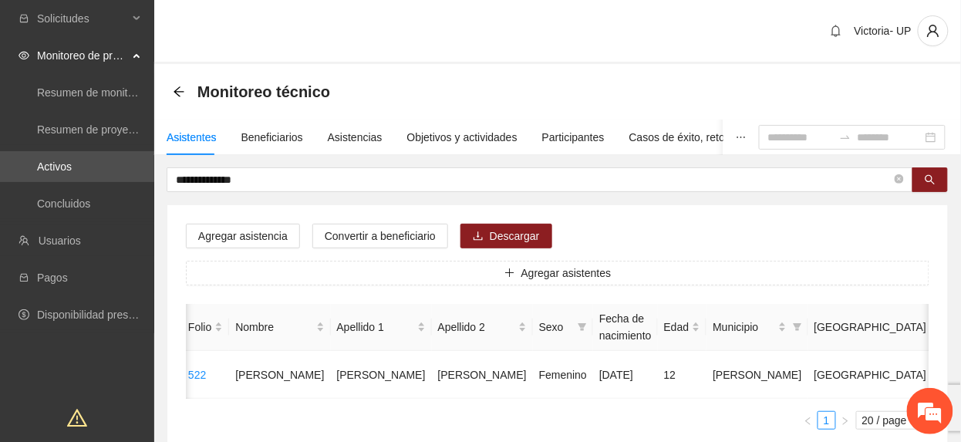
scroll to position [0, 0]
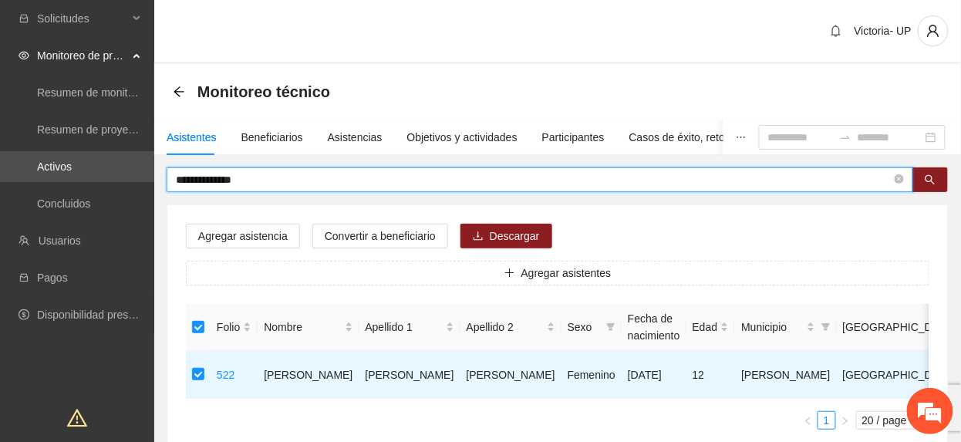
drag, startPoint x: 259, startPoint y: 173, endPoint x: -5, endPoint y: 45, distance: 293.9
click at [0, 45] on html "**********" at bounding box center [480, 221] width 961 height 442
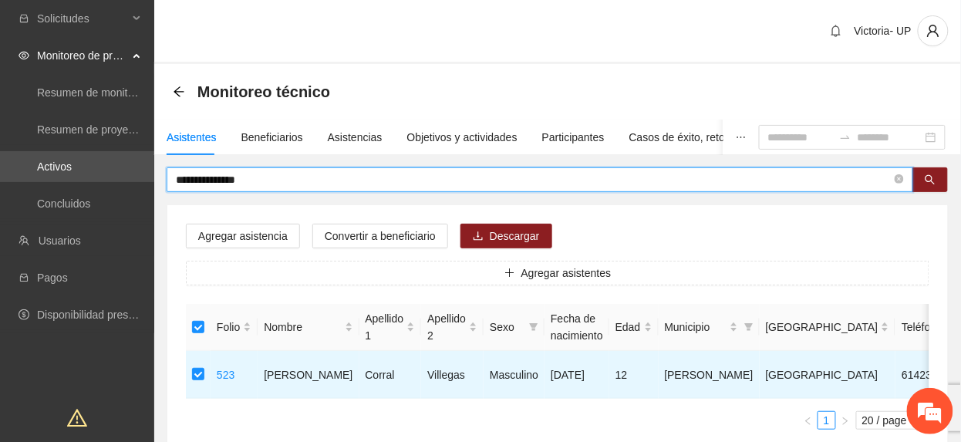
drag, startPoint x: 296, startPoint y: 184, endPoint x: -5, endPoint y: 0, distance: 353.0
click at [0, 0] on html "**********" at bounding box center [480, 221] width 961 height 442
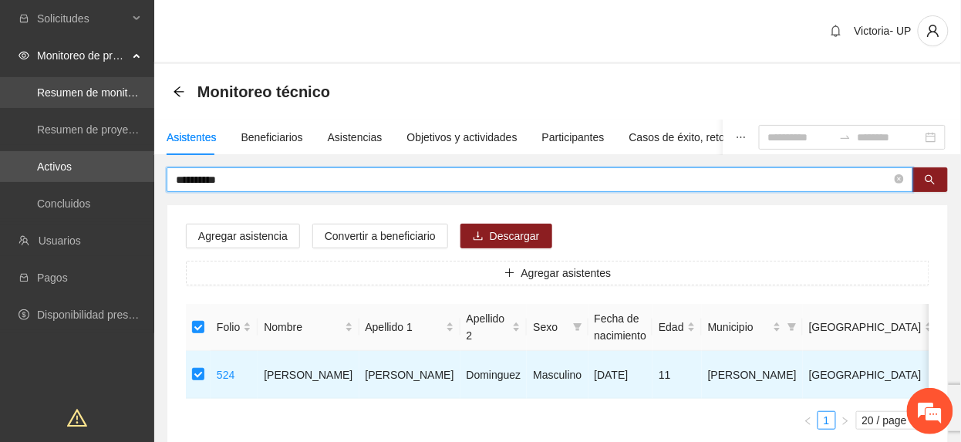
drag, startPoint x: 247, startPoint y: 183, endPoint x: 0, endPoint y: 90, distance: 263.6
click at [0, 90] on section "**********" at bounding box center [480, 282] width 961 height 564
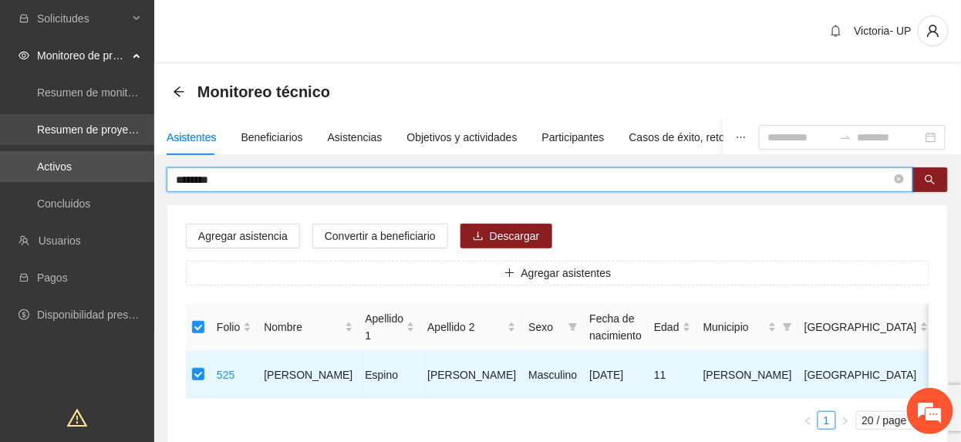
drag, startPoint x: 238, startPoint y: 177, endPoint x: 7, endPoint y: 133, distance: 234.7
click at [7, 133] on section "Solicitudes Monitoreo de proyectos Resumen de monitoreo Resumen de proyectos ap…" at bounding box center [480, 282] width 961 height 564
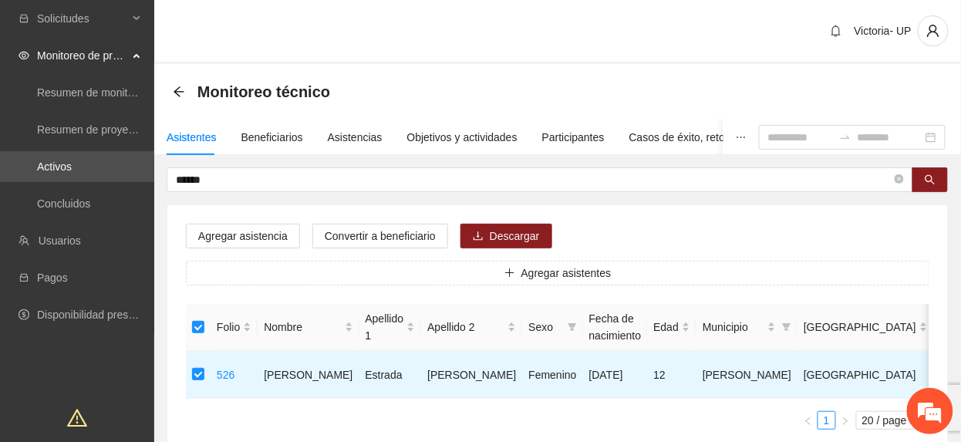
drag, startPoint x: 217, startPoint y: 180, endPoint x: -5, endPoint y: 150, distance: 224.2
click at [0, 150] on html "Solicitudes Monitoreo de proyectos Resumen de monitoreo Resumen de proyectos ap…" at bounding box center [480, 221] width 961 height 442
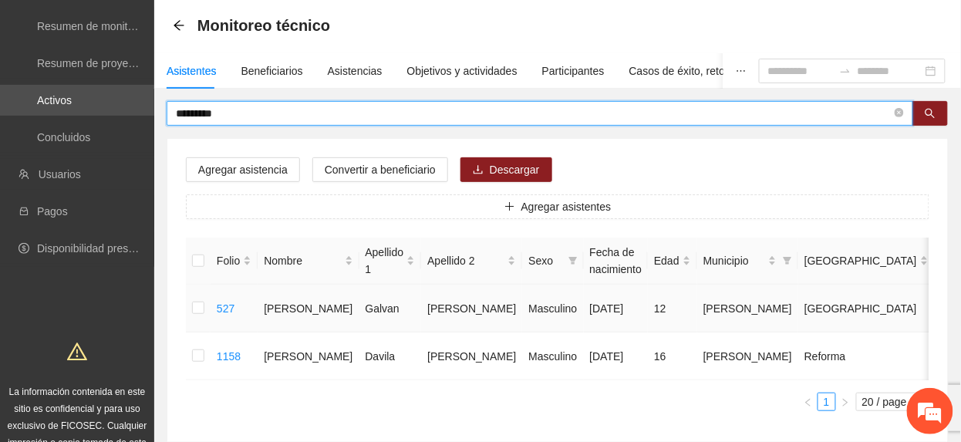
scroll to position [103, 0]
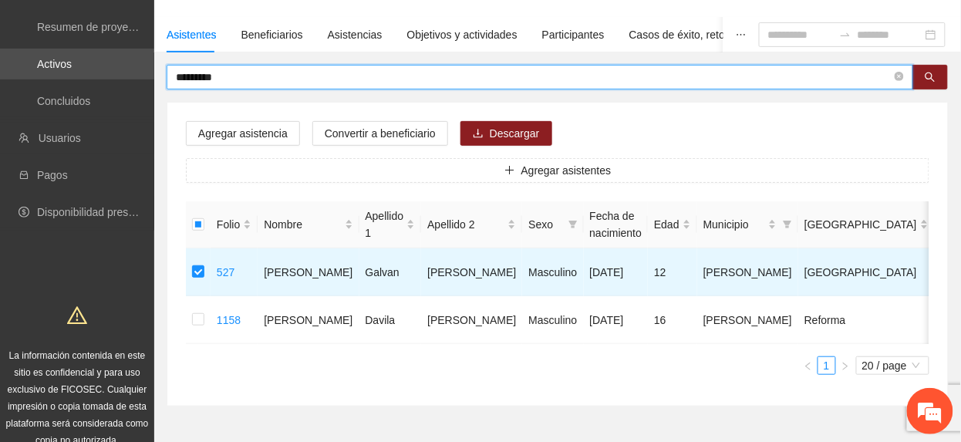
drag, startPoint x: 222, startPoint y: 74, endPoint x: -5, endPoint y: 60, distance: 227.9
click at [0, 60] on html "Solicitudes Monitoreo de proyectos Resumen de monitoreo Resumen de proyectos ap…" at bounding box center [480, 118] width 961 height 442
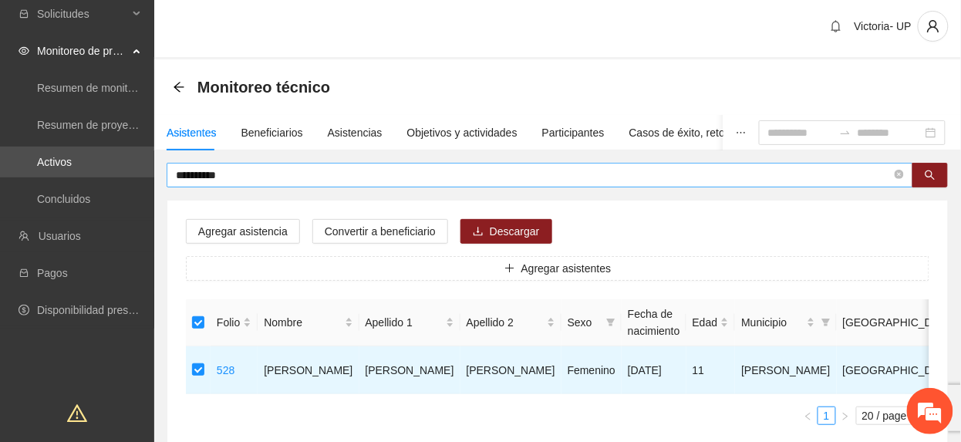
scroll to position [0, 0]
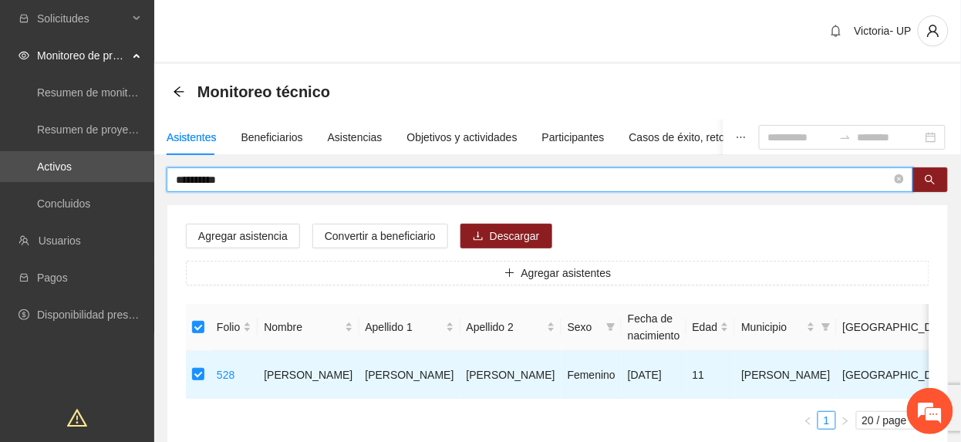
drag, startPoint x: 241, startPoint y: 180, endPoint x: -5, endPoint y: 49, distance: 278.4
click at [0, 49] on html "**********" at bounding box center [480, 221] width 961 height 442
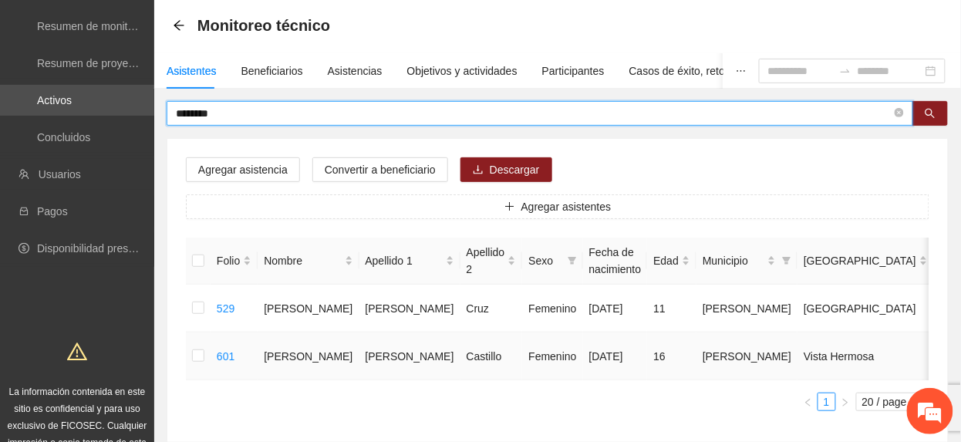
scroll to position [103, 0]
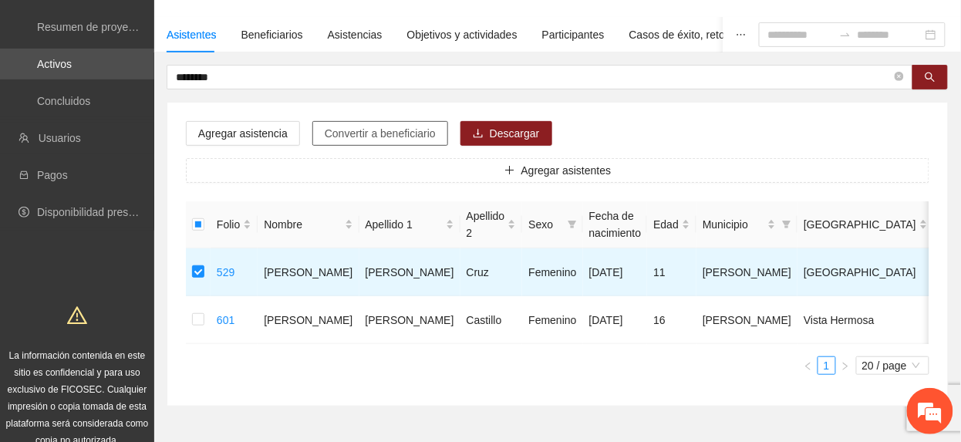
click at [387, 133] on span "Convertir a beneficiario" at bounding box center [380, 133] width 111 height 17
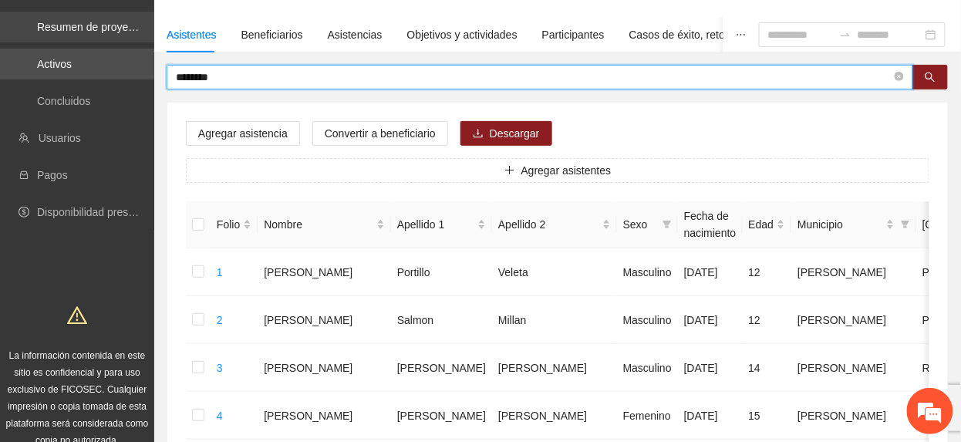
drag, startPoint x: 264, startPoint y: 82, endPoint x: 0, endPoint y: 17, distance: 271.6
click at [0, 17] on html "Solicitudes Monitoreo de proyectos Resumen de monitoreo Resumen de proyectos ap…" at bounding box center [480, 118] width 961 height 442
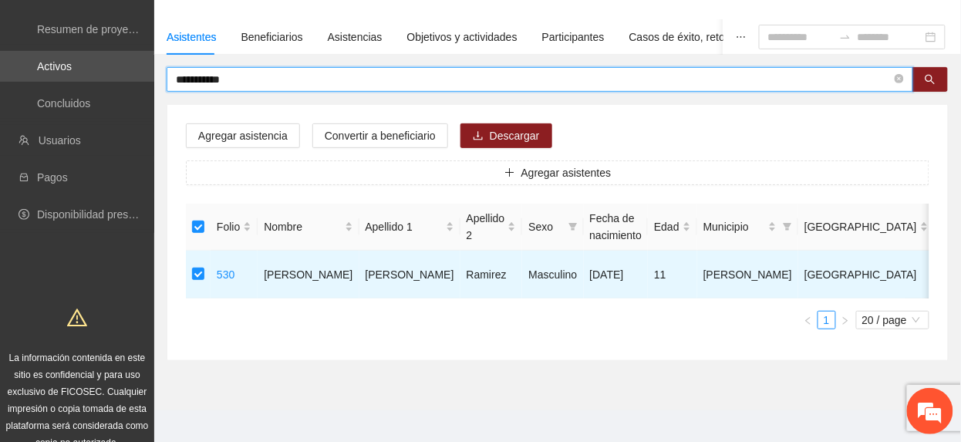
drag, startPoint x: 293, startPoint y: 72, endPoint x: -5, endPoint y: 100, distance: 299.7
click at [0, 100] on html "**********" at bounding box center [480, 121] width 961 height 442
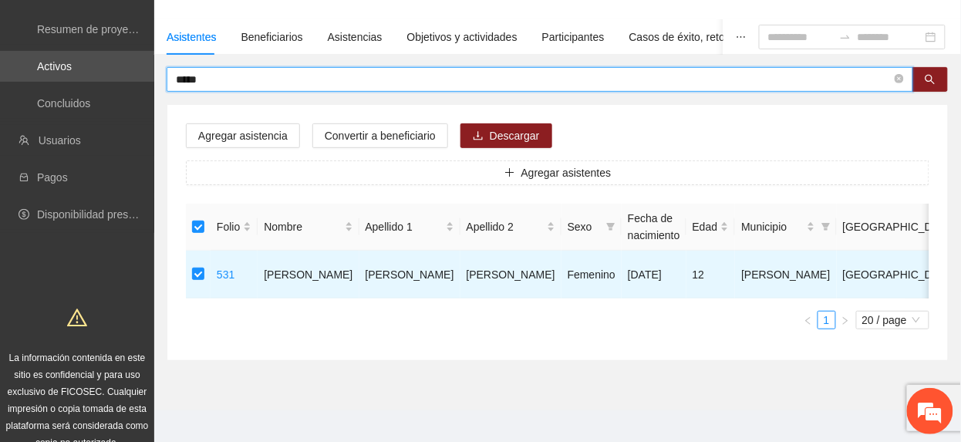
drag, startPoint x: 250, startPoint y: 75, endPoint x: -5, endPoint y: 38, distance: 257.9
click at [0, 38] on html "Solicitudes Monitoreo de proyectos Resumen de monitoreo Resumen de proyectos ap…" at bounding box center [480, 121] width 961 height 442
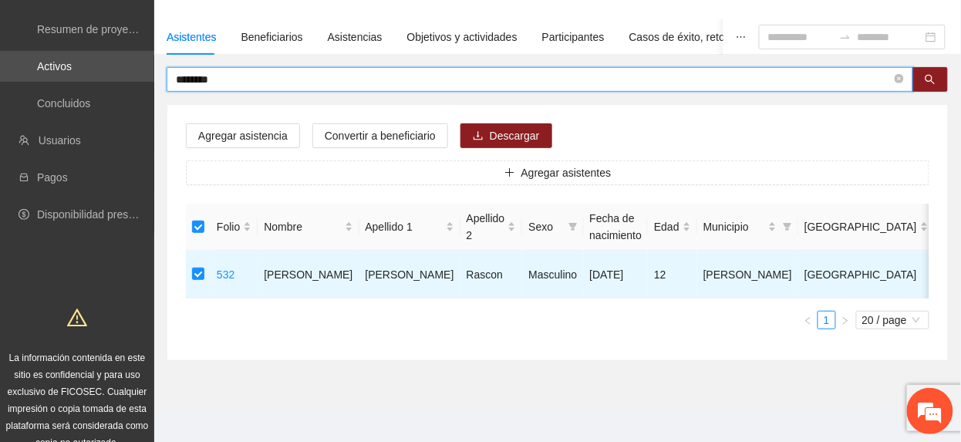
drag, startPoint x: 232, startPoint y: 80, endPoint x: -5, endPoint y: 9, distance: 247.9
click at [0, 9] on html "Solicitudes Monitoreo de proyectos Resumen de monitoreo Resumen de proyectos ap…" at bounding box center [480, 121] width 961 height 442
drag, startPoint x: 224, startPoint y: 77, endPoint x: -5, endPoint y: 56, distance: 230.0
click at [0, 56] on html "Solicitudes Monitoreo de proyectos Resumen de monitoreo Resumen de proyectos ap…" at bounding box center [480, 121] width 961 height 442
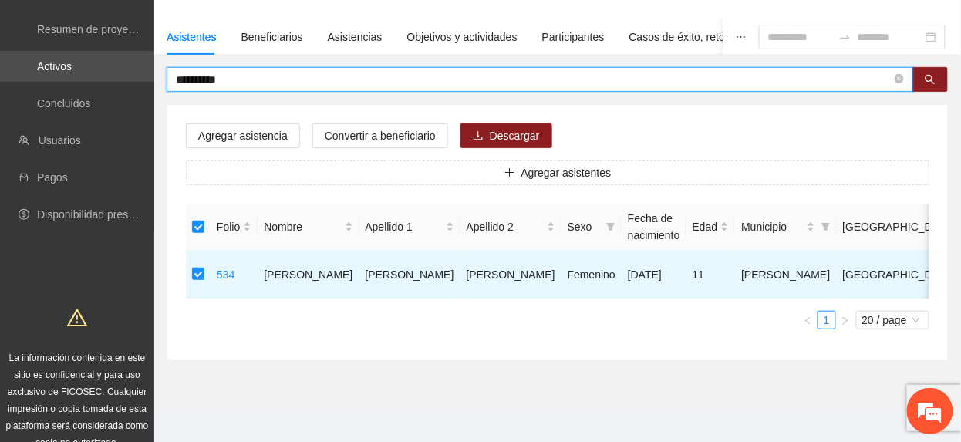
drag, startPoint x: 224, startPoint y: 84, endPoint x: -5, endPoint y: 93, distance: 229.2
click at [0, 93] on html "**********" at bounding box center [480, 121] width 961 height 442
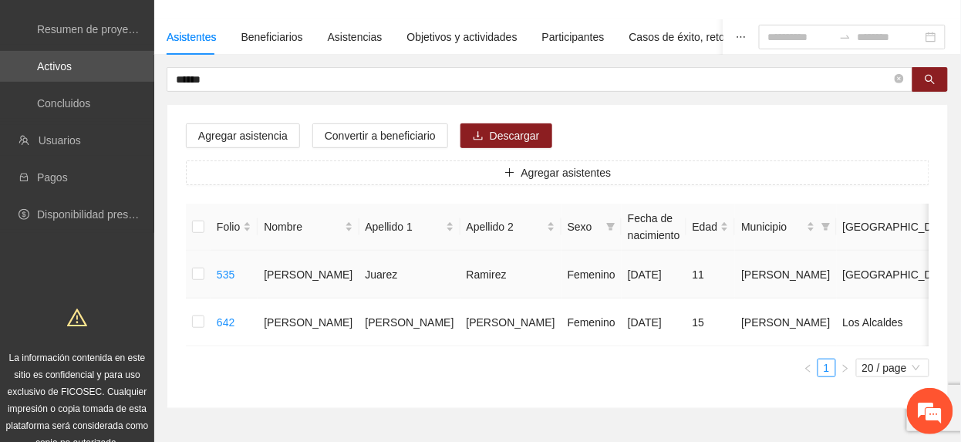
click at [191, 273] on td at bounding box center [198, 275] width 25 height 48
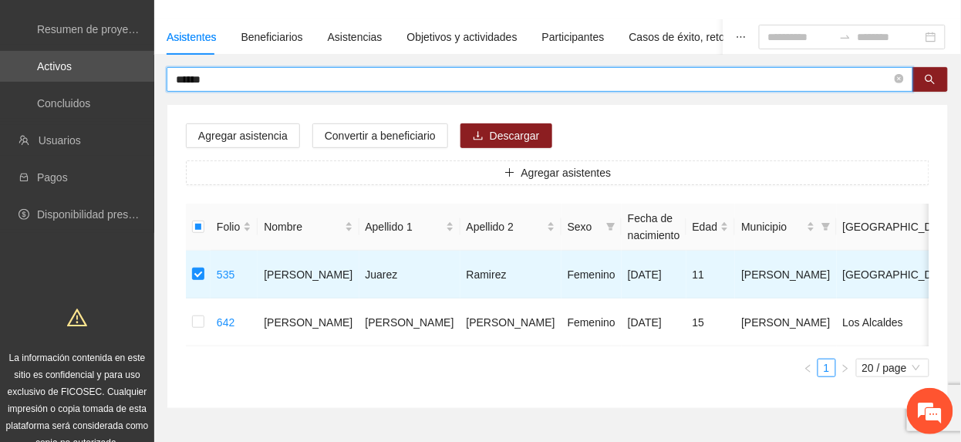
drag, startPoint x: 244, startPoint y: 82, endPoint x: -5, endPoint y: -48, distance: 281.4
click at [0, 0] on html "Solicitudes Monitoreo de proyectos Resumen de monitoreo Resumen de proyectos ap…" at bounding box center [480, 121] width 961 height 442
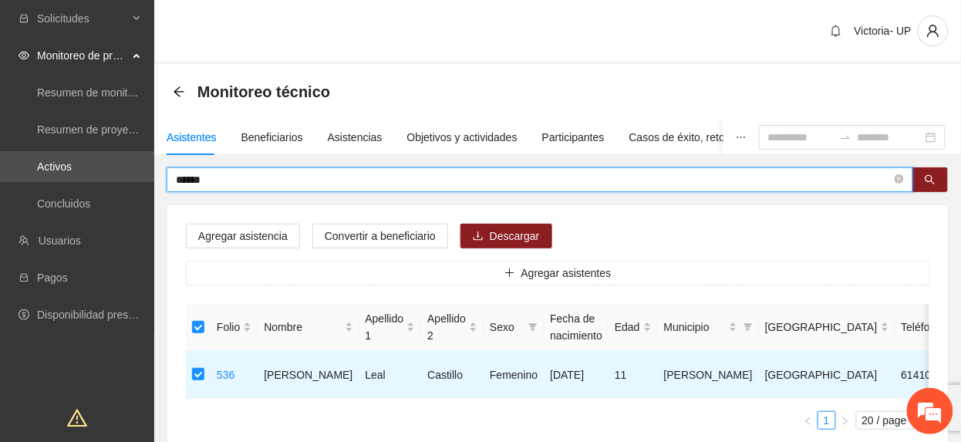
drag, startPoint x: 260, startPoint y: 177, endPoint x: -5, endPoint y: 153, distance: 266.4
click at [0, 153] on html "Solicitudes Monitoreo de proyectos Resumen de monitoreo Resumen de proyectos ap…" at bounding box center [480, 221] width 961 height 442
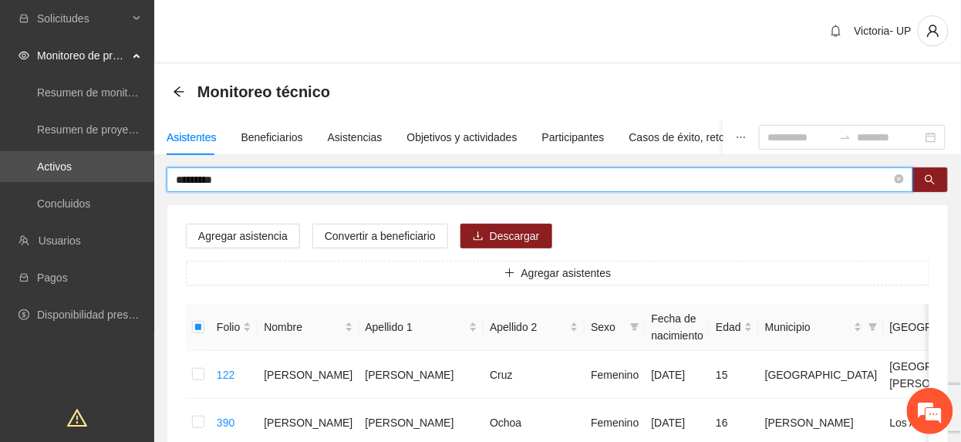
drag, startPoint x: 230, startPoint y: 177, endPoint x: -5, endPoint y: 197, distance: 236.1
click at [0, 197] on html "Solicitudes Monitoreo de proyectos Resumen de monitoreo Resumen de proyectos ap…" at bounding box center [480, 221] width 961 height 442
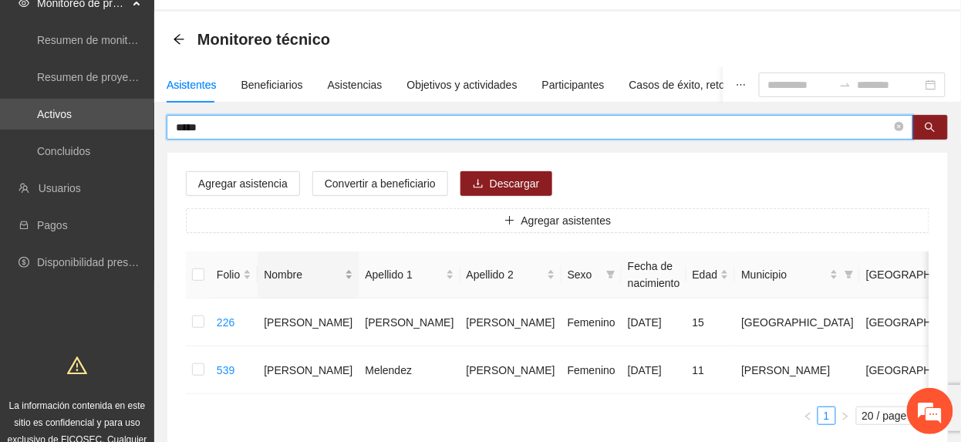
scroll to position [103, 0]
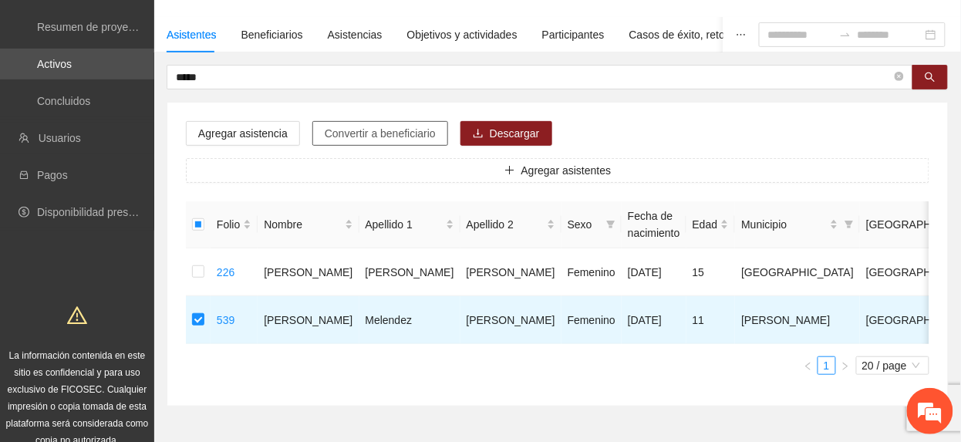
click at [386, 136] on span "Convertir a beneficiario" at bounding box center [380, 133] width 111 height 17
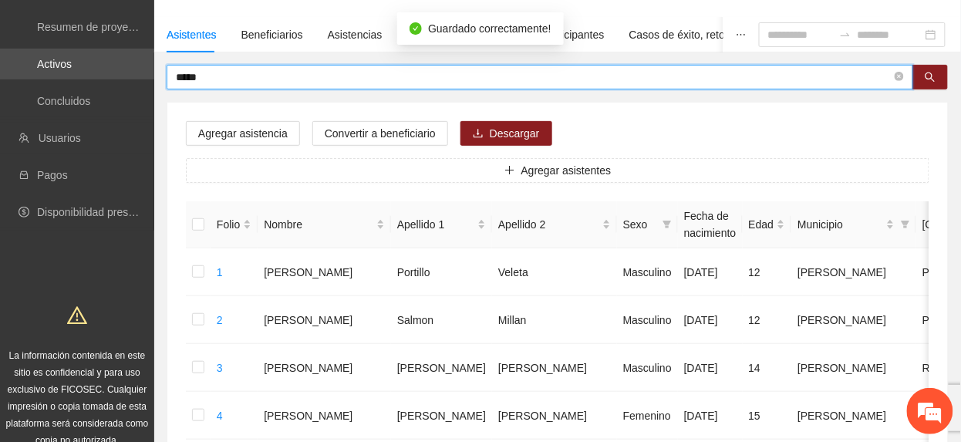
drag, startPoint x: 261, startPoint y: 79, endPoint x: -5, endPoint y: 35, distance: 269.5
click at [0, 35] on html "Solicitudes Monitoreo de proyectos Resumen de monitoreo Resumen de proyectos ap…" at bounding box center [480, 118] width 961 height 442
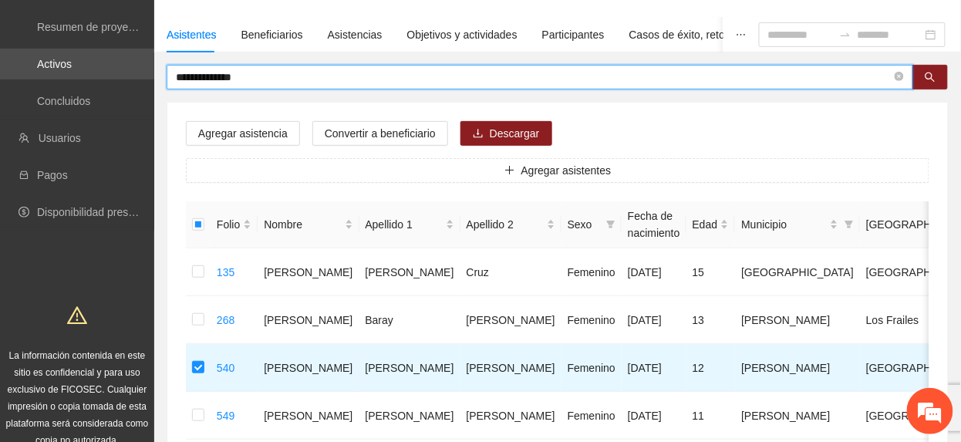
drag, startPoint x: 259, startPoint y: 77, endPoint x: -5, endPoint y: 96, distance: 265.2
click at [0, 96] on html "**********" at bounding box center [480, 118] width 961 height 442
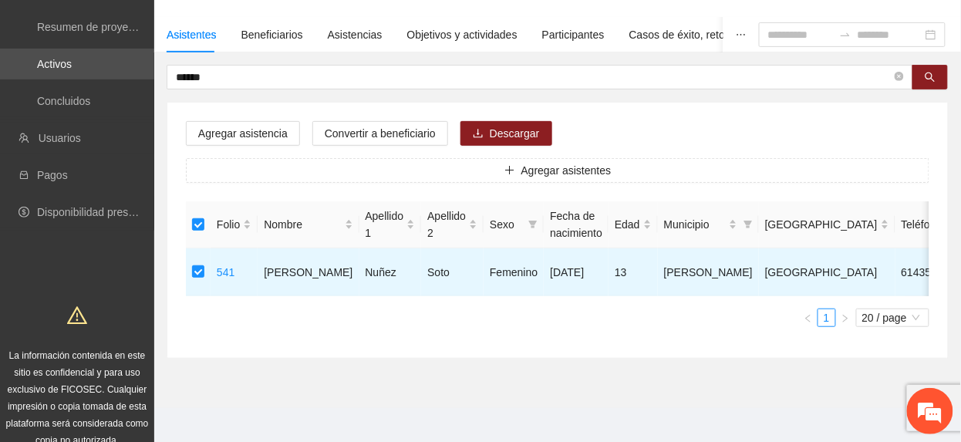
drag, startPoint x: 230, startPoint y: 78, endPoint x: -5, endPoint y: 96, distance: 235.9
click at [0, 96] on html "Solicitudes Monitoreo de proyectos Resumen de monitoreo Resumen de proyectos ap…" at bounding box center [480, 118] width 961 height 442
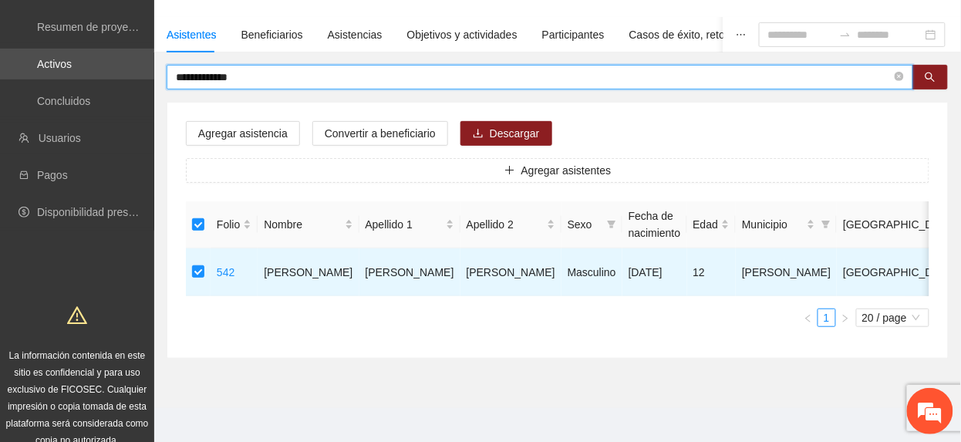
drag, startPoint x: 251, startPoint y: 79, endPoint x: -5, endPoint y: 86, distance: 256.1
click at [0, 86] on html "**********" at bounding box center [480, 118] width 961 height 442
drag, startPoint x: 245, startPoint y: 76, endPoint x: -5, endPoint y: 43, distance: 252.7
click at [0, 43] on html "**********" at bounding box center [480, 118] width 961 height 442
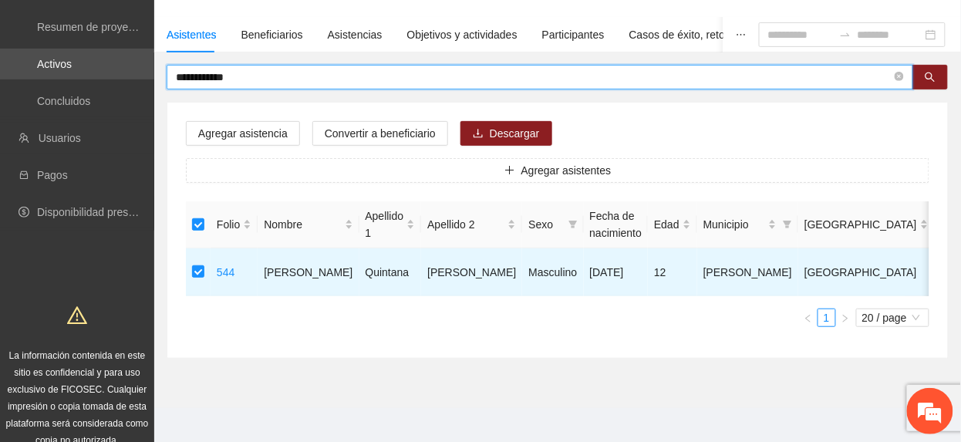
drag, startPoint x: 239, startPoint y: 78, endPoint x: -5, endPoint y: 53, distance: 245.7
click at [0, 53] on html "**********" at bounding box center [480, 118] width 961 height 442
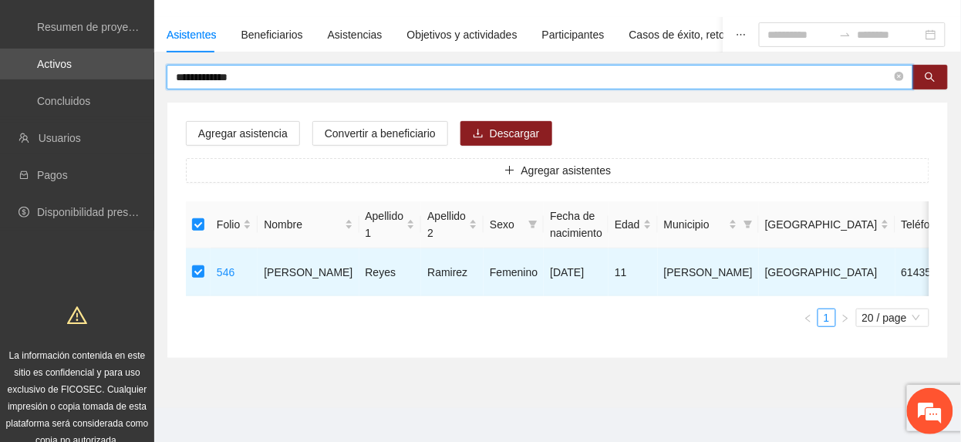
drag, startPoint x: 271, startPoint y: 82, endPoint x: -5, endPoint y: 111, distance: 278.4
click at [0, 111] on html "**********" at bounding box center [480, 118] width 961 height 442
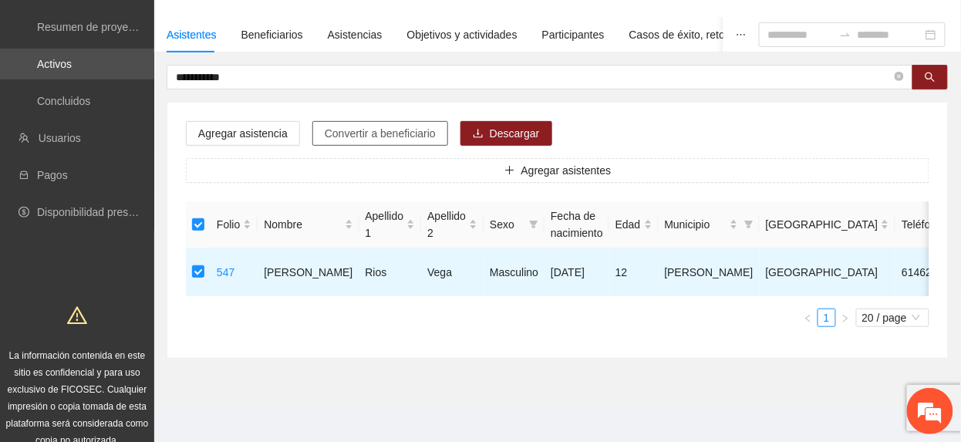
click at [352, 128] on span "Convertir a beneficiario" at bounding box center [380, 133] width 111 height 17
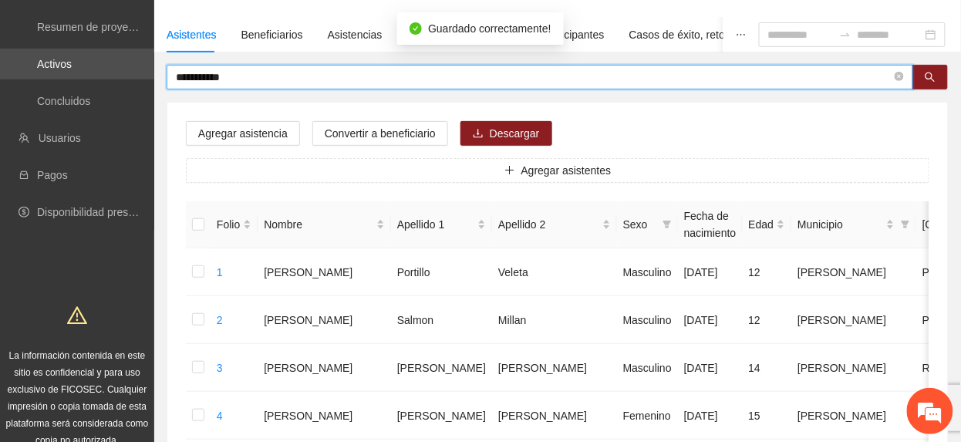
drag, startPoint x: 251, startPoint y: 74, endPoint x: -5, endPoint y: 1, distance: 267.0
click at [0, 1] on html "**********" at bounding box center [480, 118] width 961 height 442
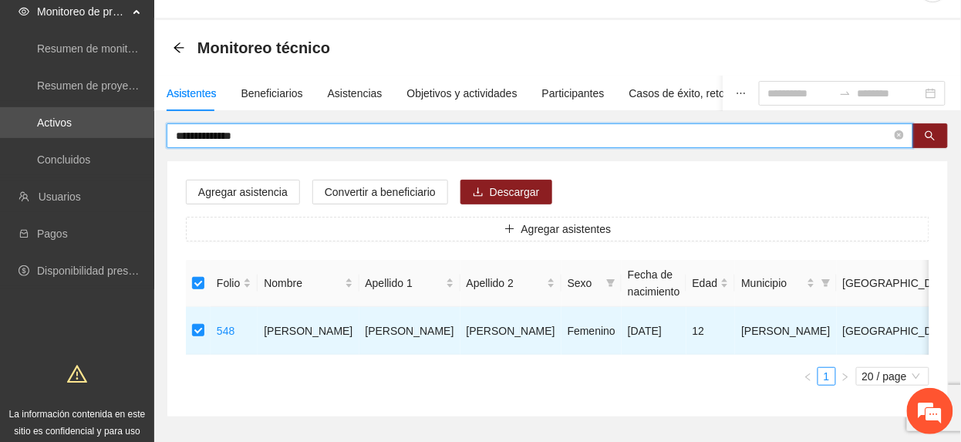
drag, startPoint x: 291, startPoint y: 130, endPoint x: -5, endPoint y: 122, distance: 297.0
click at [0, 122] on html "**********" at bounding box center [480, 177] width 961 height 442
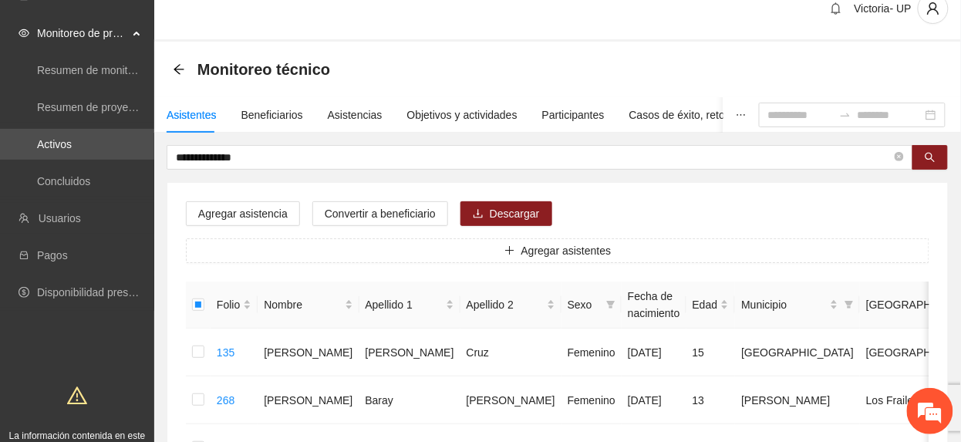
scroll to position [0, 0]
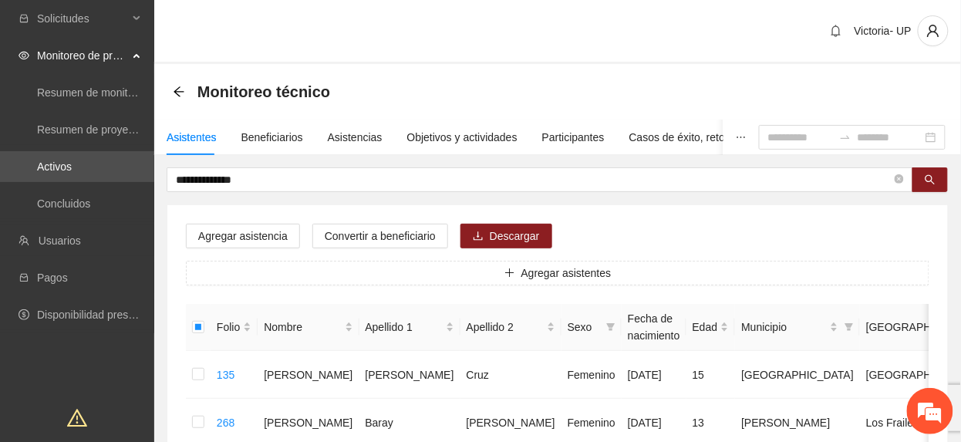
drag, startPoint x: 299, startPoint y: 184, endPoint x: -5, endPoint y: 145, distance: 307.0
click at [0, 145] on html "**********" at bounding box center [480, 221] width 961 height 442
drag, startPoint x: 250, startPoint y: 176, endPoint x: -5, endPoint y: 59, distance: 280.9
click at [0, 59] on html "Solicitudes Monitoreo de proyectos Resumen de monitoreo Resumen de proyectos ap…" at bounding box center [480, 221] width 961 height 442
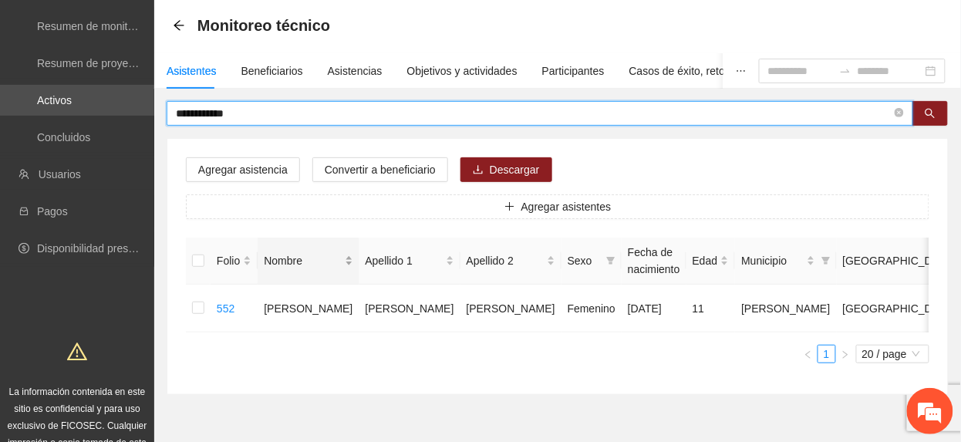
scroll to position [103, 0]
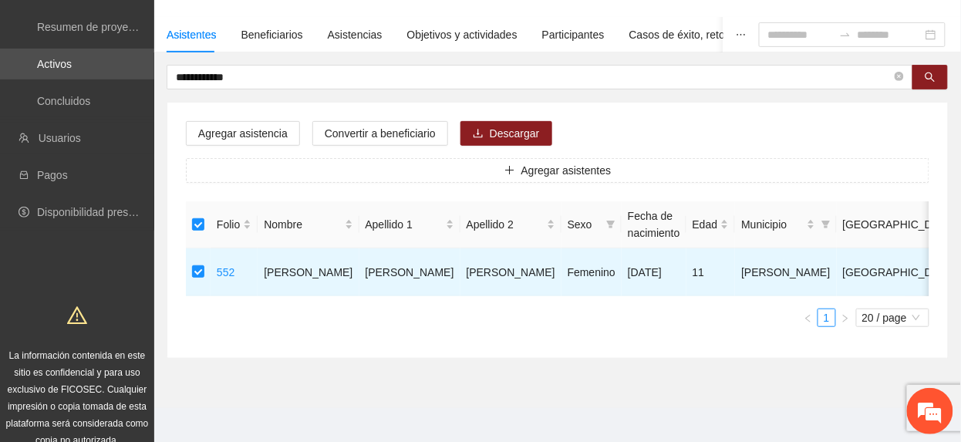
drag, startPoint x: 296, startPoint y: 75, endPoint x: -5, endPoint y: 6, distance: 309.2
click at [0, 6] on html "**********" at bounding box center [480, 118] width 961 height 442
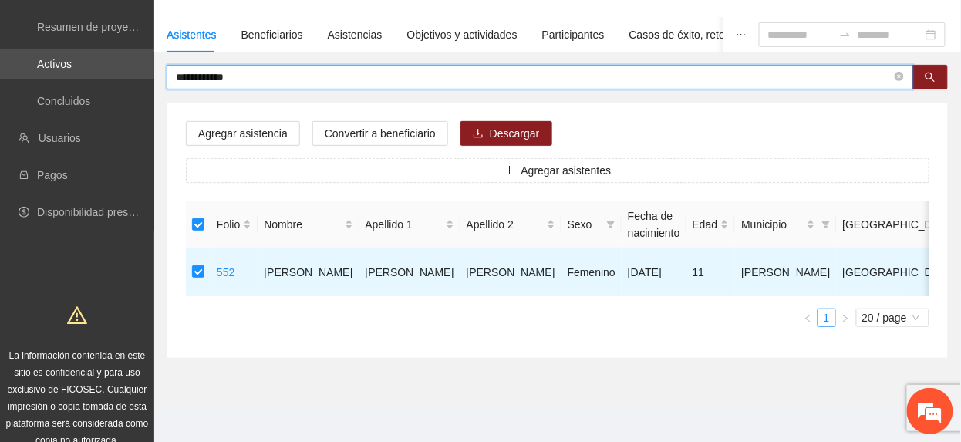
scroll to position [93, 0]
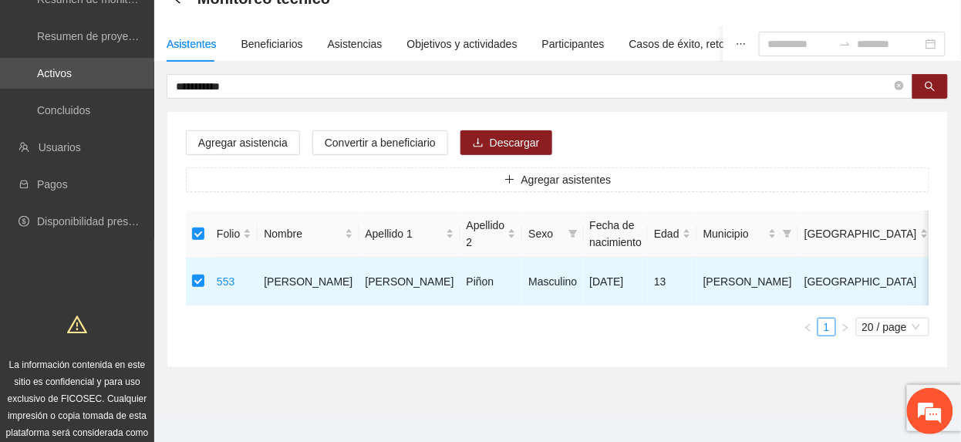
drag, startPoint x: 264, startPoint y: 87, endPoint x: -5, endPoint y: 85, distance: 269.1
click at [0, 85] on html "**********" at bounding box center [480, 128] width 961 height 442
click at [352, 140] on span "Convertir a beneficiario" at bounding box center [380, 142] width 111 height 17
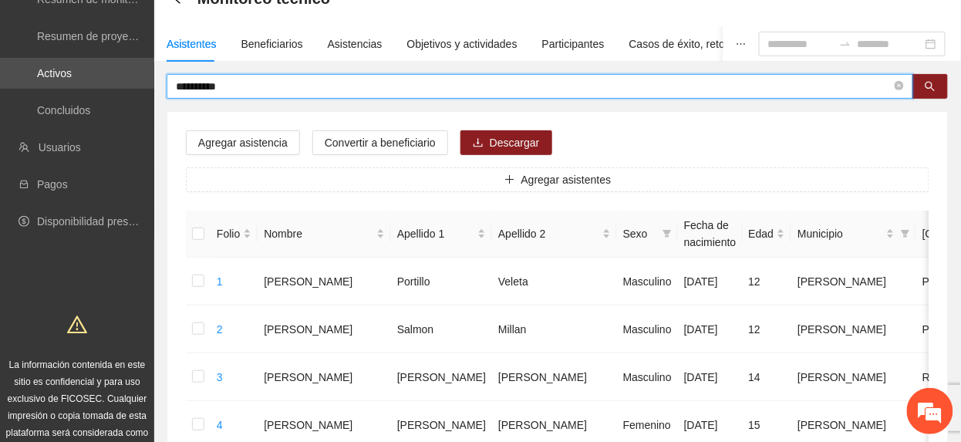
drag, startPoint x: 287, startPoint y: 89, endPoint x: -5, endPoint y: 44, distance: 295.8
click at [0, 44] on html "**********" at bounding box center [480, 128] width 961 height 442
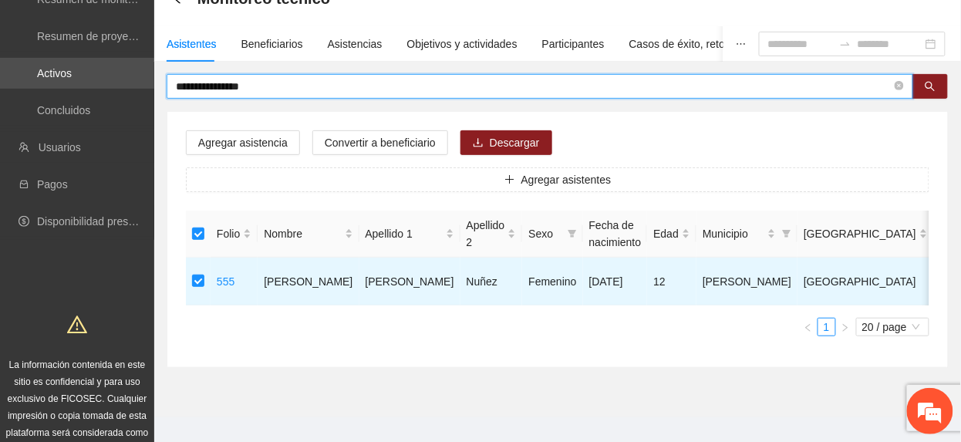
scroll to position [80, 0]
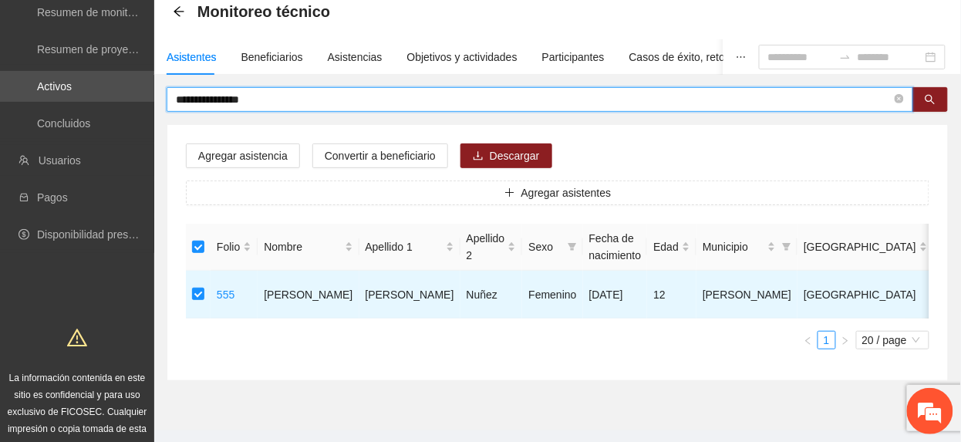
drag, startPoint x: 327, startPoint y: 80, endPoint x: -5, endPoint y: 13, distance: 339.1
click at [0, 13] on html "**********" at bounding box center [480, 141] width 961 height 442
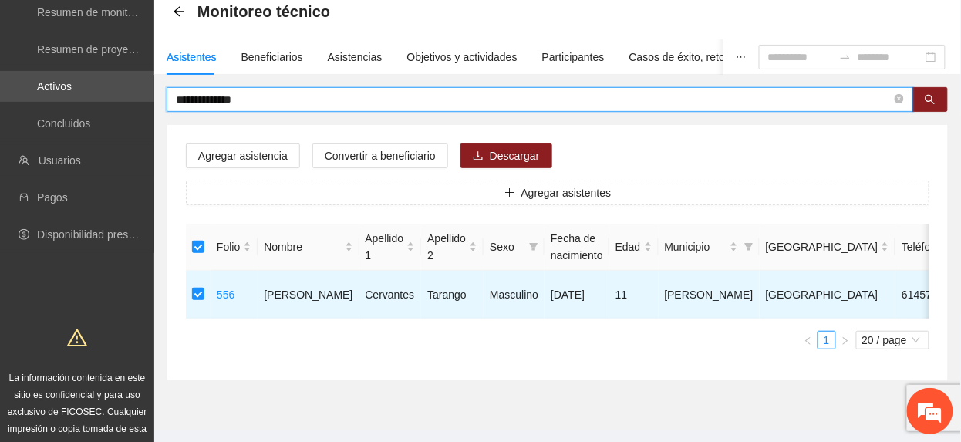
drag, startPoint x: 257, startPoint y: 103, endPoint x: -5, endPoint y: 46, distance: 268.2
click at [0, 46] on html "**********" at bounding box center [480, 141] width 961 height 442
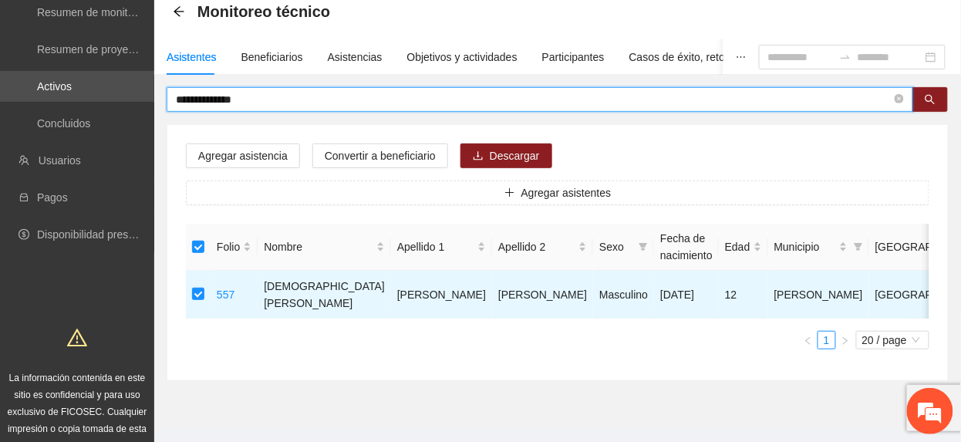
drag, startPoint x: 268, startPoint y: 103, endPoint x: -5, endPoint y: 59, distance: 277.4
click at [0, 59] on html "**********" at bounding box center [480, 141] width 961 height 442
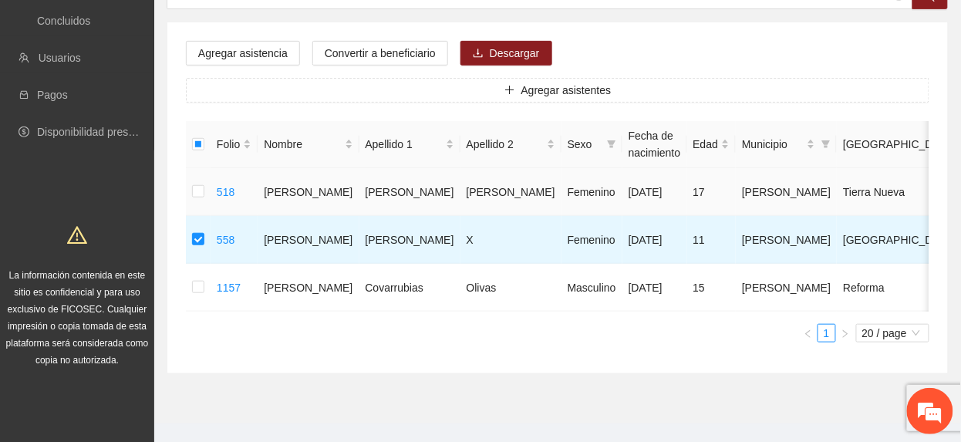
scroll to position [0, 0]
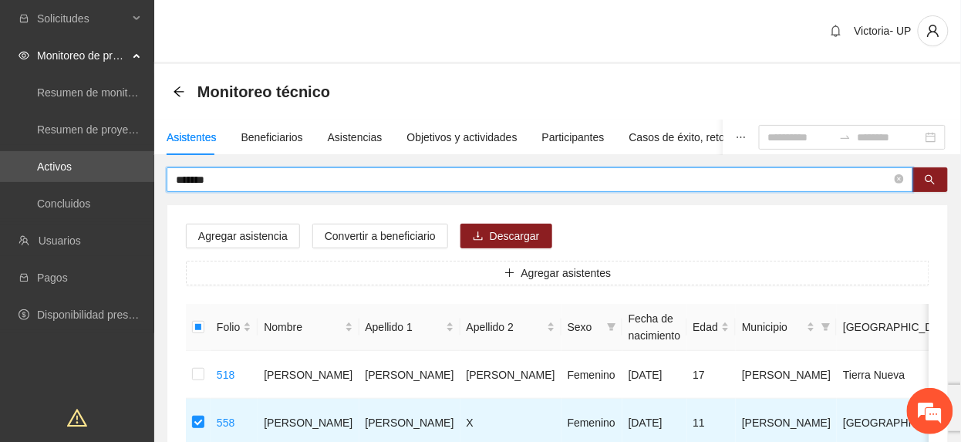
drag, startPoint x: 266, startPoint y: 174, endPoint x: -5, endPoint y: 123, distance: 276.0
click at [0, 123] on html "Solicitudes Monitoreo de proyectos Resumen de monitoreo Resumen de proyectos ap…" at bounding box center [480, 221] width 961 height 442
type input "**********"
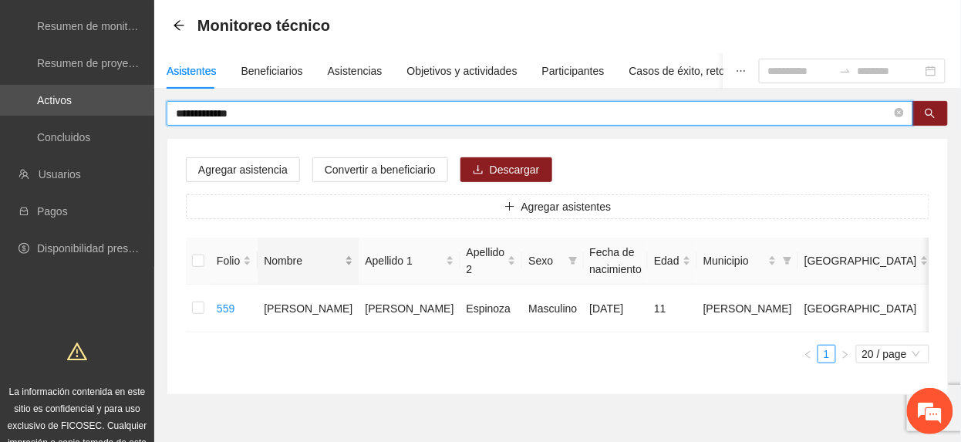
scroll to position [103, 0]
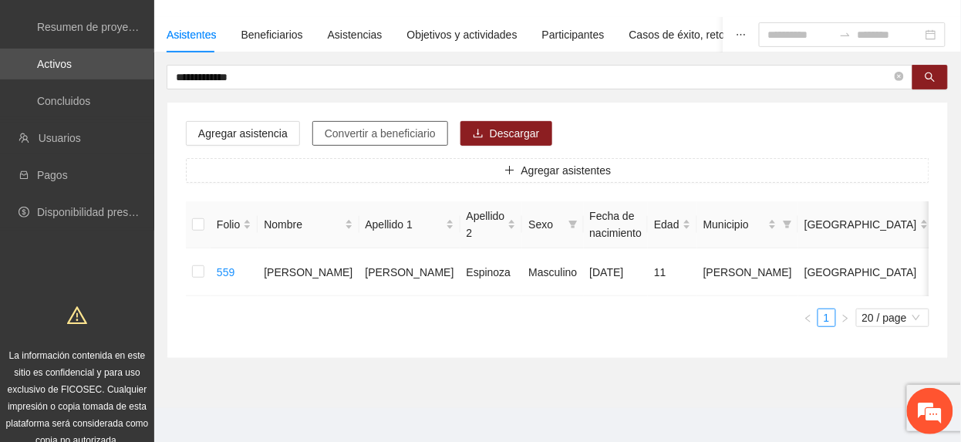
click at [369, 136] on span "Convertir a beneficiario" at bounding box center [380, 133] width 111 height 17
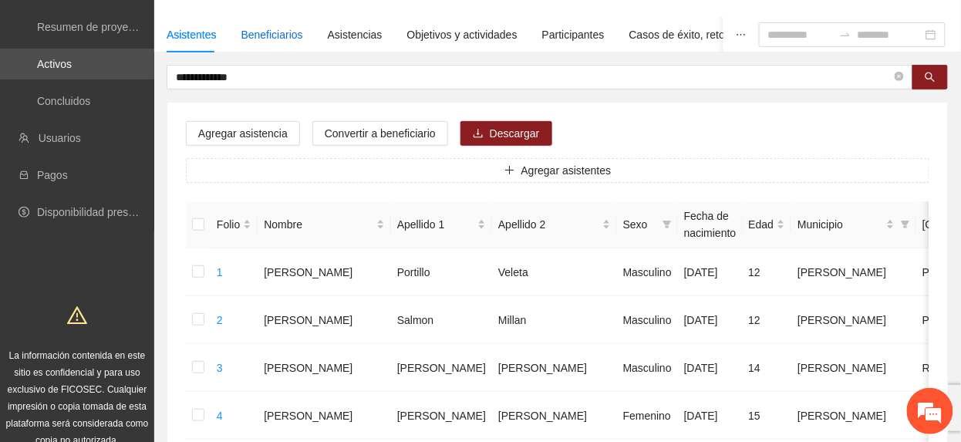
click at [293, 26] on div "Beneficiarios" at bounding box center [272, 34] width 62 height 17
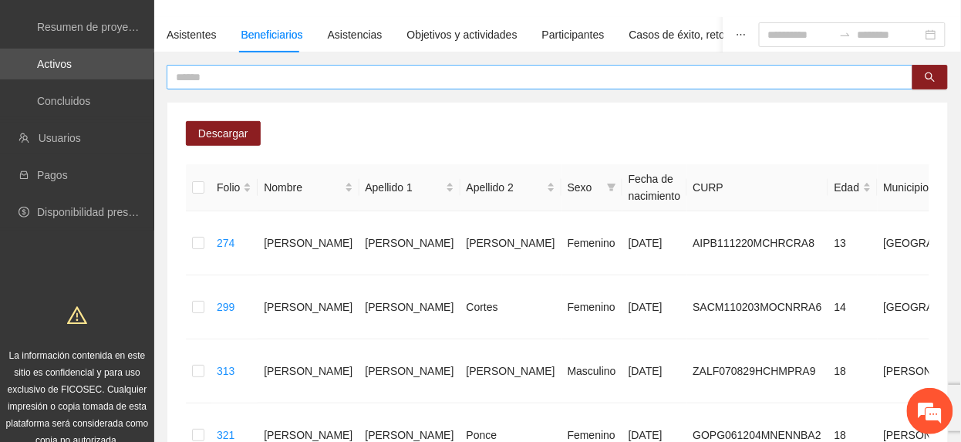
click at [254, 78] on input "text" at bounding box center [534, 77] width 716 height 17
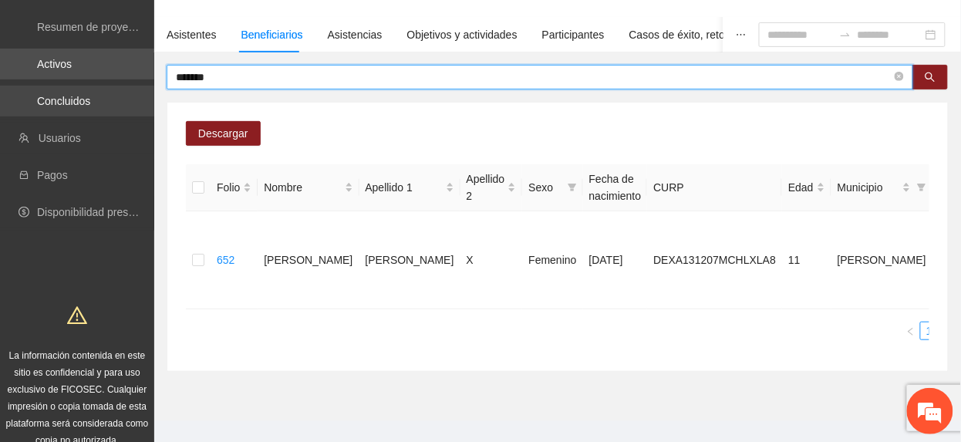
drag, startPoint x: 230, startPoint y: 74, endPoint x: 25, endPoint y: 91, distance: 205.1
click at [26, 90] on section "Solicitudes Monitoreo de proyectos Resumen de monitoreo Resumen de proyectos ap…" at bounding box center [480, 180] width 961 height 567
type input "*****"
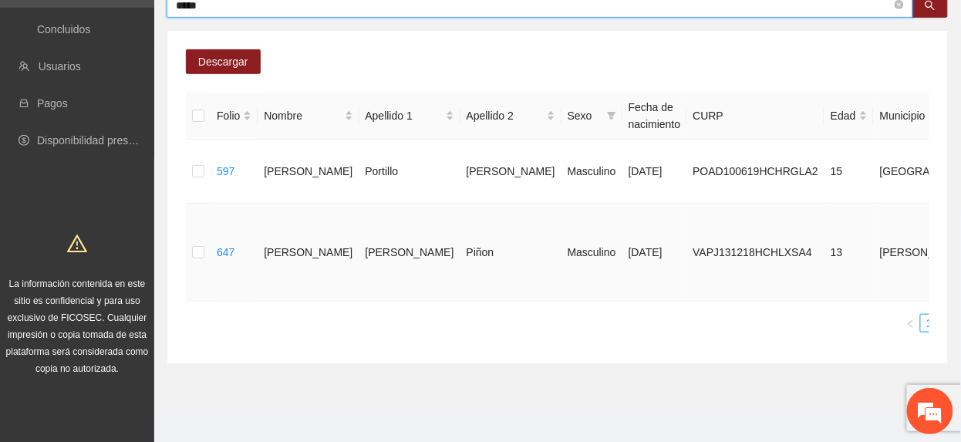
scroll to position [51, 0]
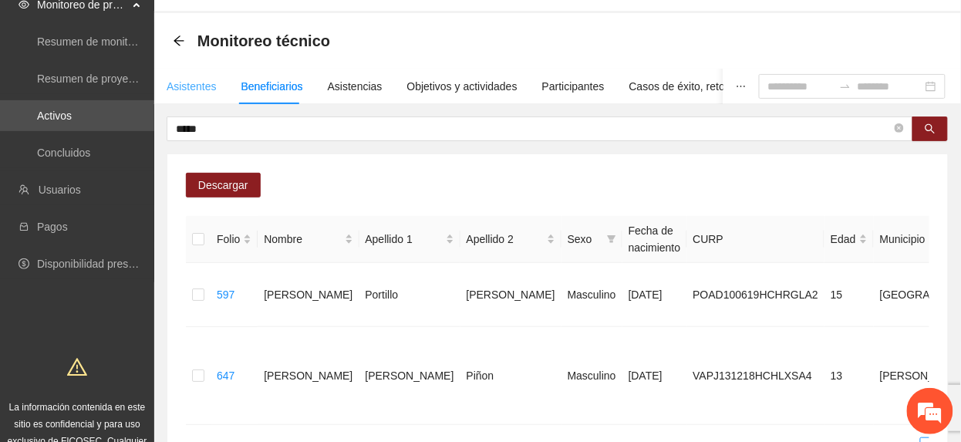
click at [196, 76] on div "Asistentes" at bounding box center [192, 86] width 50 height 35
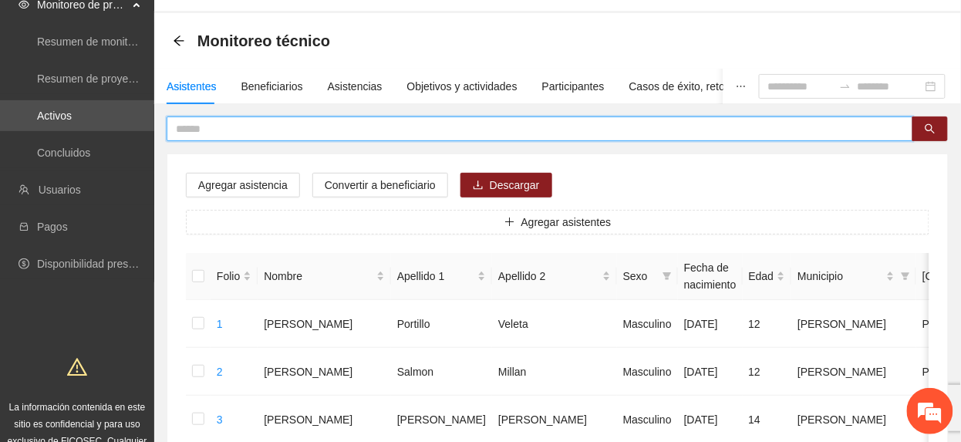
click at [268, 120] on input "text" at bounding box center [534, 128] width 716 height 17
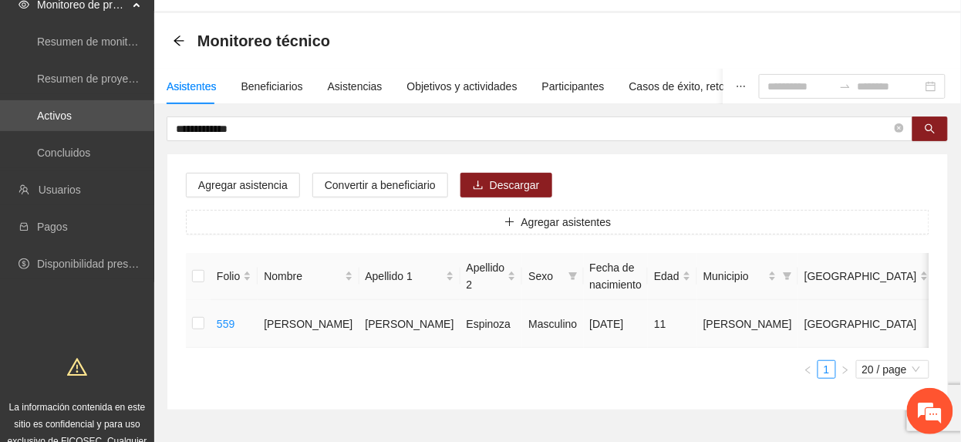
click at [204, 318] on td at bounding box center [198, 324] width 25 height 48
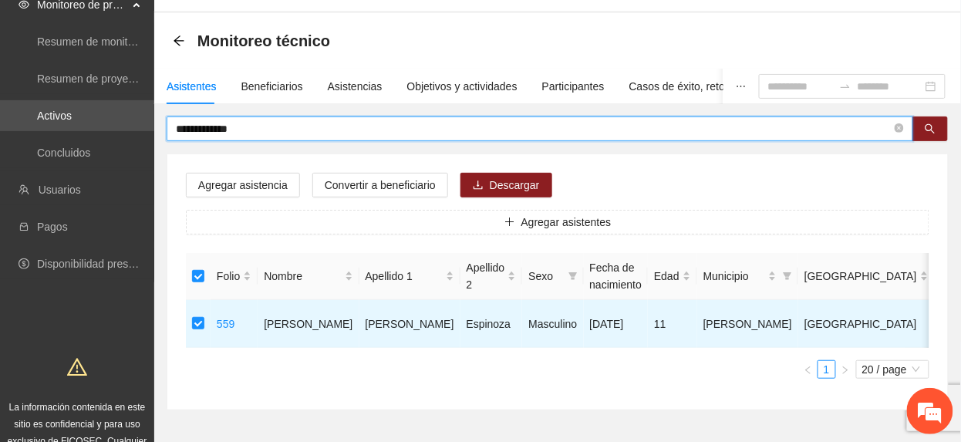
drag, startPoint x: 269, startPoint y: 131, endPoint x: 0, endPoint y: 59, distance: 278.7
click at [0, 59] on html "**********" at bounding box center [480, 170] width 961 height 442
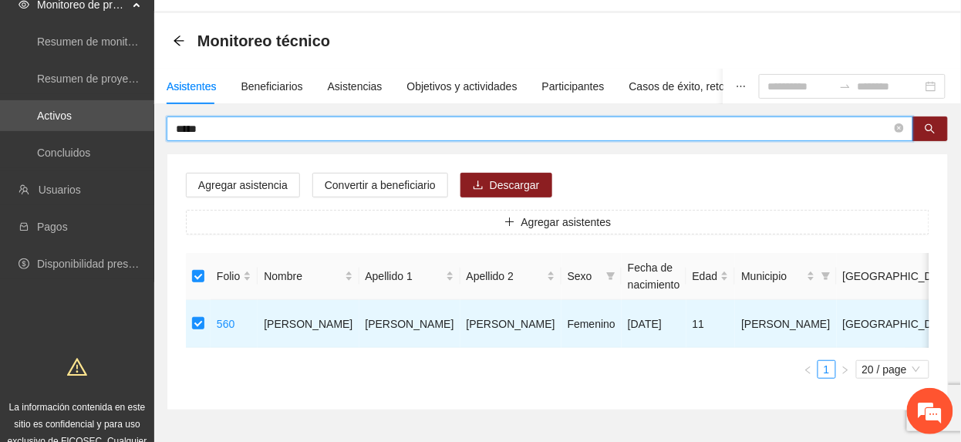
drag, startPoint x: 210, startPoint y: 125, endPoint x: -5, endPoint y: 75, distance: 220.9
click at [0, 75] on html "Solicitudes Monitoreo de proyectos Resumen de monitoreo Resumen de proyectos ap…" at bounding box center [480, 170] width 961 height 442
drag, startPoint x: 241, startPoint y: 124, endPoint x: -5, endPoint y: 109, distance: 246.5
click at [0, 109] on html "Solicitudes Monitoreo de proyectos Resumen de monitoreo Resumen de proyectos ap…" at bounding box center [480, 170] width 961 height 442
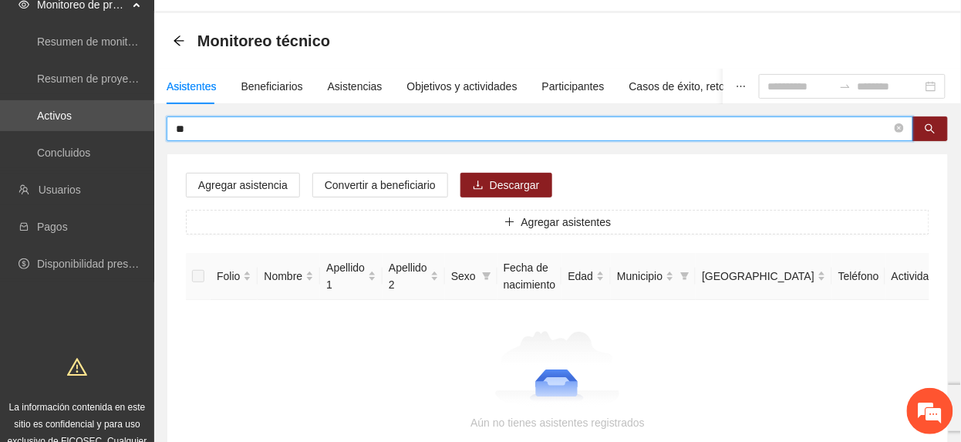
type input "*"
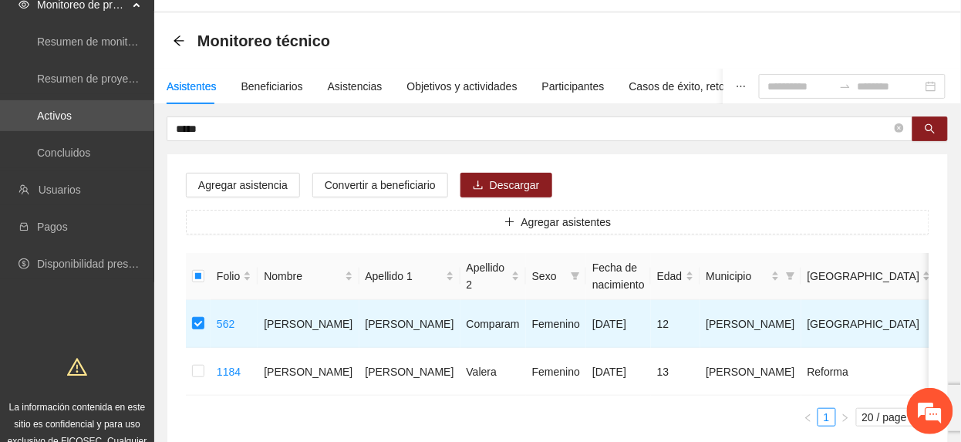
drag, startPoint x: 239, startPoint y: 127, endPoint x: -5, endPoint y: 59, distance: 253.9
click at [0, 59] on html "Solicitudes Monitoreo de proyectos Resumen de monitoreo Resumen de proyectos ap…" at bounding box center [480, 170] width 961 height 442
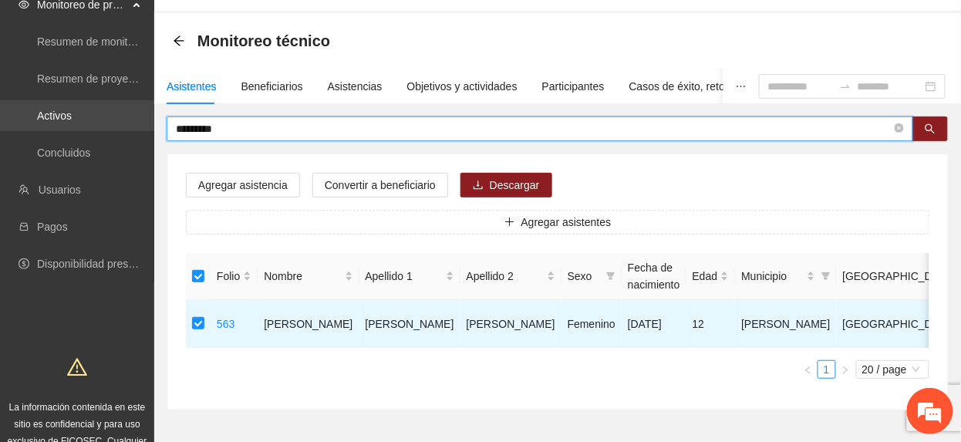
drag, startPoint x: 251, startPoint y: 130, endPoint x: 26, endPoint y: 105, distance: 225.8
click at [26, 105] on section "Solicitudes Monitoreo de proyectos Resumen de monitoreo Resumen de proyectos ap…" at bounding box center [480, 231] width 961 height 564
drag, startPoint x: 151, startPoint y: 137, endPoint x: 56, endPoint y: 112, distance: 98.2
click at [44, 117] on section "Solicitudes Monitoreo de proyectos Resumen de monitoreo Resumen de proyectos ap…" at bounding box center [480, 231] width 961 height 564
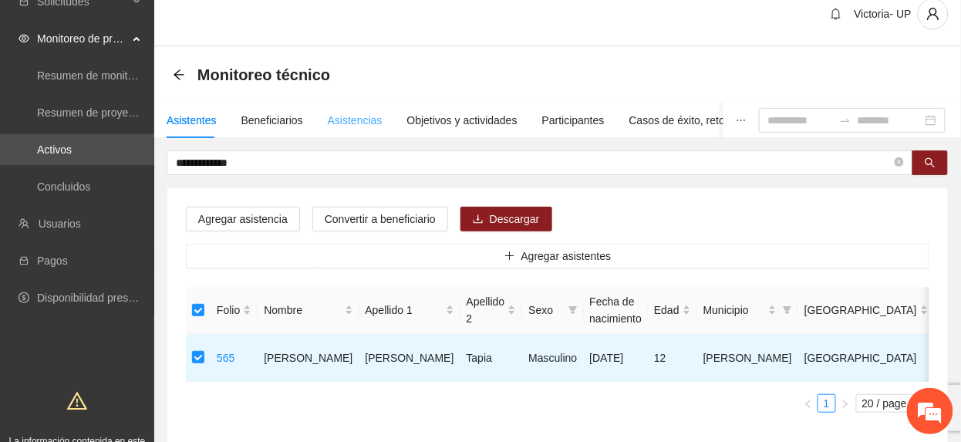
scroll to position [0, 0]
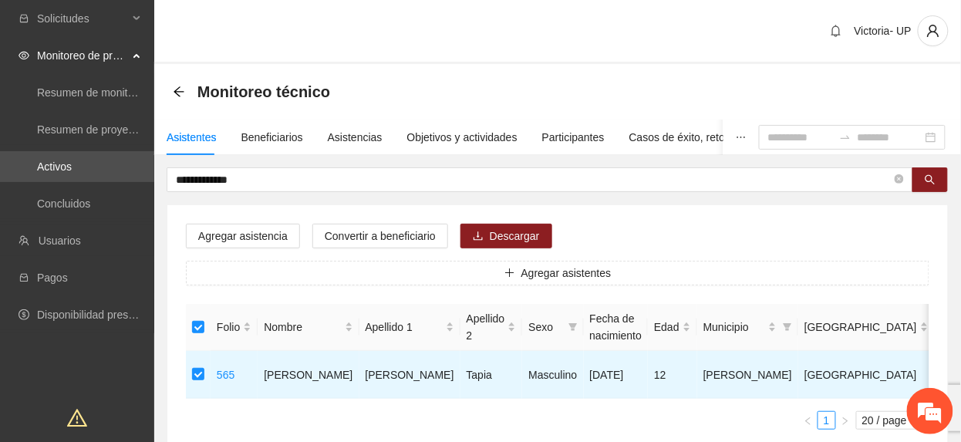
drag, startPoint x: 291, startPoint y: 174, endPoint x: -5, endPoint y: 82, distance: 310.2
click at [0, 82] on html "**********" at bounding box center [480, 221] width 961 height 442
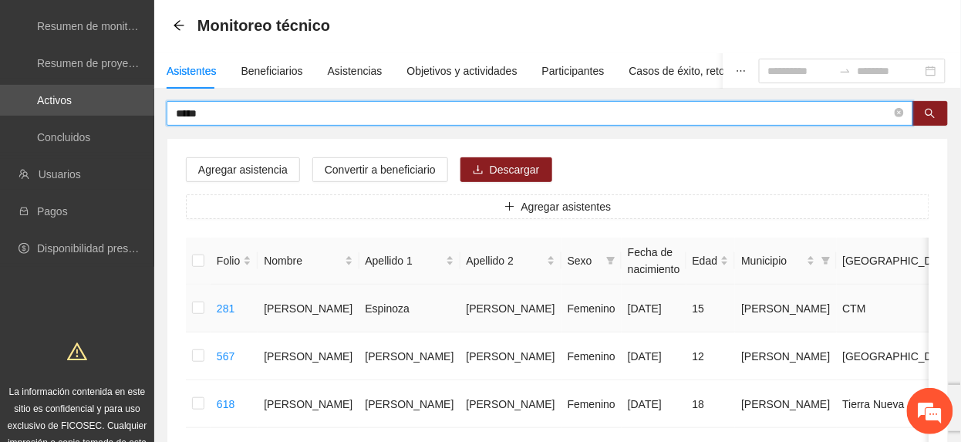
scroll to position [103, 0]
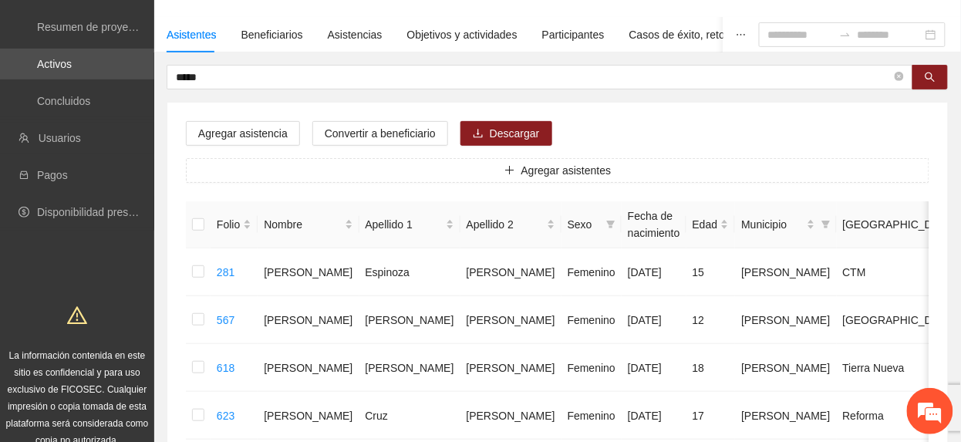
drag, startPoint x: 177, startPoint y: 302, endPoint x: 182, endPoint y: 312, distance: 11.0
click at [180, 309] on div "Agregar asistencia Convertir a beneficiario Descargar Agregar asistentes Folio …" at bounding box center [557, 326] width 780 height 447
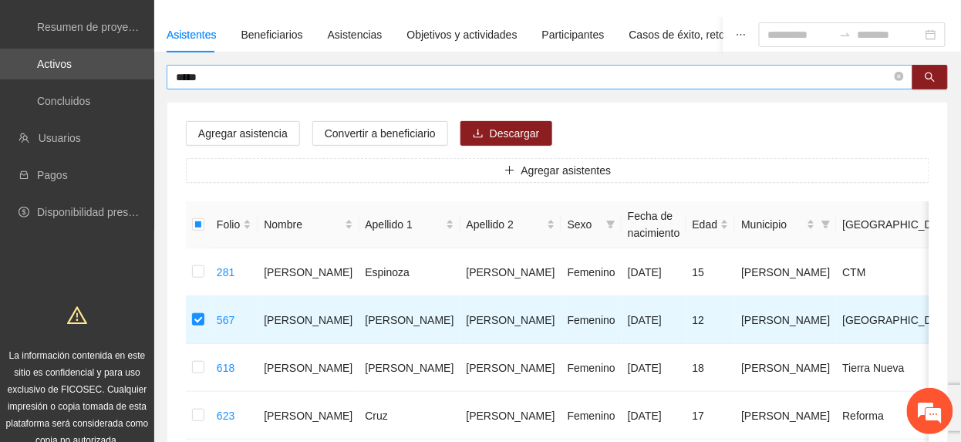
click at [248, 81] on input "*****" at bounding box center [534, 77] width 716 height 17
drag, startPoint x: 250, startPoint y: 81, endPoint x: 69, endPoint y: 37, distance: 185.7
click at [69, 38] on section "Solicitudes Monitoreo de proyectos Resumen de monitoreo Resumen de proyectos ap…" at bounding box center [480, 269] width 961 height 745
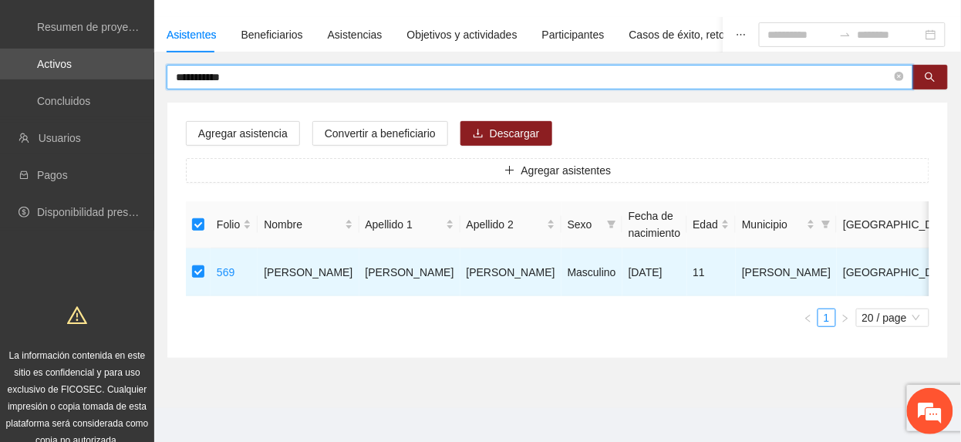
drag, startPoint x: 248, startPoint y: 79, endPoint x: -5, endPoint y: 69, distance: 253.1
click at [0, 69] on html "**********" at bounding box center [480, 118] width 961 height 442
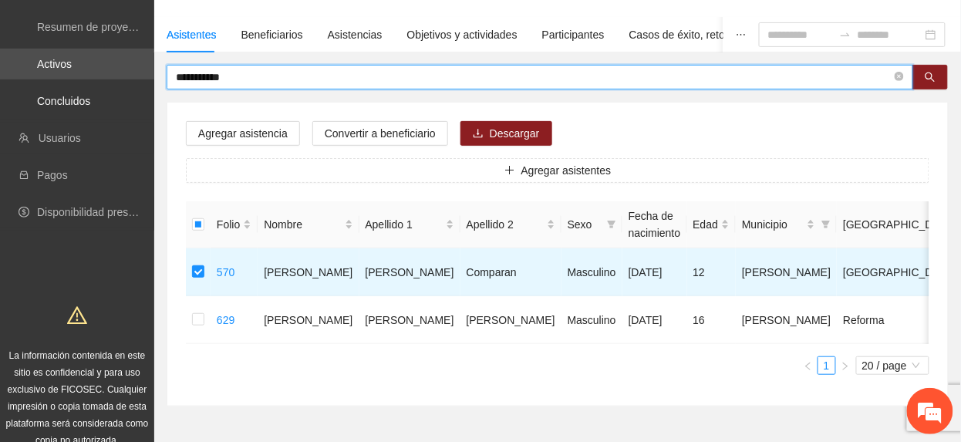
drag, startPoint x: 219, startPoint y: 79, endPoint x: -5, endPoint y: 60, distance: 225.2
click at [0, 60] on html "**********" at bounding box center [480, 118] width 961 height 442
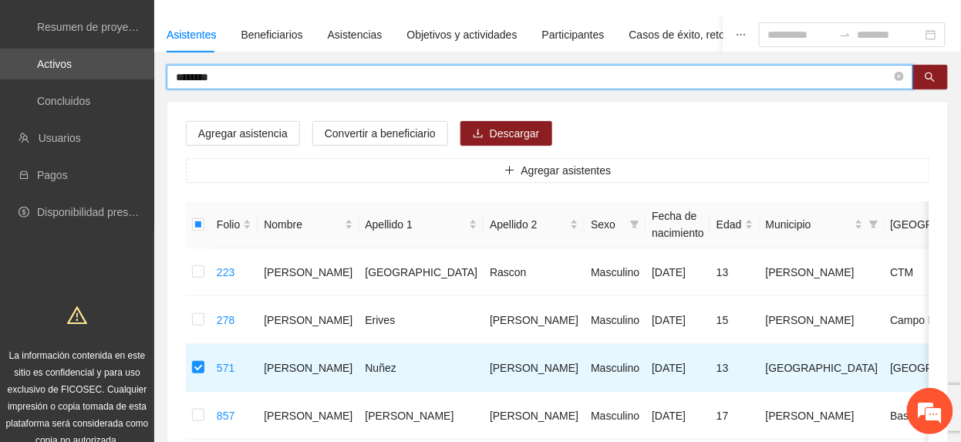
drag, startPoint x: 264, startPoint y: 72, endPoint x: -5, endPoint y: 9, distance: 276.5
click at [0, 9] on html "Solicitudes Monitoreo de proyectos Resumen de monitoreo Resumen de proyectos ap…" at bounding box center [480, 118] width 961 height 442
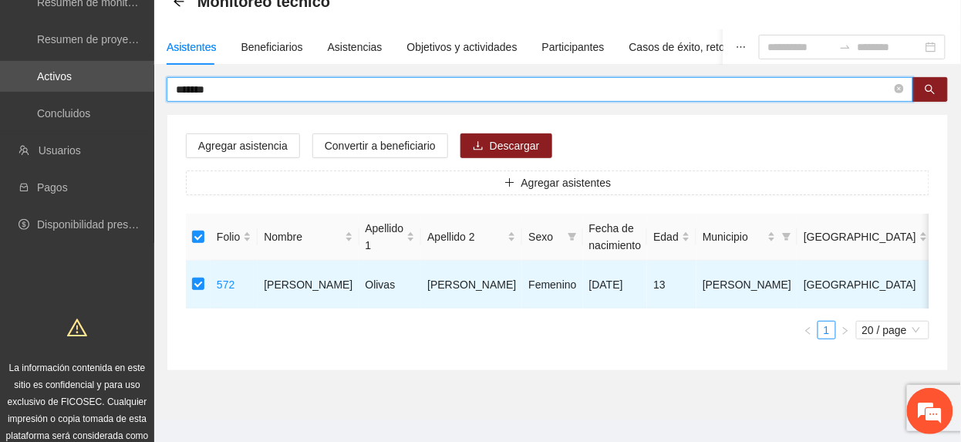
drag, startPoint x: 222, startPoint y: 93, endPoint x: -5, endPoint y: 78, distance: 228.0
click at [0, 78] on html "Solicitudes Monitoreo de proyectos Resumen de monitoreo Resumen de proyectos ap…" at bounding box center [480, 131] width 961 height 442
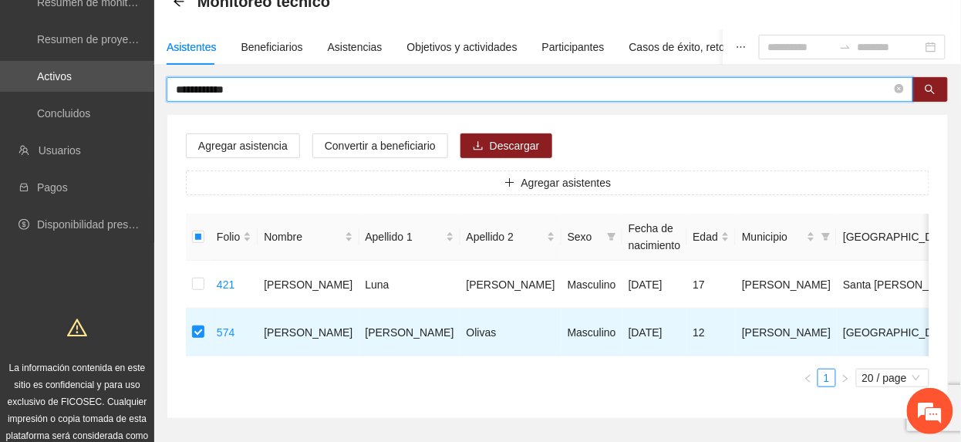
drag, startPoint x: 241, startPoint y: 85, endPoint x: -5, endPoint y: 99, distance: 246.4
click at [0, 99] on html "**********" at bounding box center [480, 131] width 961 height 442
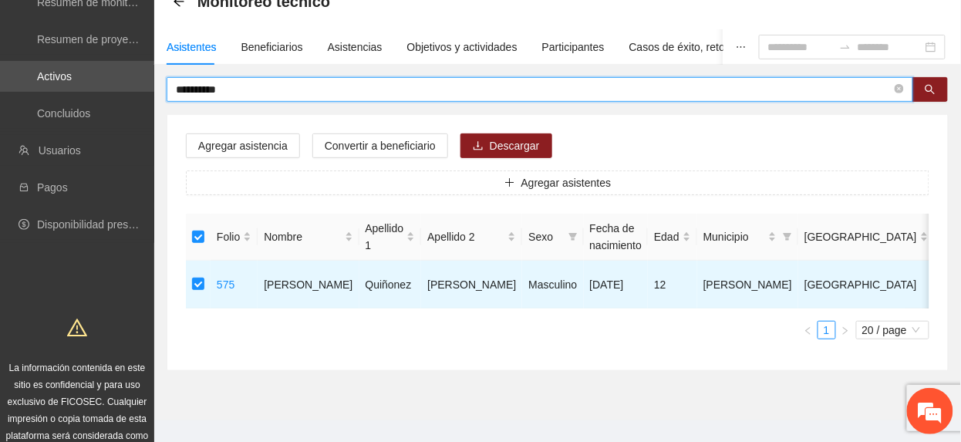
drag, startPoint x: 238, startPoint y: 93, endPoint x: -5, endPoint y: 40, distance: 248.5
click at [0, 40] on html "**********" at bounding box center [480, 131] width 961 height 442
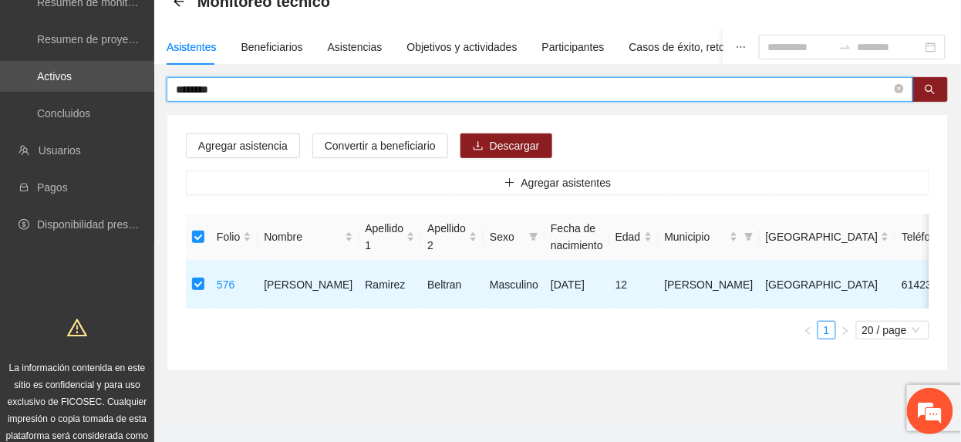
drag, startPoint x: 230, startPoint y: 90, endPoint x: -5, endPoint y: 44, distance: 239.7
click at [0, 44] on html "Solicitudes Monitoreo de proyectos Resumen de monitoreo Resumen de proyectos ap…" at bounding box center [480, 131] width 961 height 442
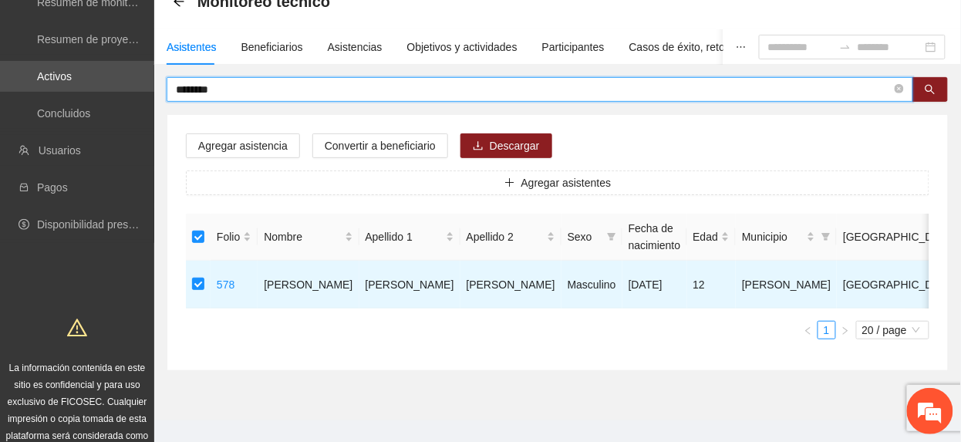
drag, startPoint x: 330, startPoint y: 91, endPoint x: -5, endPoint y: 42, distance: 339.1
click at [0, 42] on html "Solicitudes Monitoreo de proyectos Resumen de monitoreo Resumen de proyectos ap…" at bounding box center [480, 131] width 961 height 442
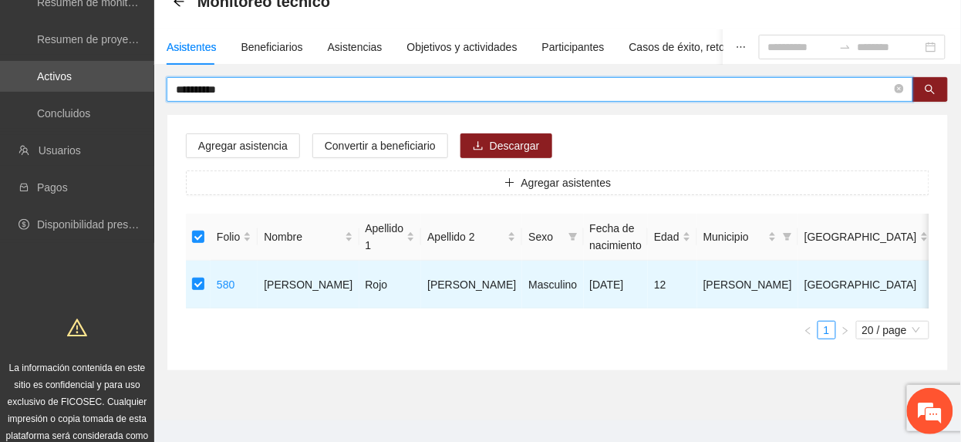
drag, startPoint x: 214, startPoint y: 90, endPoint x: -5, endPoint y: 88, distance: 219.8
click at [0, 88] on html "**********" at bounding box center [480, 131] width 961 height 442
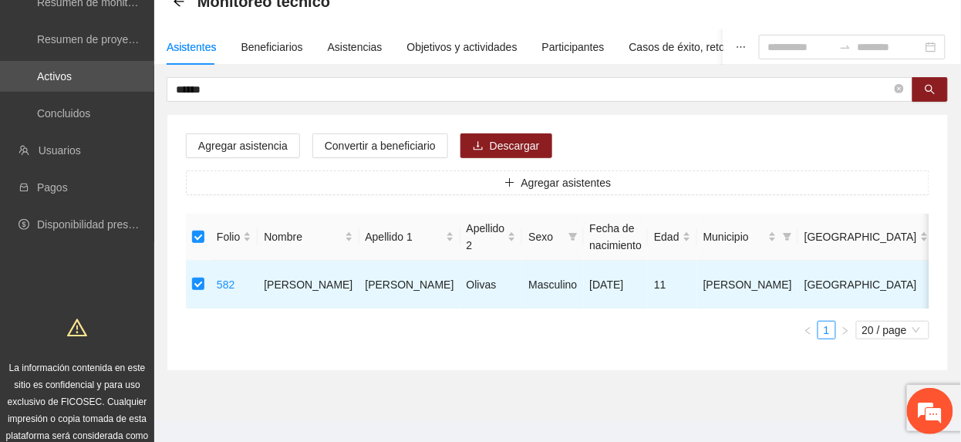
drag, startPoint x: 219, startPoint y: 88, endPoint x: -5, endPoint y: 16, distance: 235.6
click at [0, 16] on html "Solicitudes Monitoreo de proyectos Resumen de monitoreo Resumen de proyectos ap…" at bounding box center [480, 131] width 961 height 442
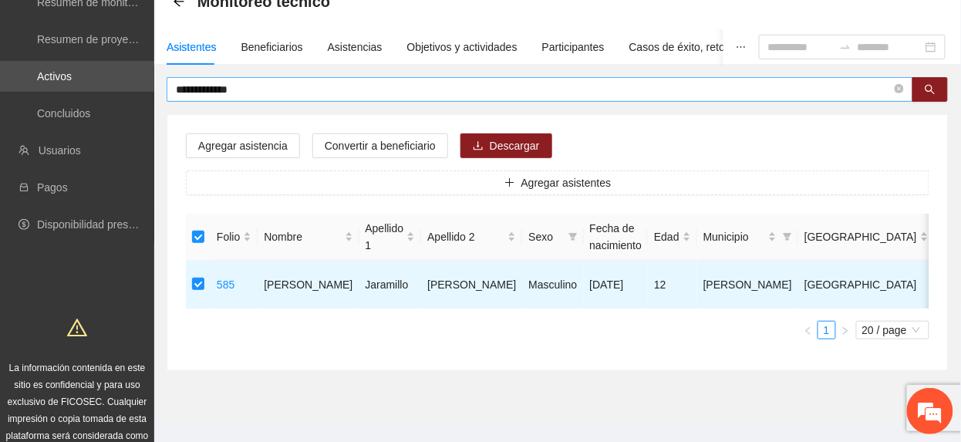
drag, startPoint x: 271, startPoint y: 97, endPoint x: 241, endPoint y: 96, distance: 30.1
click at [242, 96] on span "**********" at bounding box center [540, 89] width 746 height 25
drag, startPoint x: 241, startPoint y: 94, endPoint x: -5, endPoint y: 44, distance: 251.8
click at [0, 44] on html "**********" at bounding box center [480, 131] width 961 height 442
type input "*******"
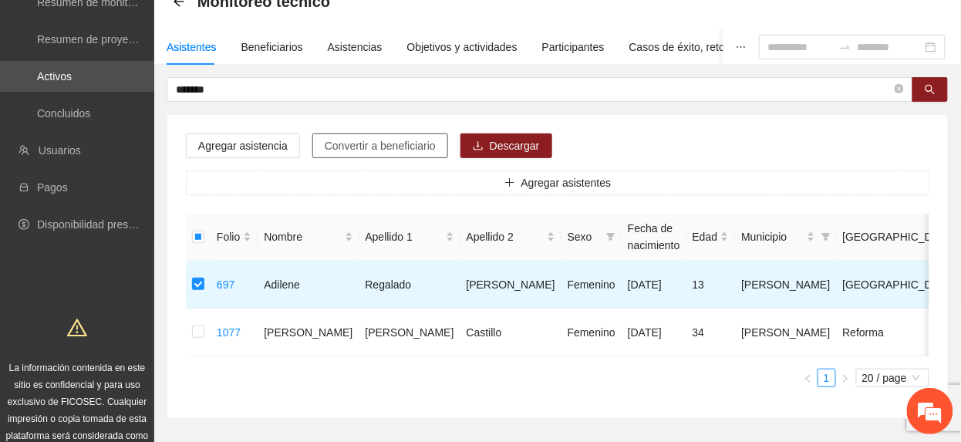
drag, startPoint x: 387, startPoint y: 143, endPoint x: 371, endPoint y: 158, distance: 21.8
click at [387, 145] on span "Convertir a beneficiario" at bounding box center [380, 145] width 111 height 17
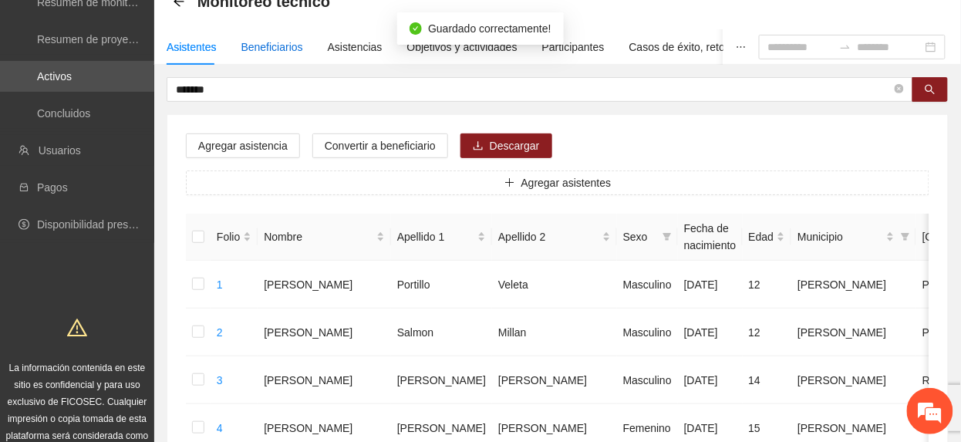
click at [285, 43] on div "Beneficiarios" at bounding box center [272, 47] width 62 height 17
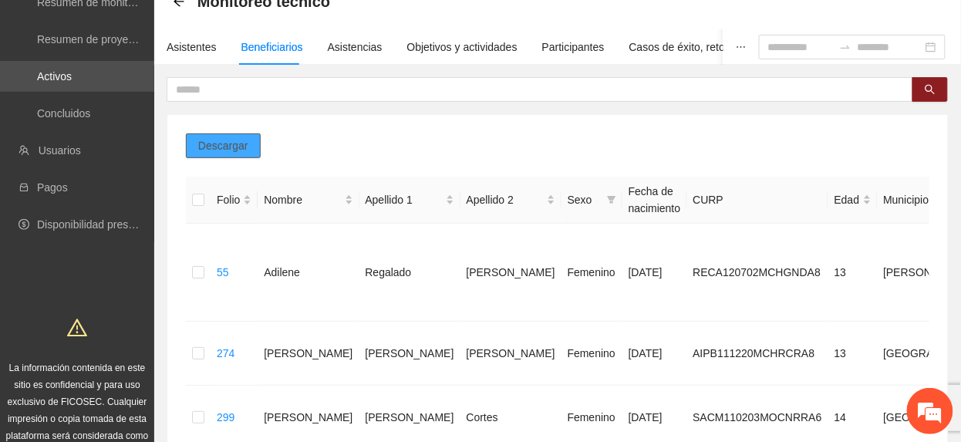
click at [216, 143] on span "Descargar" at bounding box center [223, 145] width 50 height 17
click at [457, 44] on div "Objetivos y actividades" at bounding box center [462, 47] width 110 height 17
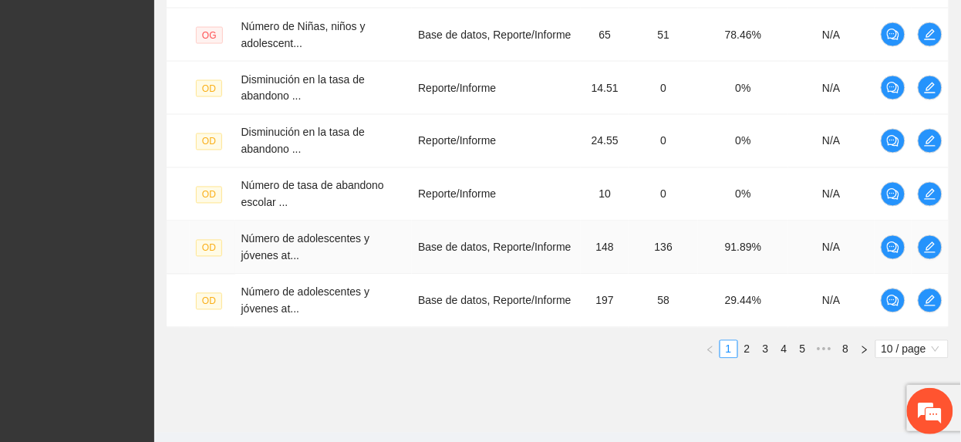
scroll to position [663, 0]
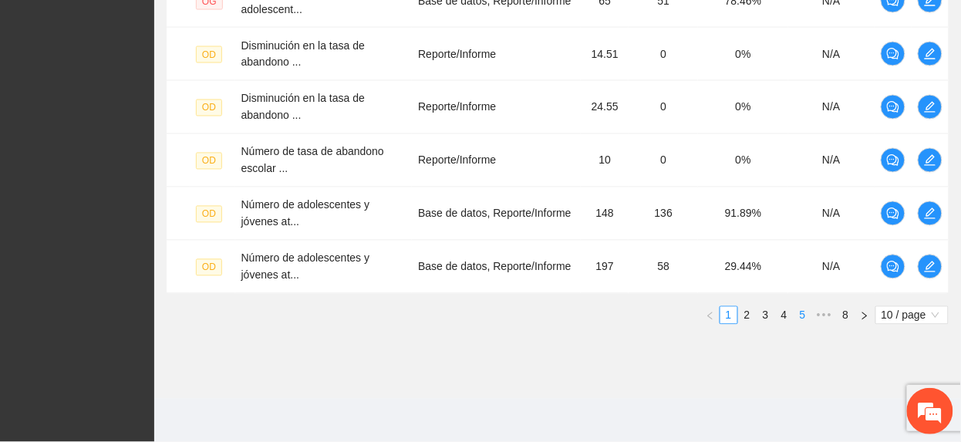
click at [804, 315] on link "5" at bounding box center [802, 315] width 17 height 17
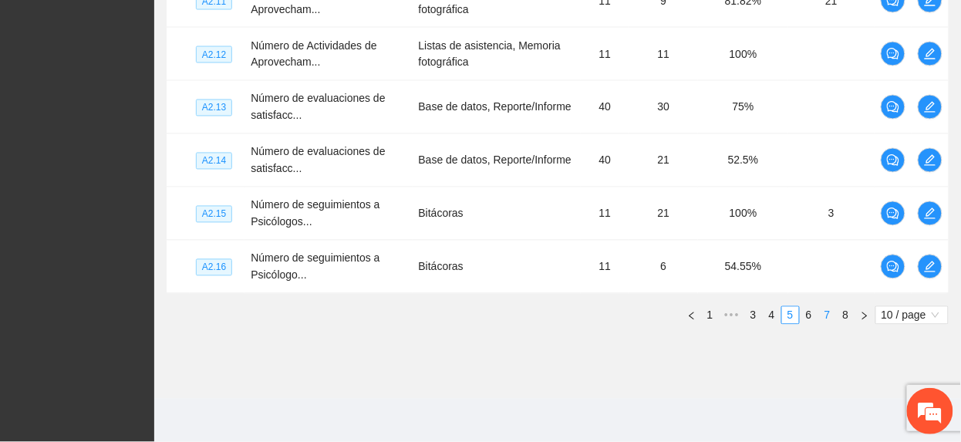
click at [821, 315] on link "7" at bounding box center [827, 315] width 17 height 17
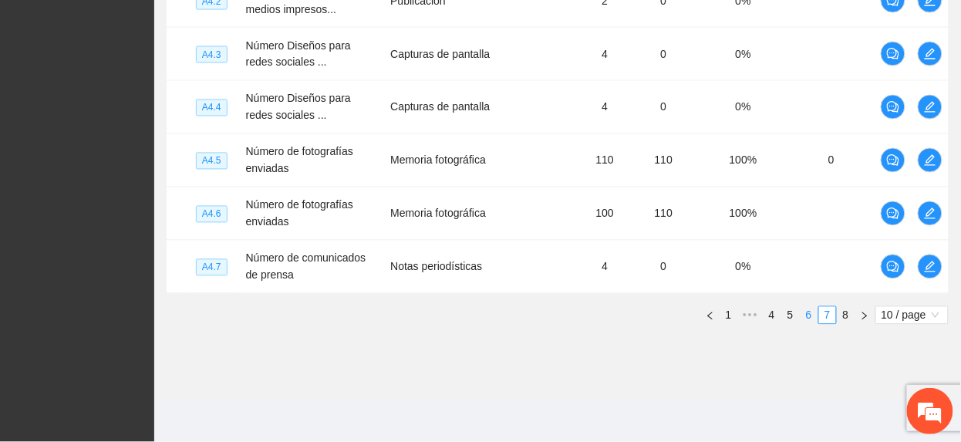
click at [805, 316] on link "6" at bounding box center [808, 315] width 17 height 17
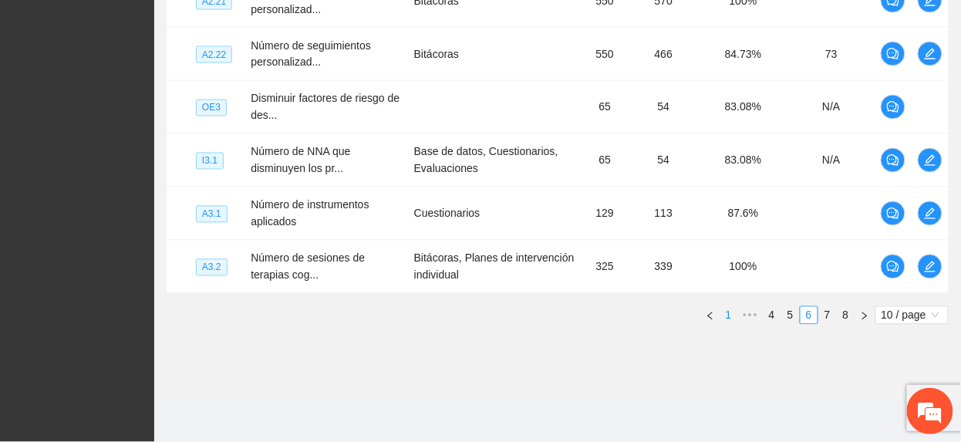
click at [723, 310] on link "1" at bounding box center [728, 315] width 17 height 17
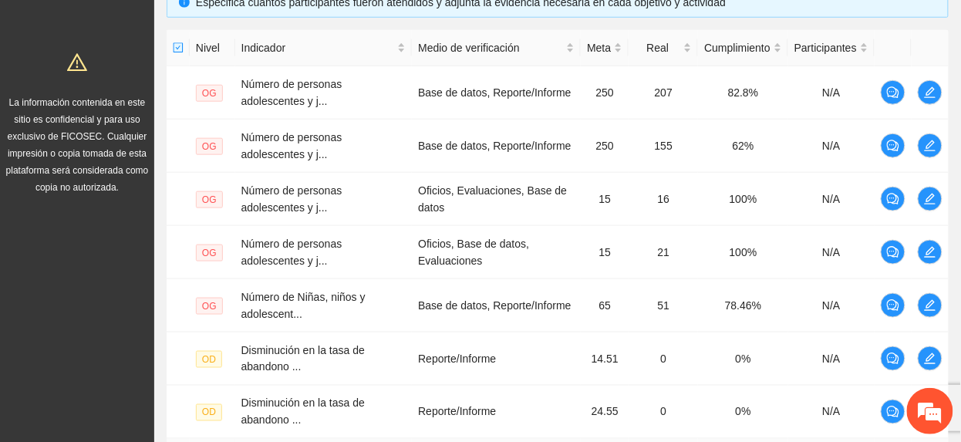
scroll to position [355, 0]
click at [933, 88] on icon "edit" at bounding box center [930, 93] width 12 height 12
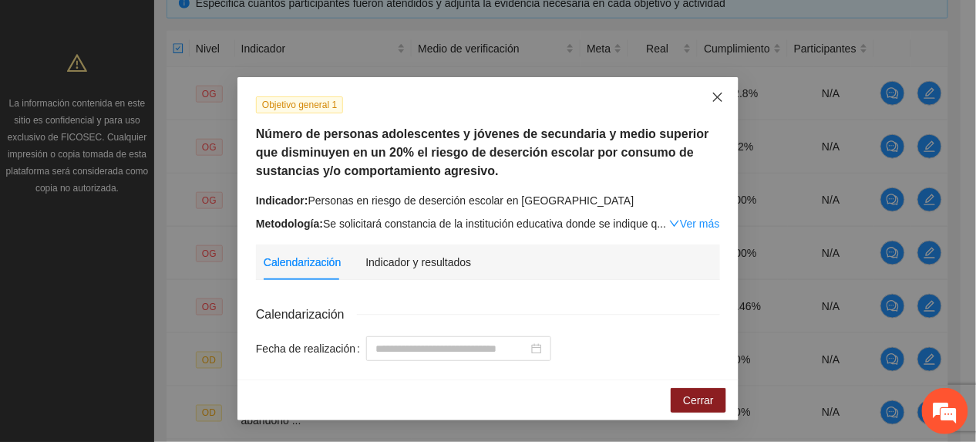
drag, startPoint x: 725, startPoint y: 93, endPoint x: 734, endPoint y: 94, distance: 9.4
click at [725, 93] on span "Close" at bounding box center [718, 98] width 42 height 42
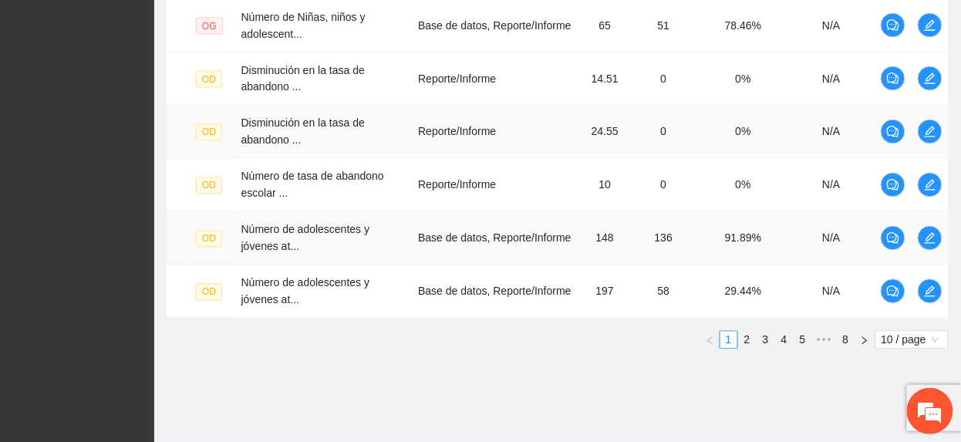
scroll to position [663, 0]
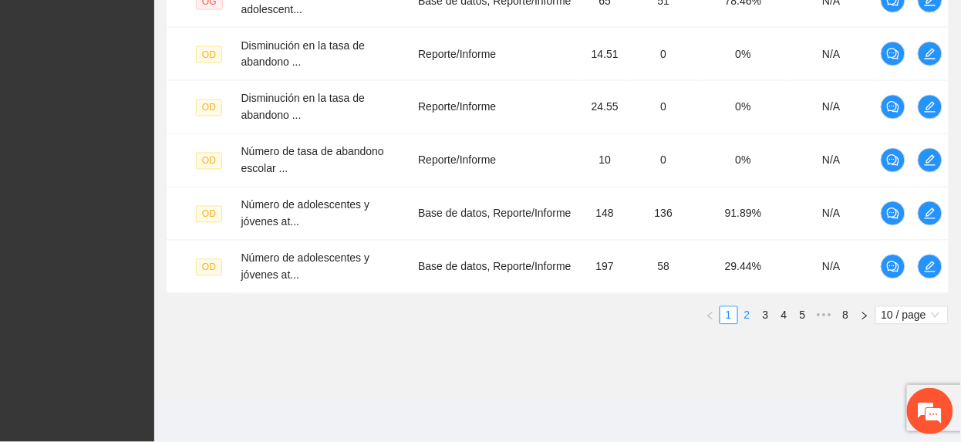
click at [744, 316] on link "2" at bounding box center [747, 315] width 17 height 17
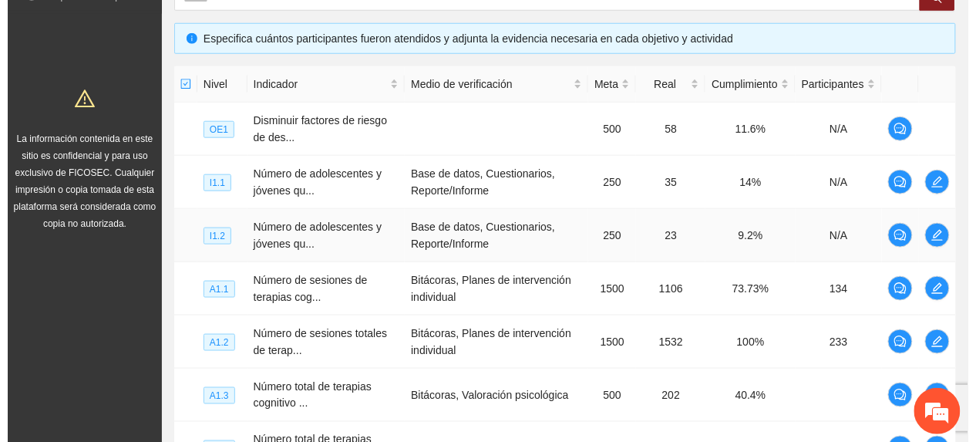
scroll to position [355, 0]
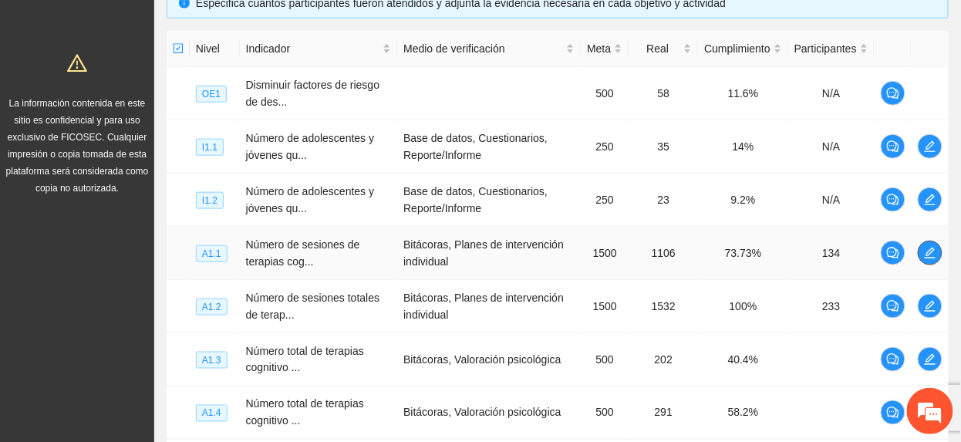
click at [932, 251] on icon "edit" at bounding box center [930, 253] width 11 height 11
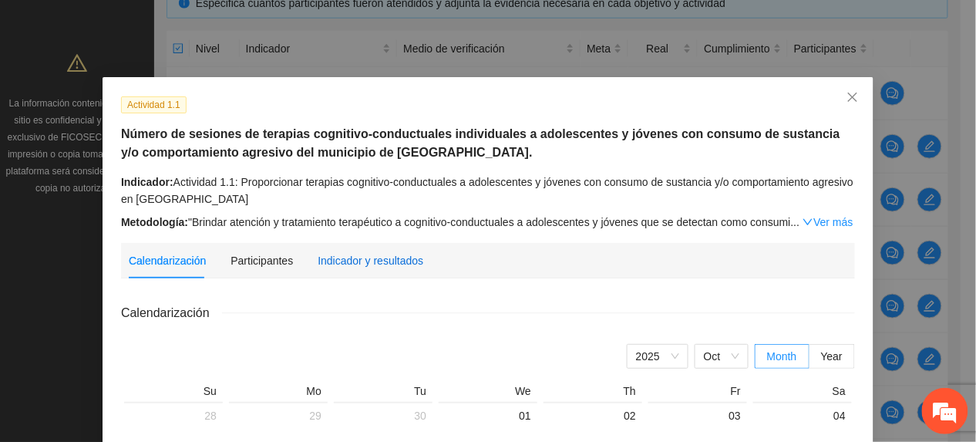
click at [345, 266] on div "Indicador y resultados" at bounding box center [371, 260] width 106 height 17
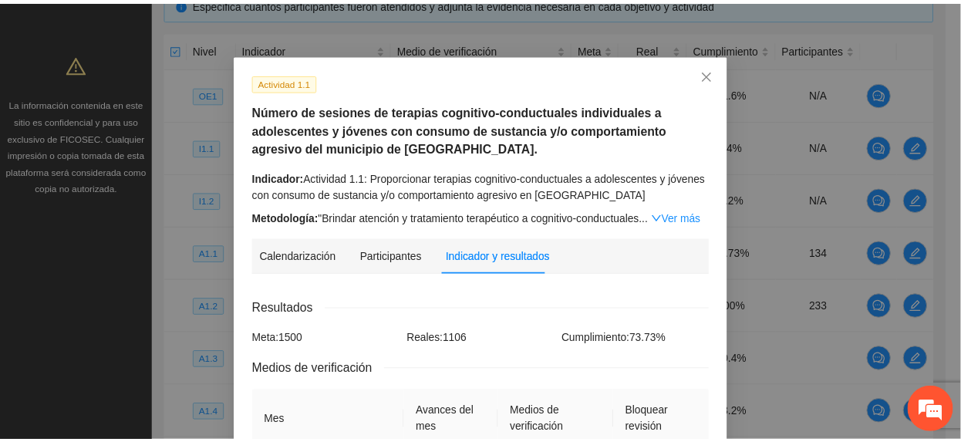
scroll to position [0, 0]
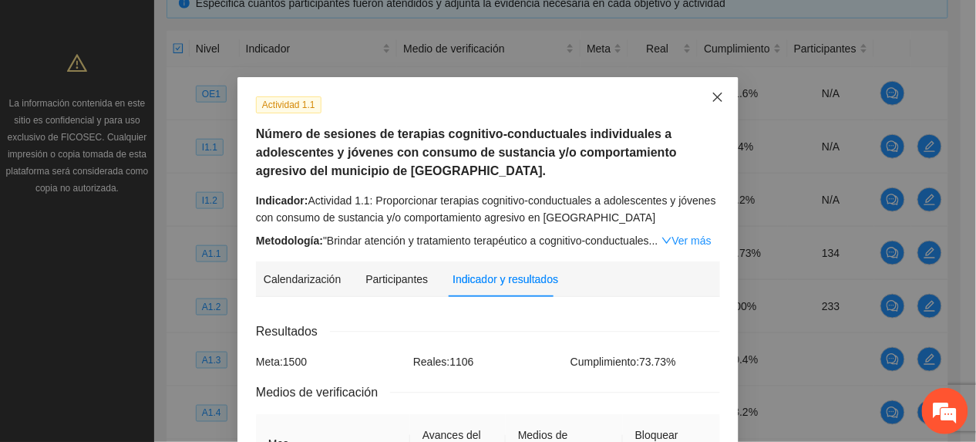
click at [726, 93] on span "Close" at bounding box center [718, 98] width 42 height 42
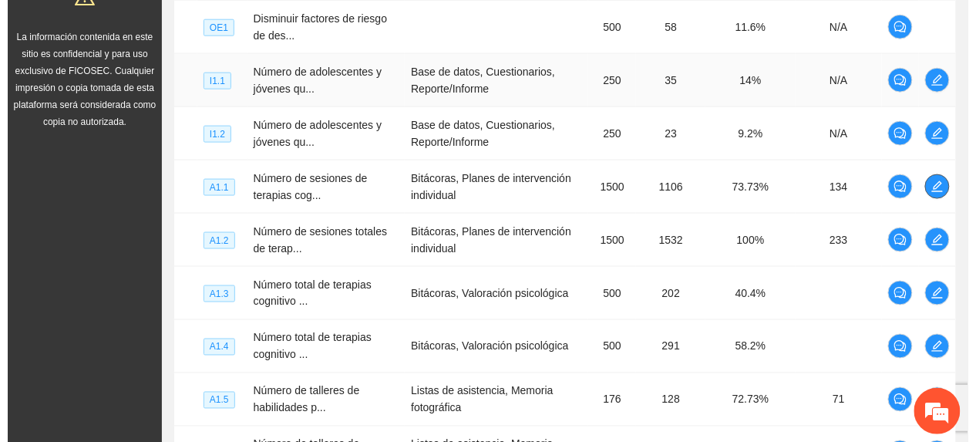
scroll to position [457, 0]
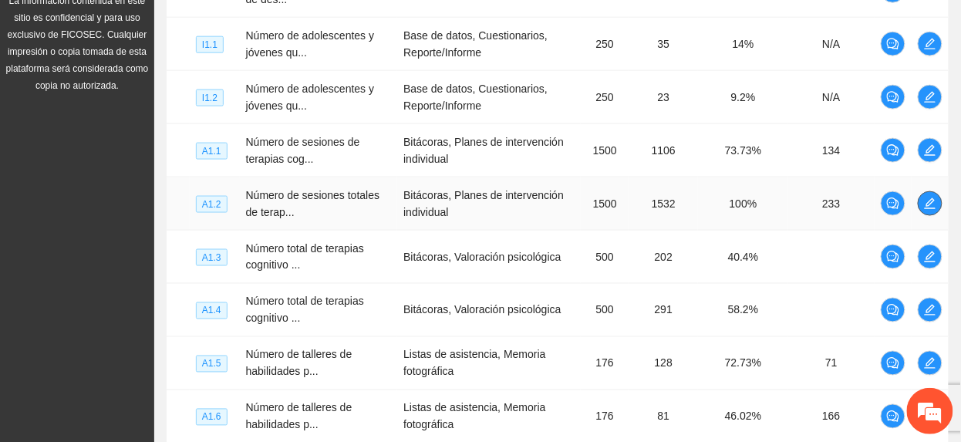
click at [924, 205] on icon "edit" at bounding box center [930, 203] width 12 height 12
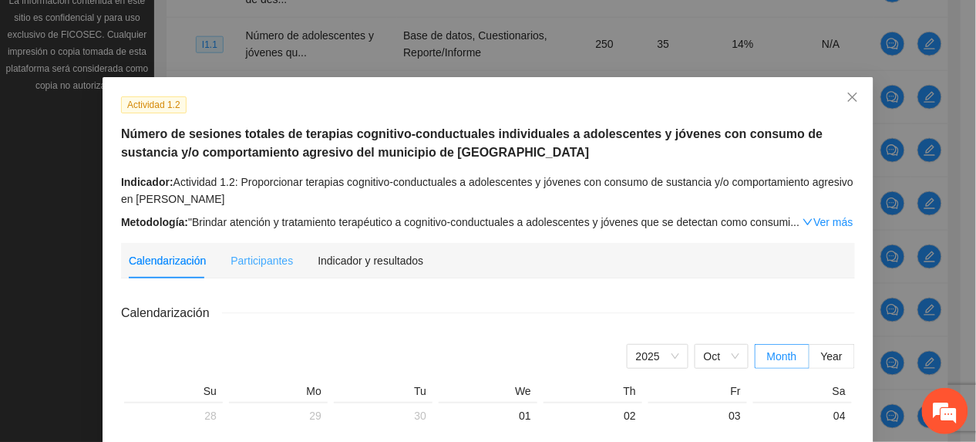
click at [379, 270] on div "Indicador y resultados" at bounding box center [371, 260] width 106 height 35
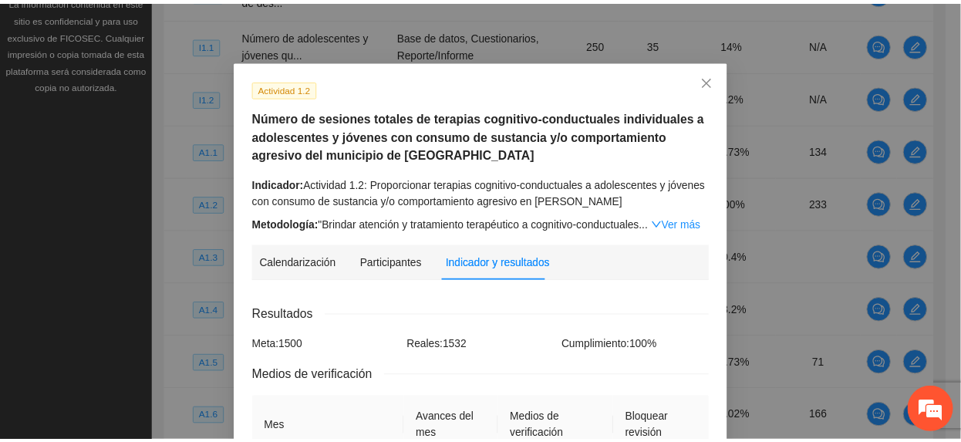
scroll to position [0, 0]
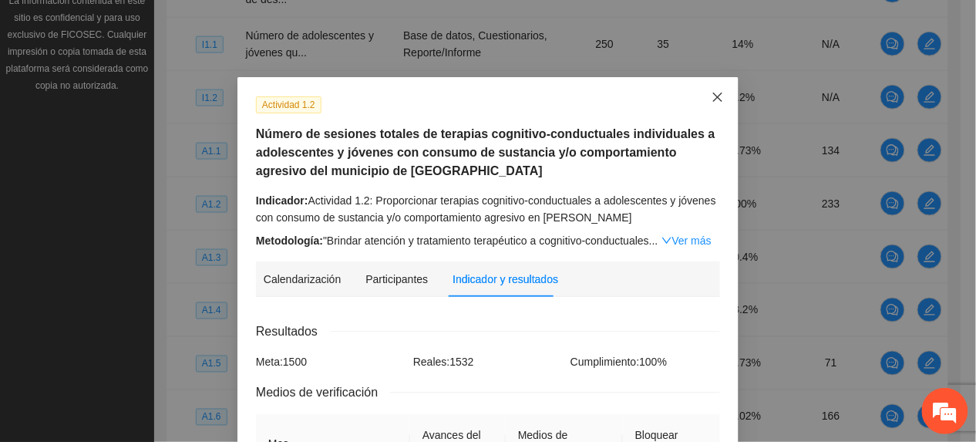
drag, startPoint x: 716, startPoint y: 91, endPoint x: 711, endPoint y: 97, distance: 8.2
click at [716, 93] on span "Close" at bounding box center [718, 98] width 42 height 42
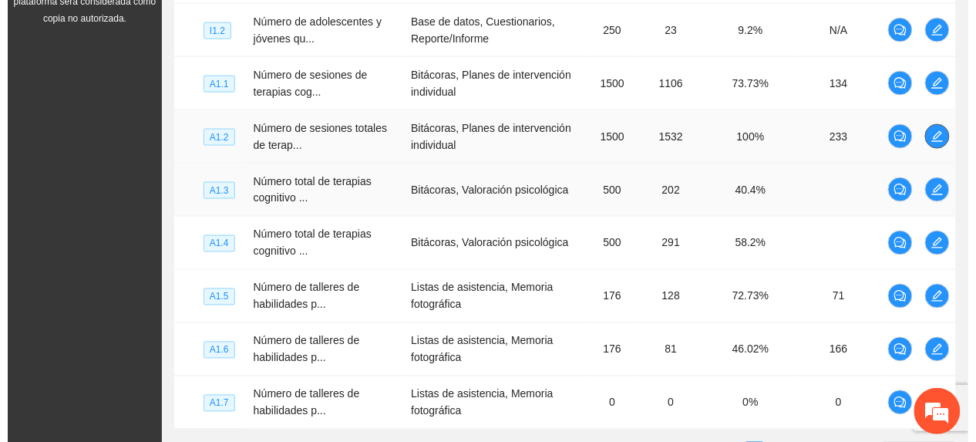
scroll to position [560, 0]
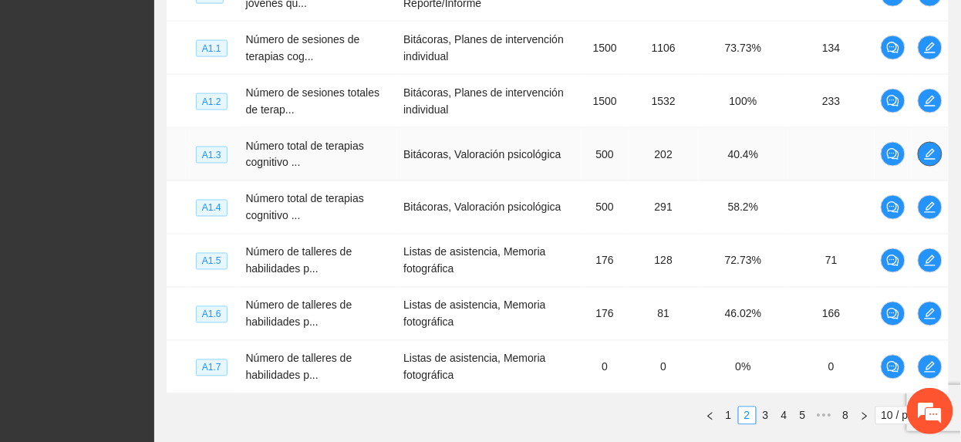
click at [930, 158] on icon "edit" at bounding box center [930, 154] width 12 height 12
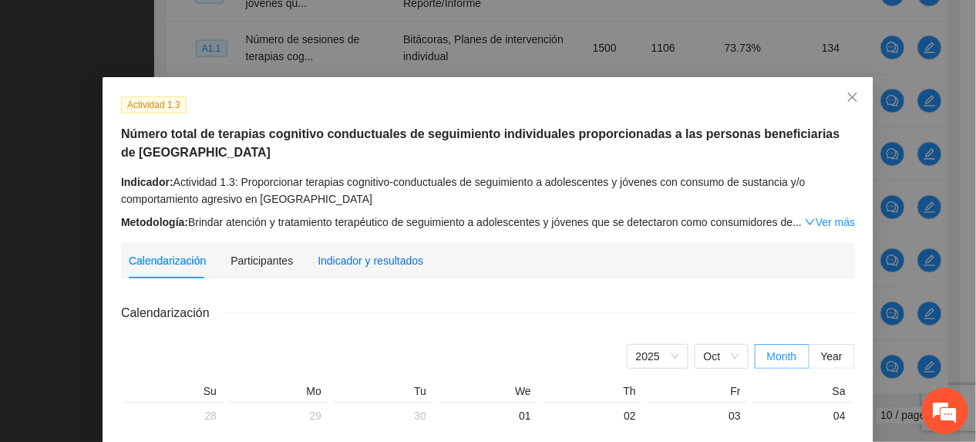
click at [390, 266] on div "Indicador y resultados" at bounding box center [371, 260] width 106 height 17
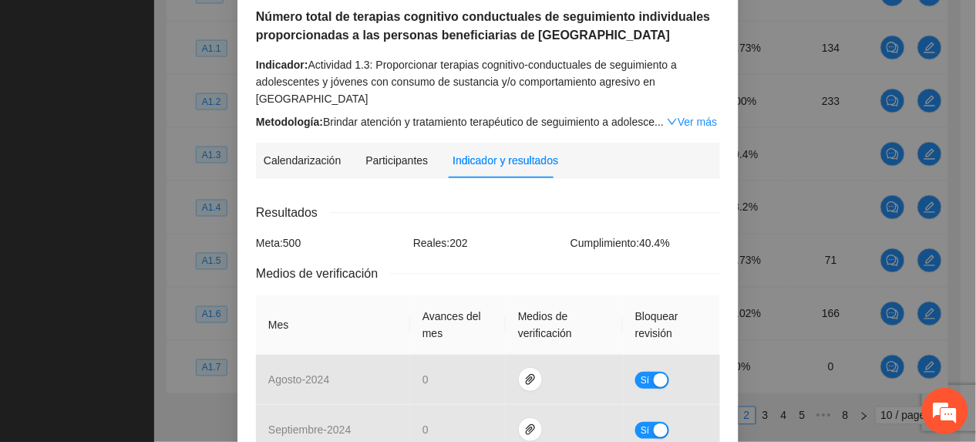
scroll to position [0, 0]
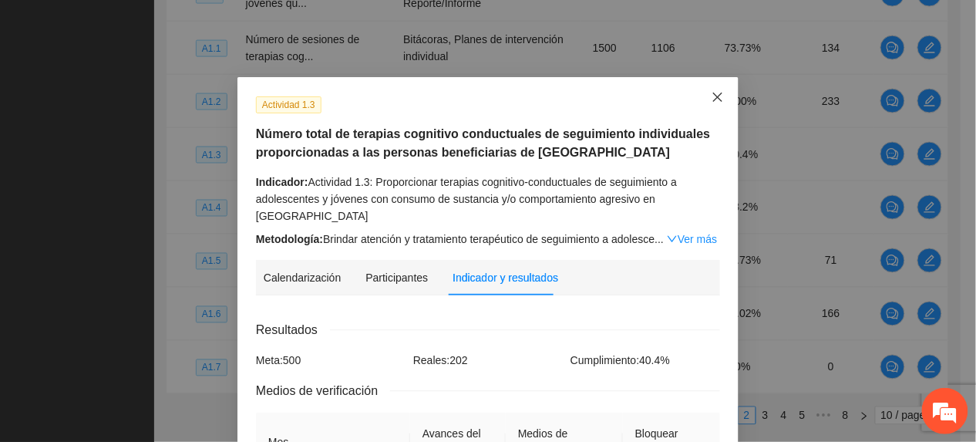
click at [713, 99] on icon "close" at bounding box center [717, 97] width 9 height 9
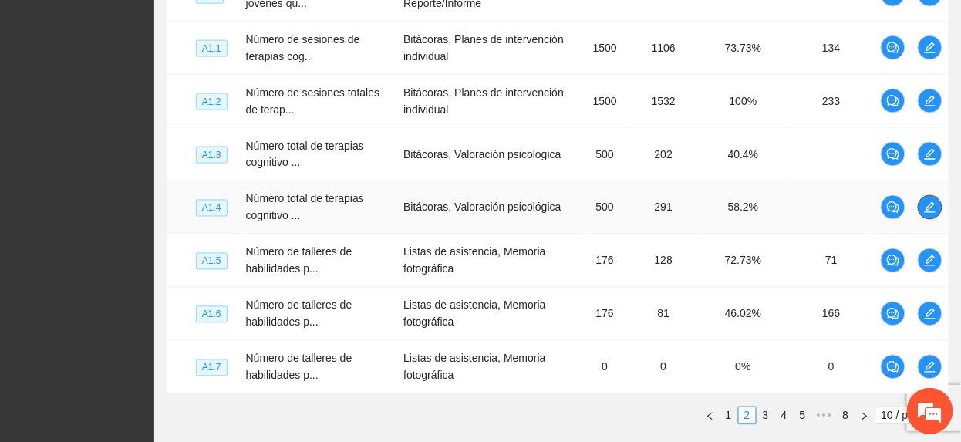
click at [930, 211] on icon "edit" at bounding box center [930, 207] width 12 height 12
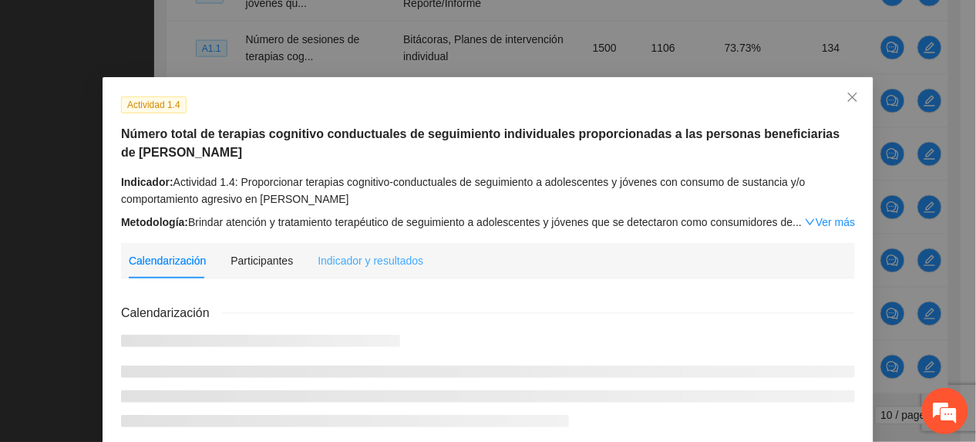
click at [366, 272] on div "Indicador y resultados" at bounding box center [371, 260] width 106 height 35
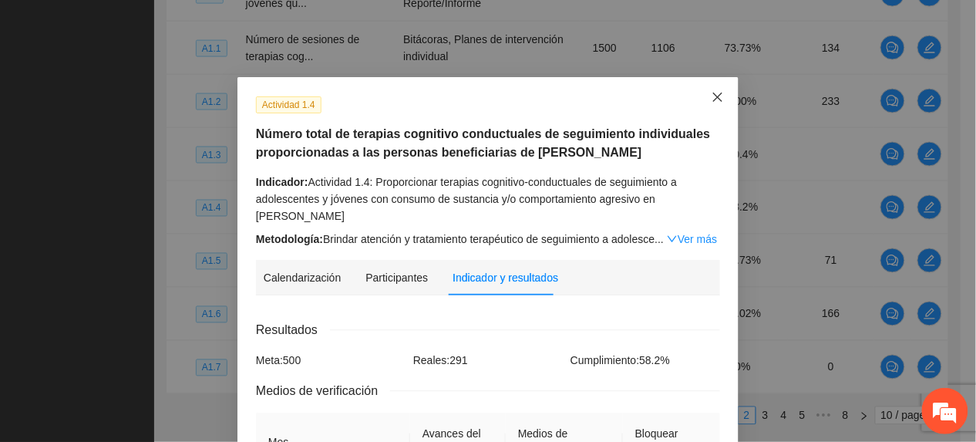
click at [713, 94] on icon "close" at bounding box center [717, 97] width 9 height 9
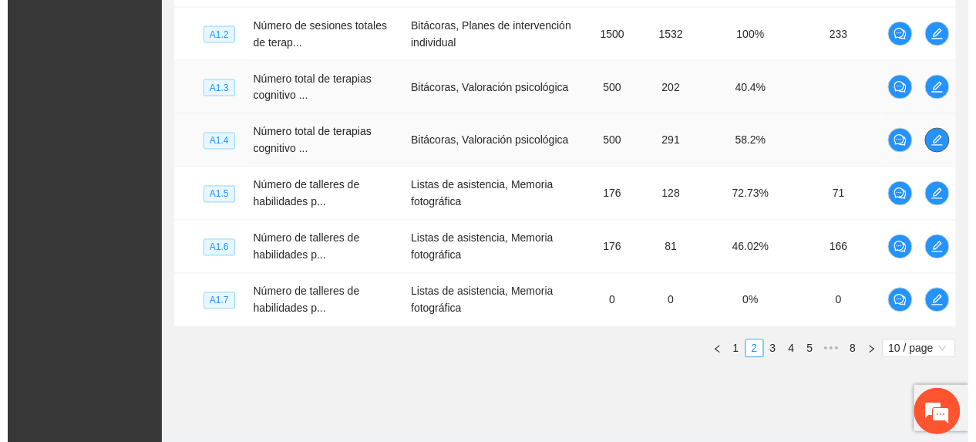
scroll to position [663, 0]
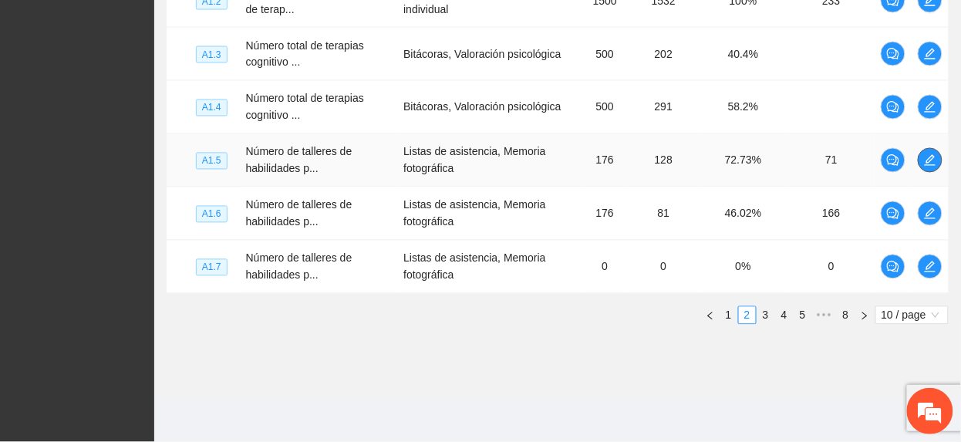
click at [925, 158] on icon "edit" at bounding box center [930, 160] width 12 height 12
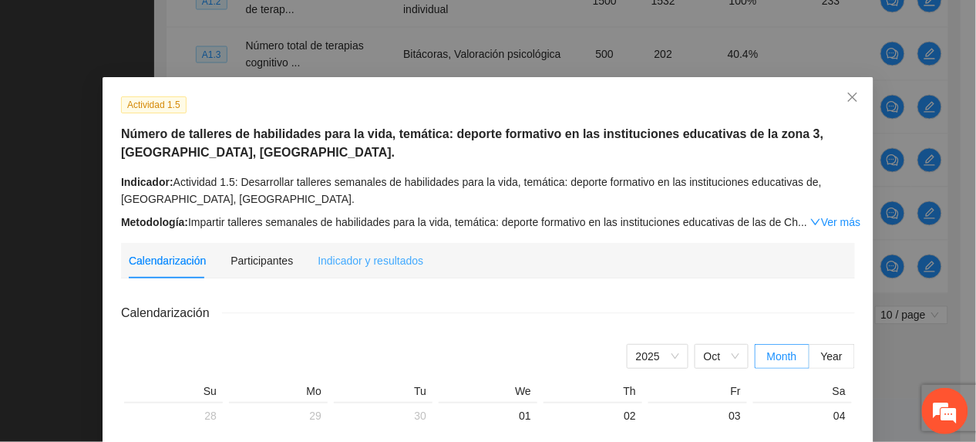
click at [378, 251] on div "Indicador y resultados" at bounding box center [371, 260] width 106 height 35
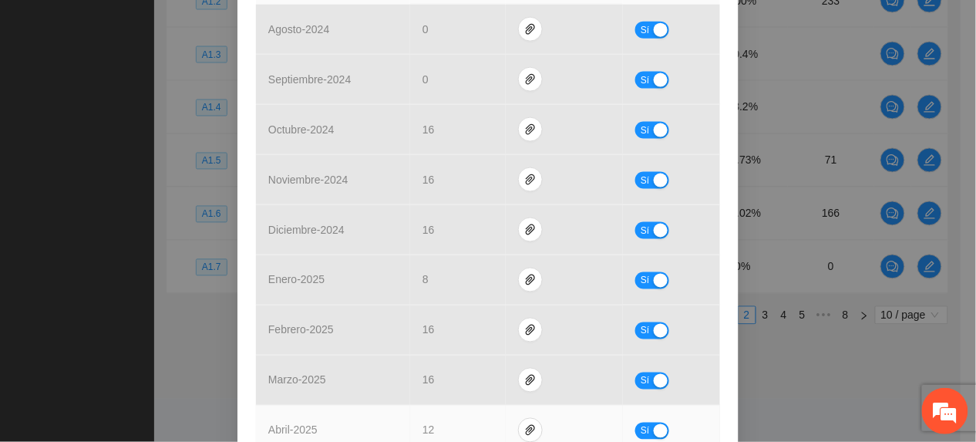
scroll to position [0, 0]
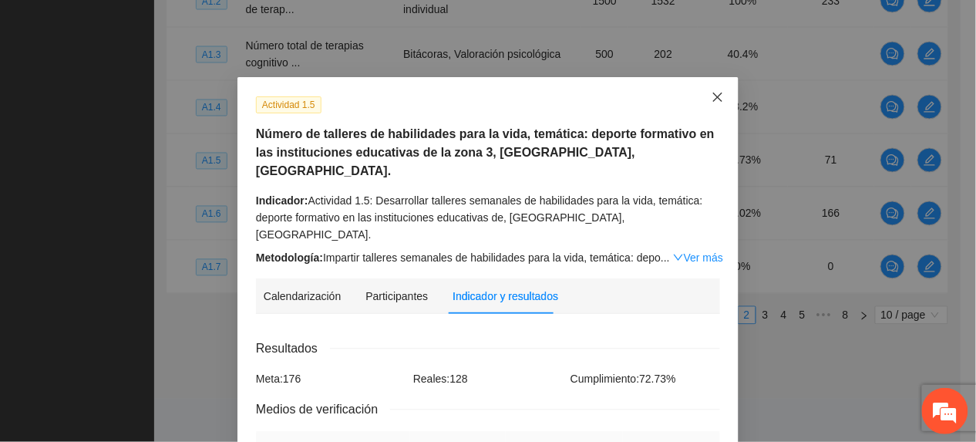
click at [716, 97] on icon "close" at bounding box center [718, 97] width 12 height 12
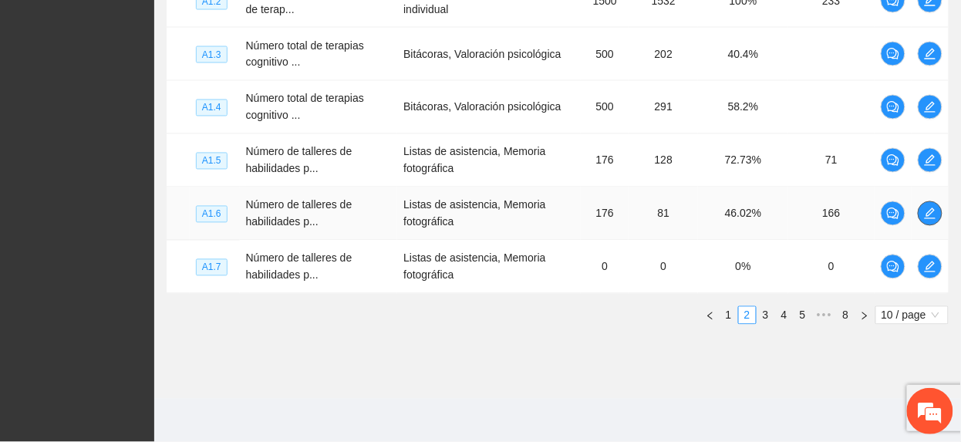
click at [920, 217] on span "edit" at bounding box center [929, 213] width 23 height 12
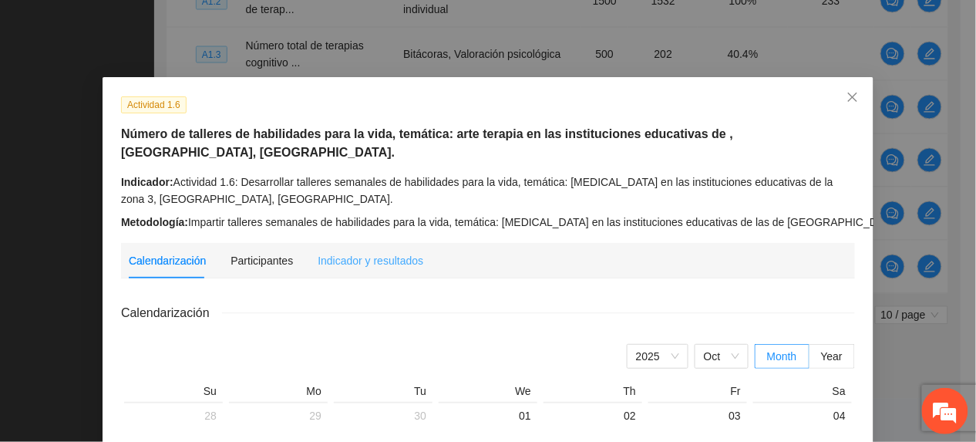
click at [355, 252] on div "Indicador y resultados" at bounding box center [371, 260] width 106 height 17
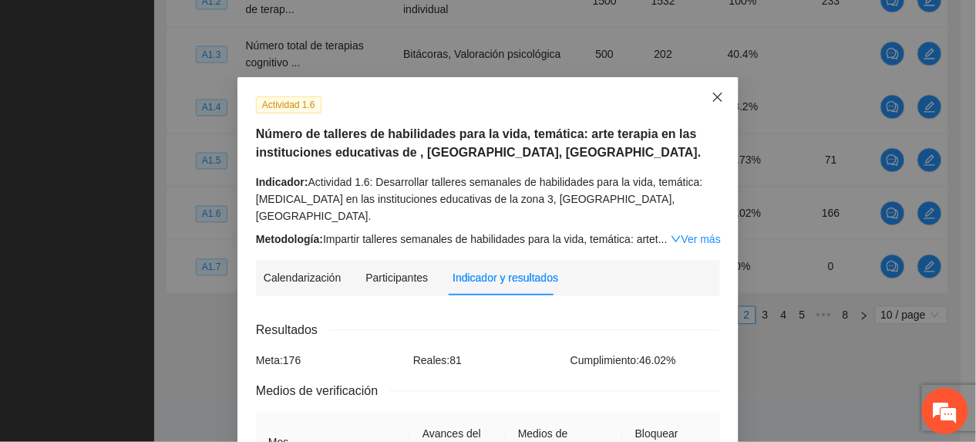
click at [720, 96] on span "Close" at bounding box center [718, 98] width 42 height 42
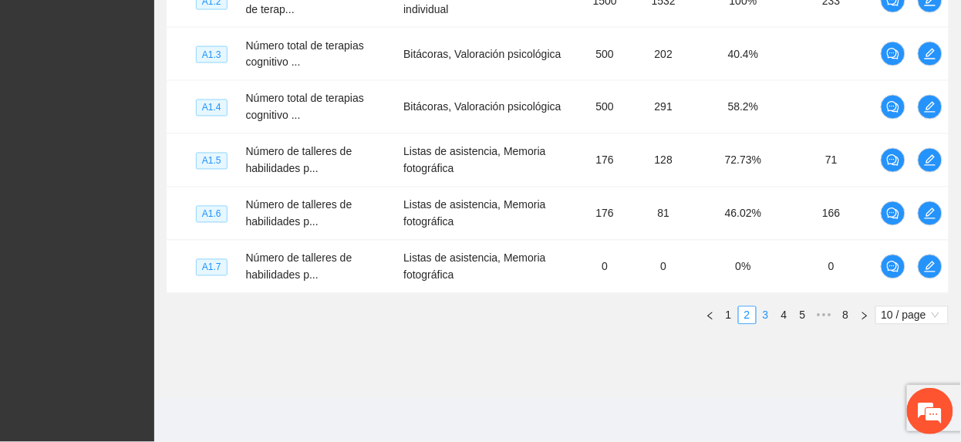
click at [767, 315] on link "3" at bounding box center [765, 315] width 17 height 17
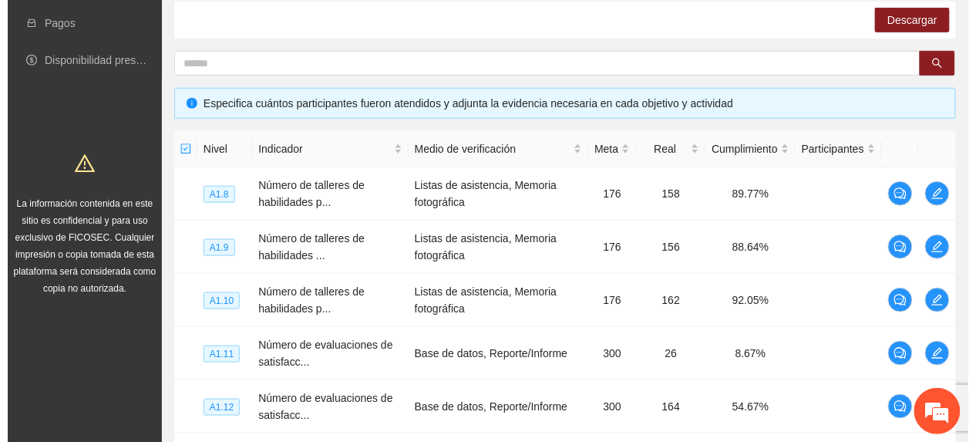
scroll to position [251, 0]
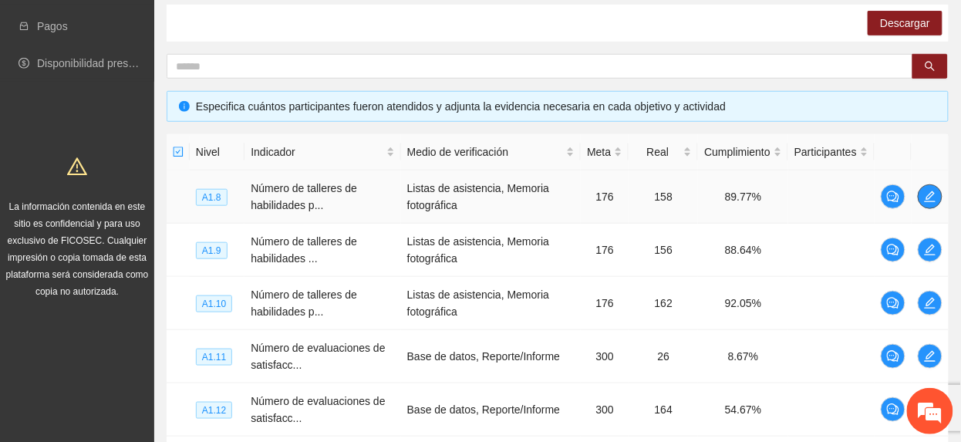
click at [938, 197] on span "edit" at bounding box center [929, 196] width 23 height 12
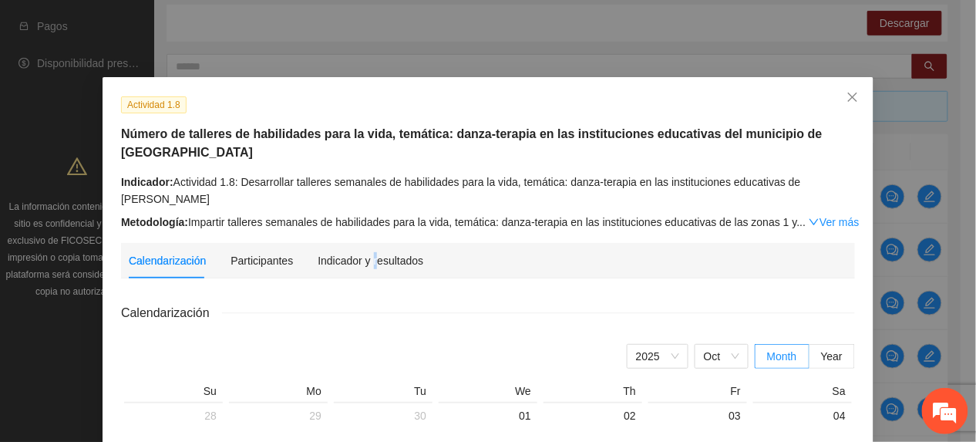
drag, startPoint x: 362, startPoint y: 228, endPoint x: 358, endPoint y: 235, distance: 7.9
click at [359, 243] on div "Indicador y resultados" at bounding box center [371, 260] width 106 height 35
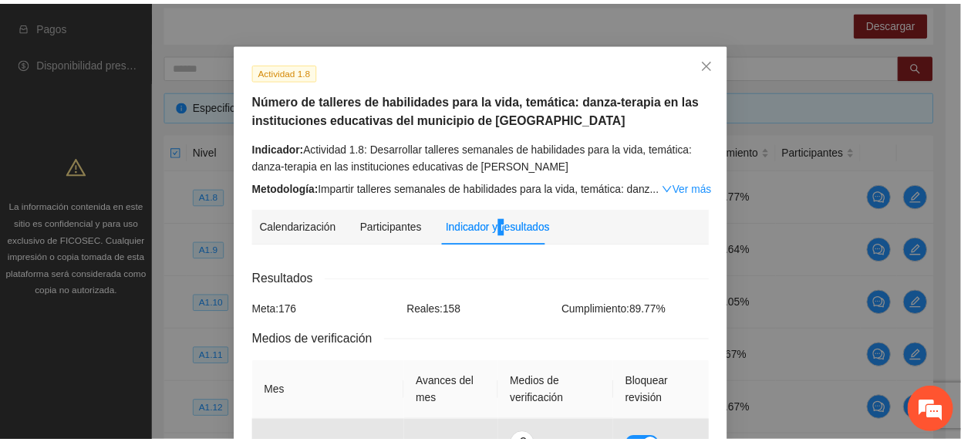
scroll to position [0, 0]
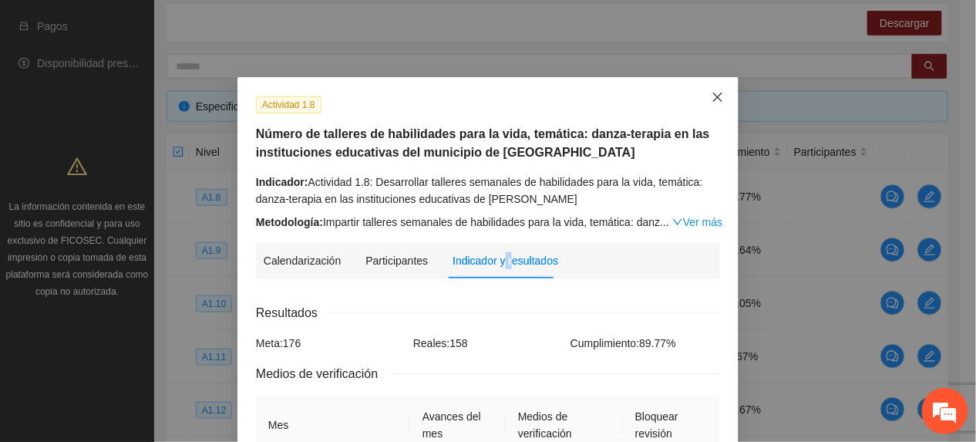
drag, startPoint x: 713, startPoint y: 99, endPoint x: 702, endPoint y: 100, distance: 10.9
click at [713, 99] on icon "close" at bounding box center [718, 97] width 12 height 12
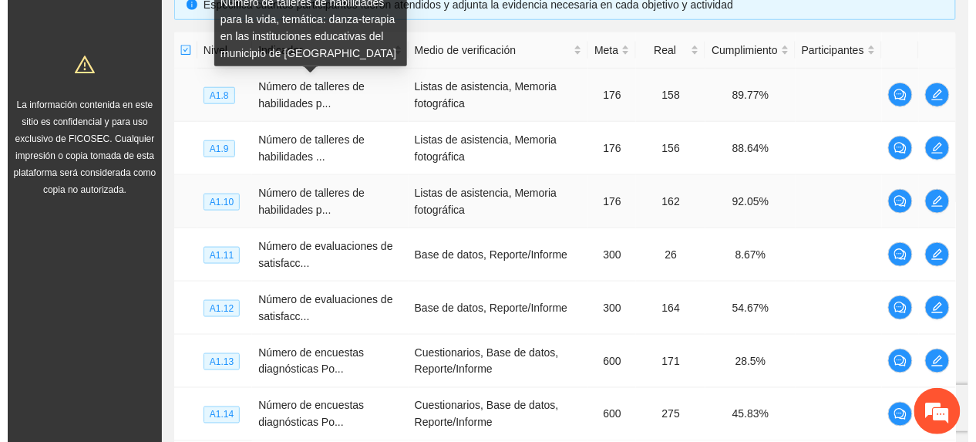
scroll to position [355, 0]
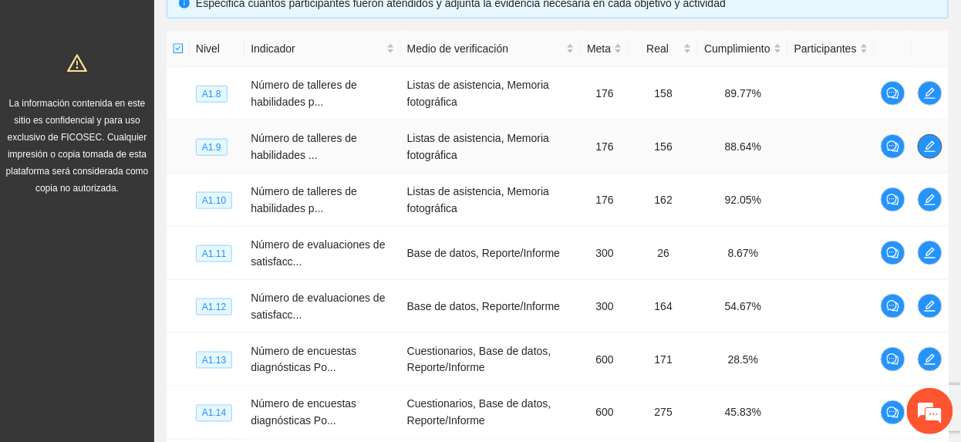
click at [932, 140] on button "button" at bounding box center [930, 146] width 25 height 25
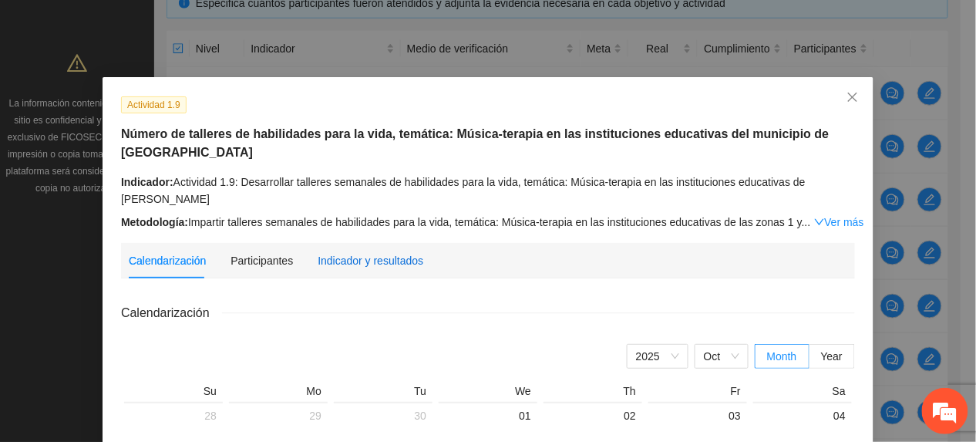
click at [318, 263] on div "Indicador y resultados" at bounding box center [371, 260] width 106 height 17
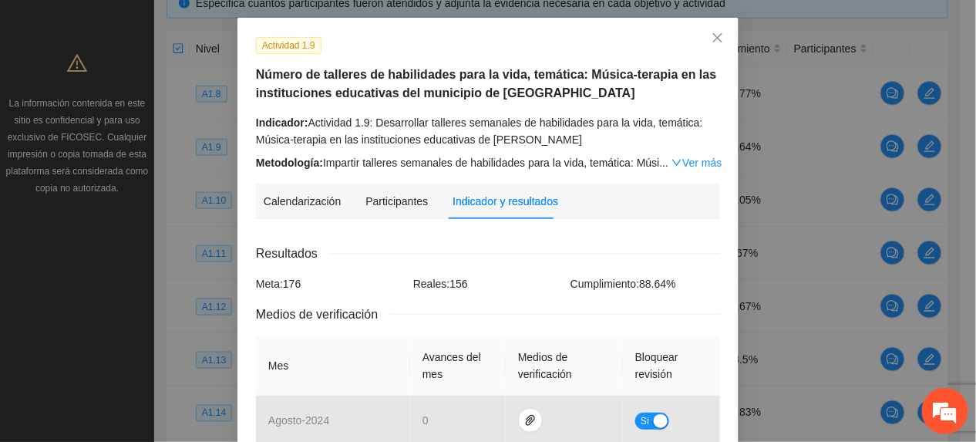
scroll to position [0, 0]
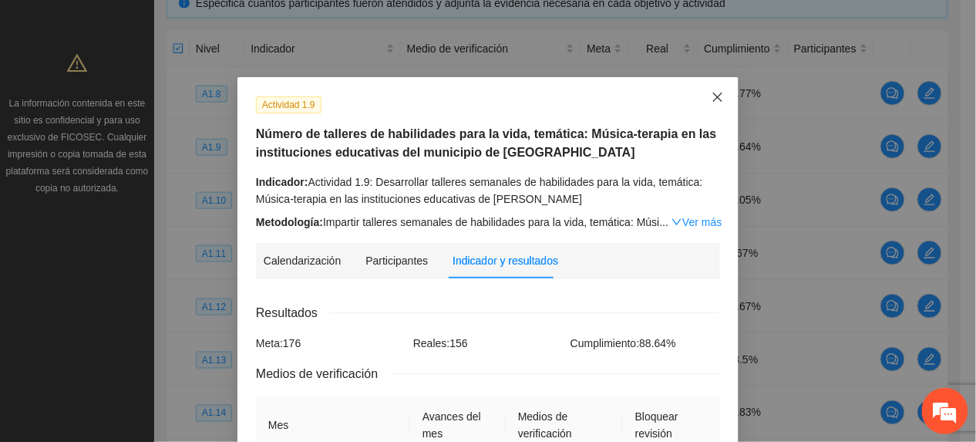
click at [712, 99] on icon "close" at bounding box center [718, 97] width 12 height 12
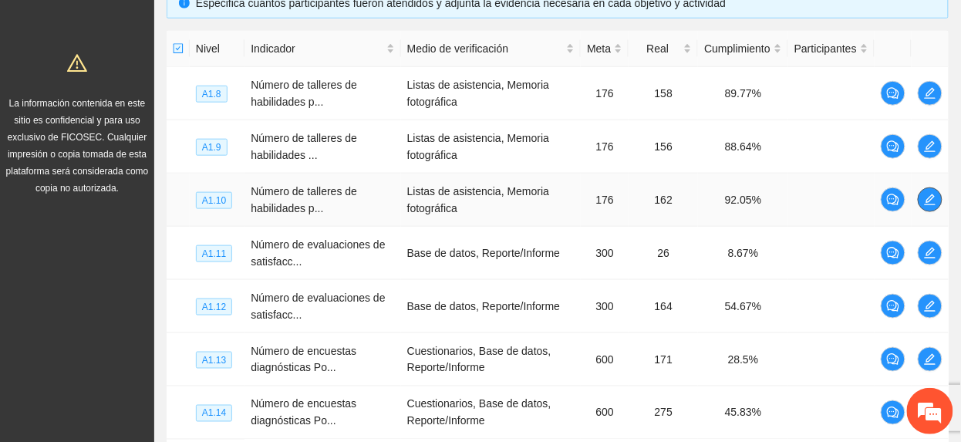
click at [933, 199] on icon "edit" at bounding box center [930, 199] width 11 height 11
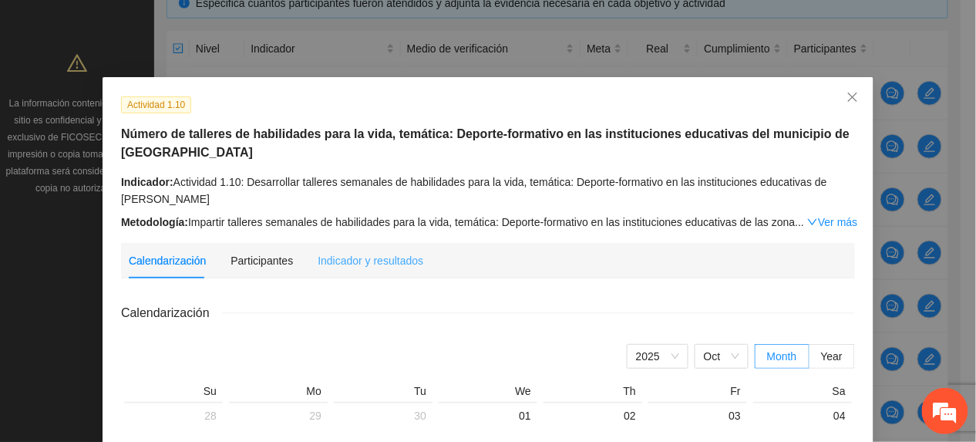
click at [387, 275] on div "Indicador y resultados" at bounding box center [371, 260] width 106 height 35
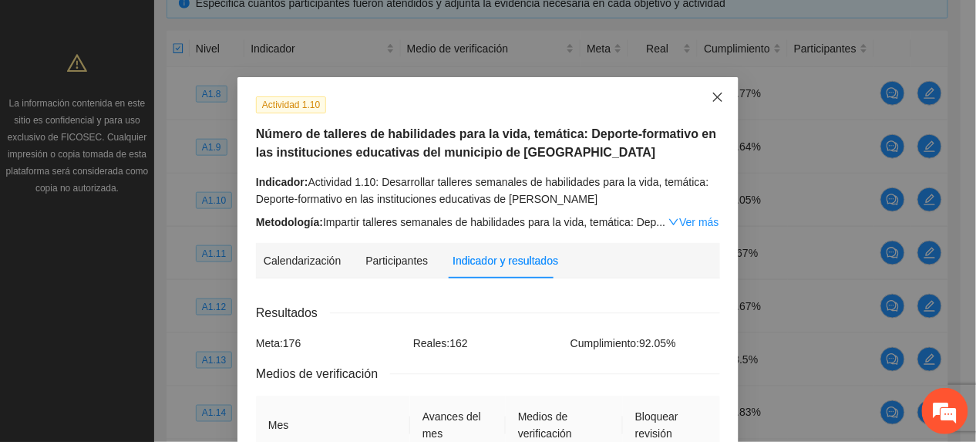
click at [716, 86] on span "Close" at bounding box center [718, 98] width 42 height 42
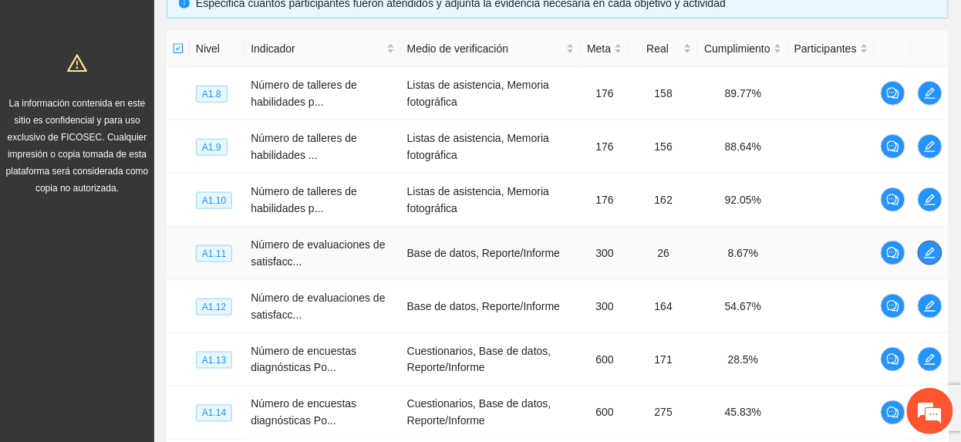
click at [923, 254] on span "edit" at bounding box center [929, 253] width 23 height 12
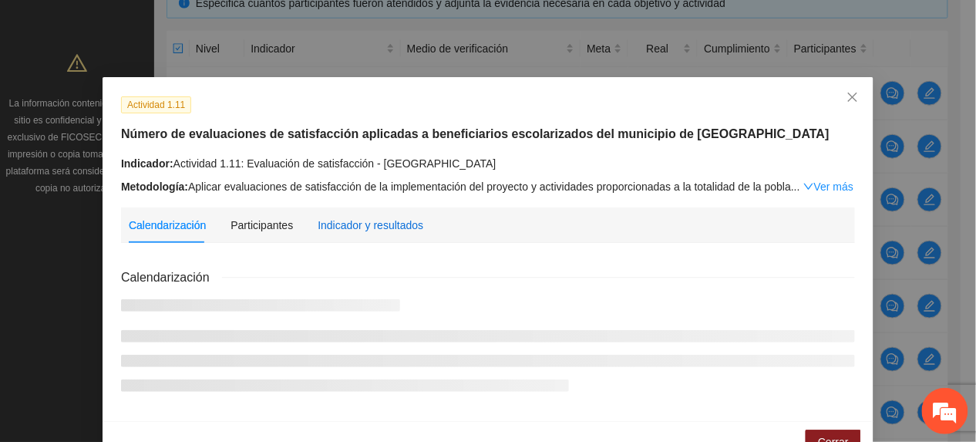
click at [371, 223] on div "Indicador y resultados" at bounding box center [371, 225] width 106 height 17
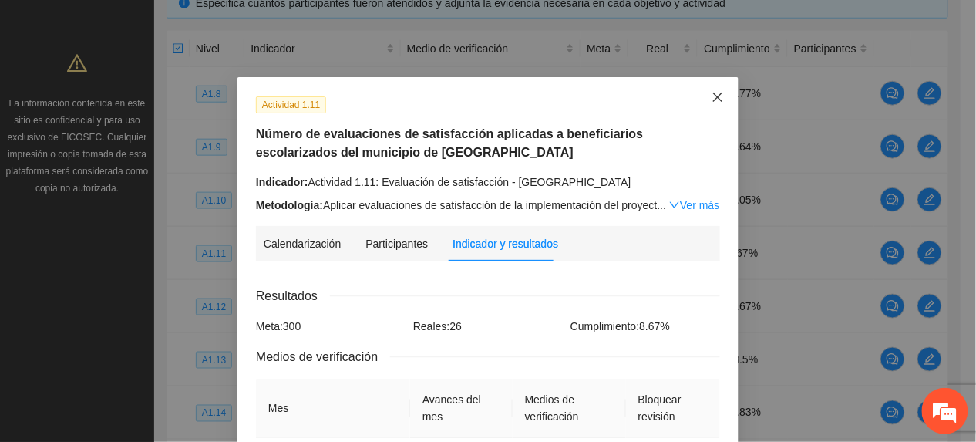
click at [714, 99] on icon "close" at bounding box center [718, 97] width 12 height 12
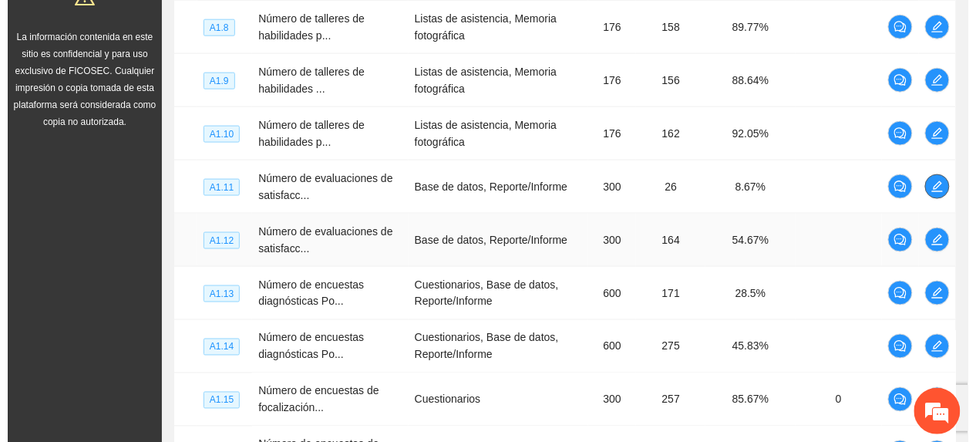
scroll to position [457, 0]
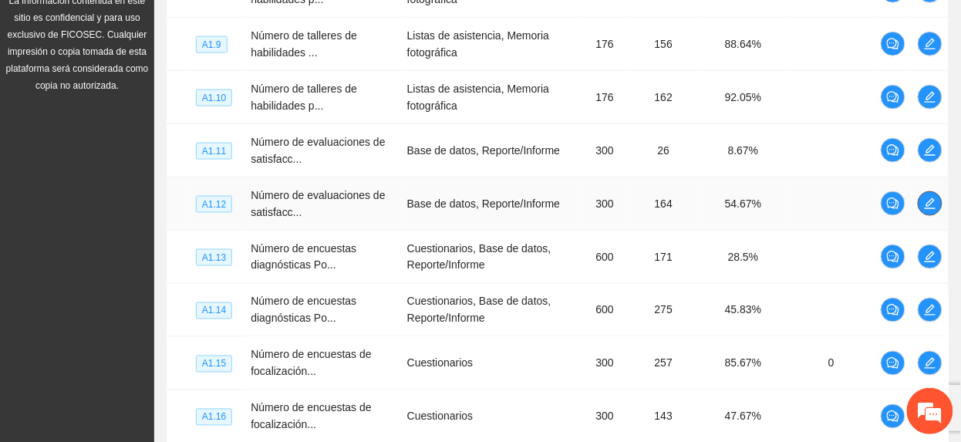
click at [929, 197] on button "button" at bounding box center [930, 203] width 25 height 25
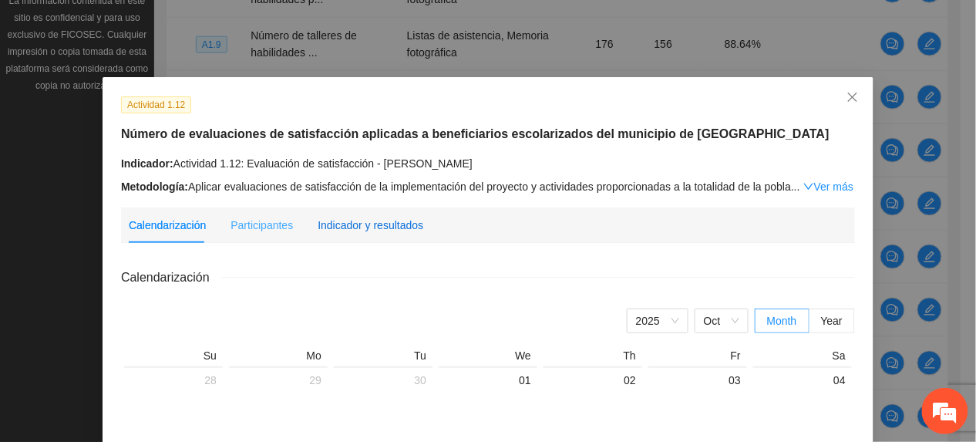
drag, startPoint x: 365, startPoint y: 225, endPoint x: 356, endPoint y: 227, distance: 8.6
click at [364, 225] on div "Indicador y resultados" at bounding box center [371, 225] width 106 height 17
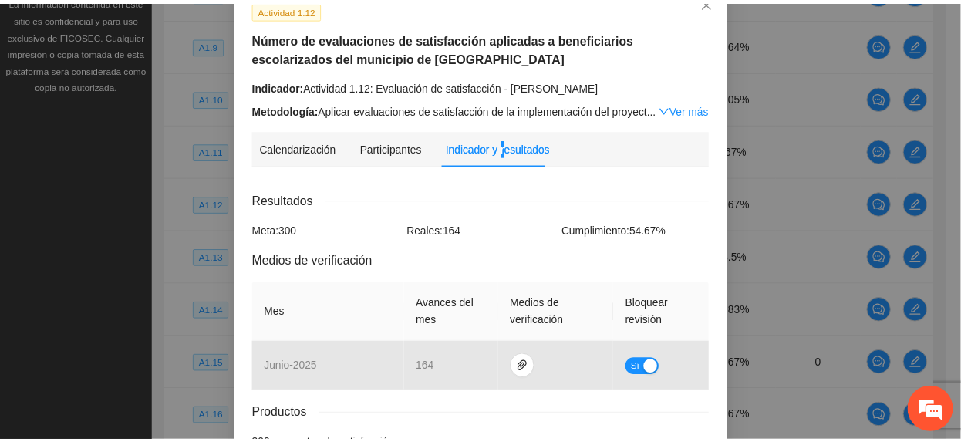
scroll to position [0, 0]
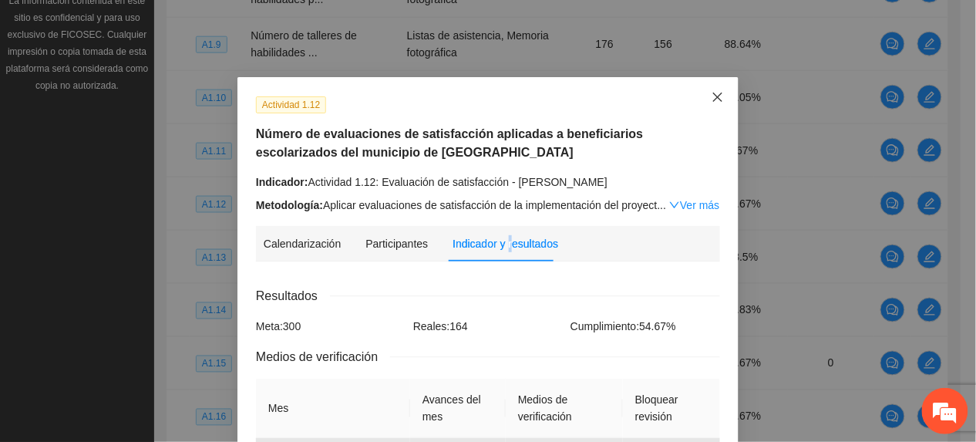
click at [712, 97] on icon "close" at bounding box center [718, 97] width 12 height 12
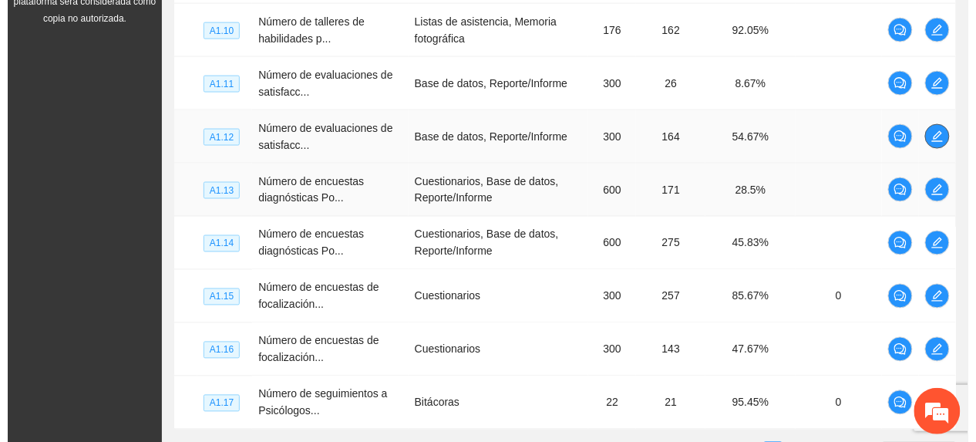
scroll to position [560, 0]
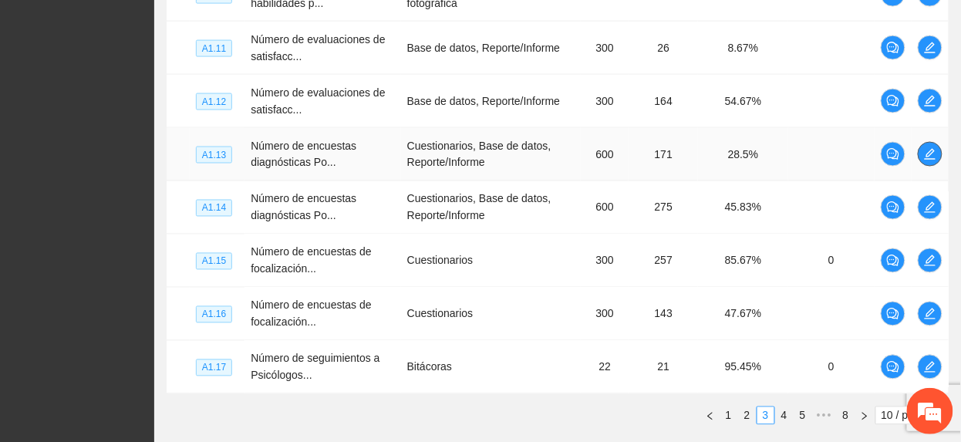
click at [932, 148] on button "button" at bounding box center [930, 154] width 25 height 25
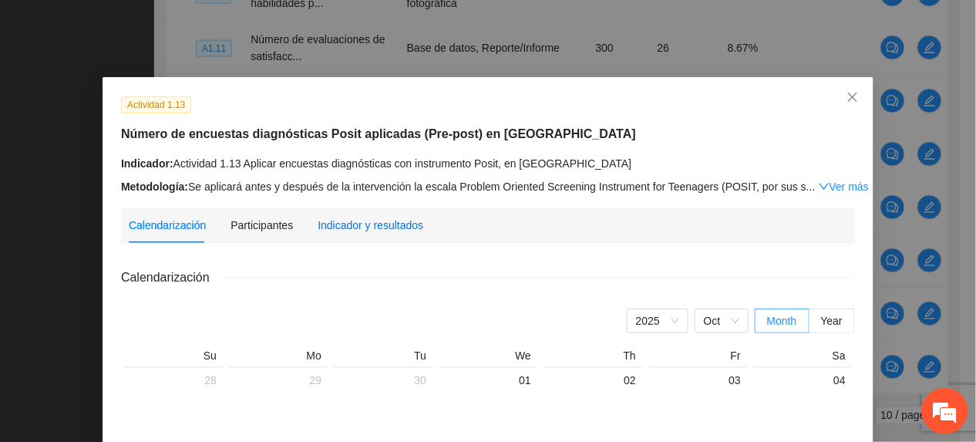
click at [340, 230] on div "Indicador y resultados" at bounding box center [371, 225] width 106 height 17
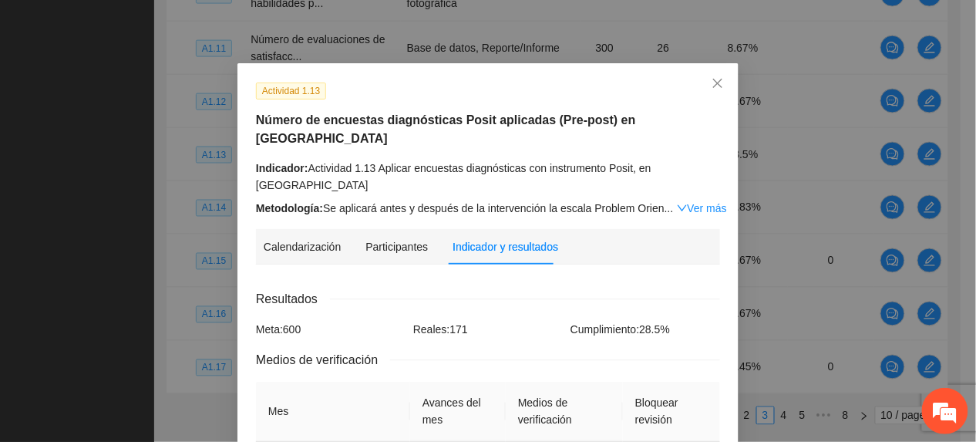
scroll to position [0, 0]
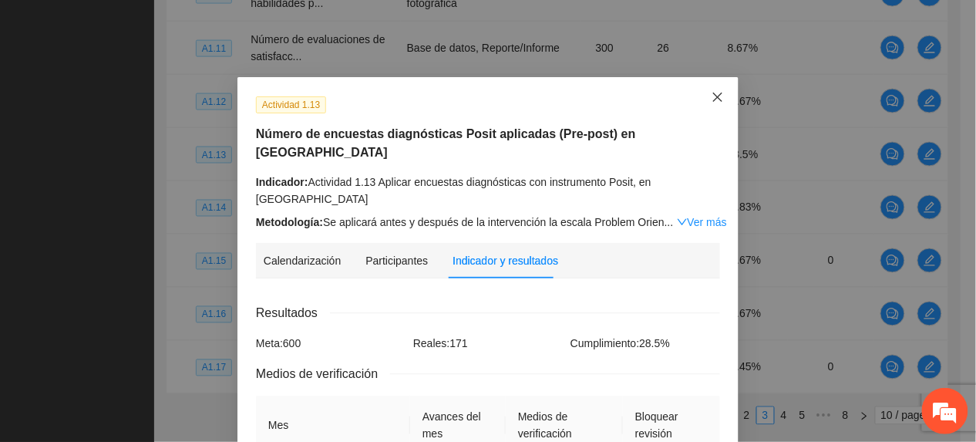
click at [701, 106] on span "Close" at bounding box center [718, 98] width 42 height 42
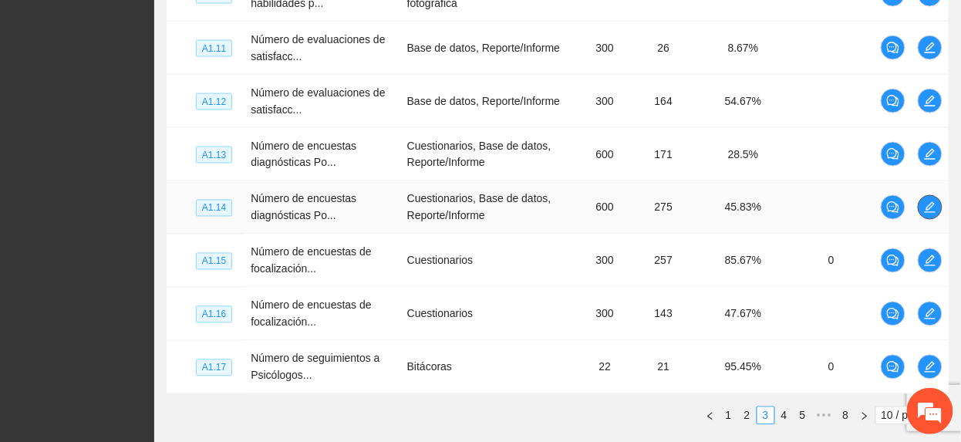
click at [929, 202] on icon "edit" at bounding box center [930, 207] width 12 height 12
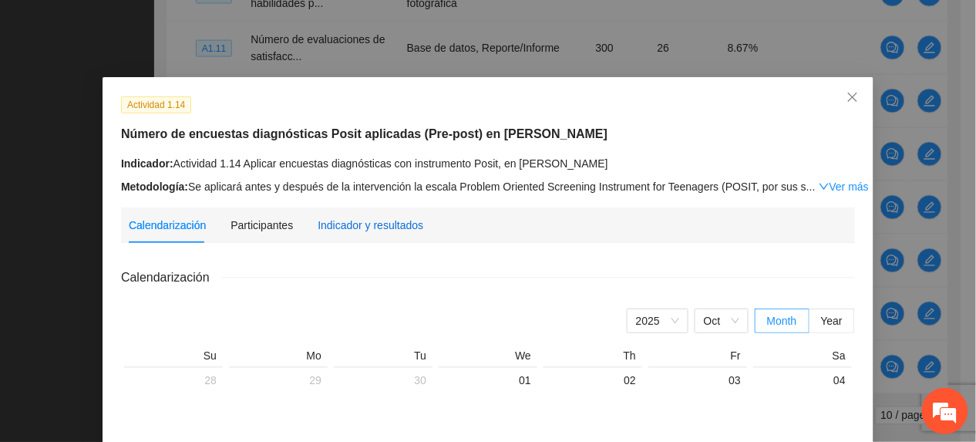
click at [352, 231] on div "Indicador y resultados" at bounding box center [371, 225] width 106 height 17
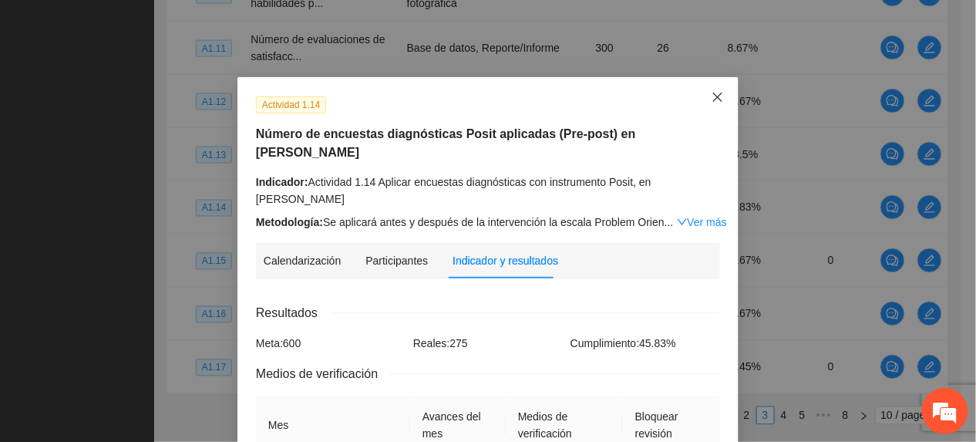
click at [706, 106] on span "Close" at bounding box center [718, 98] width 42 height 42
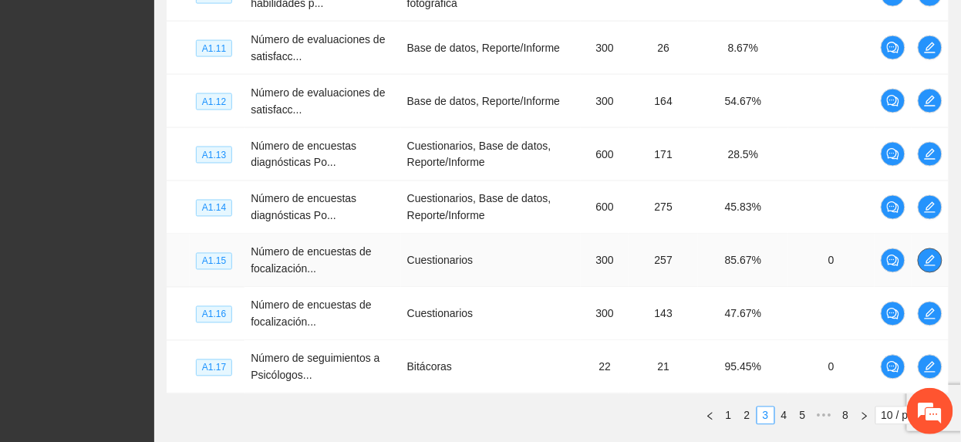
click at [929, 258] on icon "edit" at bounding box center [930, 260] width 12 height 12
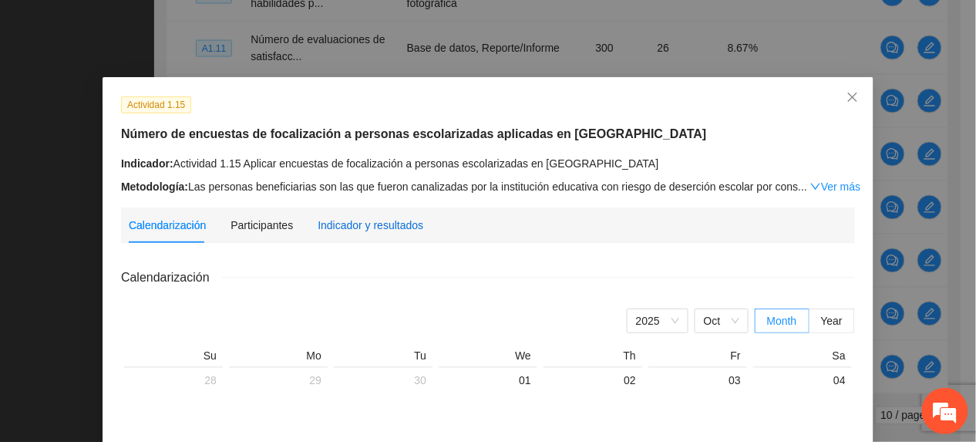
click at [395, 223] on div "Indicador y resultados" at bounding box center [371, 225] width 106 height 17
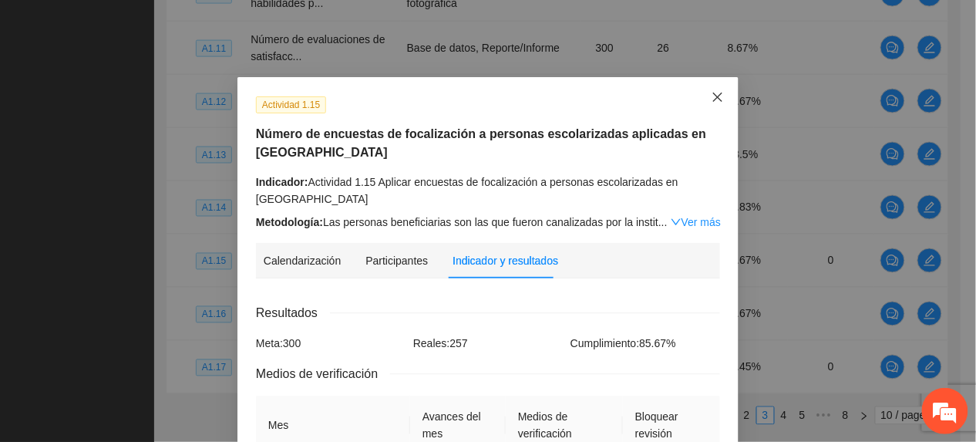
click at [712, 96] on icon "close" at bounding box center [718, 97] width 12 height 12
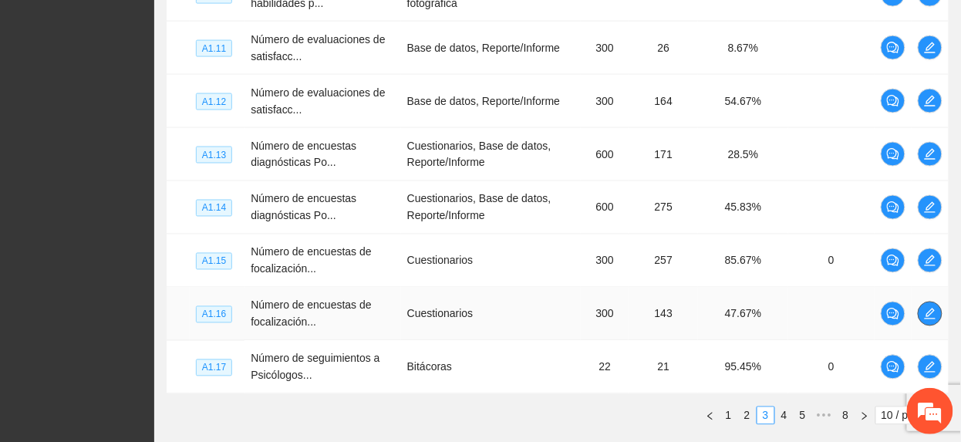
click at [932, 310] on icon "edit" at bounding box center [930, 314] width 12 height 12
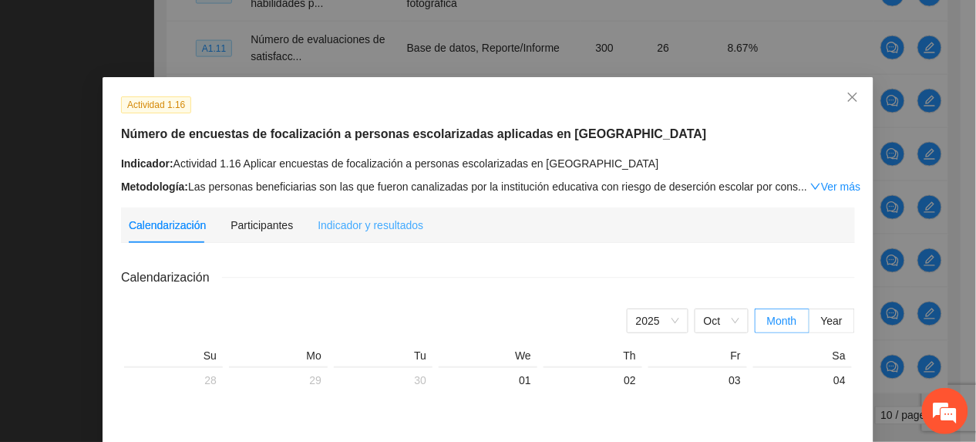
click at [366, 234] on div "Indicador y resultados" at bounding box center [371, 224] width 106 height 35
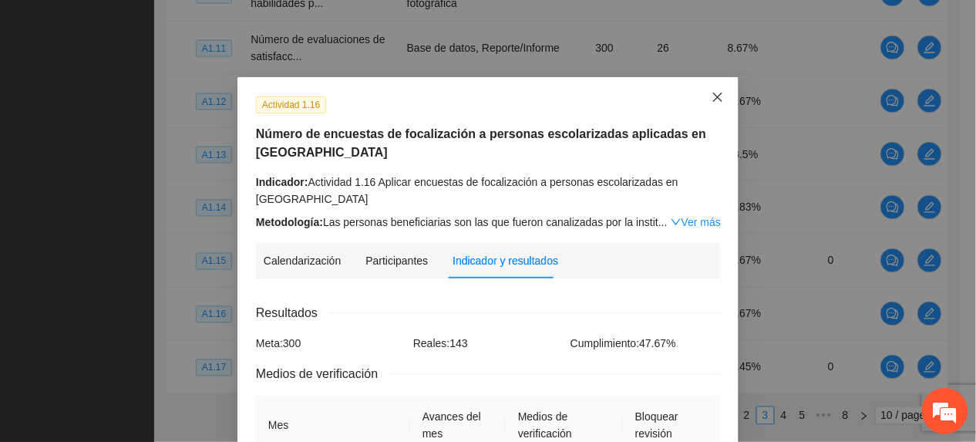
click at [702, 112] on span "Close" at bounding box center [718, 98] width 42 height 42
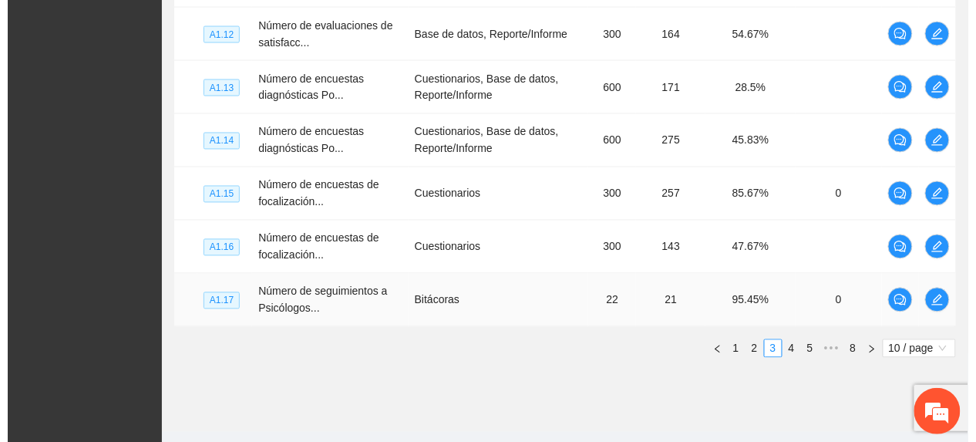
scroll to position [663, 0]
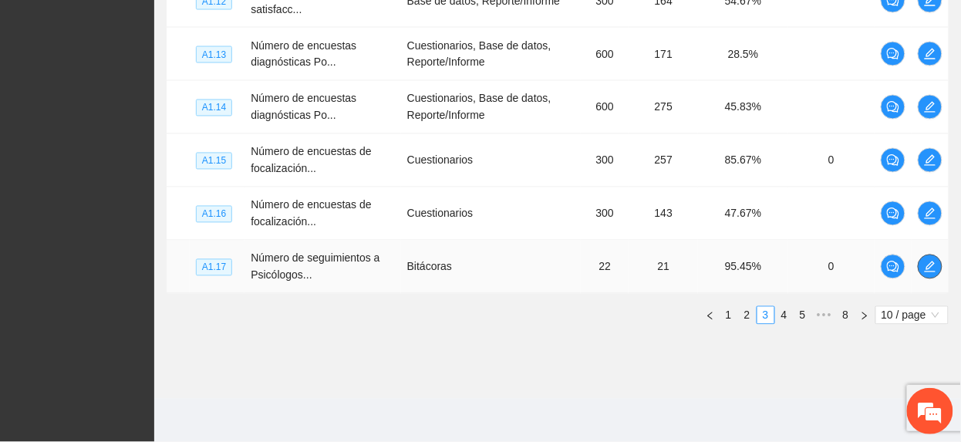
click at [922, 272] on span "edit" at bounding box center [929, 267] width 23 height 12
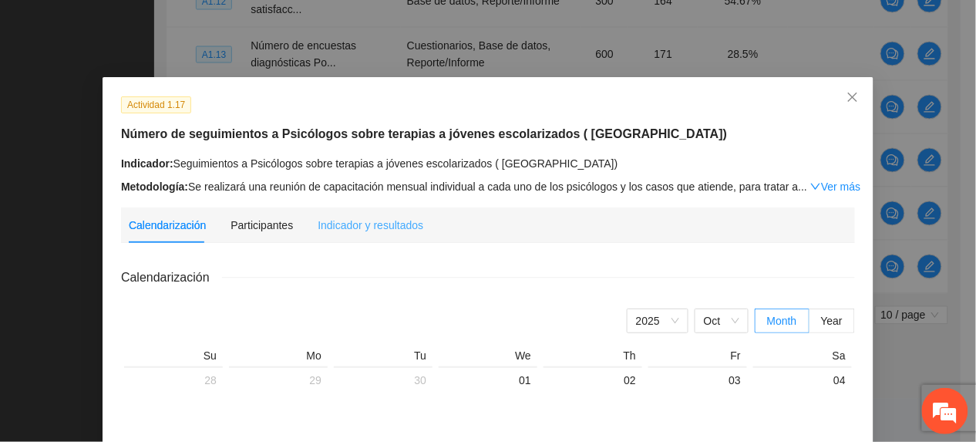
click at [377, 233] on div "Indicador y resultados" at bounding box center [371, 224] width 106 height 35
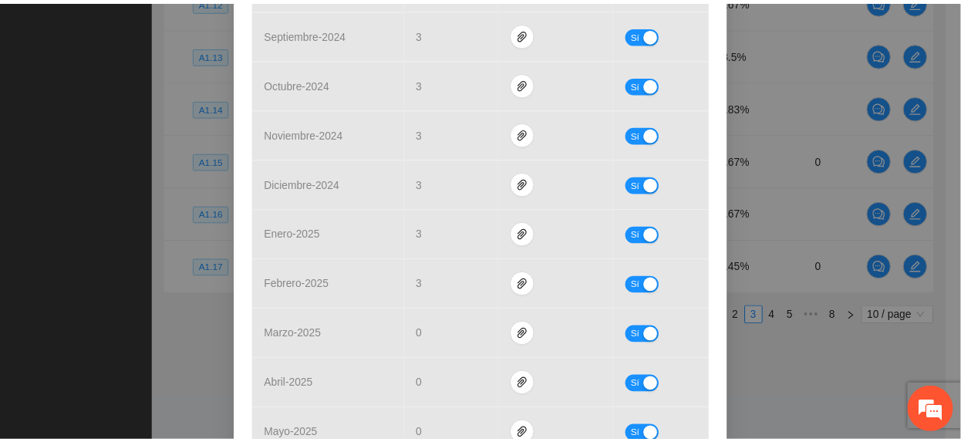
scroll to position [0, 0]
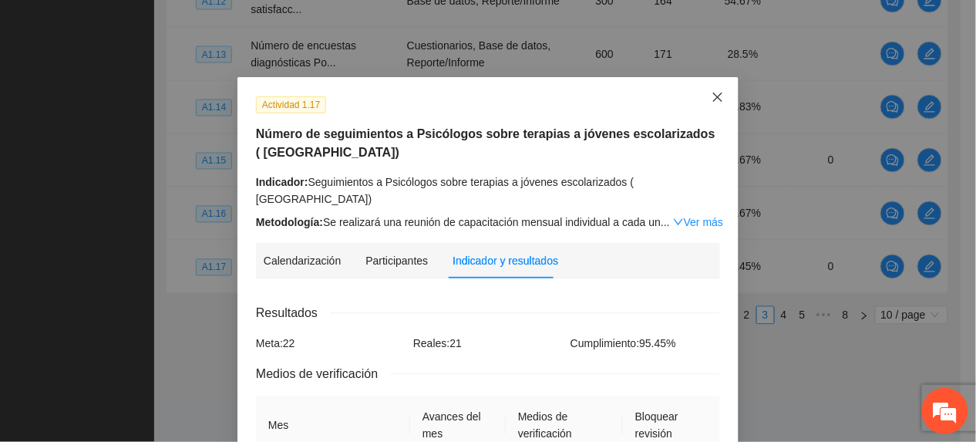
click at [716, 103] on icon "close" at bounding box center [718, 97] width 12 height 12
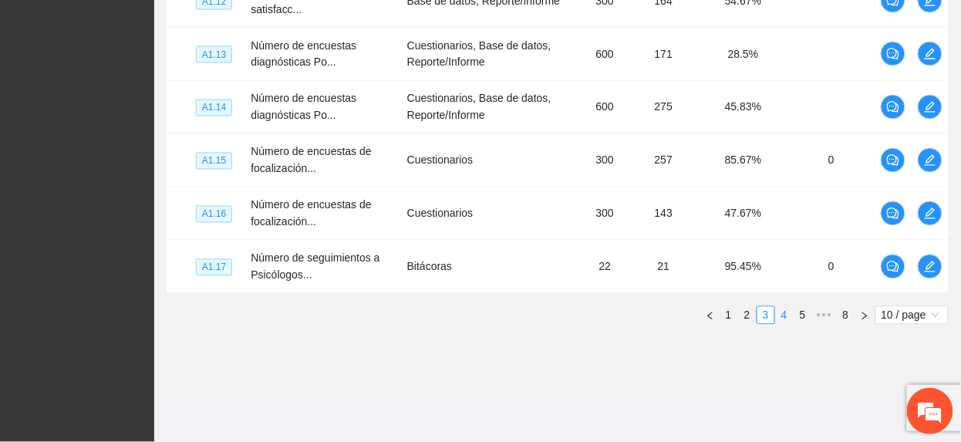
click at [790, 322] on link "4" at bounding box center [784, 315] width 17 height 17
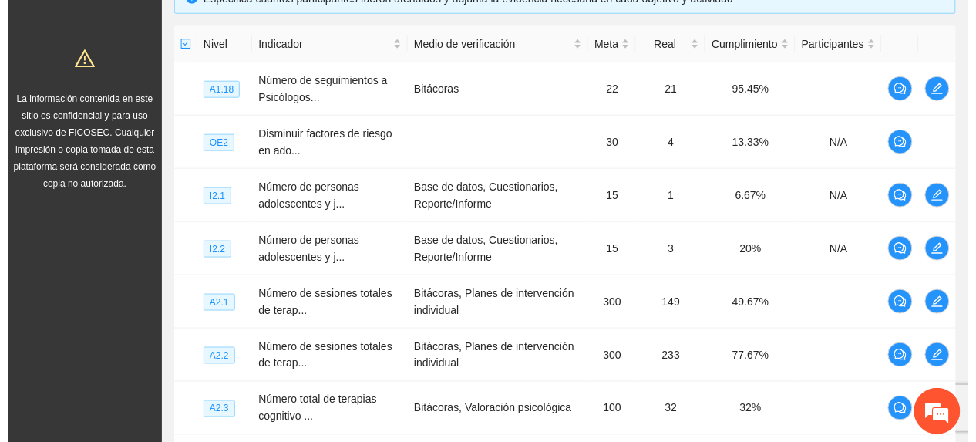
scroll to position [355, 0]
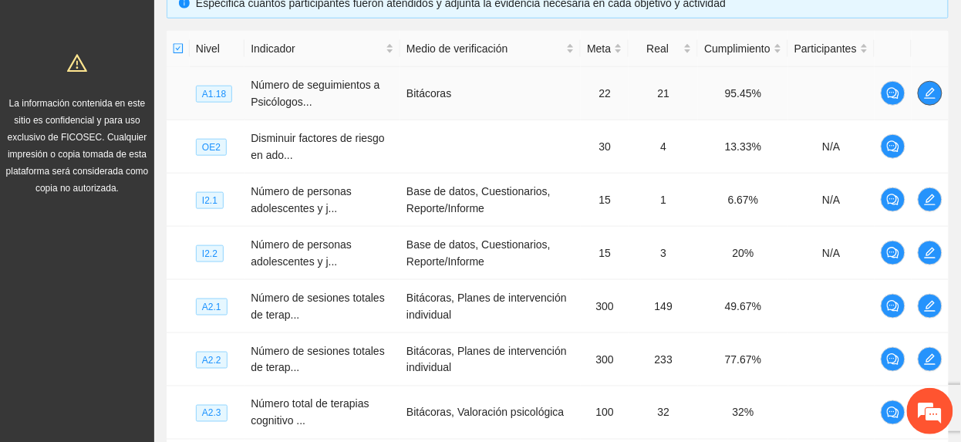
click at [932, 93] on icon "edit" at bounding box center [930, 93] width 12 height 12
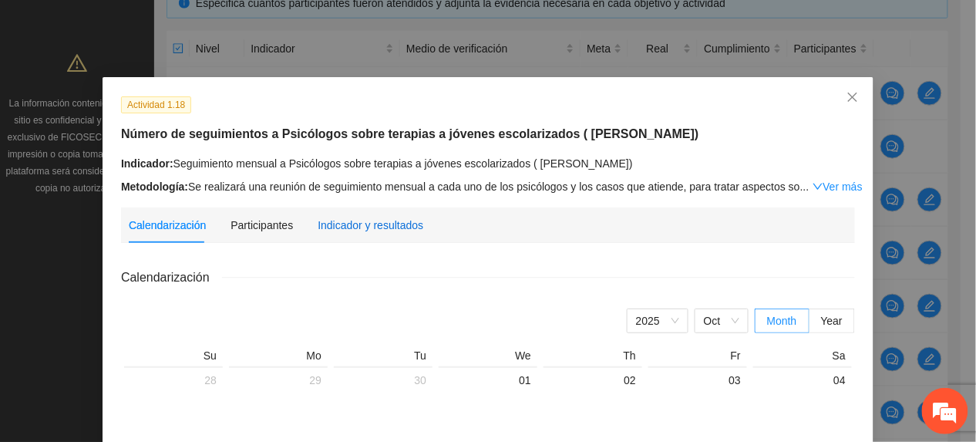
click at [343, 227] on div "Indicador y resultados" at bounding box center [371, 225] width 106 height 17
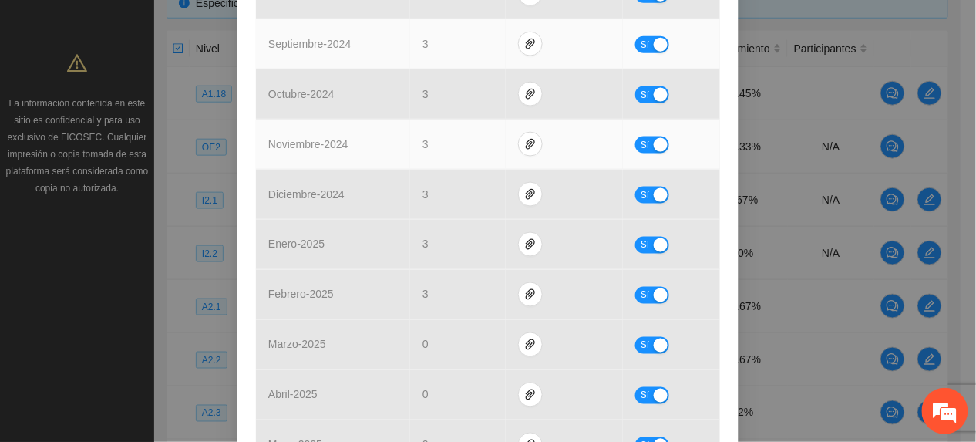
scroll to position [0, 0]
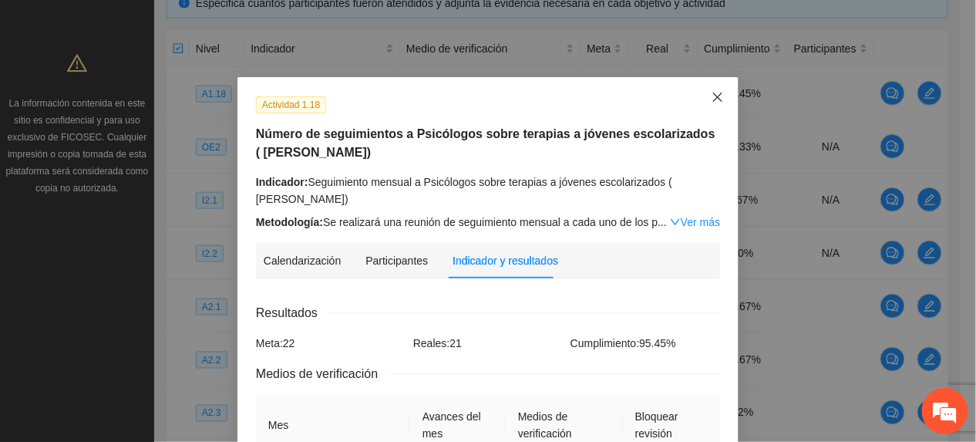
click at [712, 99] on icon "close" at bounding box center [718, 97] width 12 height 12
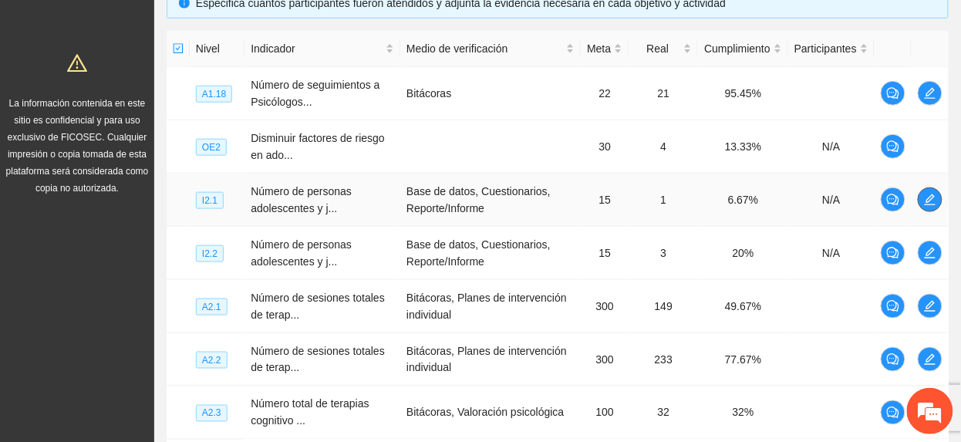
click at [932, 205] on icon "edit" at bounding box center [930, 200] width 12 height 12
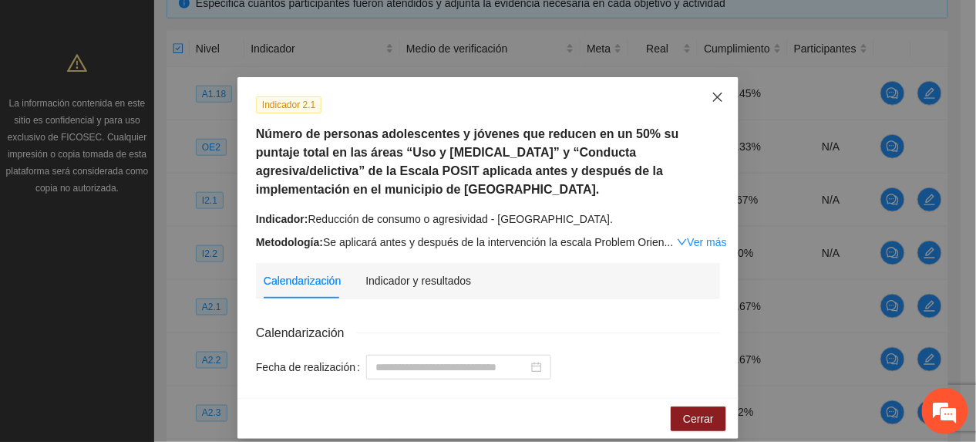
drag, startPoint x: 700, startPoint y: 93, endPoint x: 969, endPoint y: 91, distance: 269.1
click at [701, 93] on span "Close" at bounding box center [718, 98] width 42 height 42
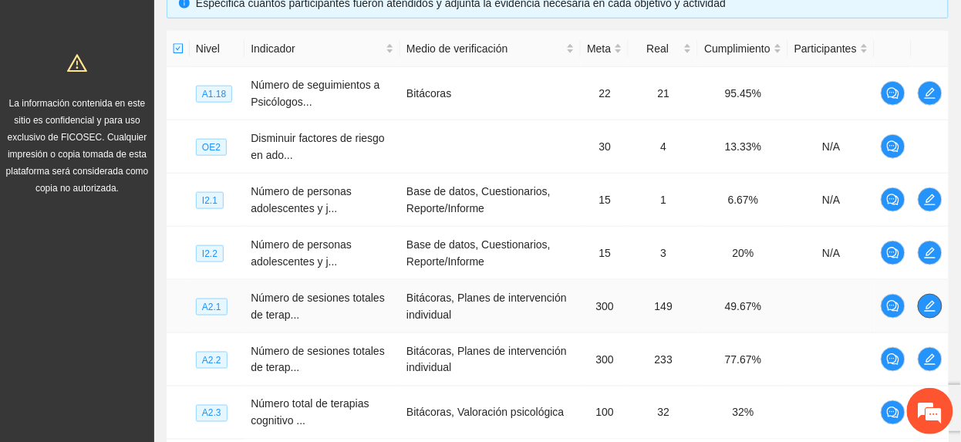
click at [926, 307] on icon "edit" at bounding box center [930, 306] width 12 height 12
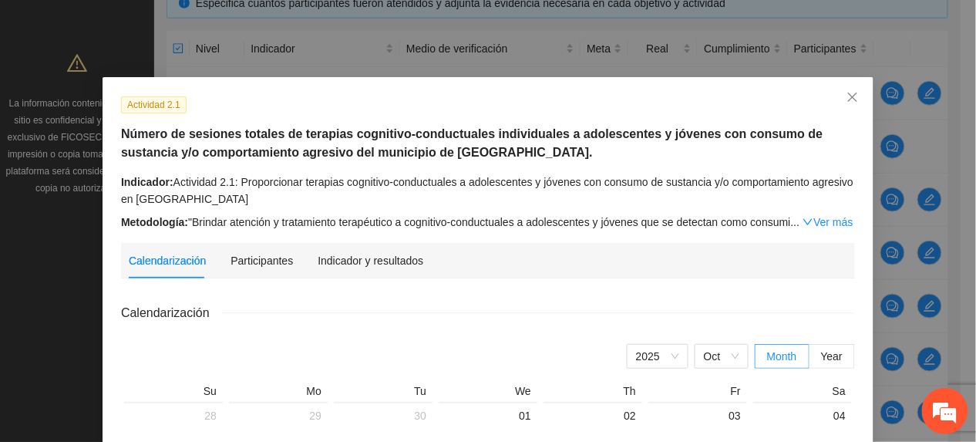
click at [412, 264] on div "Calendarización Participantes Indicador y resultados" at bounding box center [488, 260] width 719 height 35
click at [413, 261] on div "Calendarización Participantes Indicador y resultados" at bounding box center [488, 260] width 719 height 35
click at [403, 267] on div "Indicador y resultados" at bounding box center [371, 260] width 106 height 17
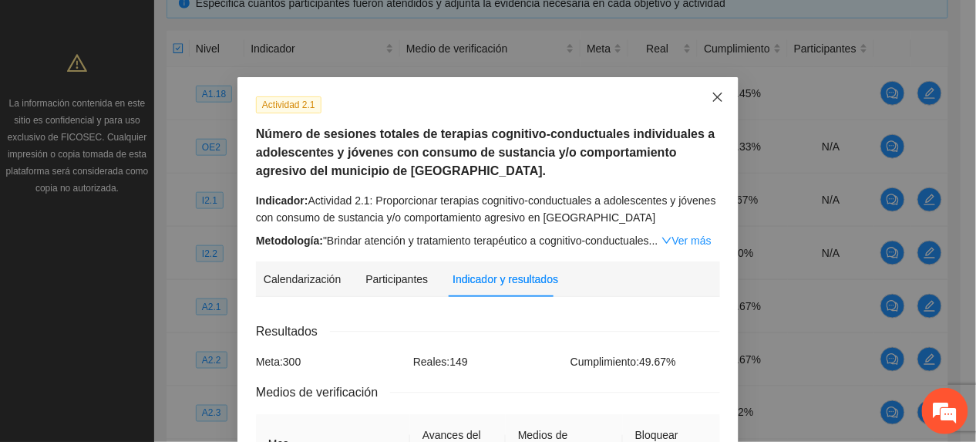
click at [714, 99] on icon "close" at bounding box center [718, 97] width 12 height 12
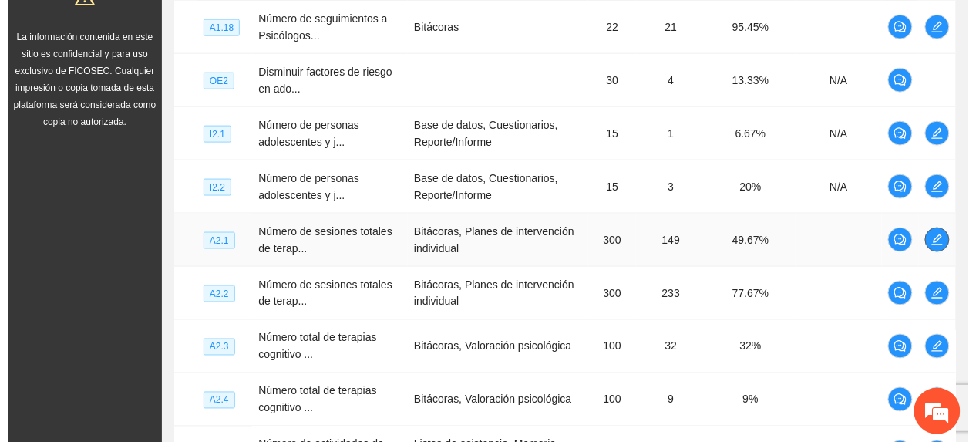
scroll to position [560, 0]
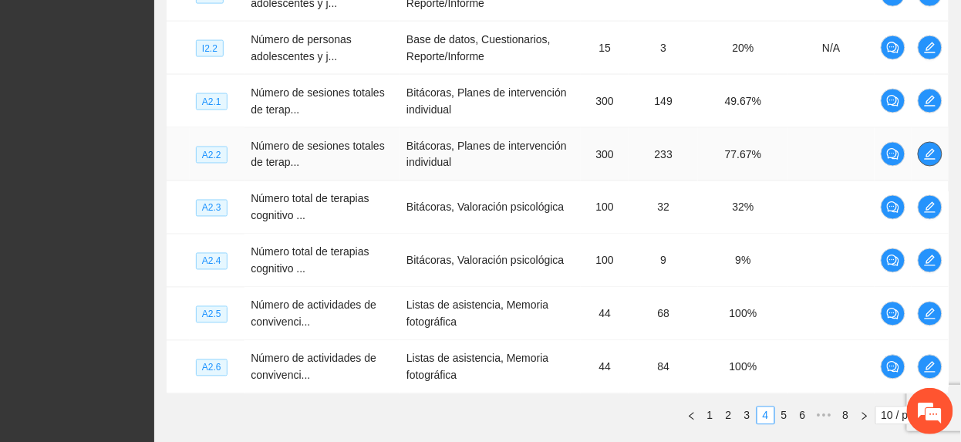
click at [932, 156] on icon "edit" at bounding box center [930, 154] width 12 height 12
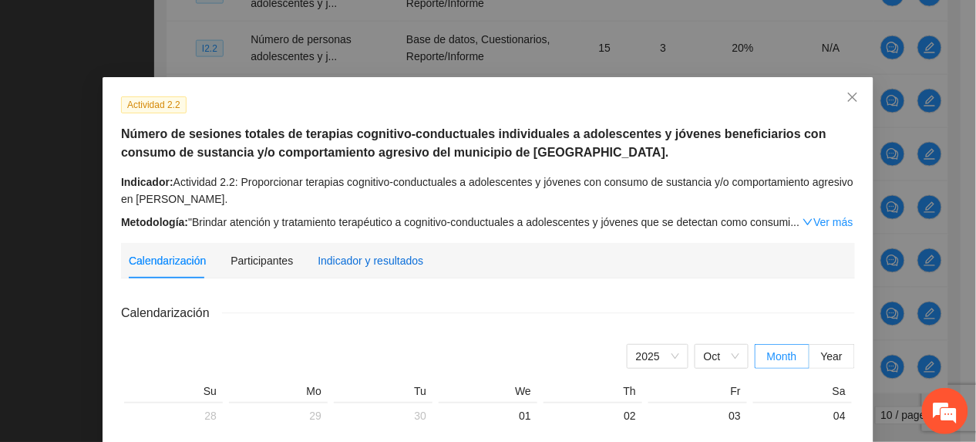
click at [356, 254] on div "Indicador y resultados" at bounding box center [371, 260] width 106 height 17
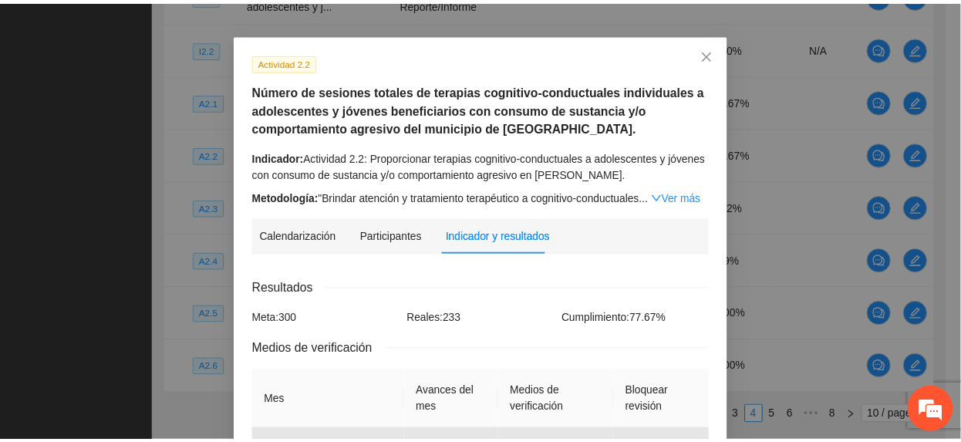
scroll to position [16, 0]
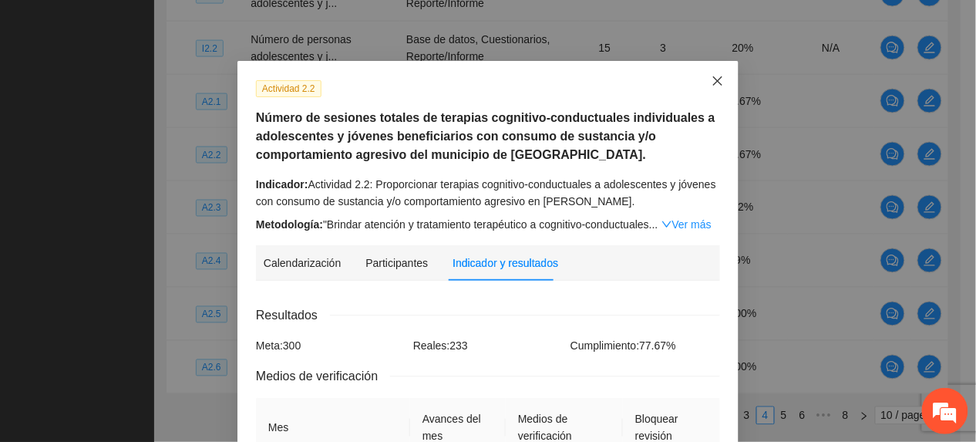
click at [713, 83] on icon "close" at bounding box center [718, 81] width 12 height 12
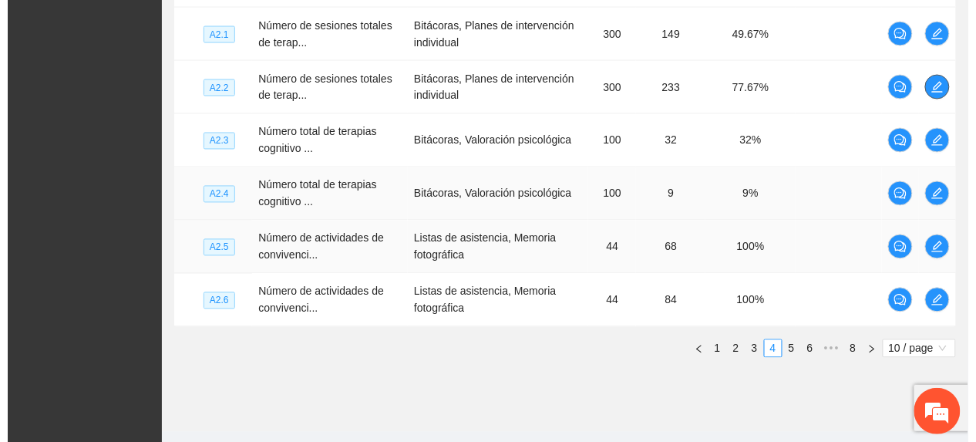
scroll to position [663, 0]
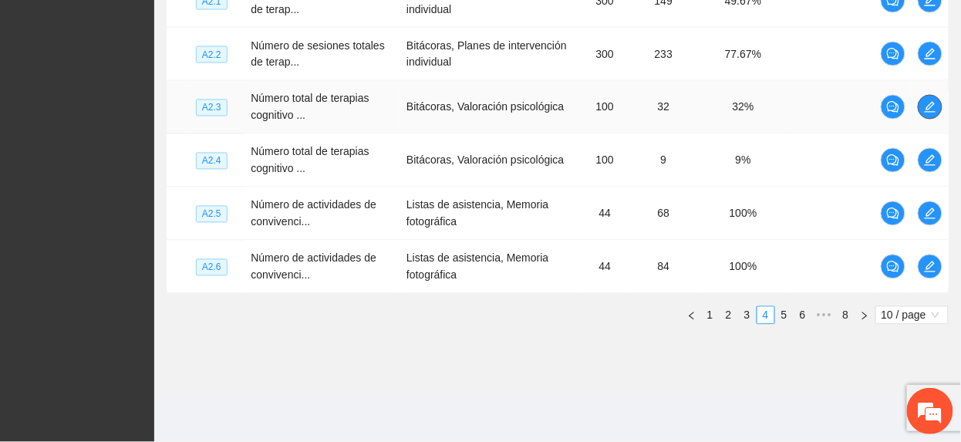
click at [924, 108] on icon "edit" at bounding box center [930, 107] width 12 height 12
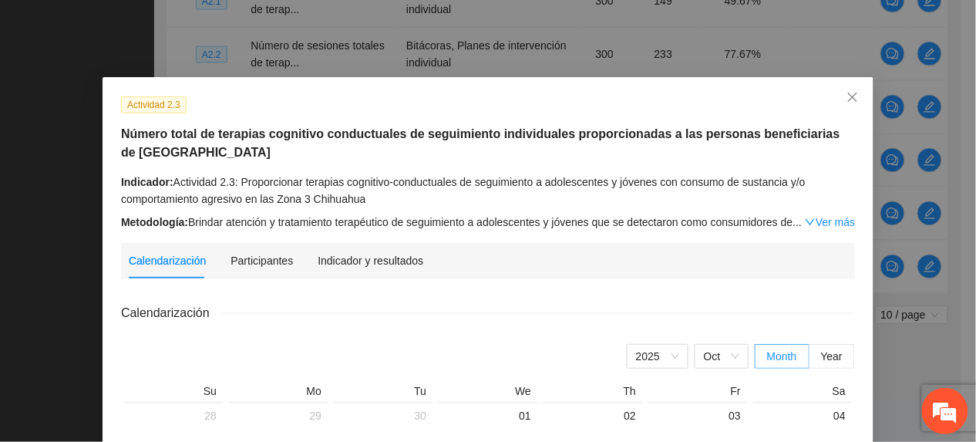
click at [328, 248] on div "Indicador y resultados" at bounding box center [371, 260] width 106 height 35
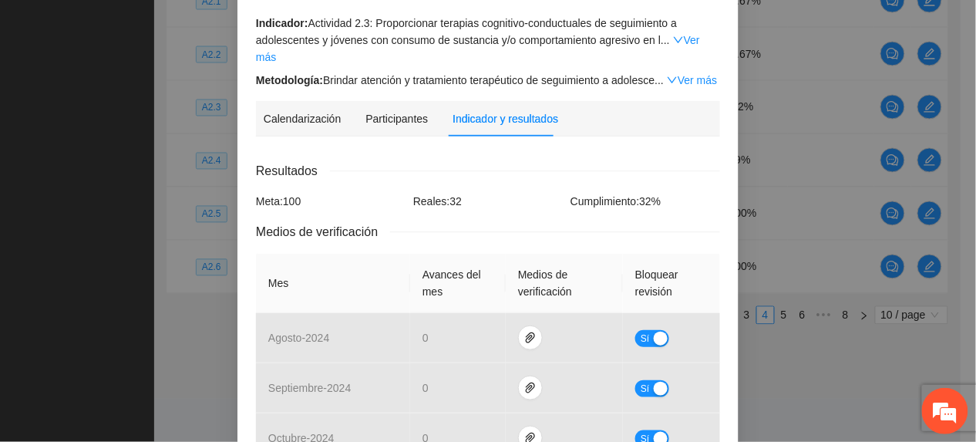
scroll to position [0, 0]
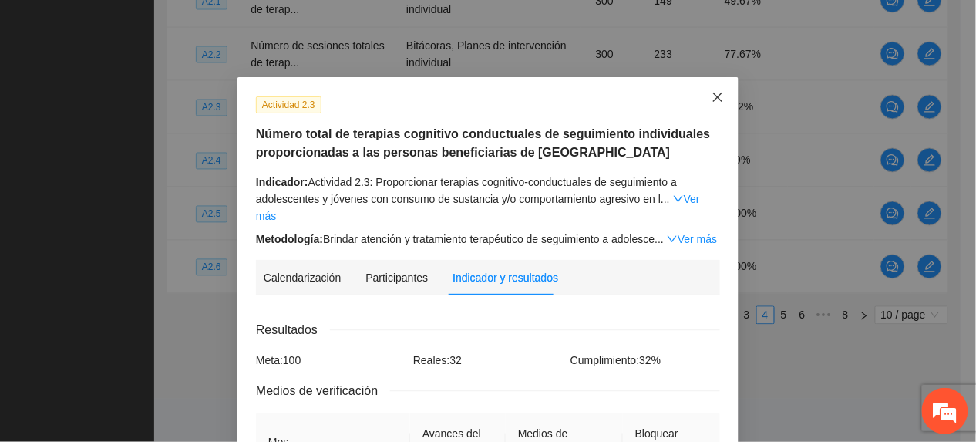
click at [713, 97] on icon "close" at bounding box center [717, 97] width 9 height 9
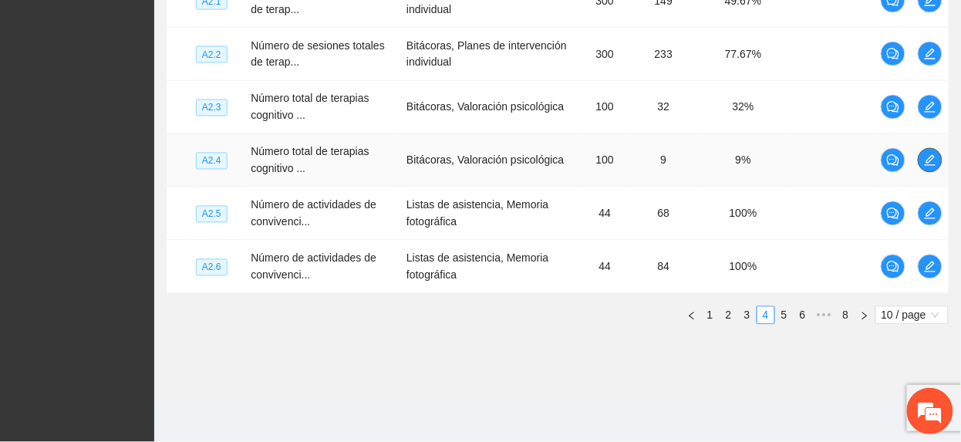
click at [932, 154] on icon "edit" at bounding box center [930, 160] width 12 height 12
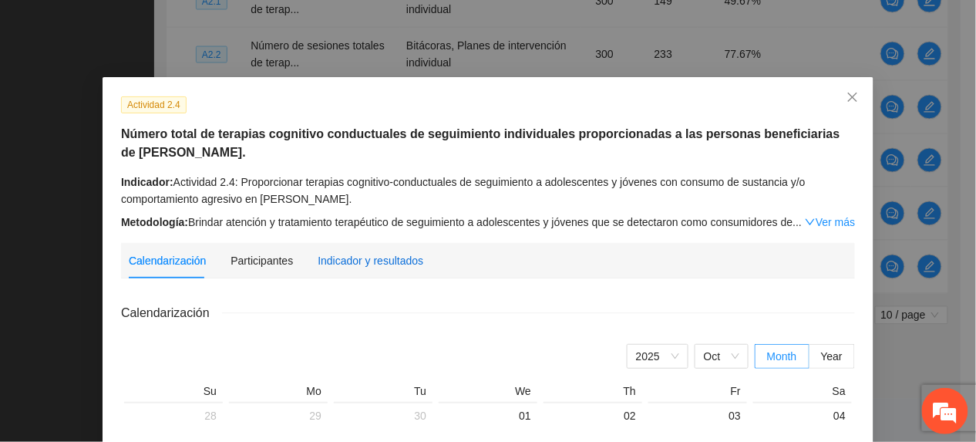
click at [361, 263] on div "Indicador y resultados" at bounding box center [371, 260] width 106 height 17
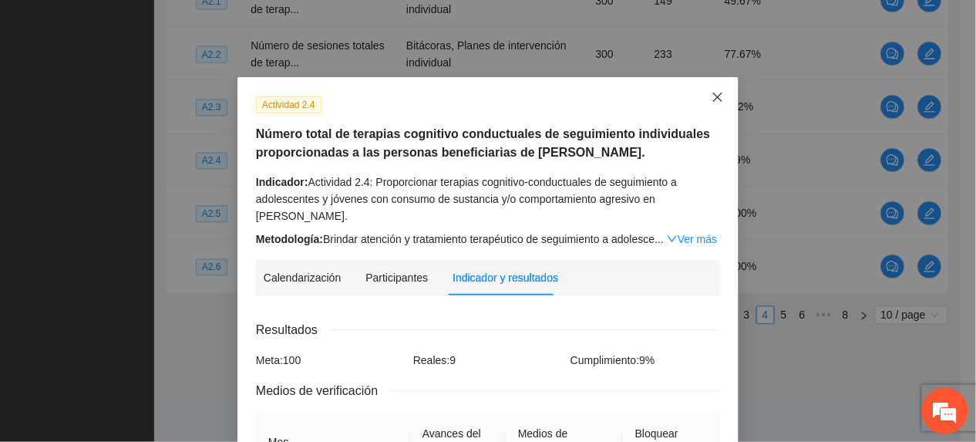
click at [714, 99] on icon "close" at bounding box center [718, 97] width 12 height 12
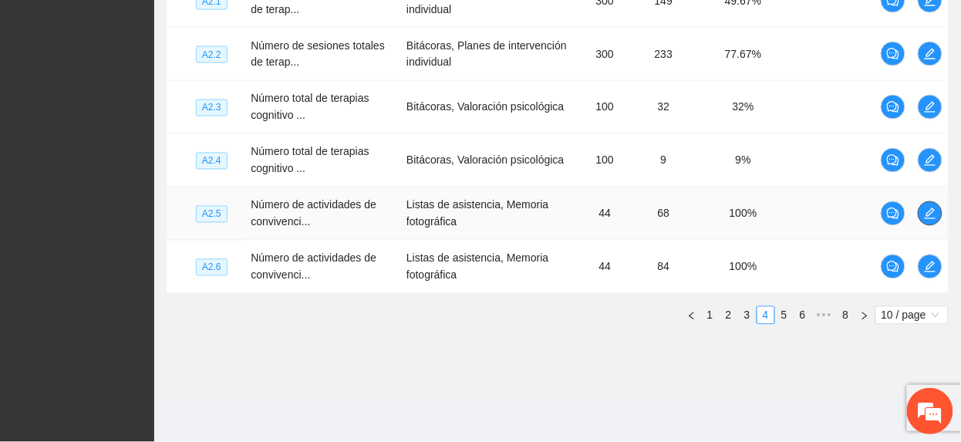
click at [930, 211] on icon "edit" at bounding box center [930, 213] width 12 height 12
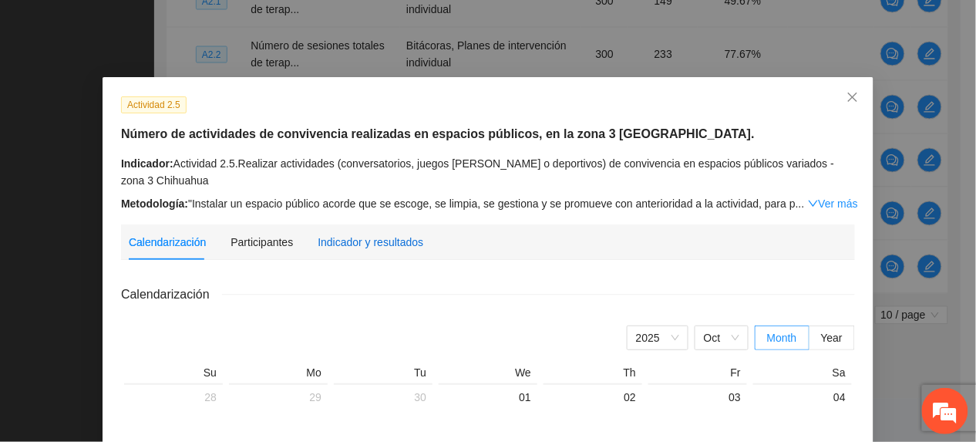
click at [327, 241] on div "Indicador y resultados" at bounding box center [371, 242] width 106 height 17
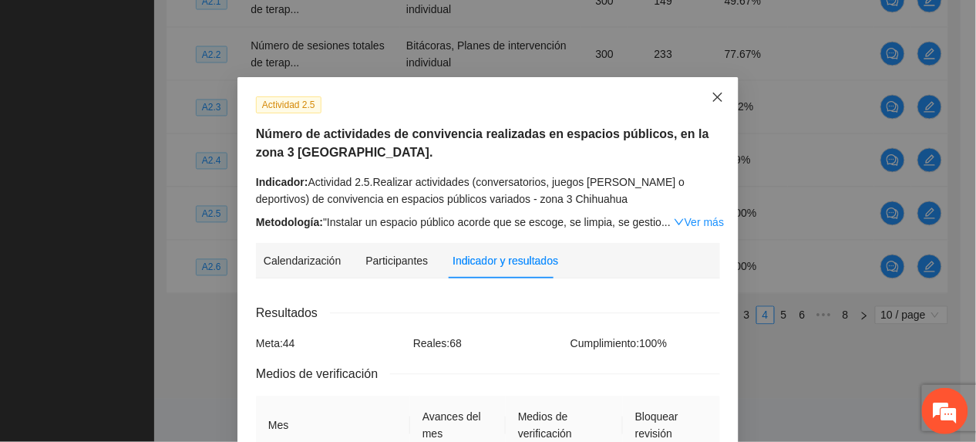
click at [709, 91] on span "Close" at bounding box center [718, 98] width 42 height 42
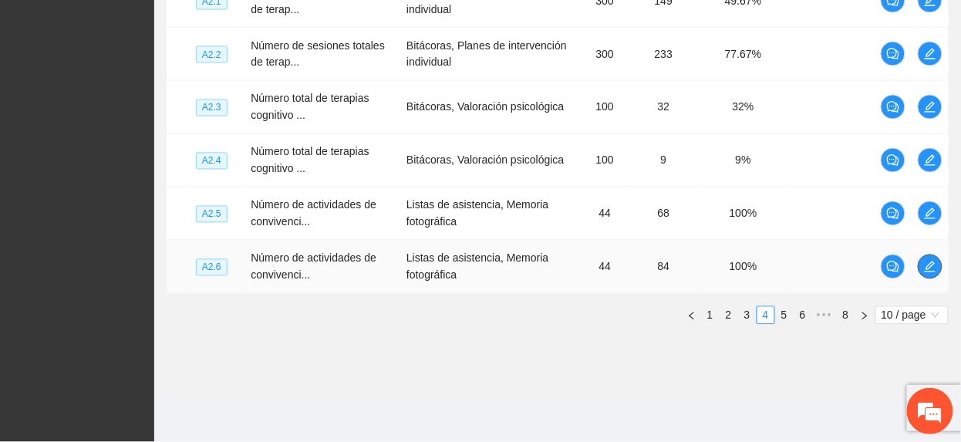
click at [932, 270] on icon "edit" at bounding box center [930, 267] width 12 height 12
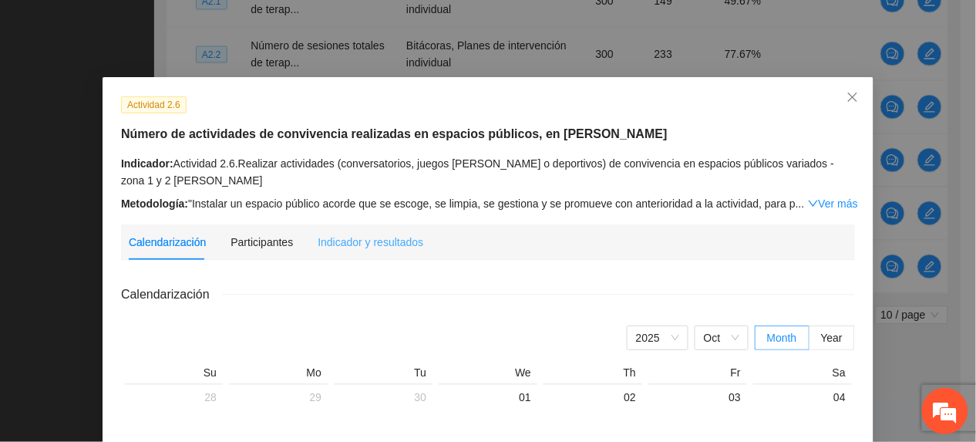
click at [318, 231] on div "Indicador y resultados" at bounding box center [371, 241] width 106 height 35
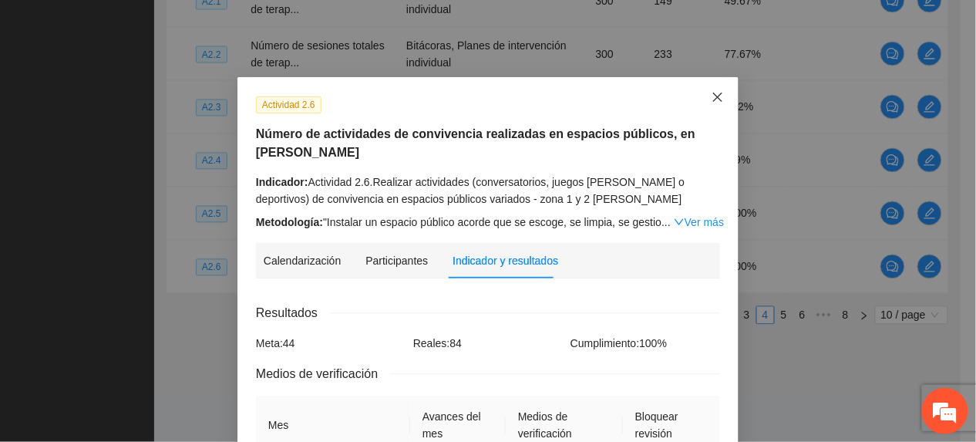
click at [716, 96] on icon "close" at bounding box center [718, 97] width 12 height 12
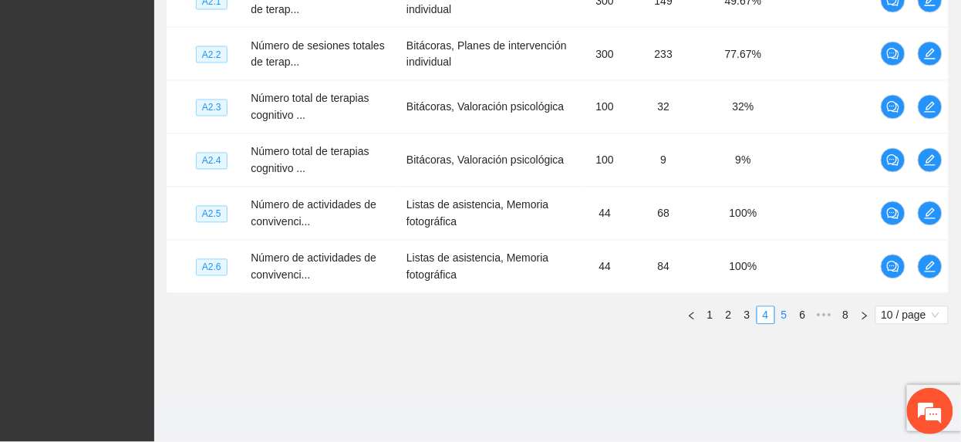
click at [783, 319] on link "5" at bounding box center [784, 315] width 17 height 17
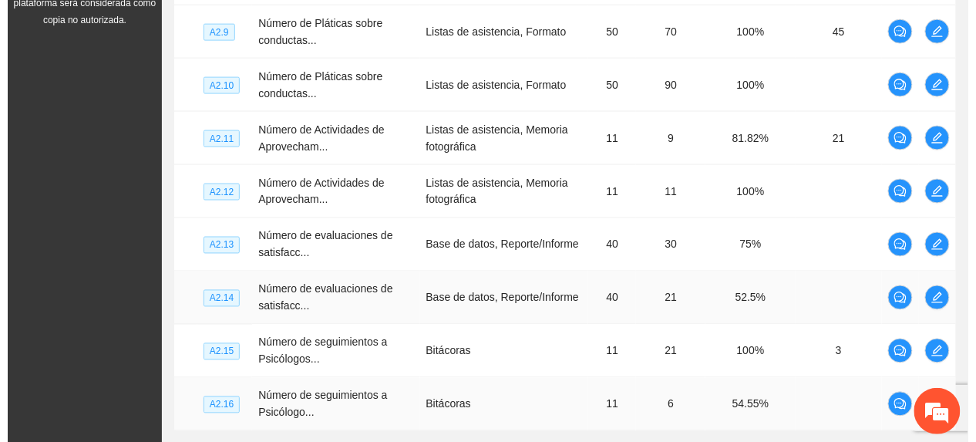
scroll to position [149, 0]
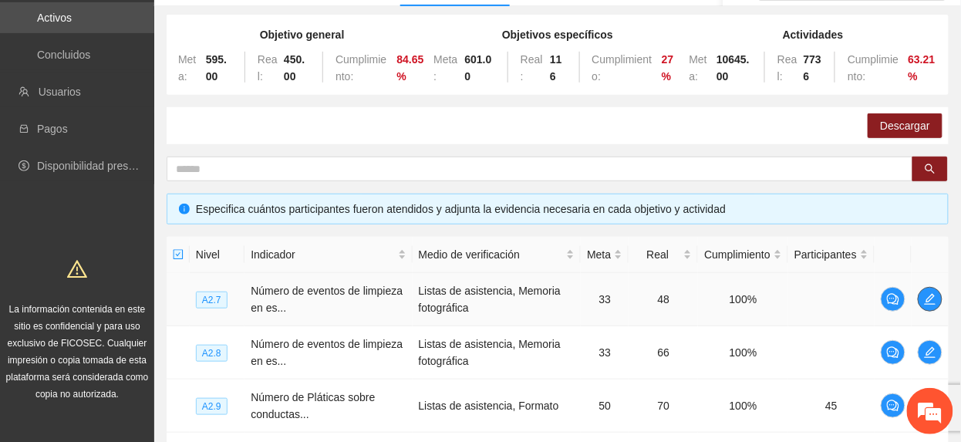
click at [925, 297] on icon "edit" at bounding box center [930, 299] width 12 height 12
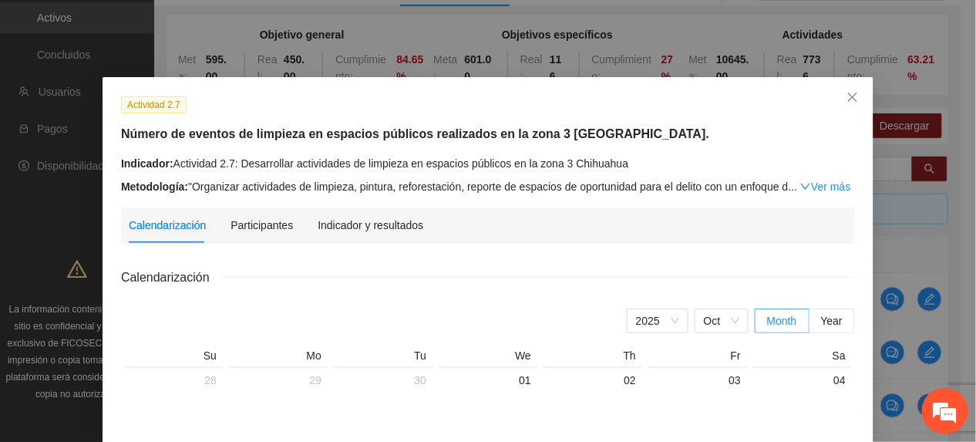
click at [361, 213] on div "Indicador y resultados" at bounding box center [371, 224] width 106 height 35
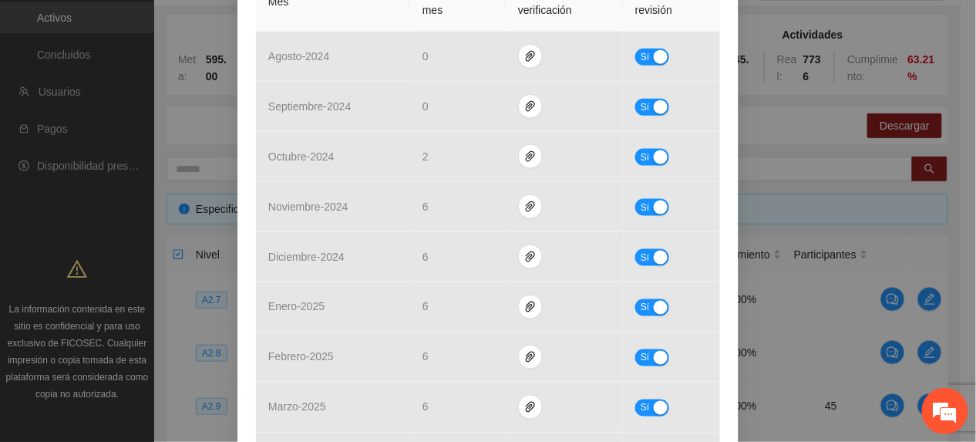
scroll to position [0, 0]
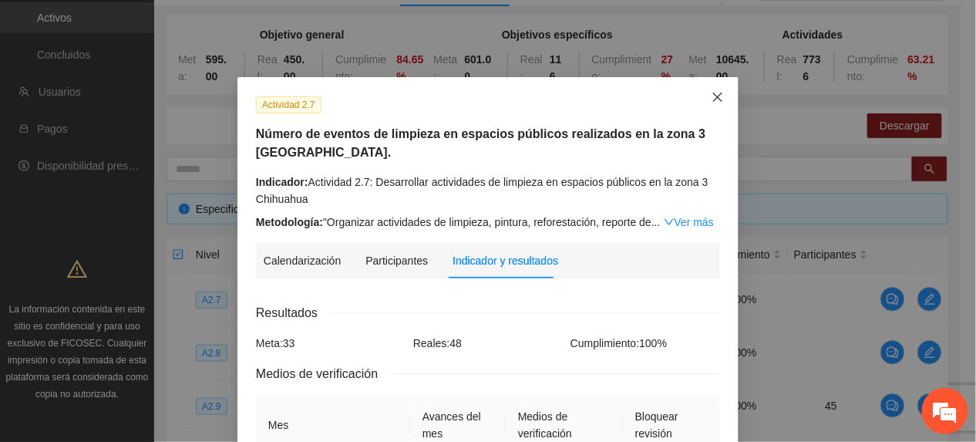
click at [714, 93] on span "Close" at bounding box center [718, 98] width 42 height 42
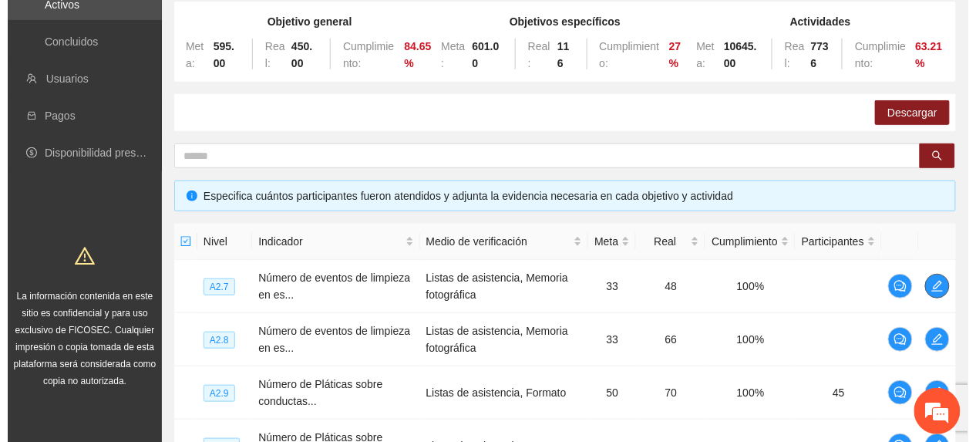
scroll to position [251, 0]
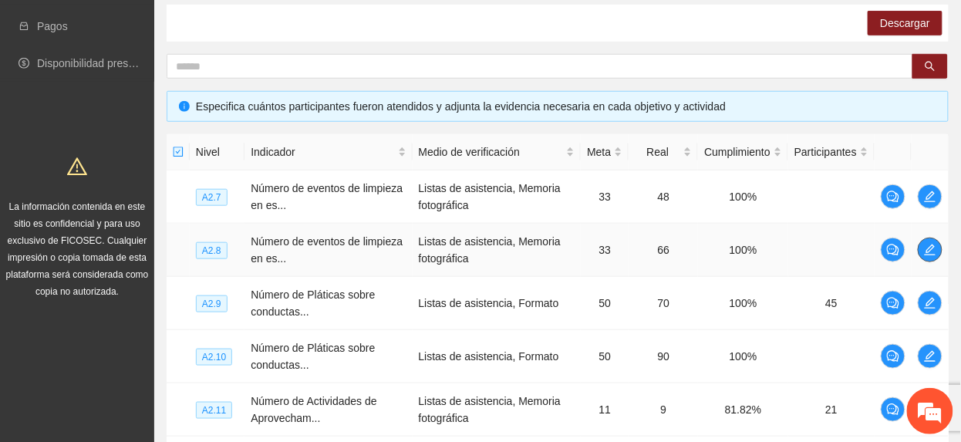
click at [932, 248] on icon "edit" at bounding box center [930, 250] width 12 height 12
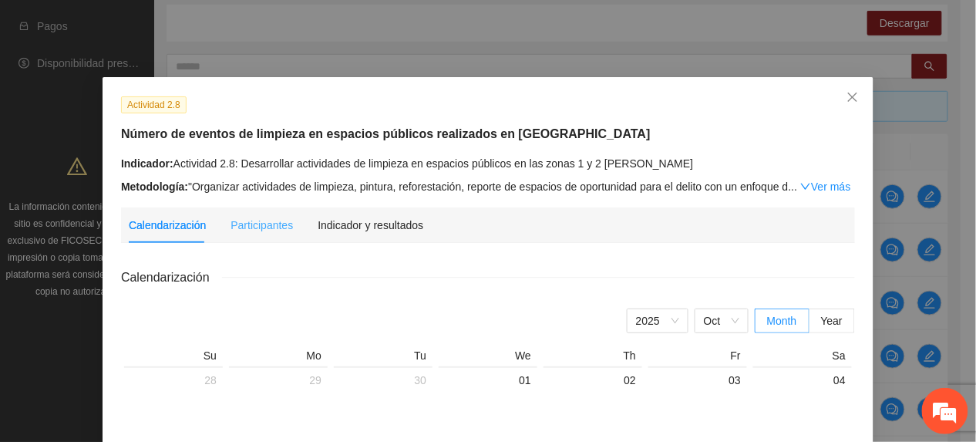
click at [389, 235] on div "Indicador y resultados" at bounding box center [371, 224] width 106 height 35
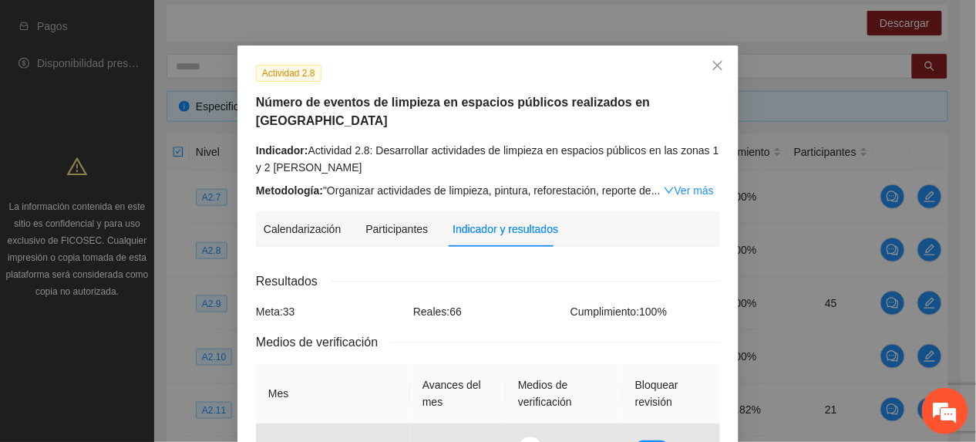
scroll to position [0, 0]
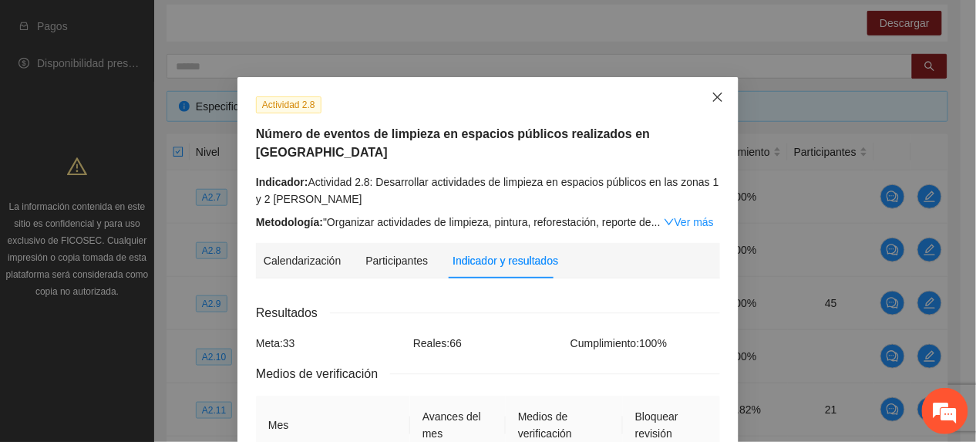
click at [712, 93] on icon "close" at bounding box center [718, 97] width 12 height 12
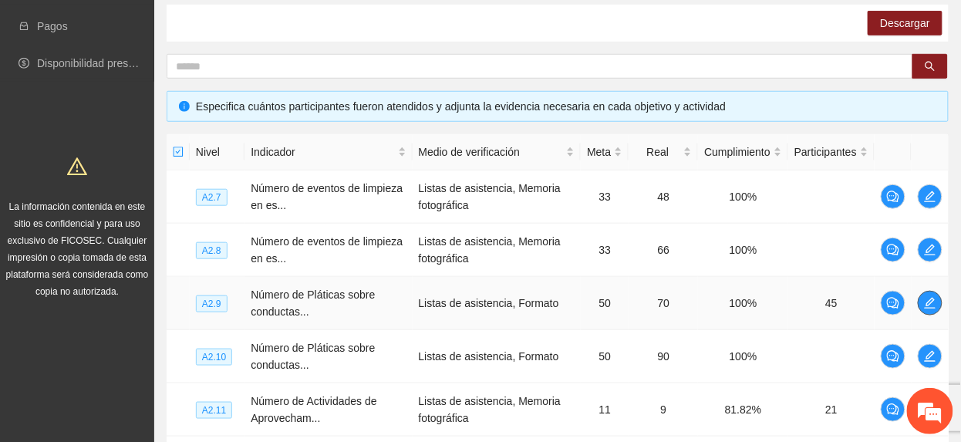
click at [924, 307] on icon "edit" at bounding box center [930, 303] width 12 height 12
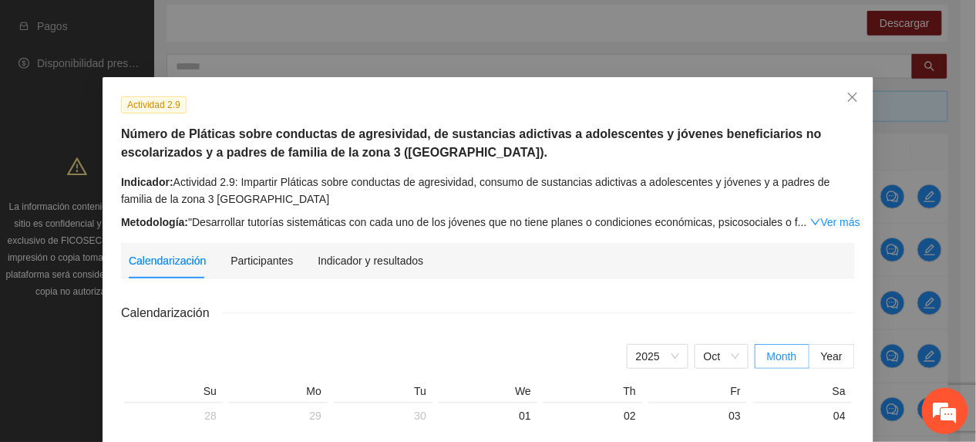
click at [339, 270] on div "Indicador y resultados" at bounding box center [371, 260] width 106 height 35
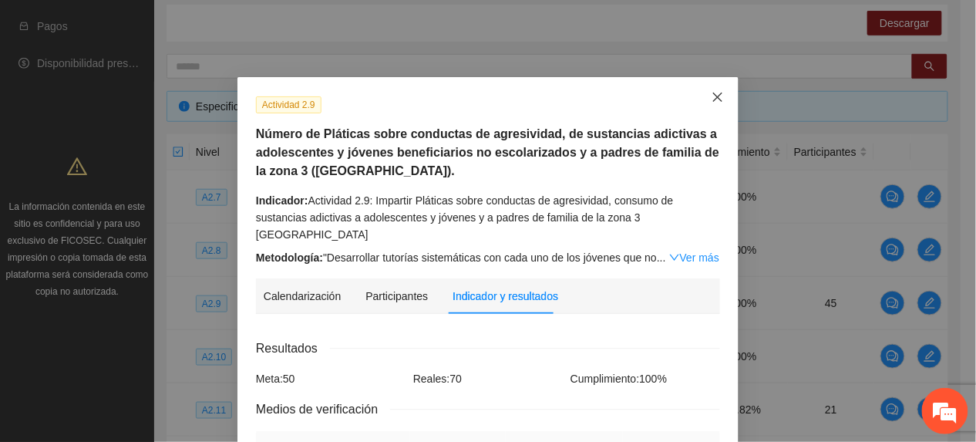
click at [706, 81] on span "Close" at bounding box center [718, 98] width 42 height 42
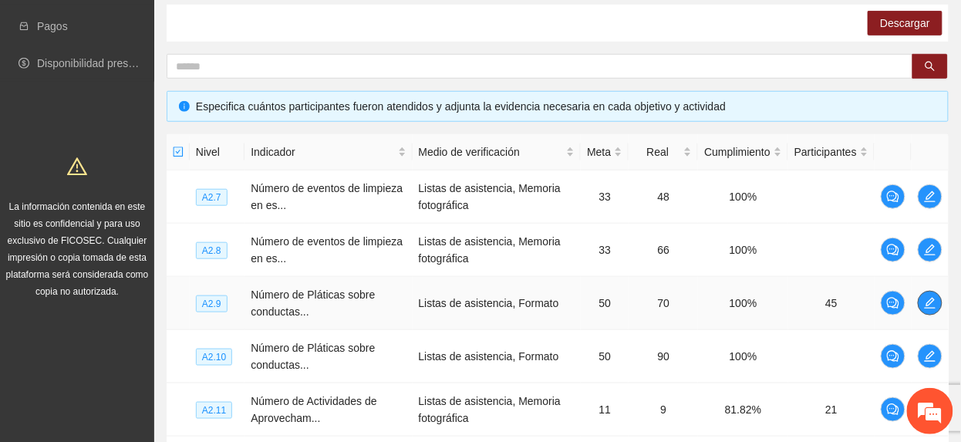
click at [921, 303] on span "edit" at bounding box center [929, 303] width 23 height 12
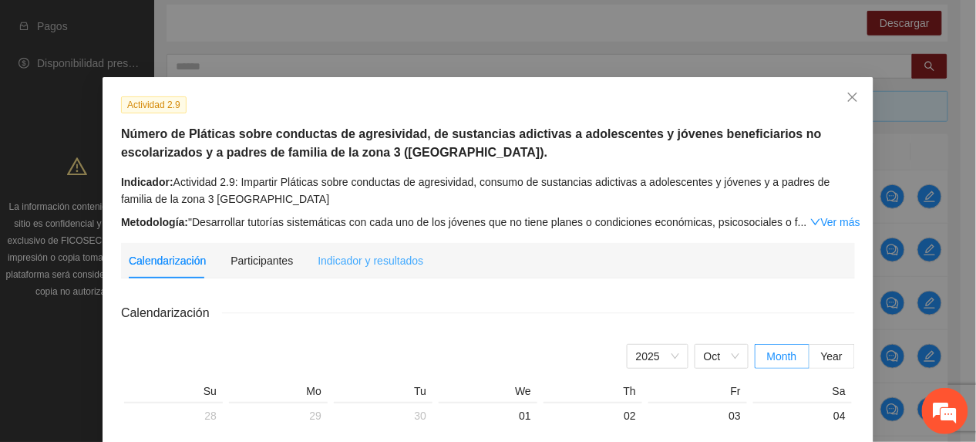
click at [382, 248] on div "Indicador y resultados" at bounding box center [371, 260] width 106 height 35
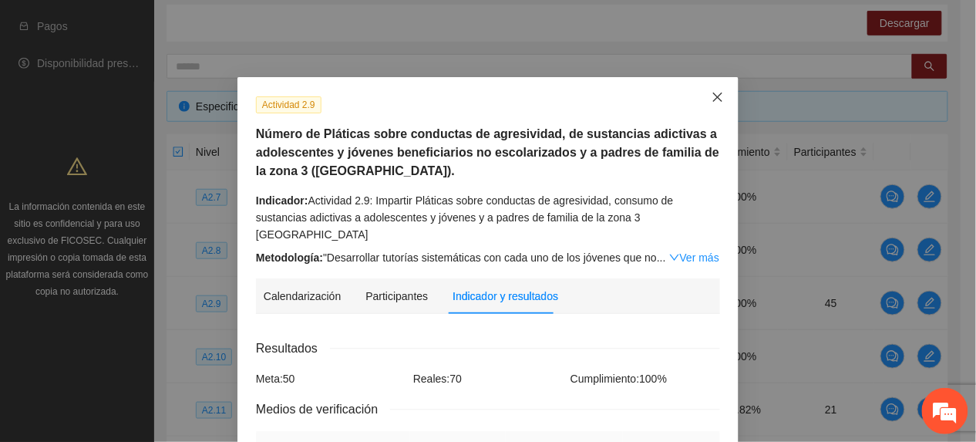
click at [716, 88] on span "Close" at bounding box center [718, 98] width 42 height 42
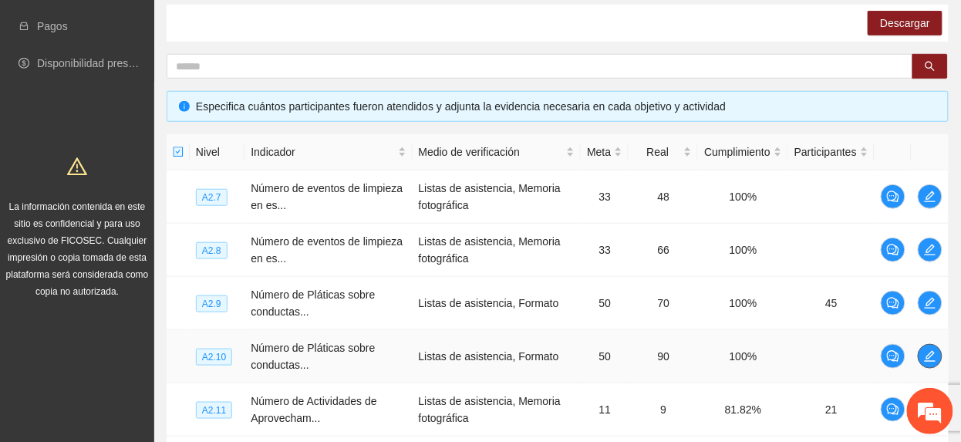
click at [924, 356] on icon "edit" at bounding box center [930, 356] width 12 height 12
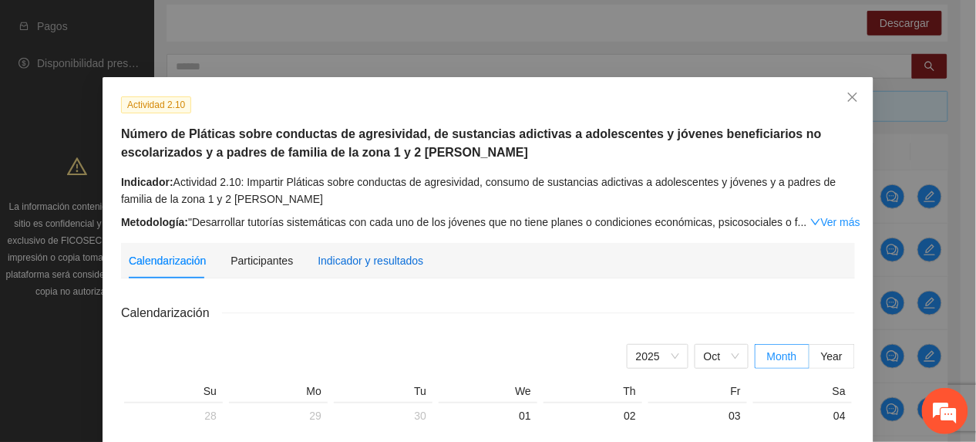
click at [384, 254] on div "Indicador y resultados" at bounding box center [371, 260] width 106 height 17
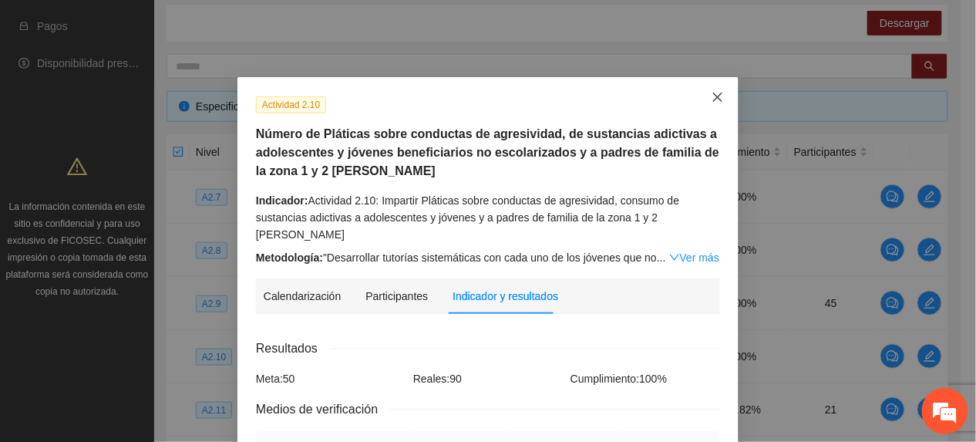
click at [712, 103] on icon "close" at bounding box center [718, 97] width 12 height 12
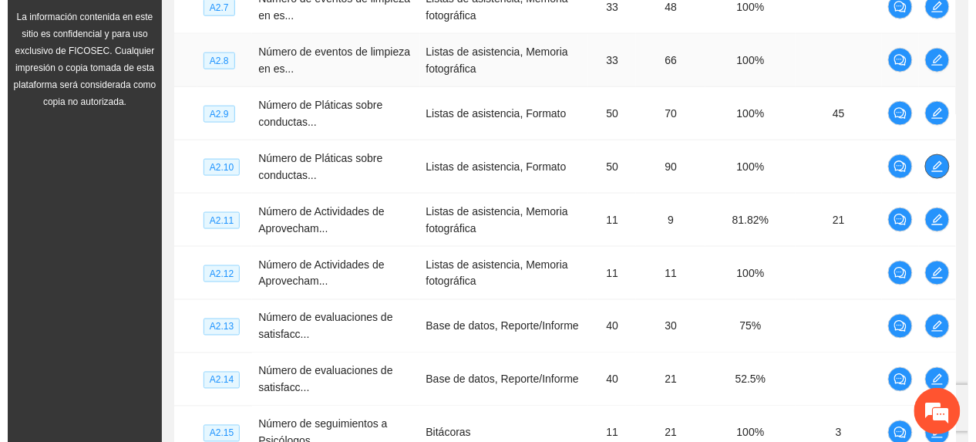
scroll to position [457, 0]
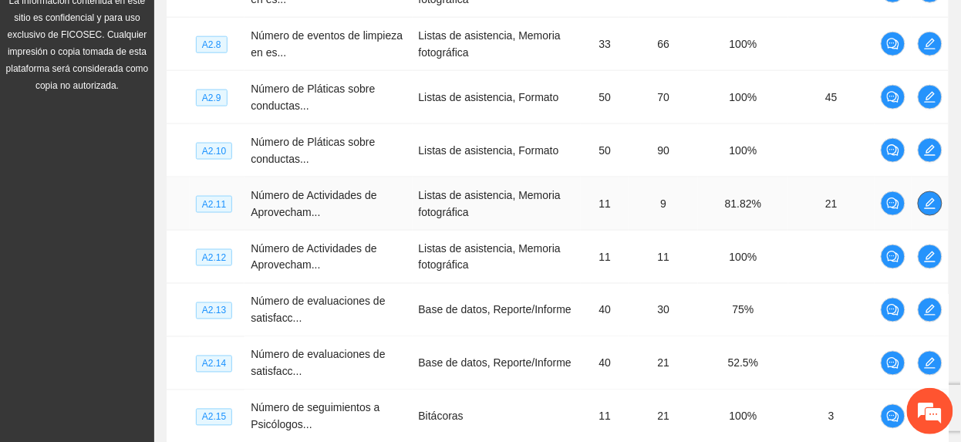
click at [924, 202] on icon "edit" at bounding box center [930, 203] width 12 height 12
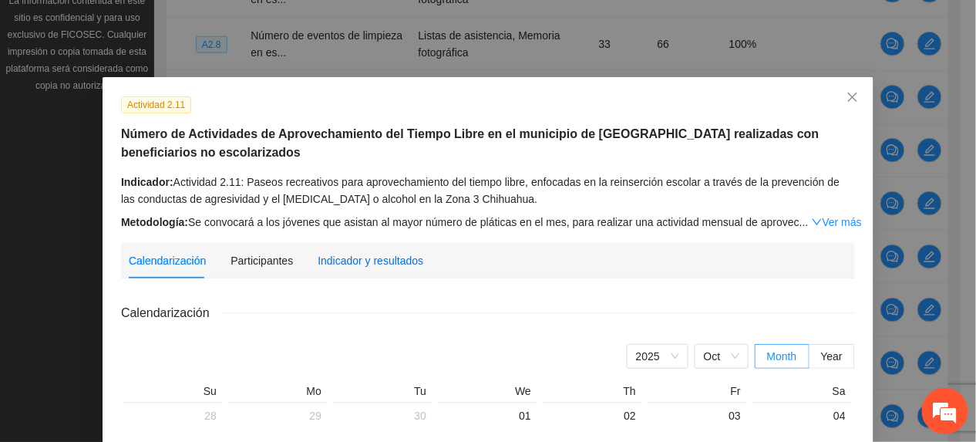
click at [373, 254] on div "Indicador y resultados" at bounding box center [371, 260] width 106 height 17
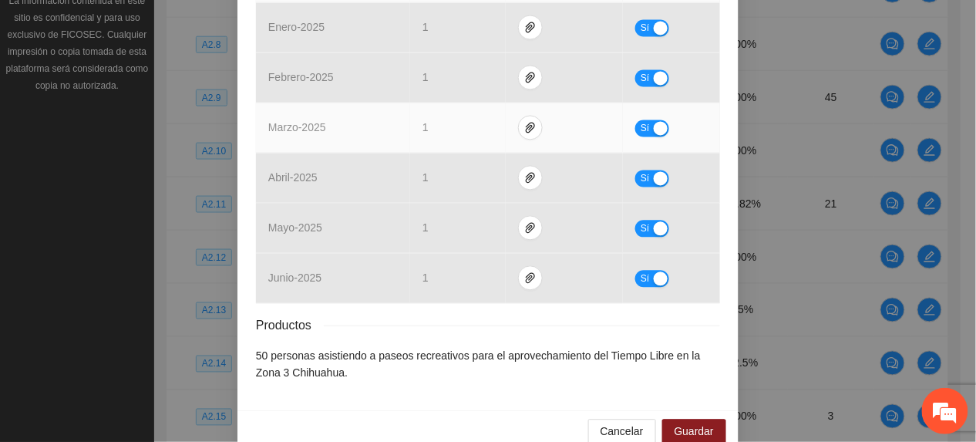
scroll to position [0, 0]
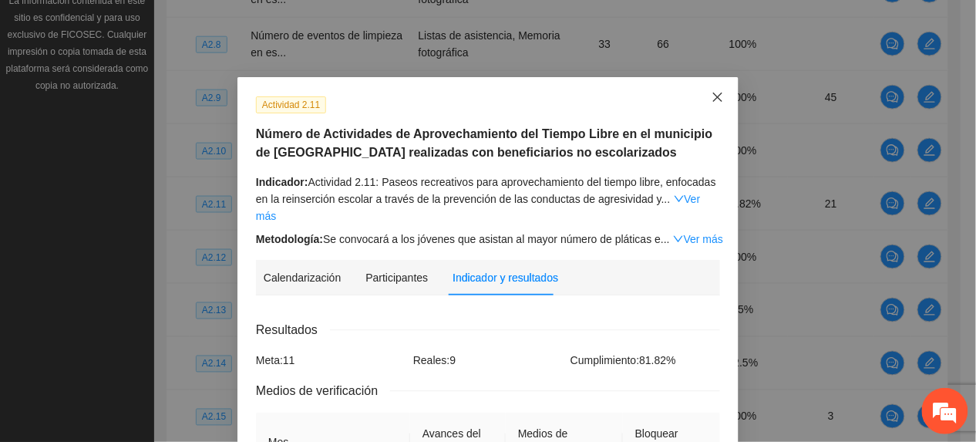
click at [712, 103] on icon "close" at bounding box center [718, 97] width 12 height 12
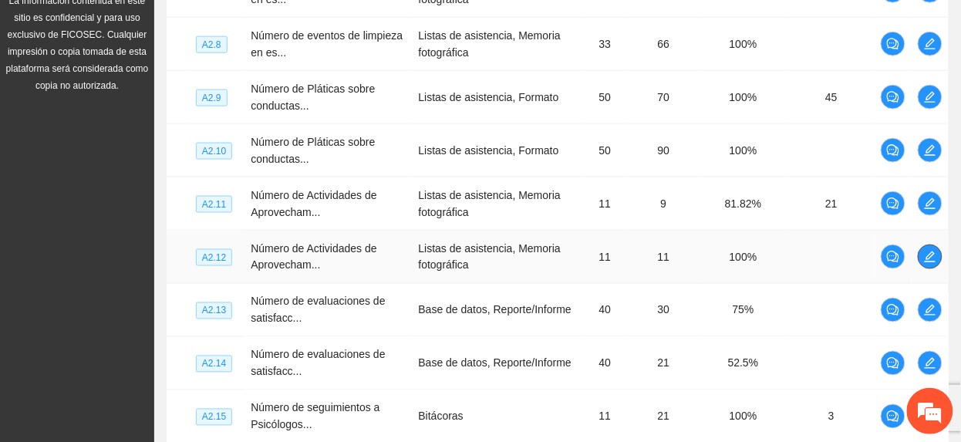
click at [936, 258] on span "edit" at bounding box center [929, 257] width 23 height 12
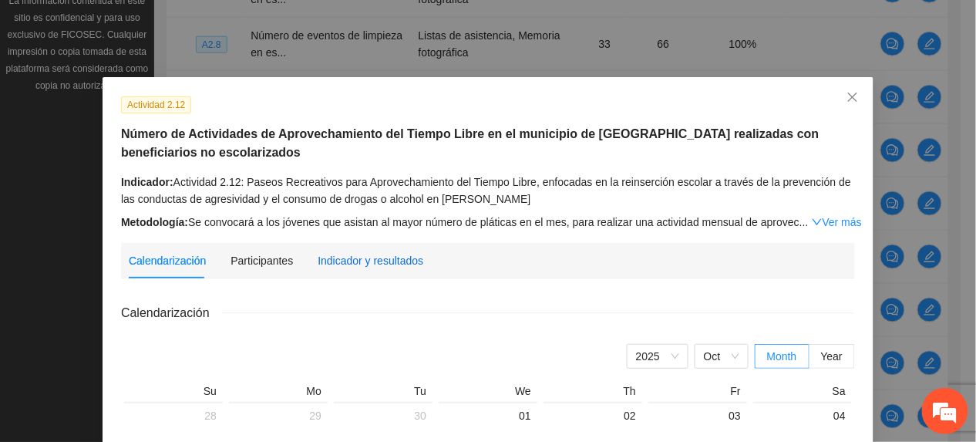
click at [389, 253] on div "Indicador y resultados" at bounding box center [371, 260] width 106 height 17
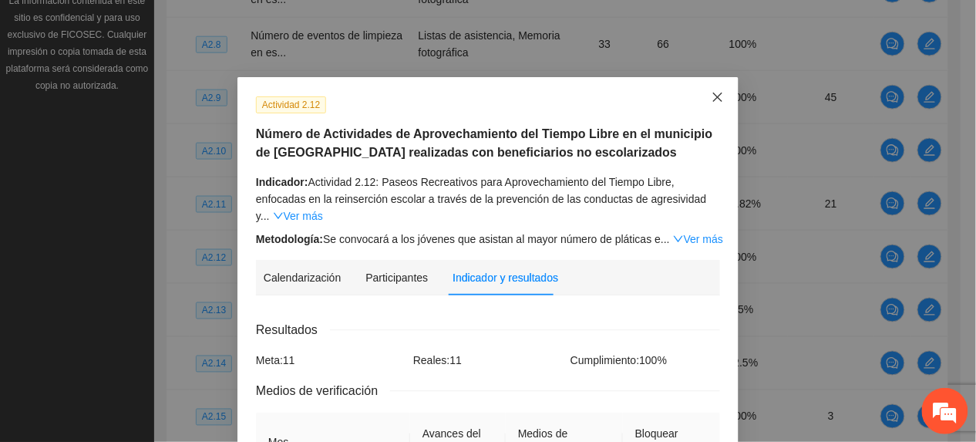
click at [713, 94] on icon "close" at bounding box center [717, 97] width 9 height 9
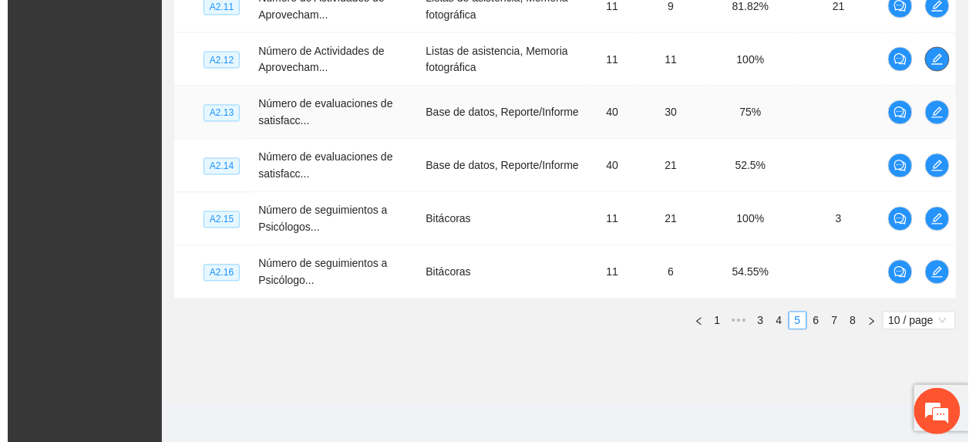
scroll to position [663, 0]
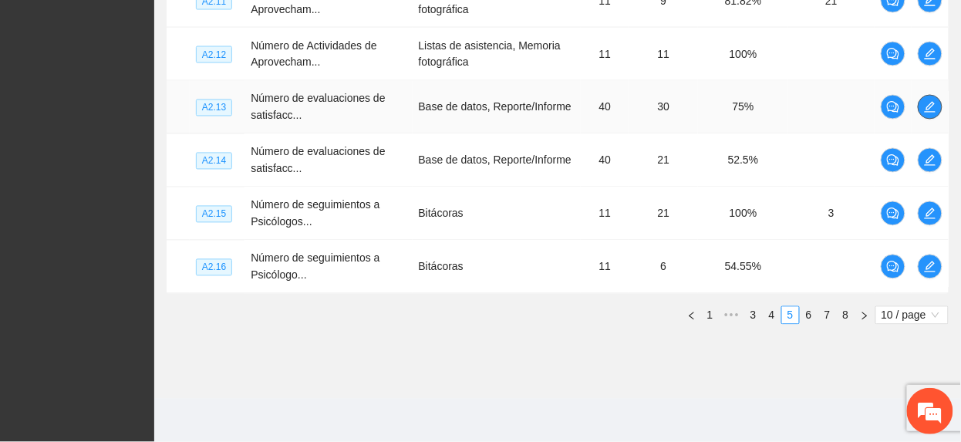
click at [929, 99] on button "button" at bounding box center [930, 107] width 25 height 25
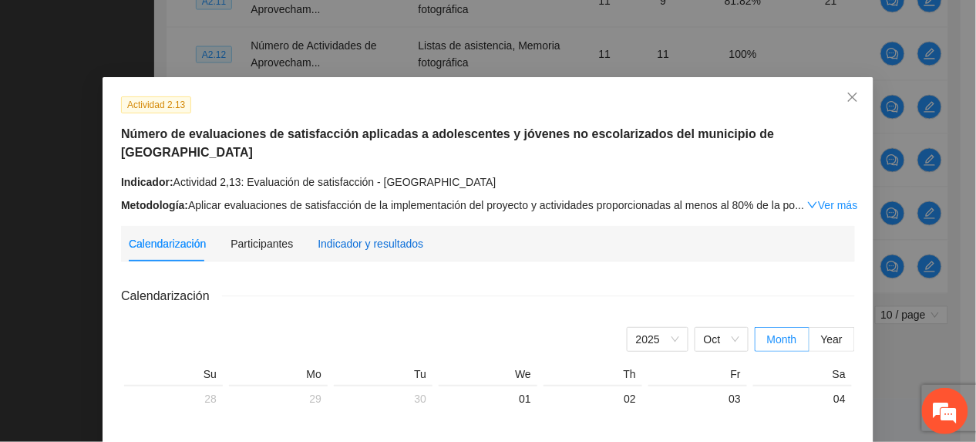
click at [330, 235] on div "Indicador y resultados" at bounding box center [371, 243] width 106 height 17
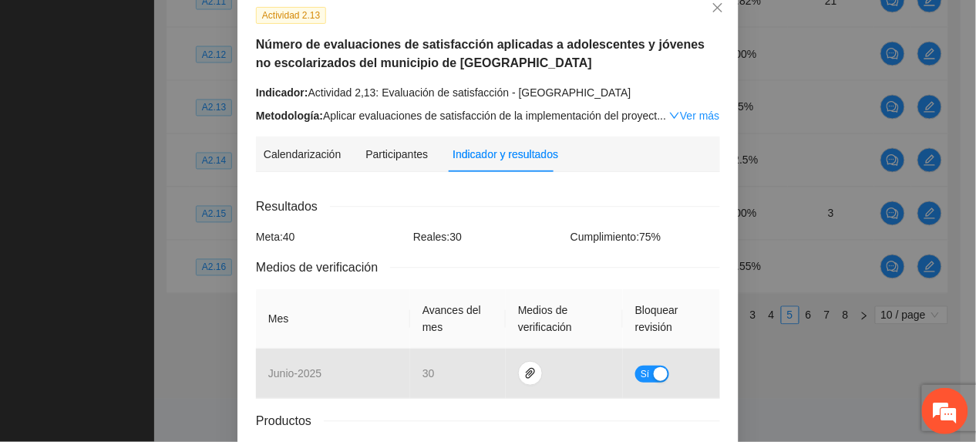
scroll to position [0, 0]
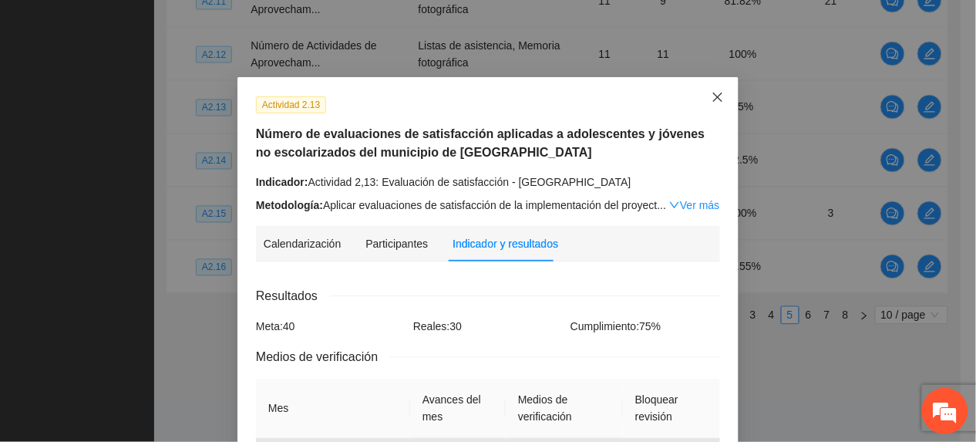
click at [712, 103] on icon "close" at bounding box center [718, 97] width 12 height 12
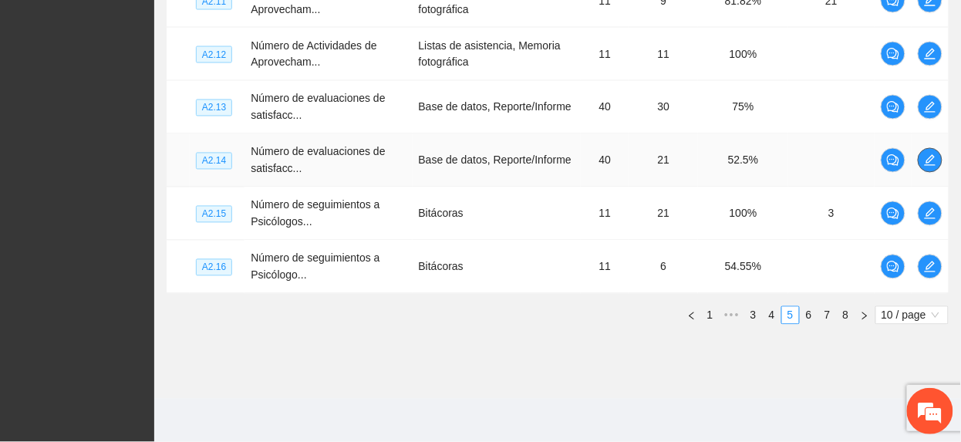
click at [930, 161] on icon "edit" at bounding box center [930, 160] width 11 height 11
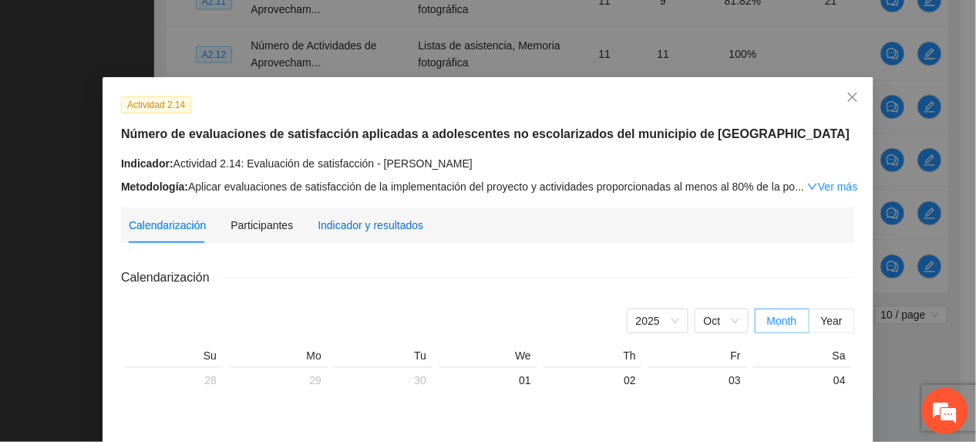
click at [396, 225] on div "Indicador y resultados" at bounding box center [371, 225] width 106 height 17
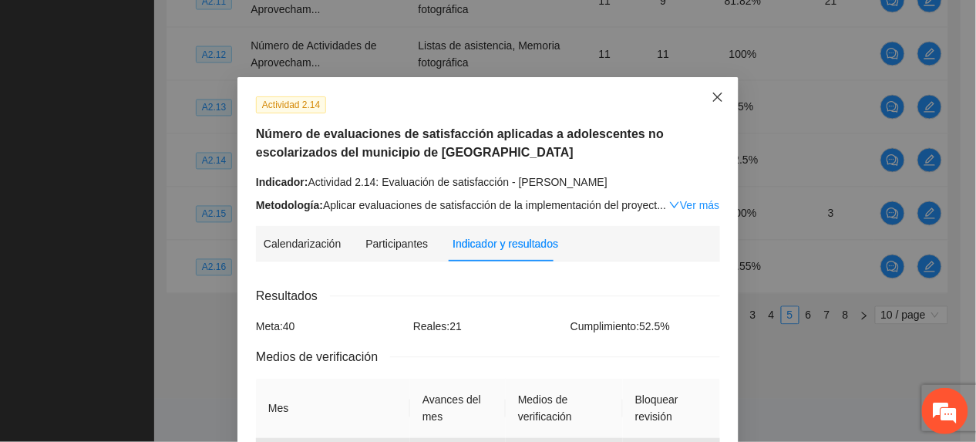
click at [712, 99] on icon "close" at bounding box center [718, 97] width 12 height 12
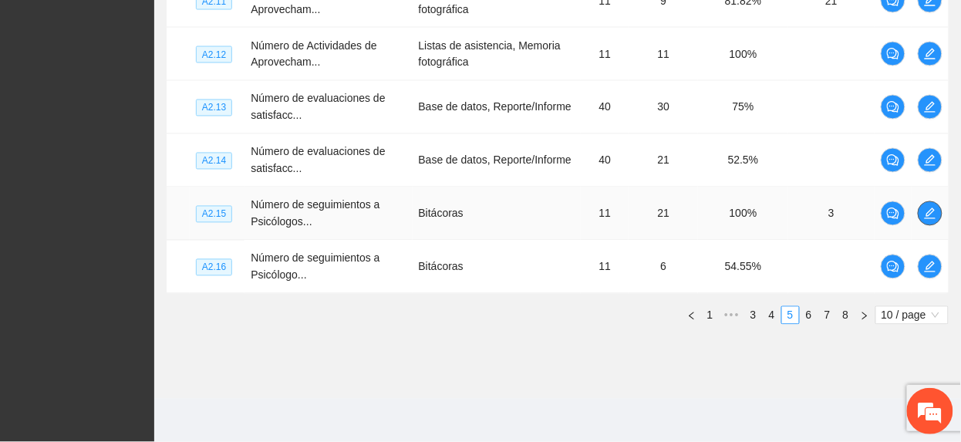
click at [920, 211] on span "edit" at bounding box center [929, 213] width 23 height 12
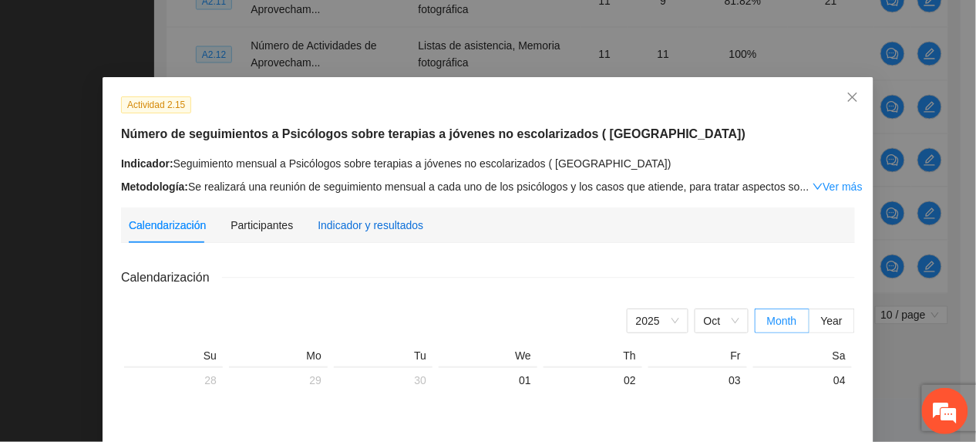
click at [396, 227] on div "Indicador y resultados" at bounding box center [371, 225] width 106 height 17
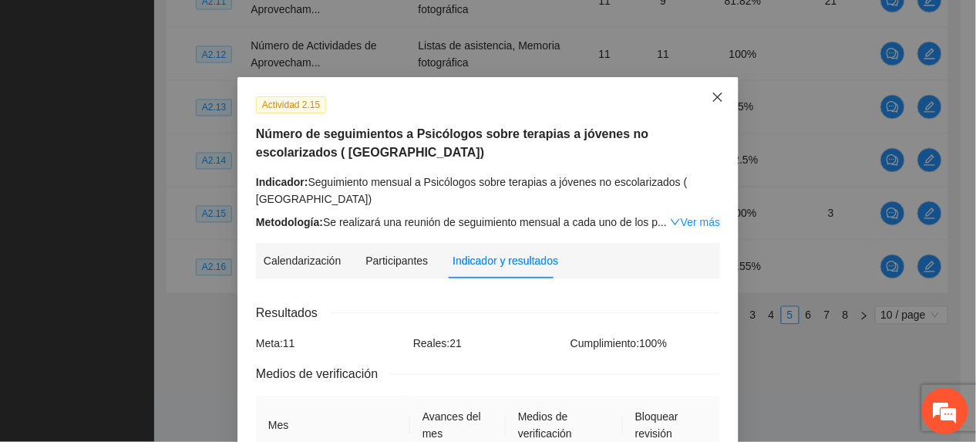
click at [701, 97] on span "Close" at bounding box center [718, 98] width 42 height 42
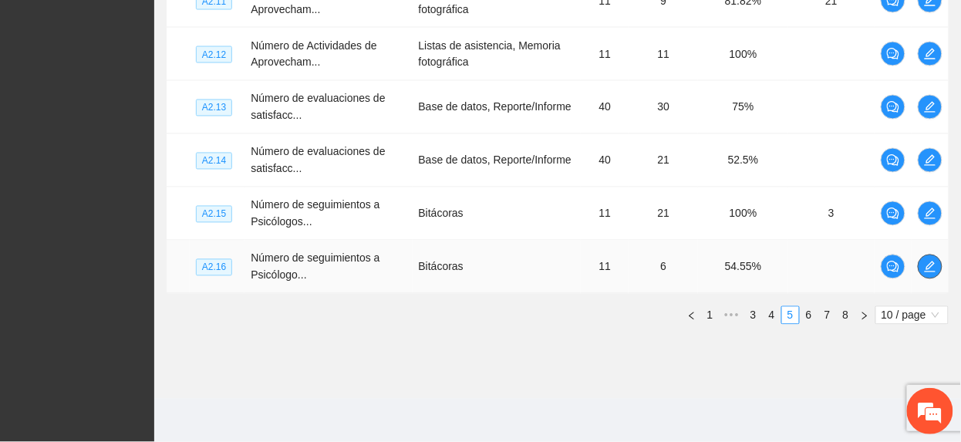
click at [936, 259] on button "button" at bounding box center [930, 266] width 25 height 25
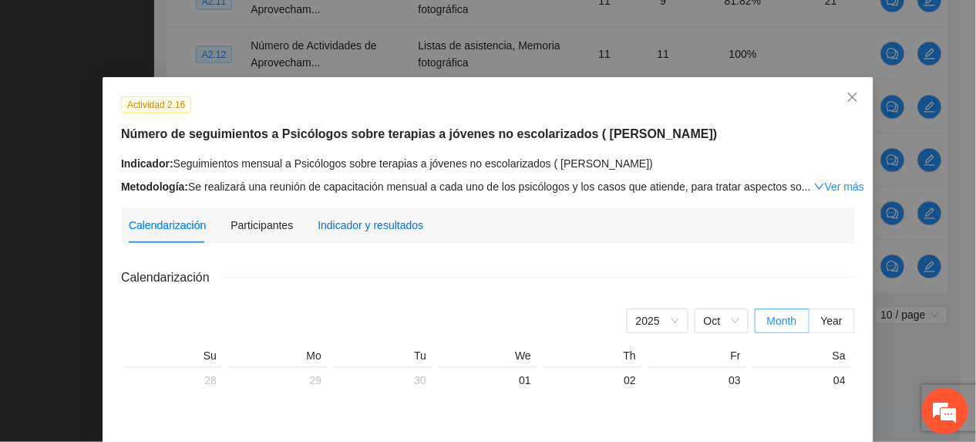
click at [410, 224] on div "Indicador y resultados" at bounding box center [371, 225] width 106 height 17
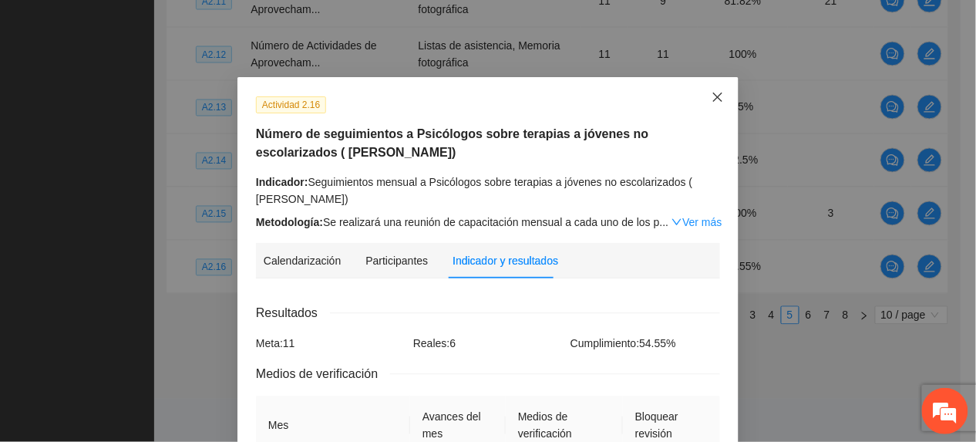
click at [716, 85] on span "Close" at bounding box center [718, 98] width 42 height 42
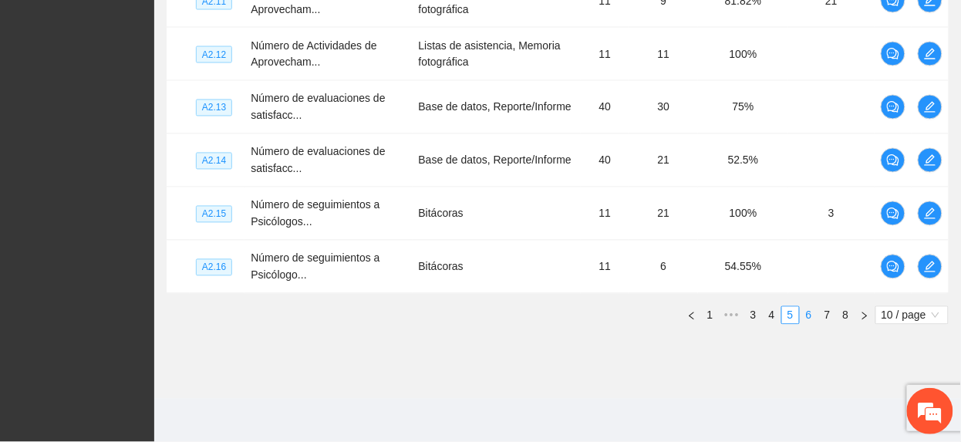
click at [806, 312] on link "6" at bounding box center [808, 315] width 17 height 17
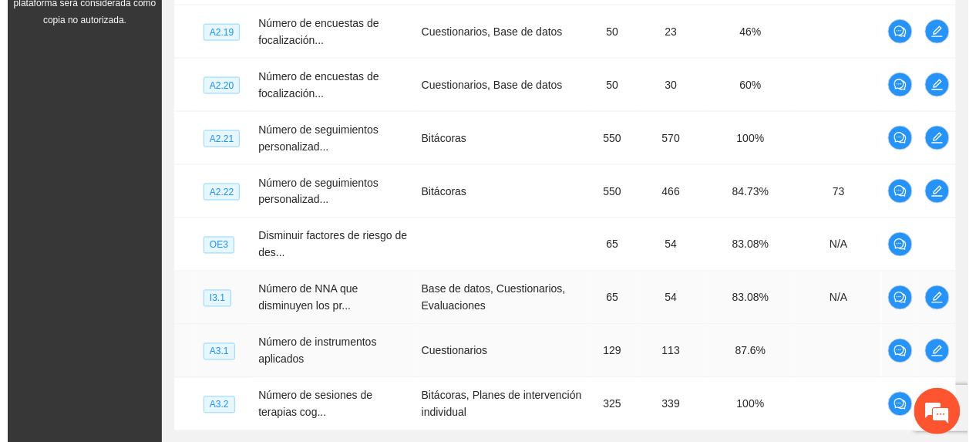
scroll to position [251, 0]
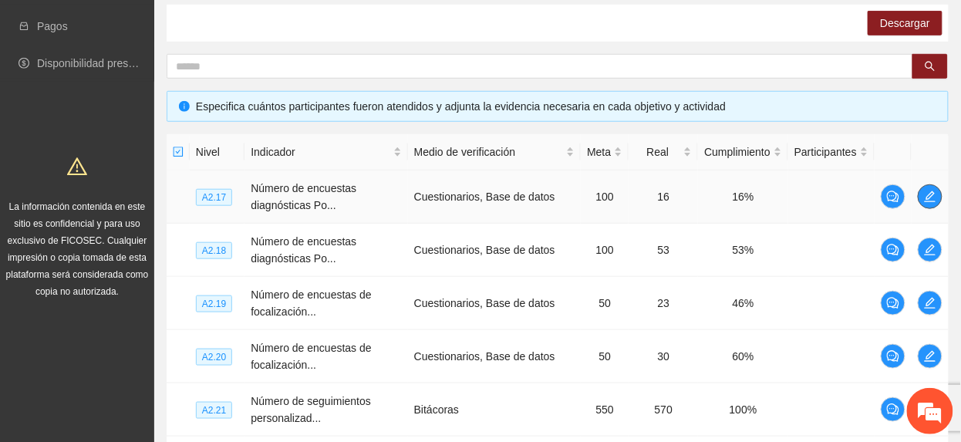
click at [932, 194] on icon "edit" at bounding box center [930, 196] width 12 height 12
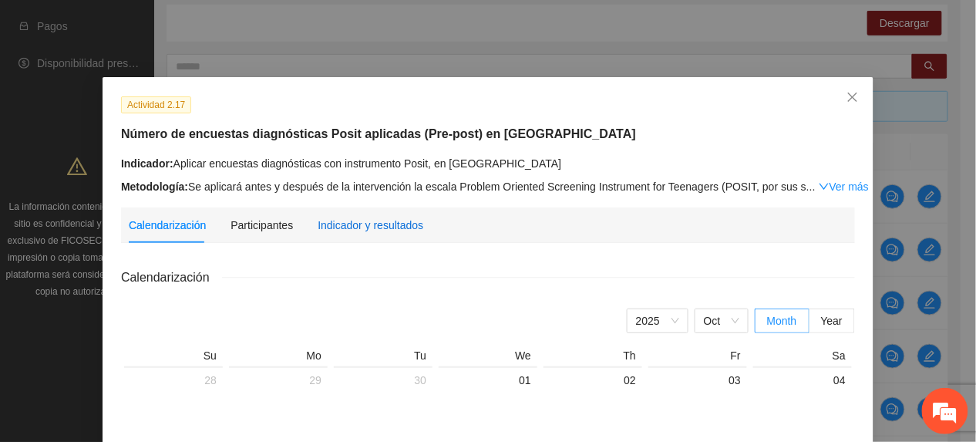
click at [318, 224] on div "Indicador y resultados" at bounding box center [371, 225] width 106 height 17
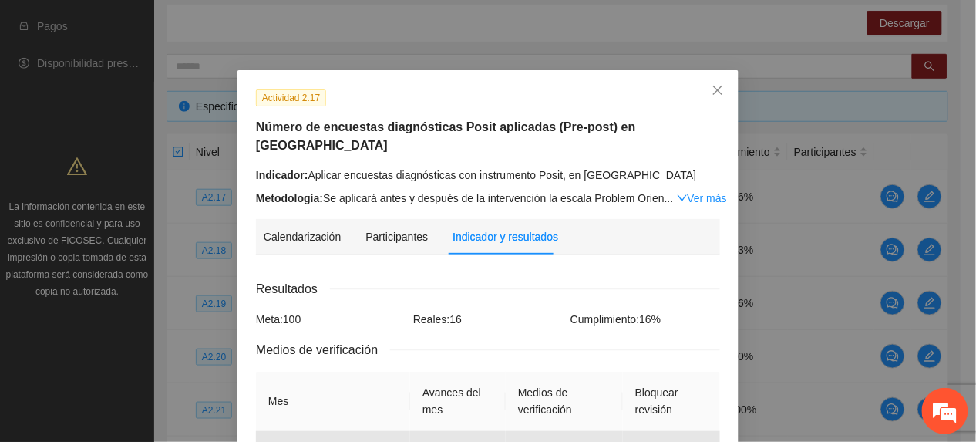
scroll to position [0, 0]
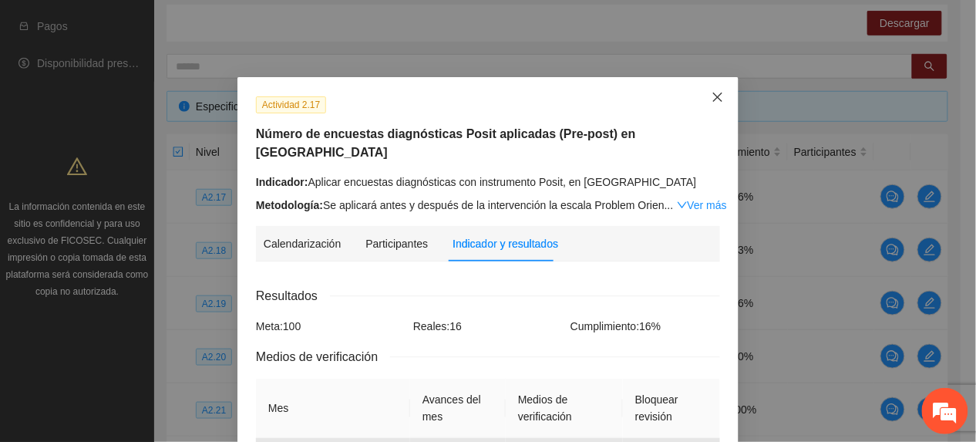
click at [702, 97] on span "Close" at bounding box center [718, 98] width 42 height 42
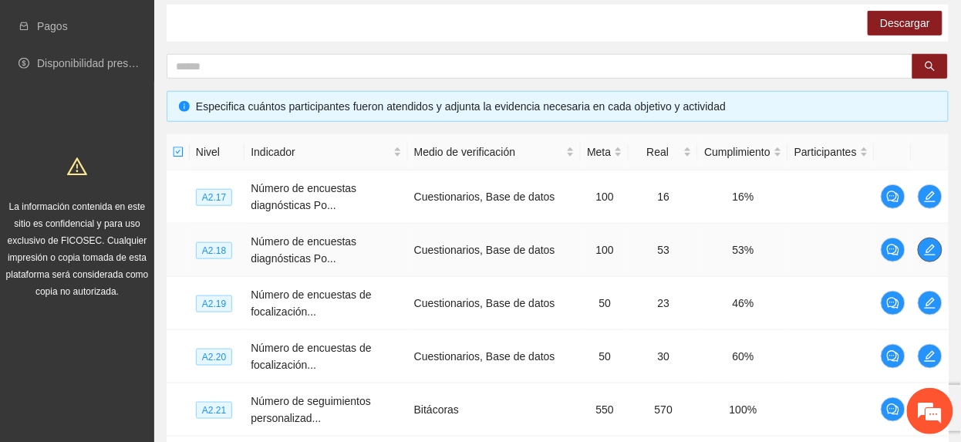
click at [927, 244] on icon "edit" at bounding box center [930, 250] width 12 height 12
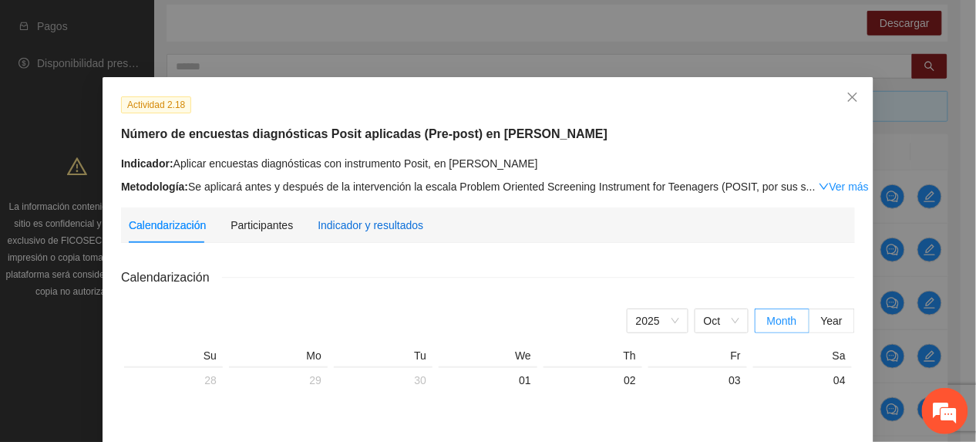
click at [355, 230] on div "Indicador y resultados" at bounding box center [371, 225] width 106 height 17
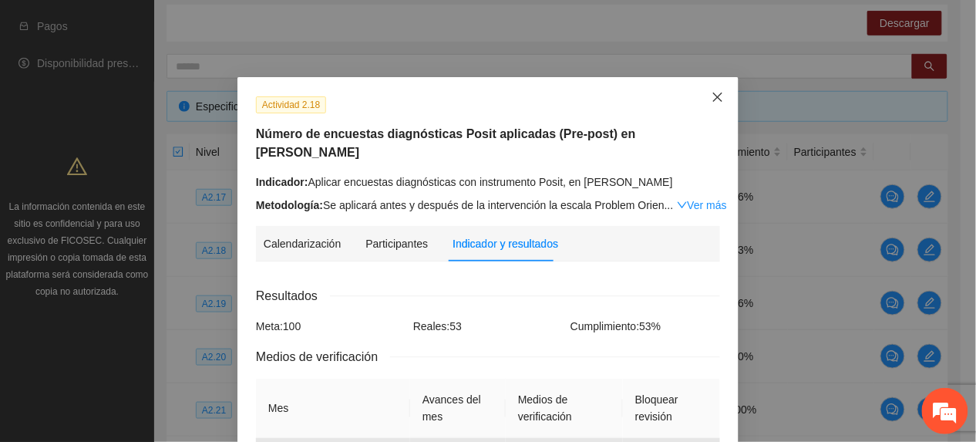
drag, startPoint x: 713, startPoint y: 99, endPoint x: 703, endPoint y: 106, distance: 11.1
click at [713, 99] on icon "close" at bounding box center [717, 97] width 9 height 9
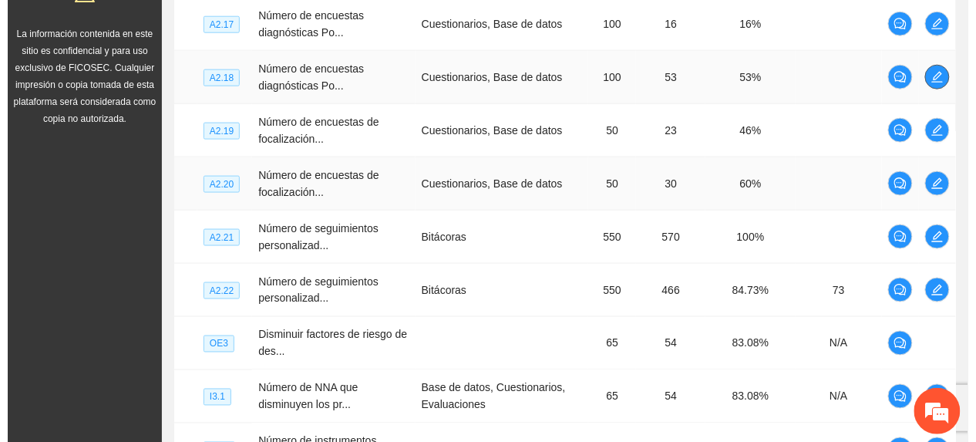
scroll to position [457, 0]
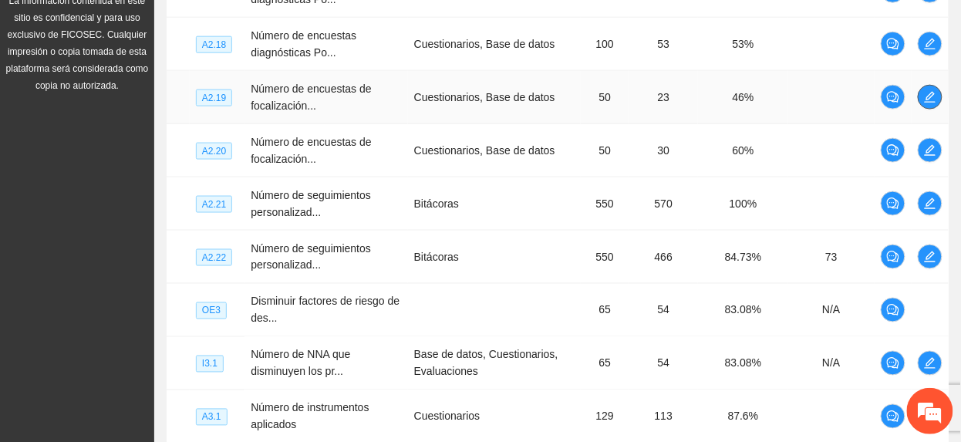
click at [929, 99] on icon "edit" at bounding box center [930, 97] width 12 height 12
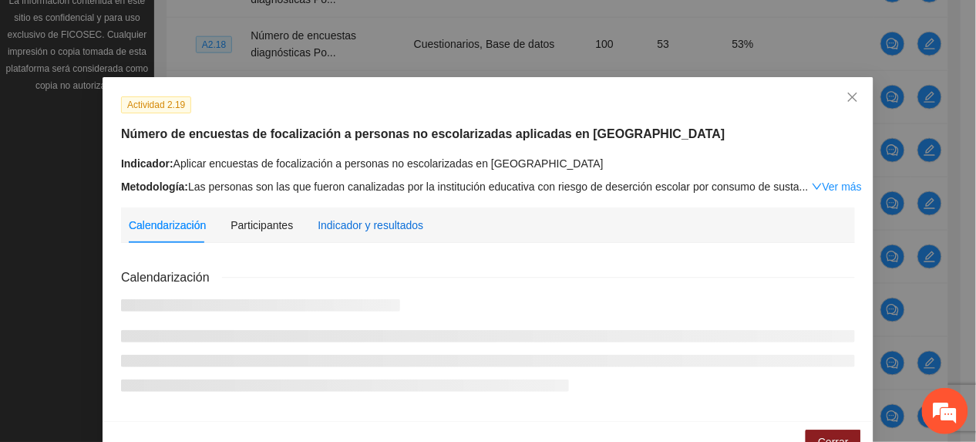
click at [392, 225] on div "Indicador y resultados" at bounding box center [371, 225] width 106 height 17
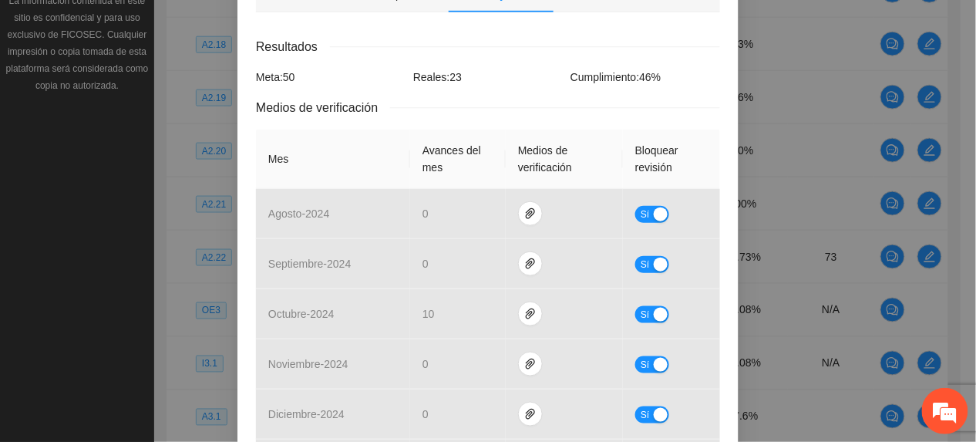
scroll to position [0, 0]
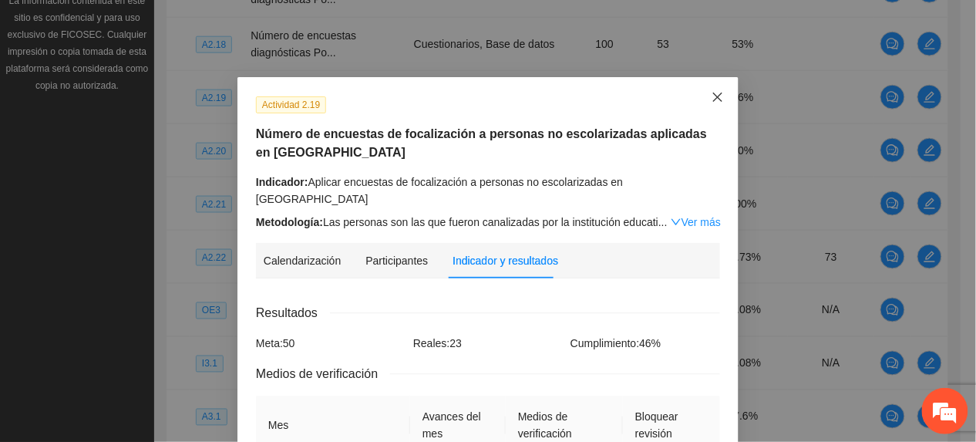
click at [699, 94] on span "Close" at bounding box center [718, 98] width 42 height 42
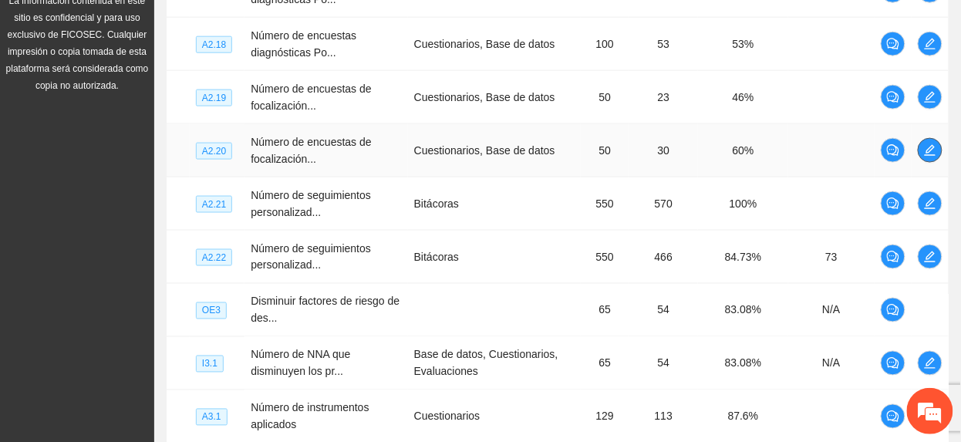
click at [927, 155] on icon "edit" at bounding box center [930, 150] width 12 height 12
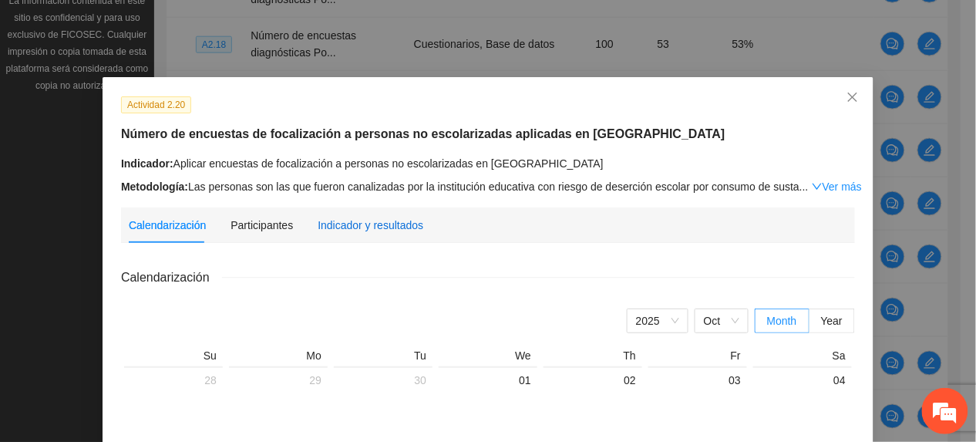
click at [384, 219] on div "Indicador y resultados" at bounding box center [371, 225] width 106 height 17
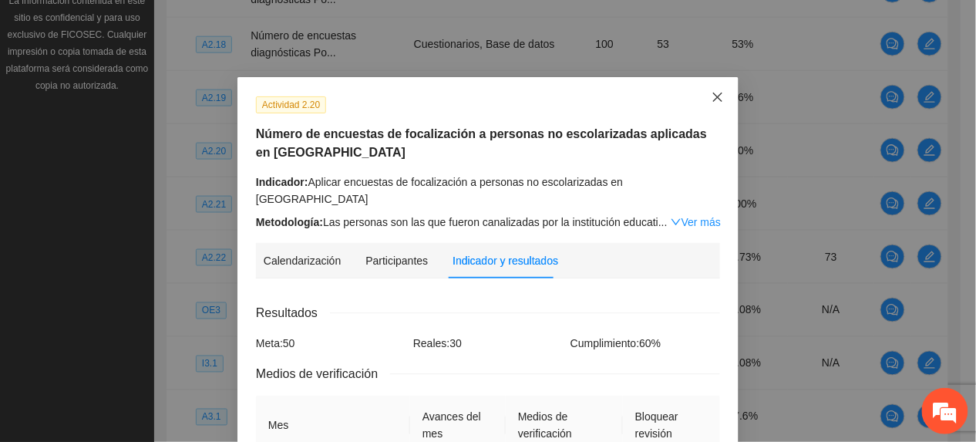
click at [699, 103] on span "Close" at bounding box center [718, 98] width 42 height 42
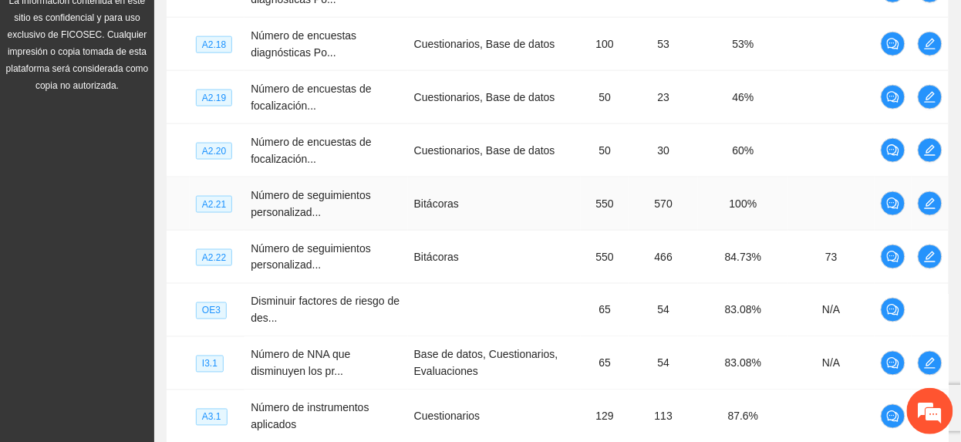
click at [941, 197] on td at bounding box center [930, 203] width 37 height 53
click at [928, 205] on icon "edit" at bounding box center [930, 203] width 11 height 11
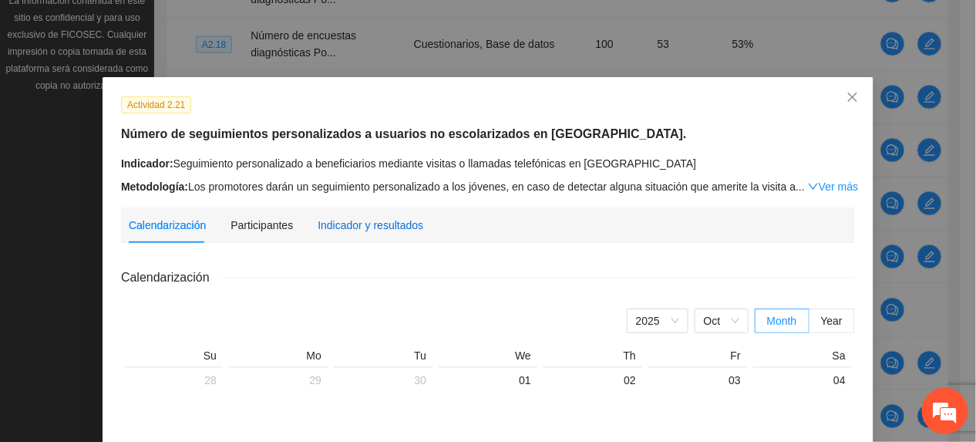
click at [378, 224] on div "Indicador y resultados" at bounding box center [371, 225] width 106 height 17
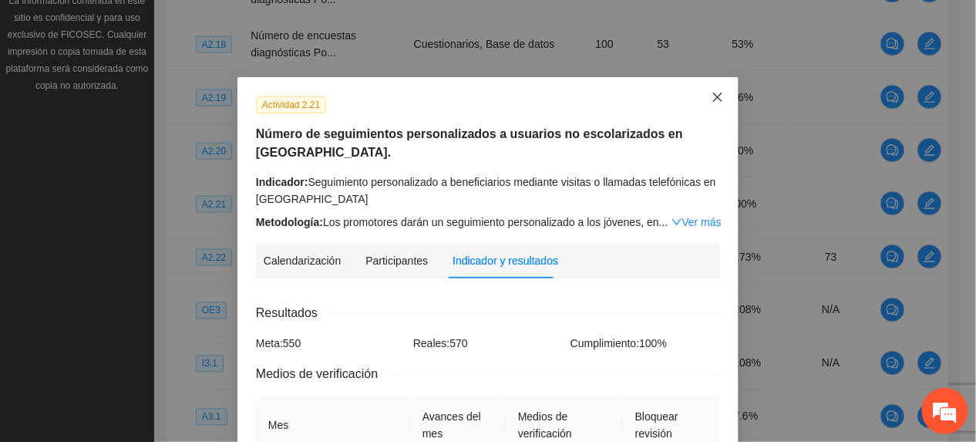
click at [712, 99] on icon "close" at bounding box center [718, 97] width 12 height 12
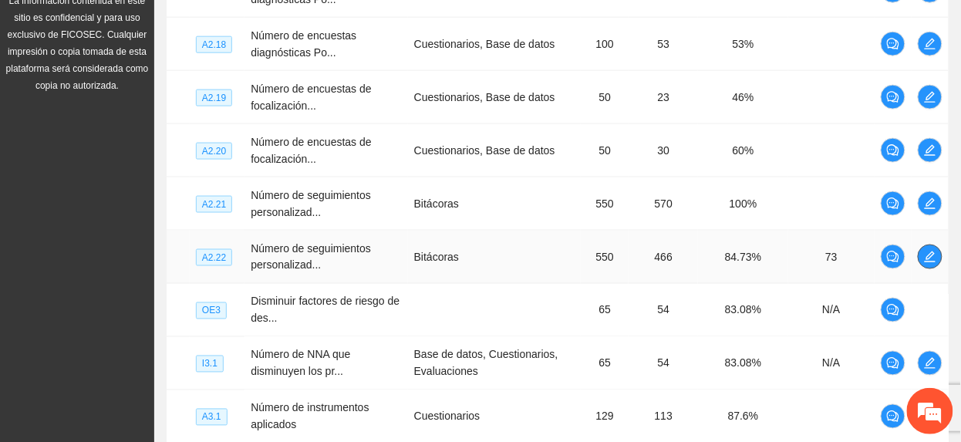
click at [925, 258] on icon "edit" at bounding box center [930, 257] width 12 height 12
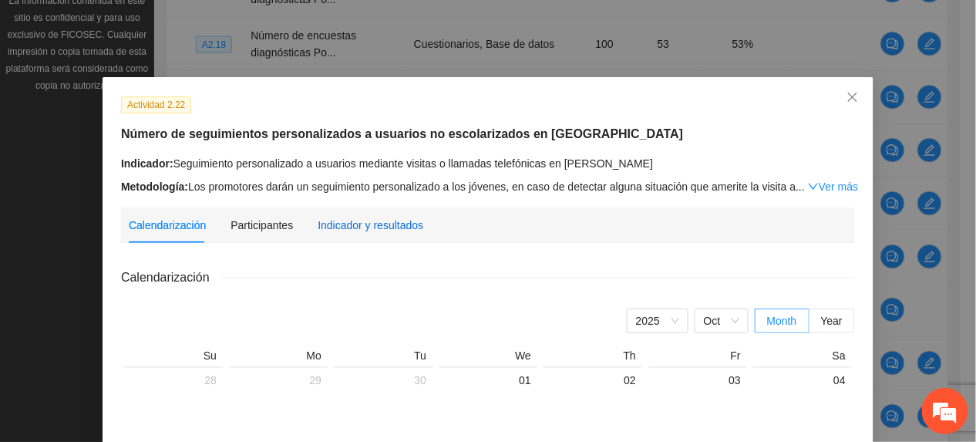
click at [352, 225] on div "Indicador y resultados" at bounding box center [371, 225] width 106 height 17
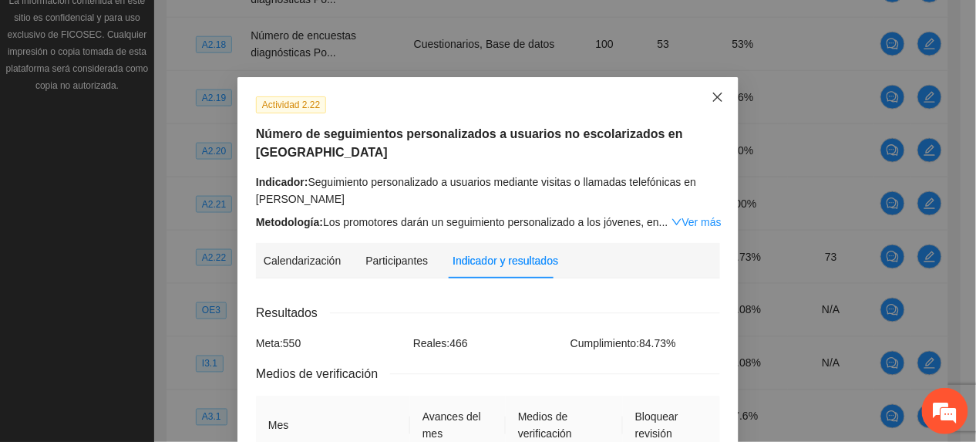
click at [719, 102] on span "Close" at bounding box center [718, 98] width 42 height 42
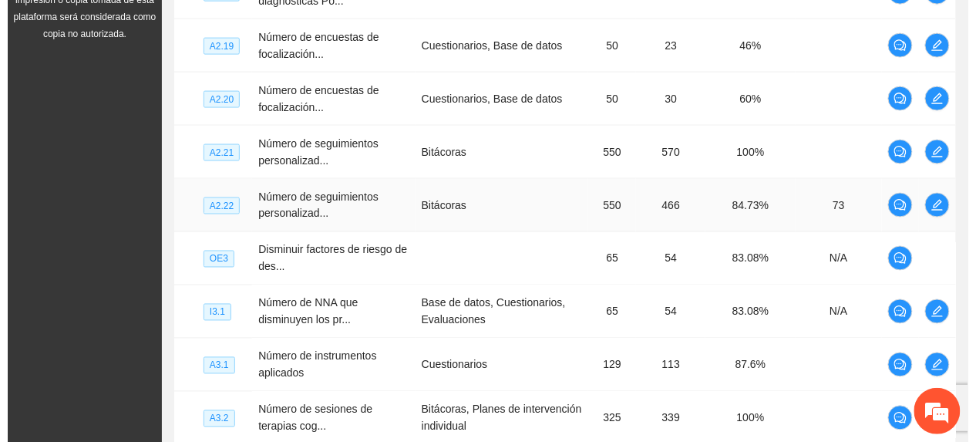
scroll to position [560, 0]
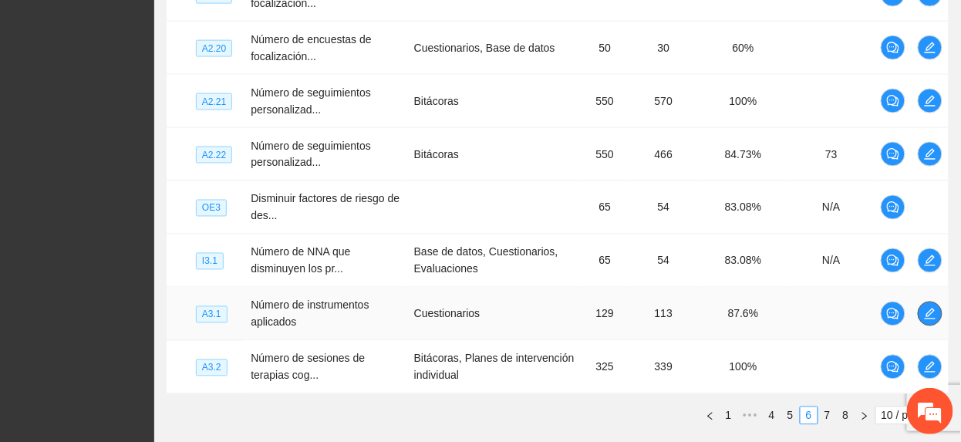
click at [935, 318] on icon "edit" at bounding box center [930, 314] width 12 height 12
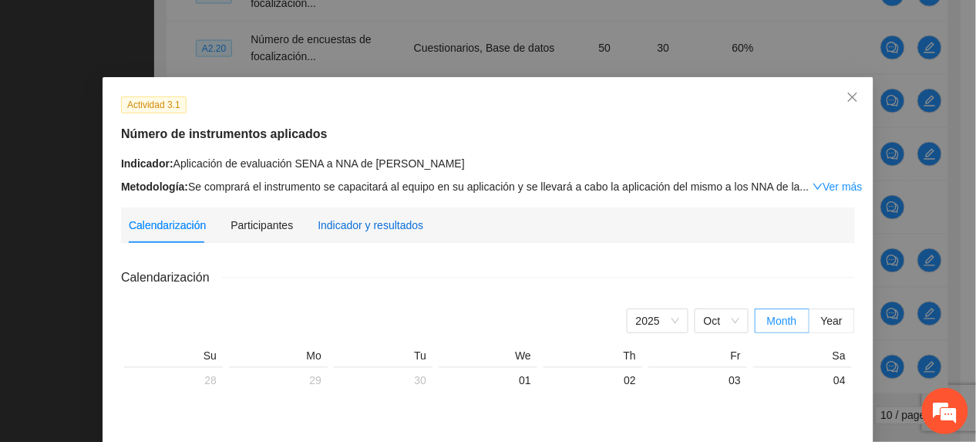
click at [373, 223] on div "Indicador y resultados" at bounding box center [371, 225] width 106 height 17
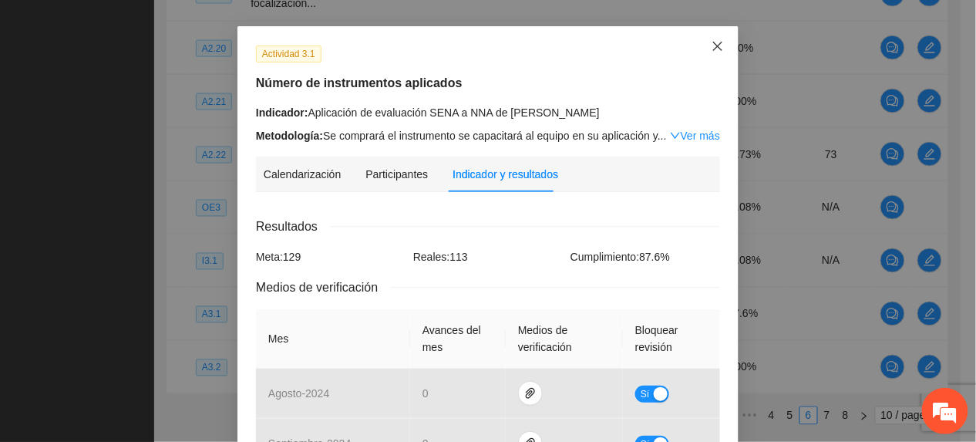
scroll to position [0, 0]
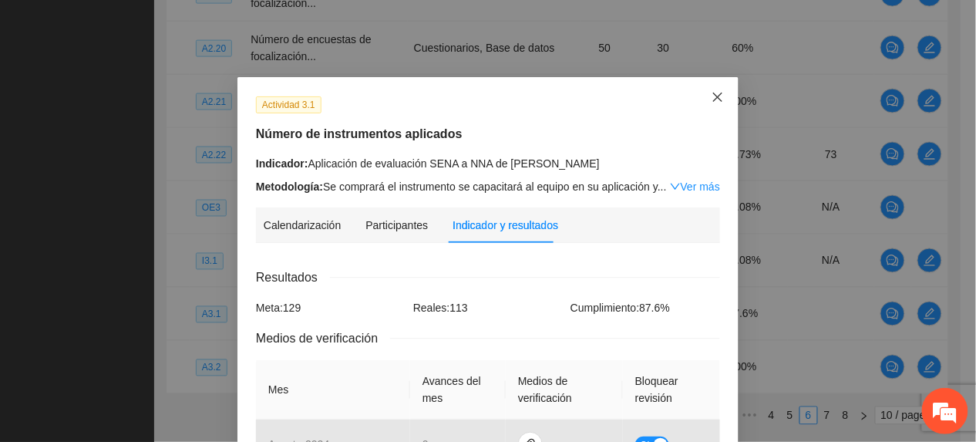
click at [712, 99] on icon "close" at bounding box center [718, 97] width 12 height 12
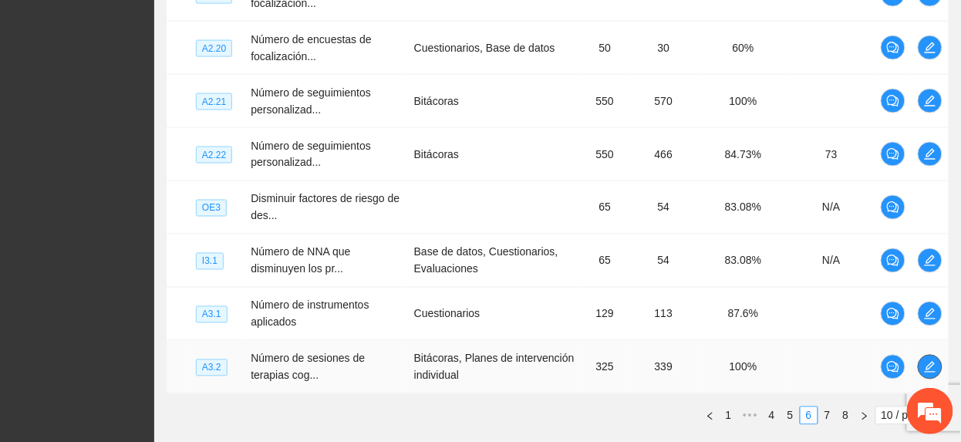
click at [932, 367] on icon "edit" at bounding box center [930, 367] width 12 height 12
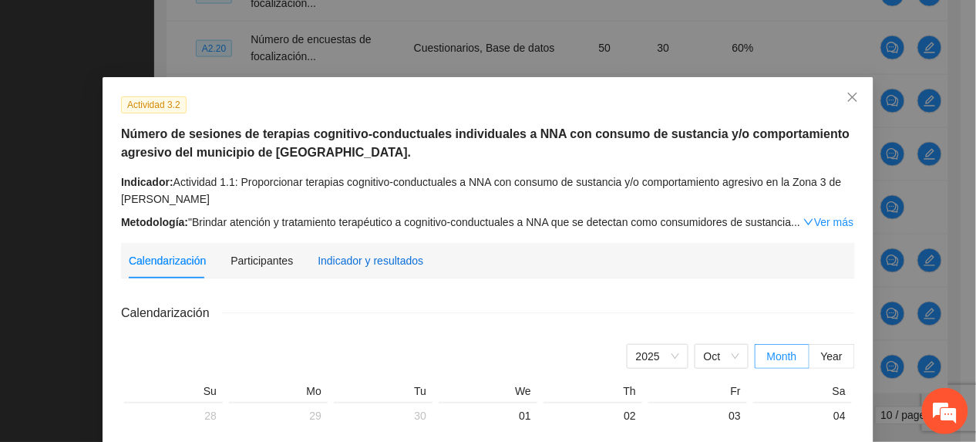
click at [356, 253] on div "Indicador y resultados" at bounding box center [371, 260] width 106 height 17
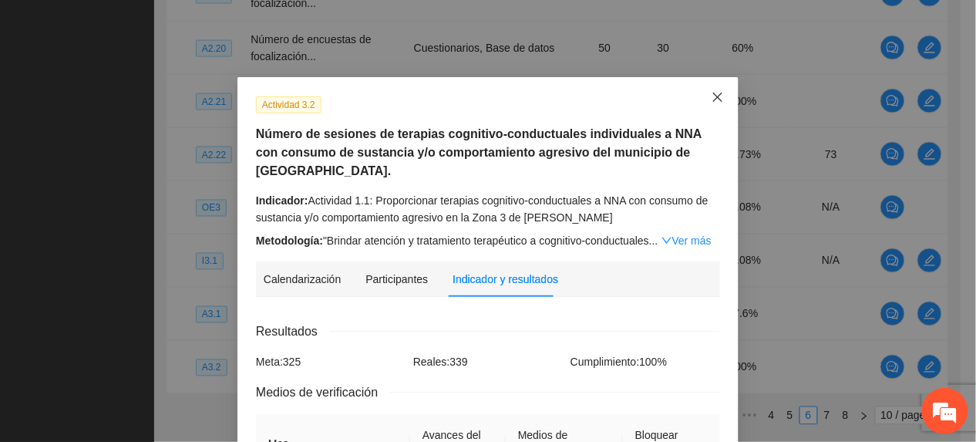
click at [697, 90] on span "Close" at bounding box center [718, 98] width 42 height 42
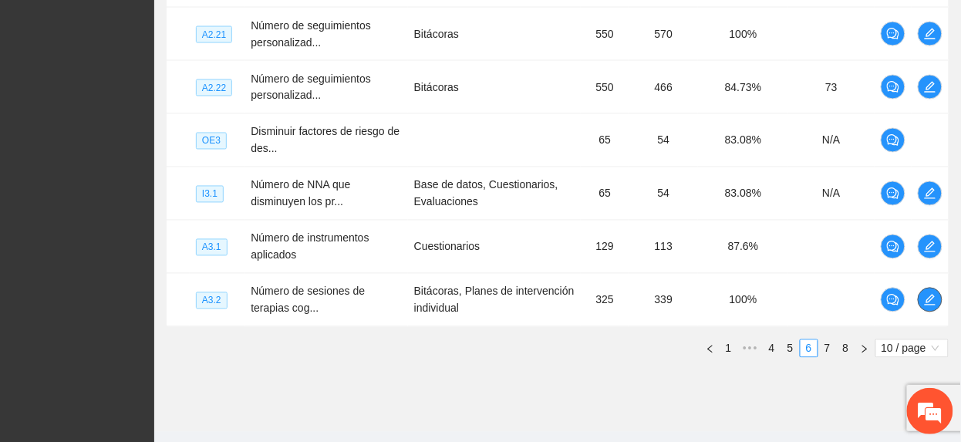
scroll to position [663, 0]
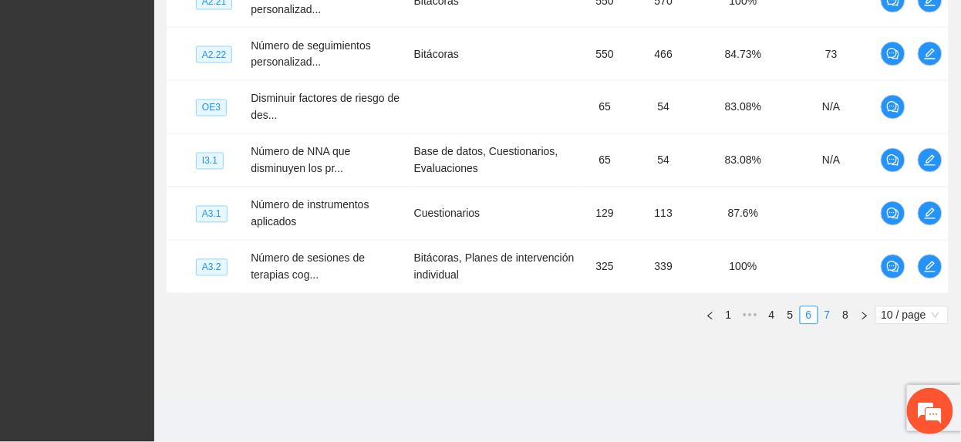
click at [830, 307] on link "7" at bounding box center [827, 315] width 17 height 17
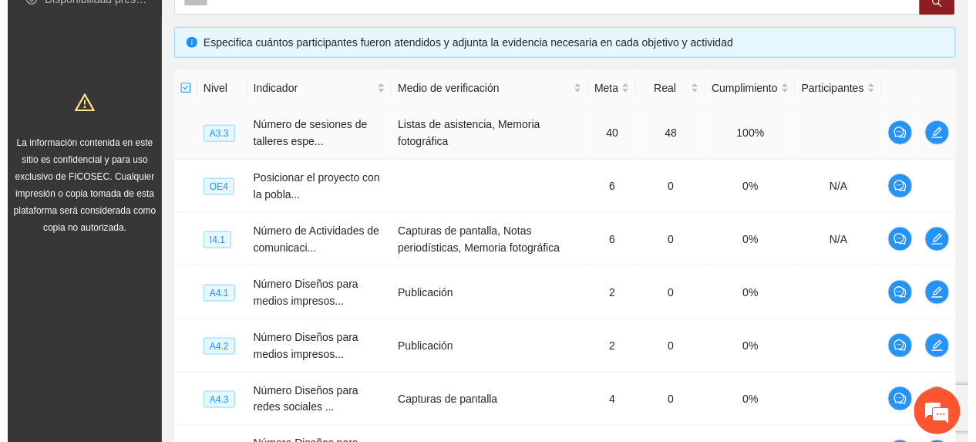
scroll to position [251, 0]
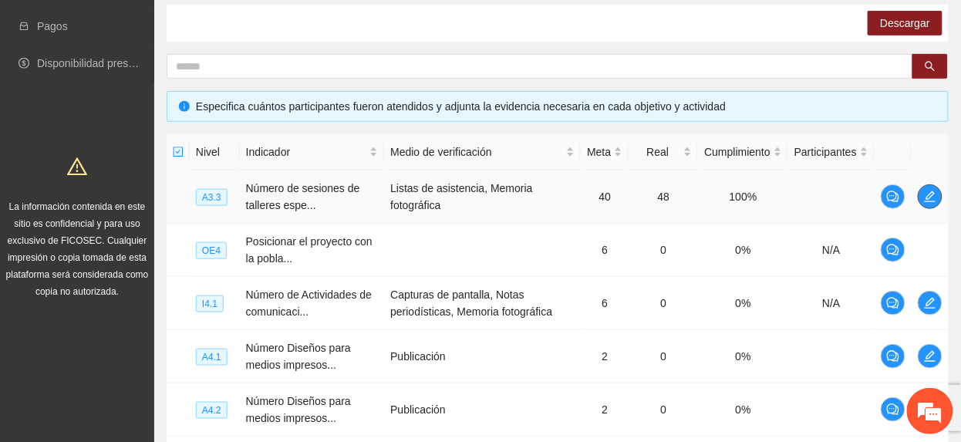
click at [932, 201] on icon "edit" at bounding box center [930, 196] width 12 height 12
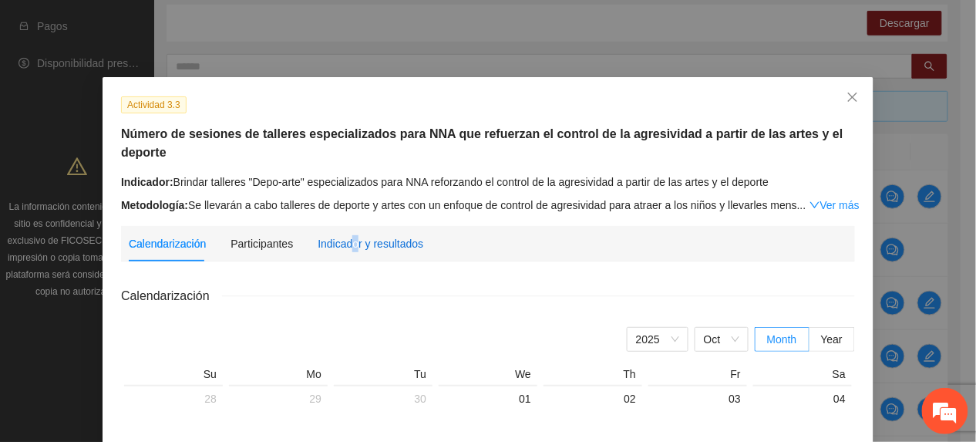
click at [347, 241] on div "Indicador y resultados" at bounding box center [371, 243] width 106 height 17
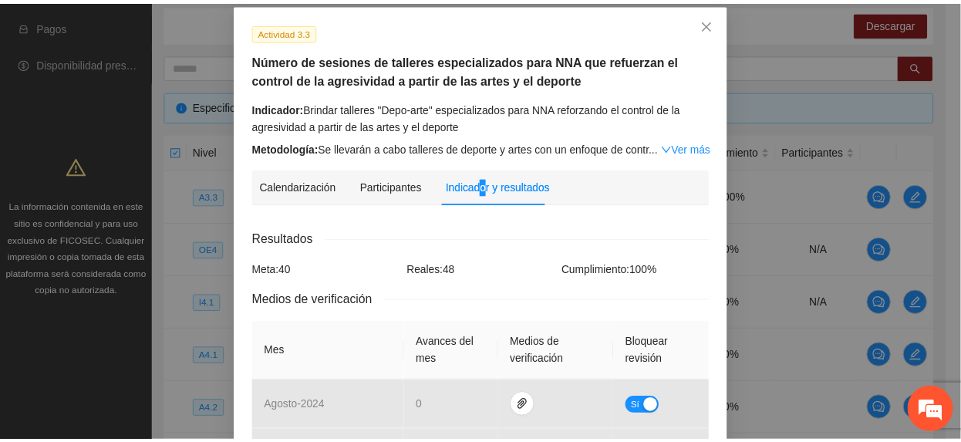
scroll to position [0, 0]
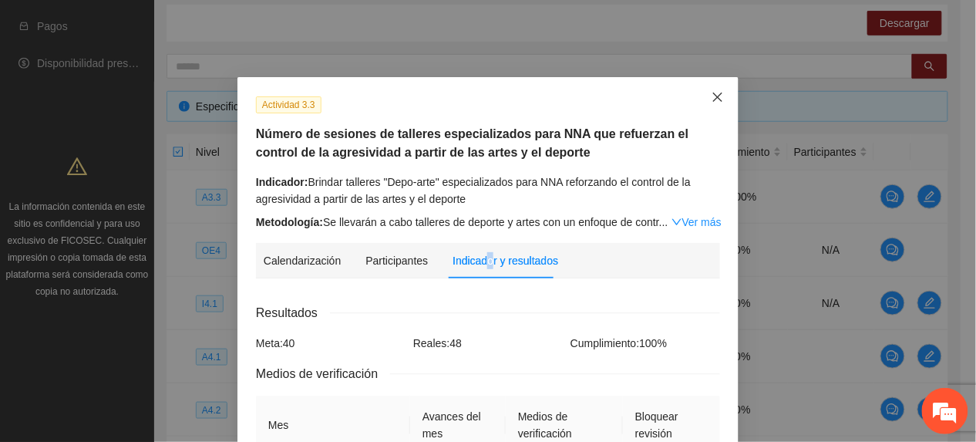
click at [714, 90] on span "Close" at bounding box center [718, 98] width 42 height 42
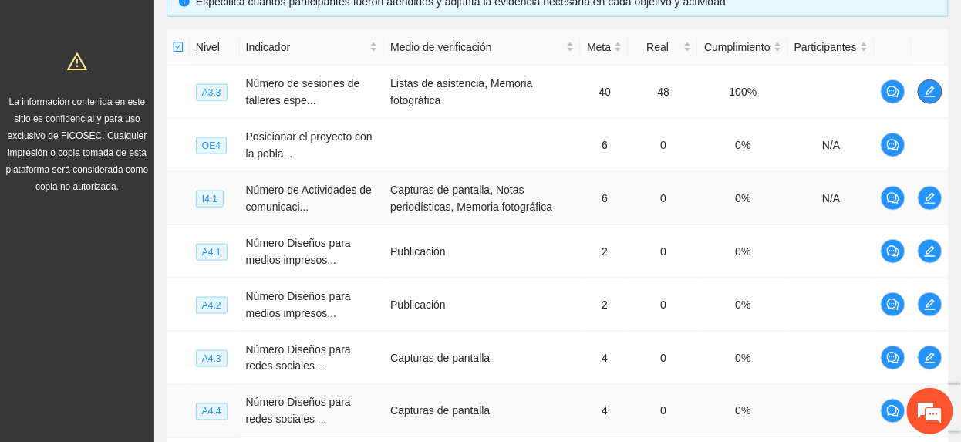
scroll to position [663, 0]
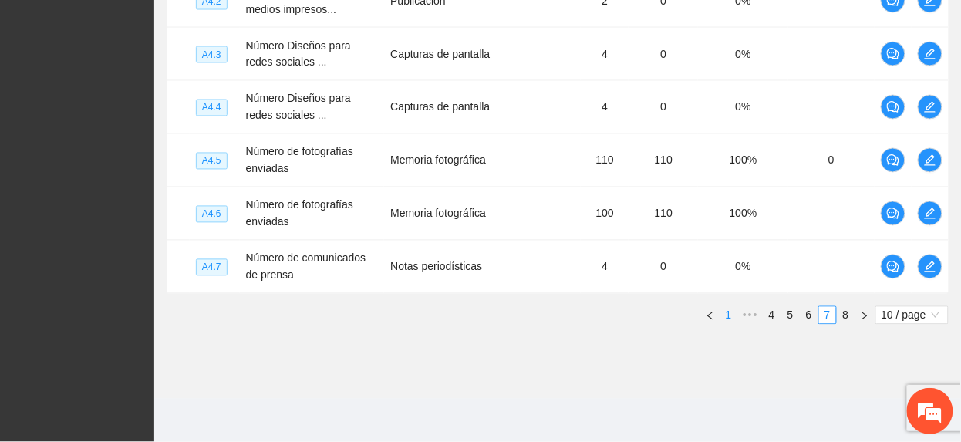
click at [726, 310] on link "1" at bounding box center [728, 315] width 17 height 17
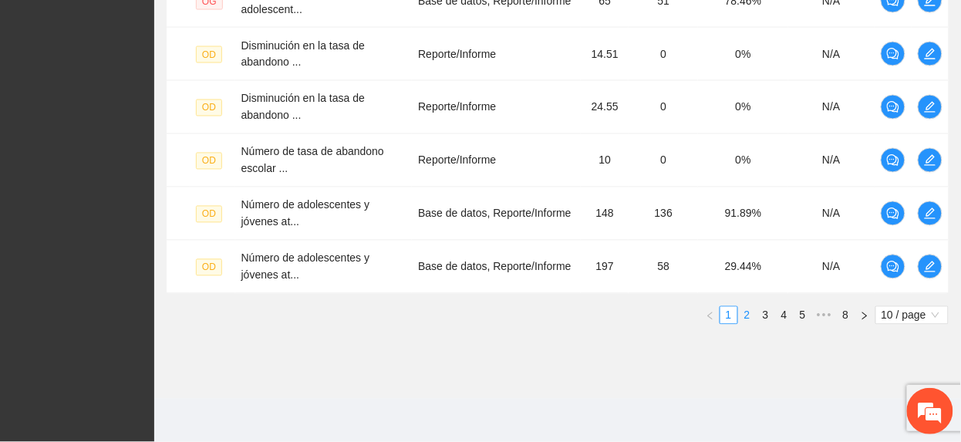
click at [743, 315] on link "2" at bounding box center [747, 315] width 17 height 17
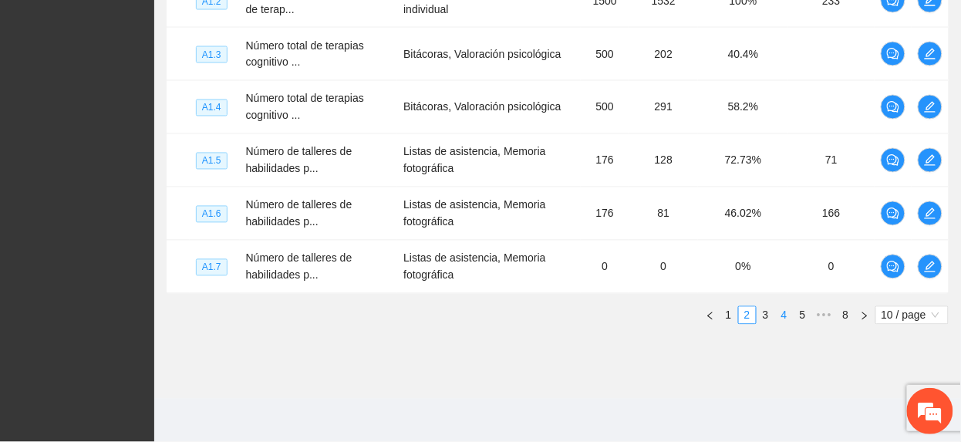
click at [776, 315] on link "4" at bounding box center [784, 315] width 17 height 17
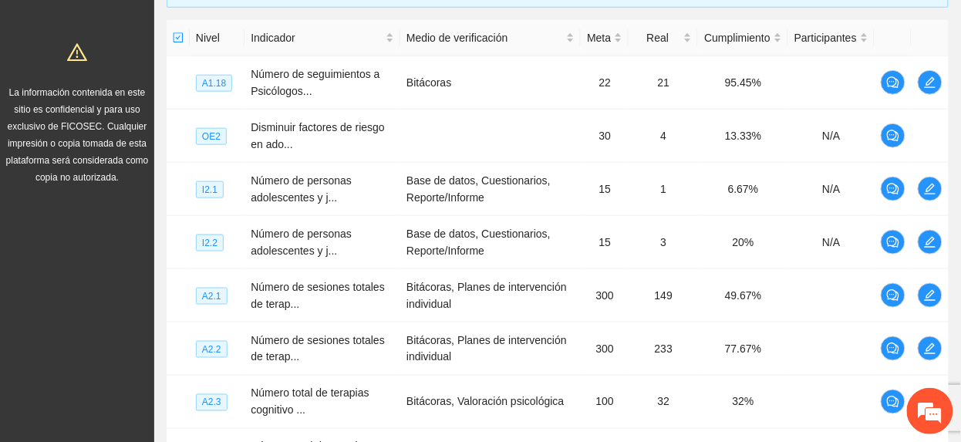
scroll to position [355, 0]
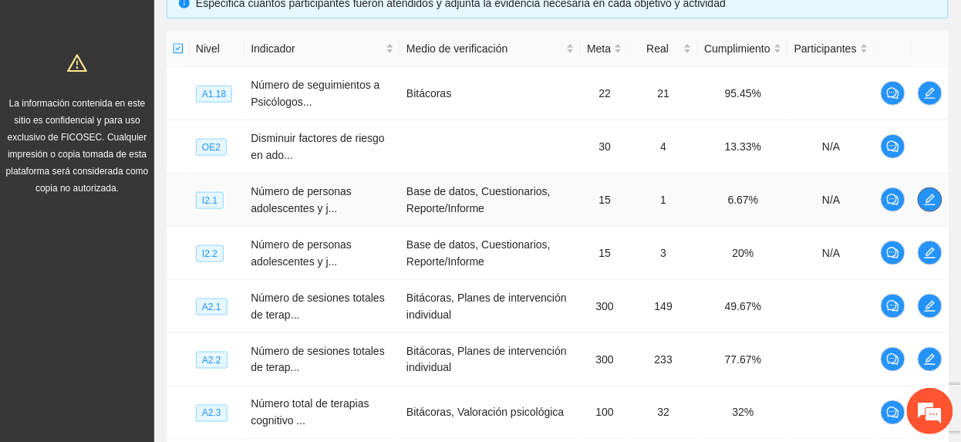
click at [933, 201] on icon "edit" at bounding box center [930, 200] width 12 height 12
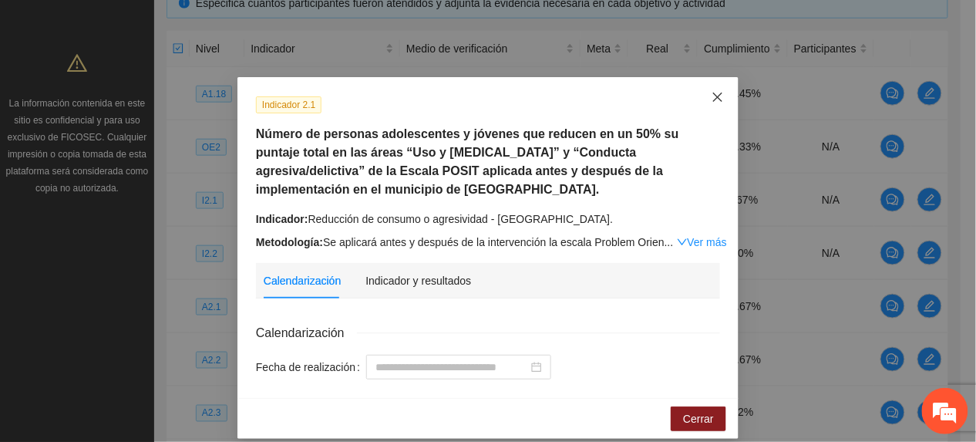
click at [712, 102] on icon "close" at bounding box center [718, 97] width 12 height 12
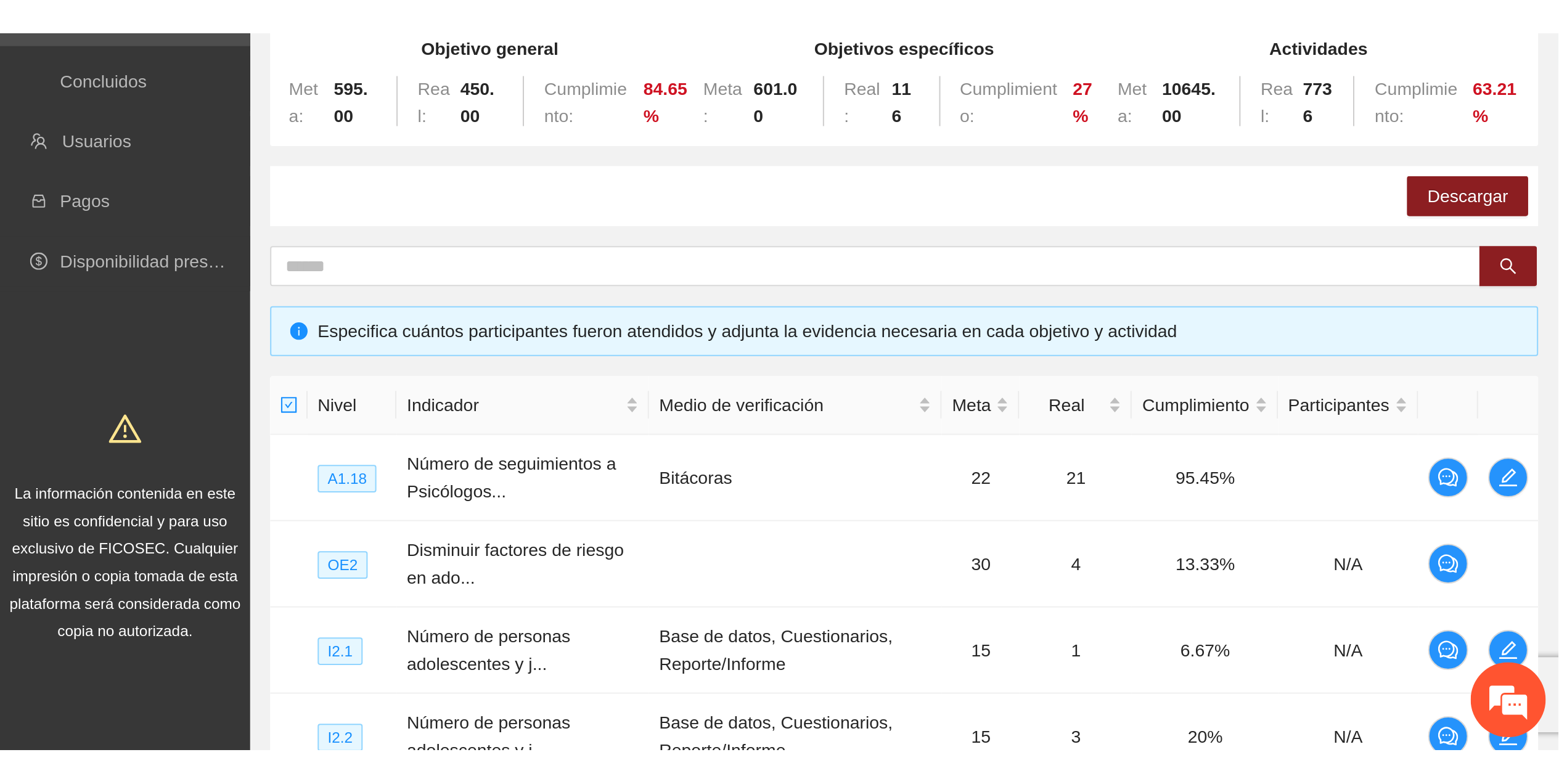
scroll to position [0, 0]
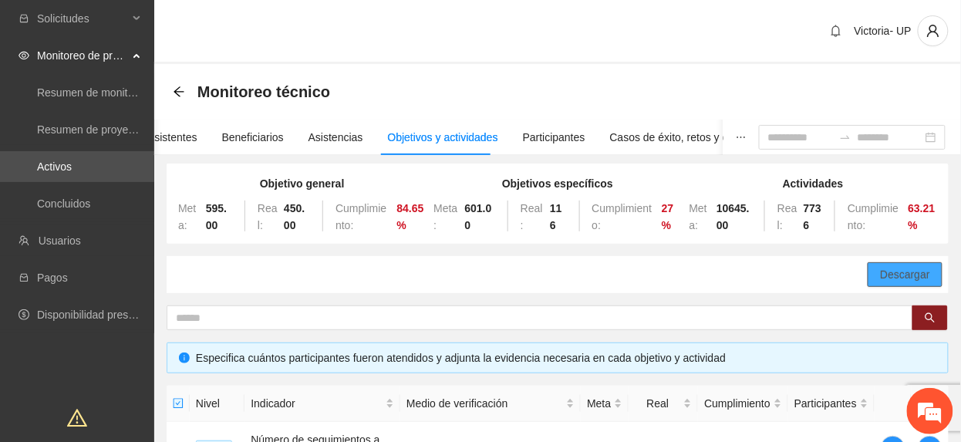
click at [881, 265] on button "Descargar" at bounding box center [905, 274] width 75 height 25
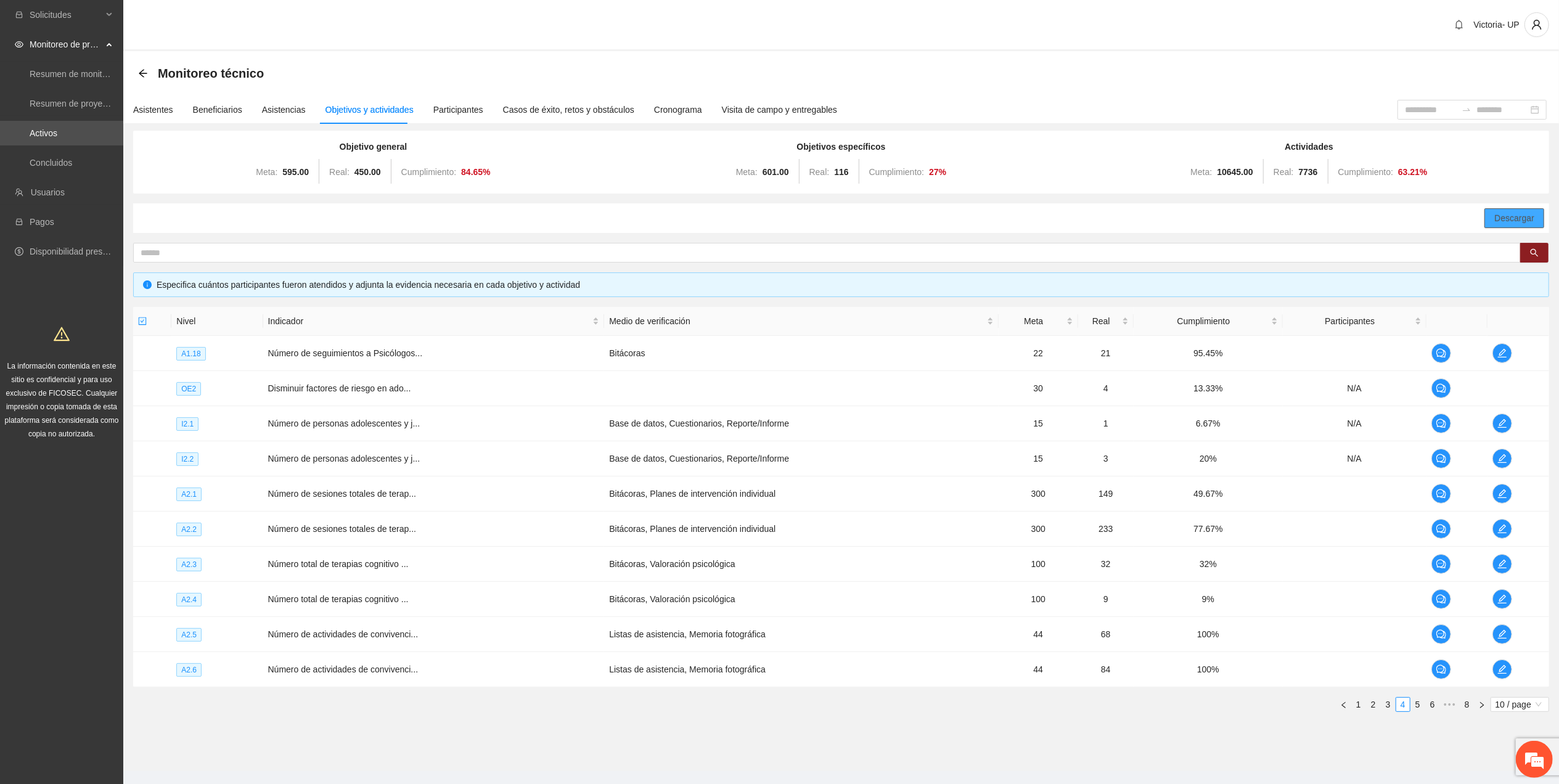
scroll to position [26, 0]
